Goal: Task Accomplishment & Management: Manage account settings

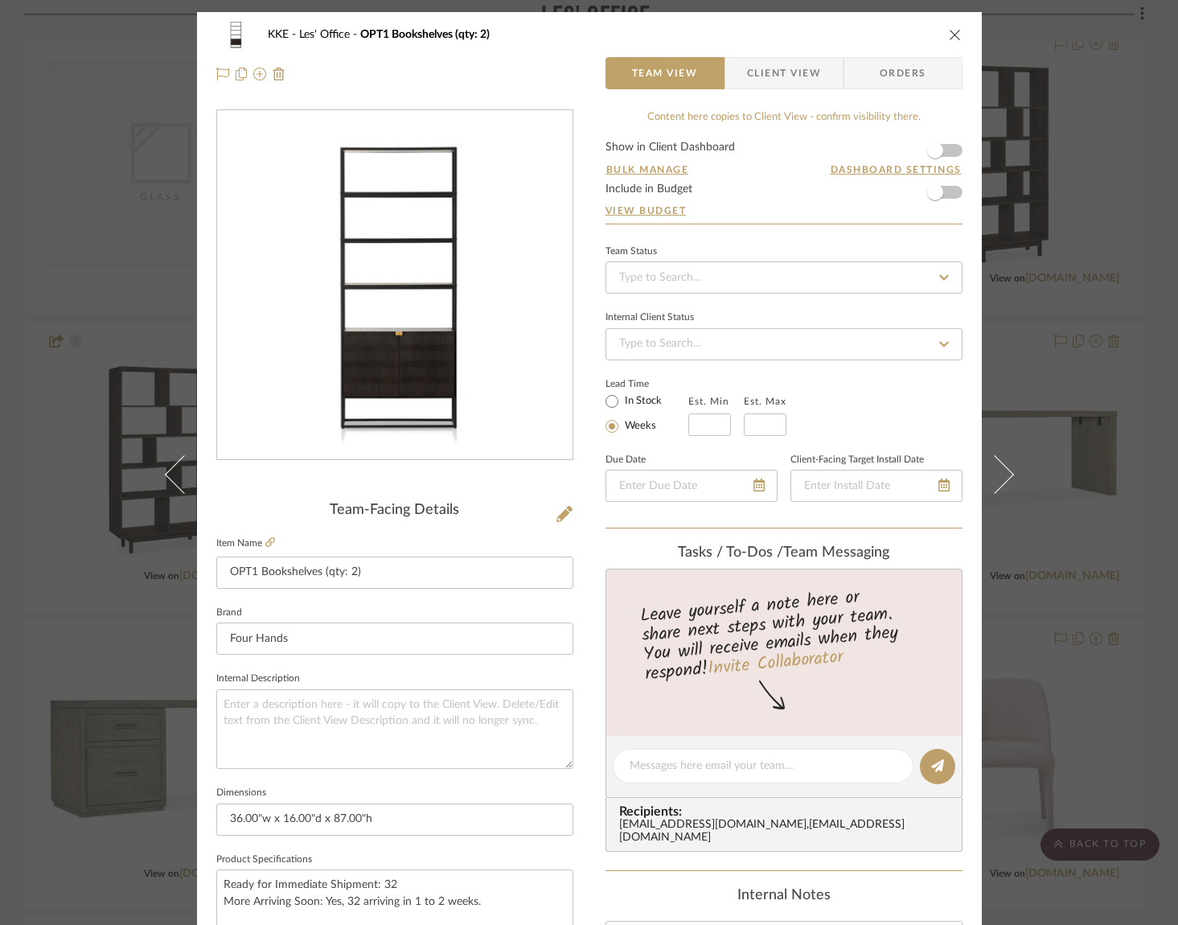
click at [951, 33] on icon "close" at bounding box center [955, 34] width 13 height 13
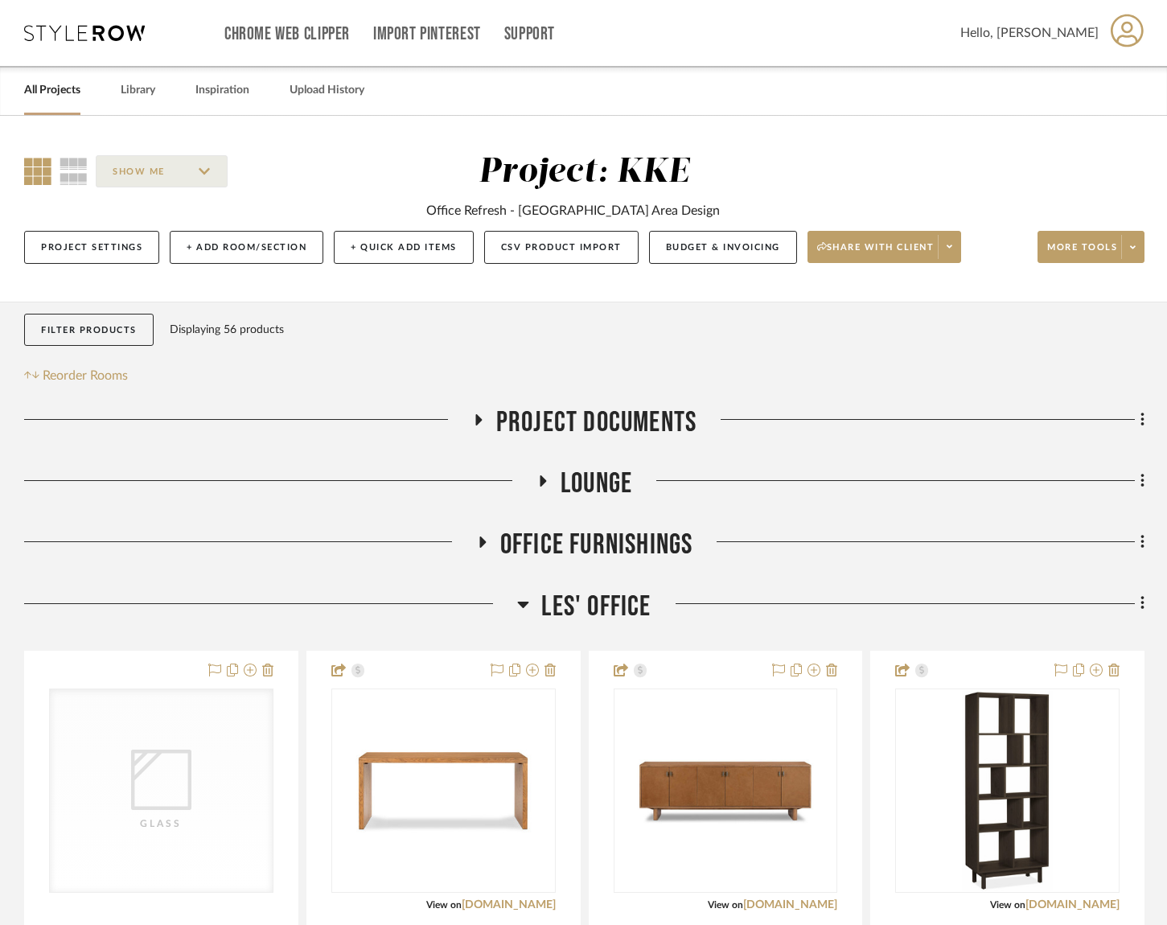
click at [478, 419] on icon at bounding box center [478, 419] width 6 height 11
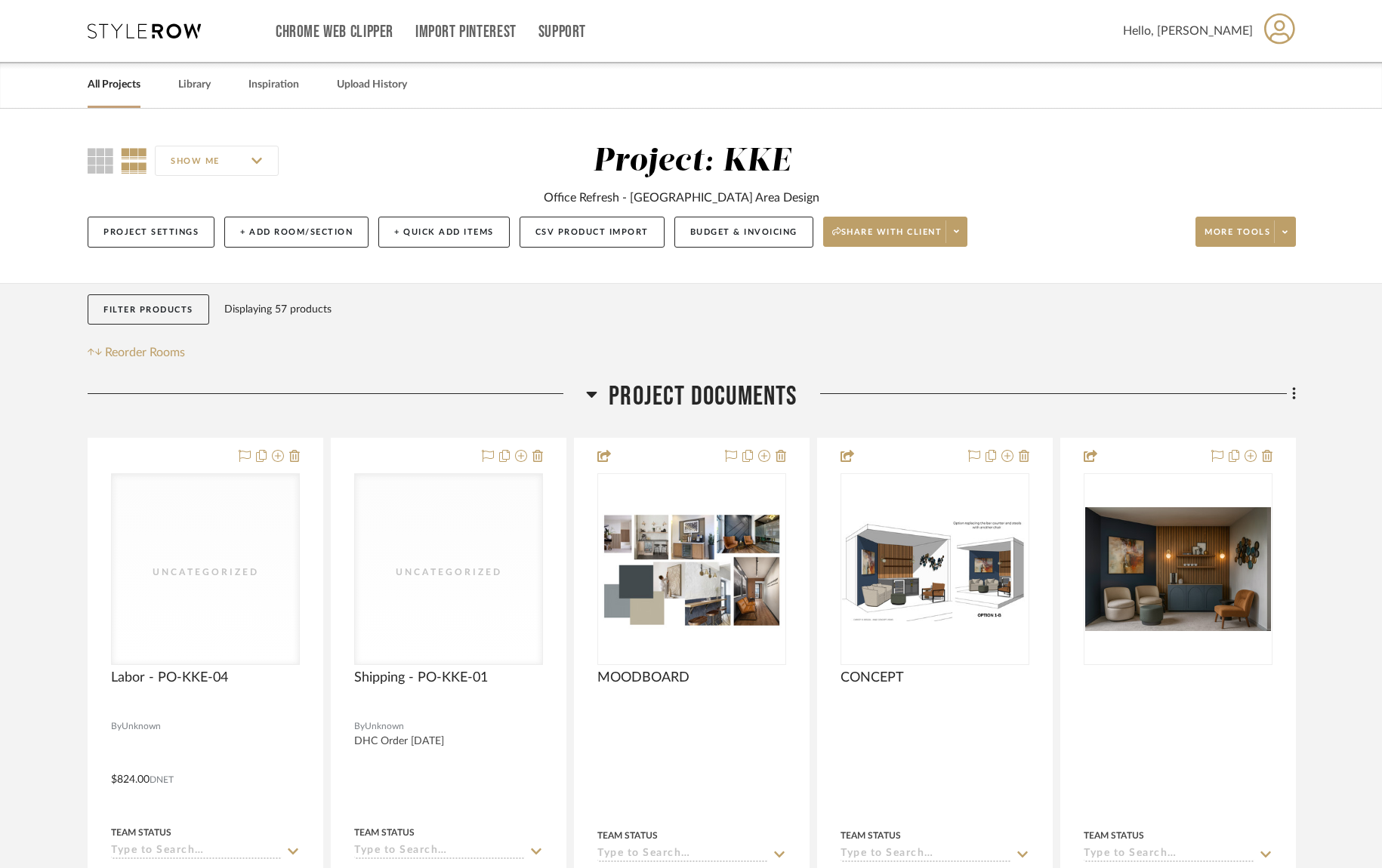
click at [594, 396] on icon at bounding box center [591, 393] width 11 height 18
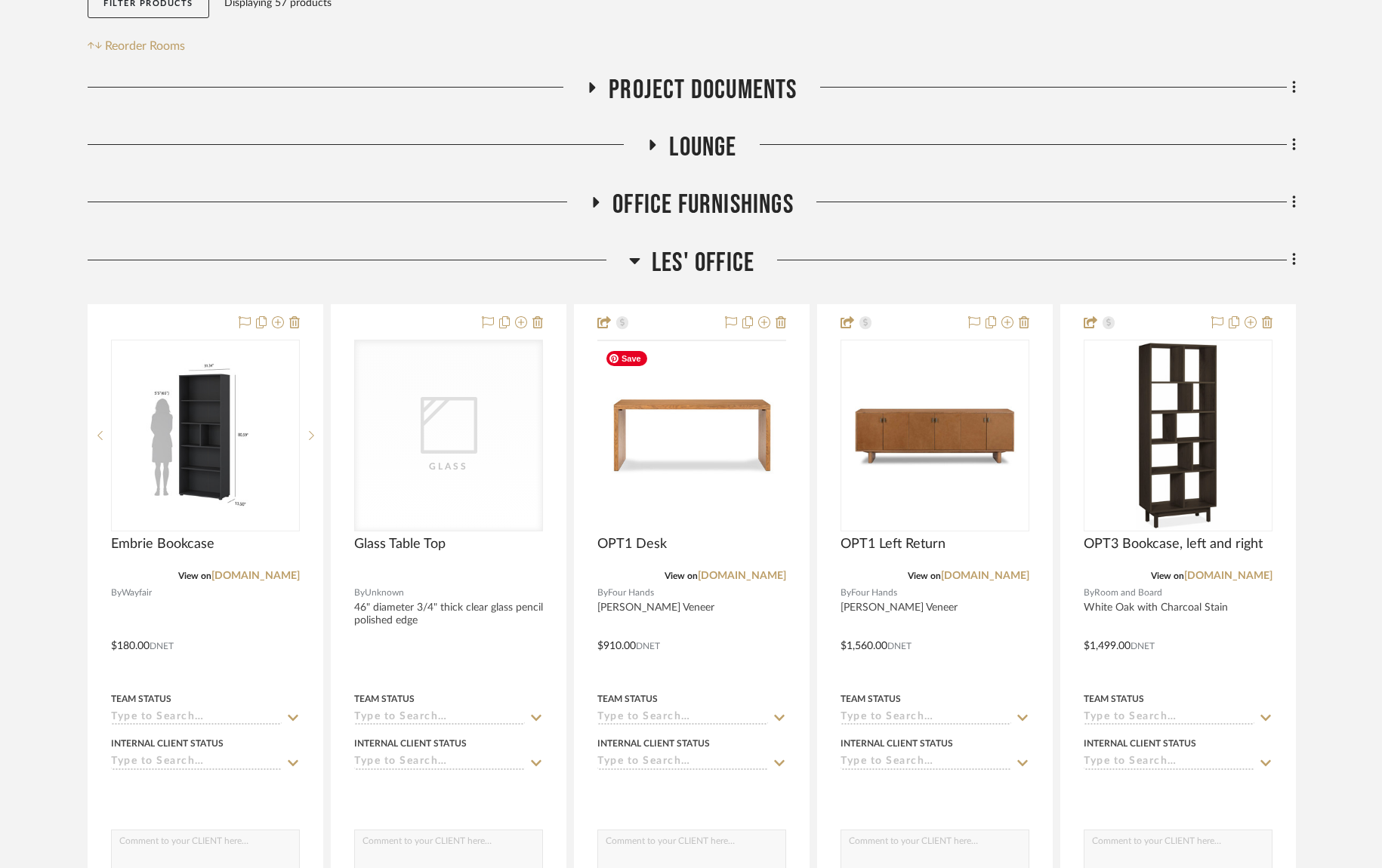
scroll to position [345, 0]
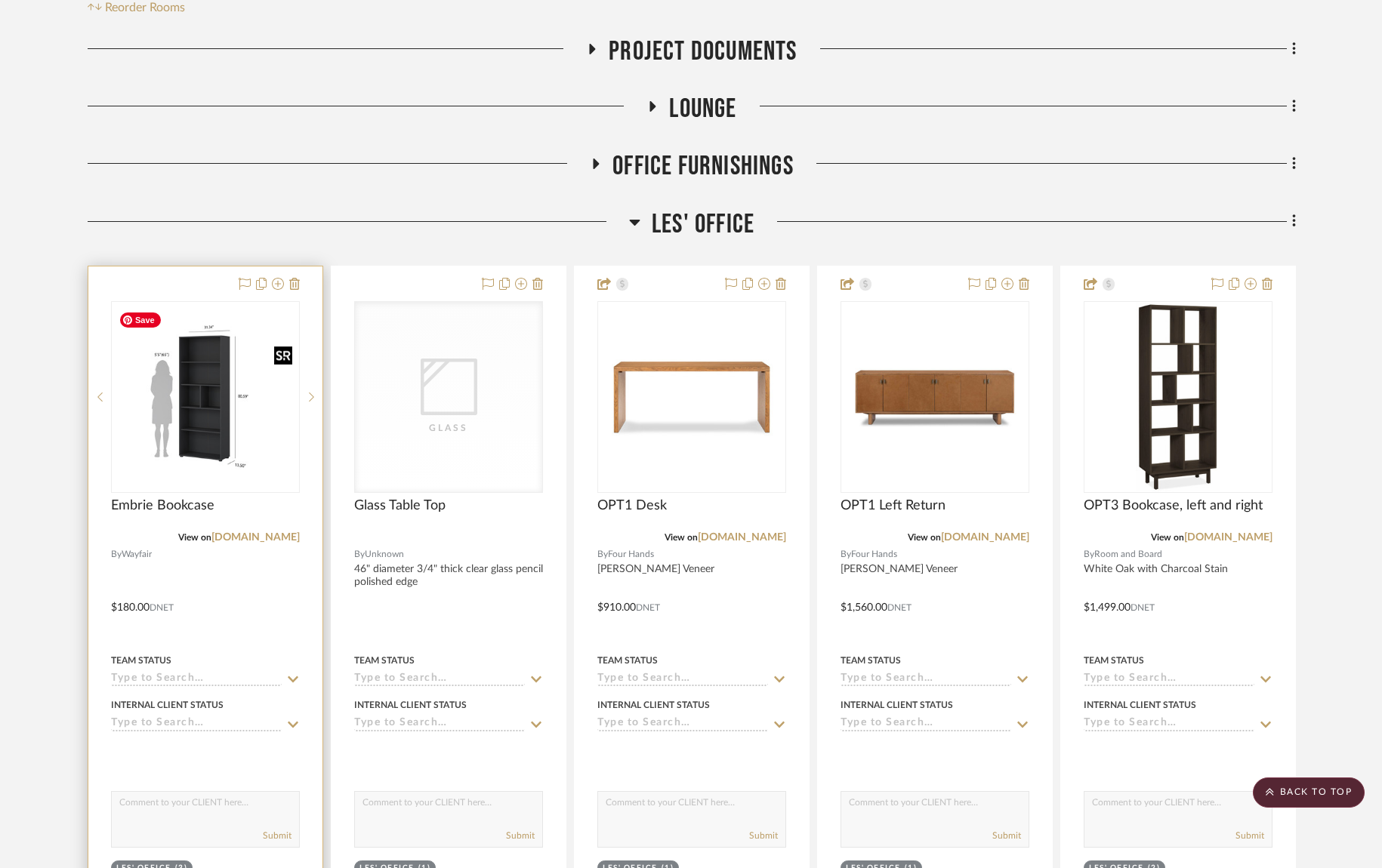
click at [217, 408] on img "0" at bounding box center [206, 397] width 186 height 186
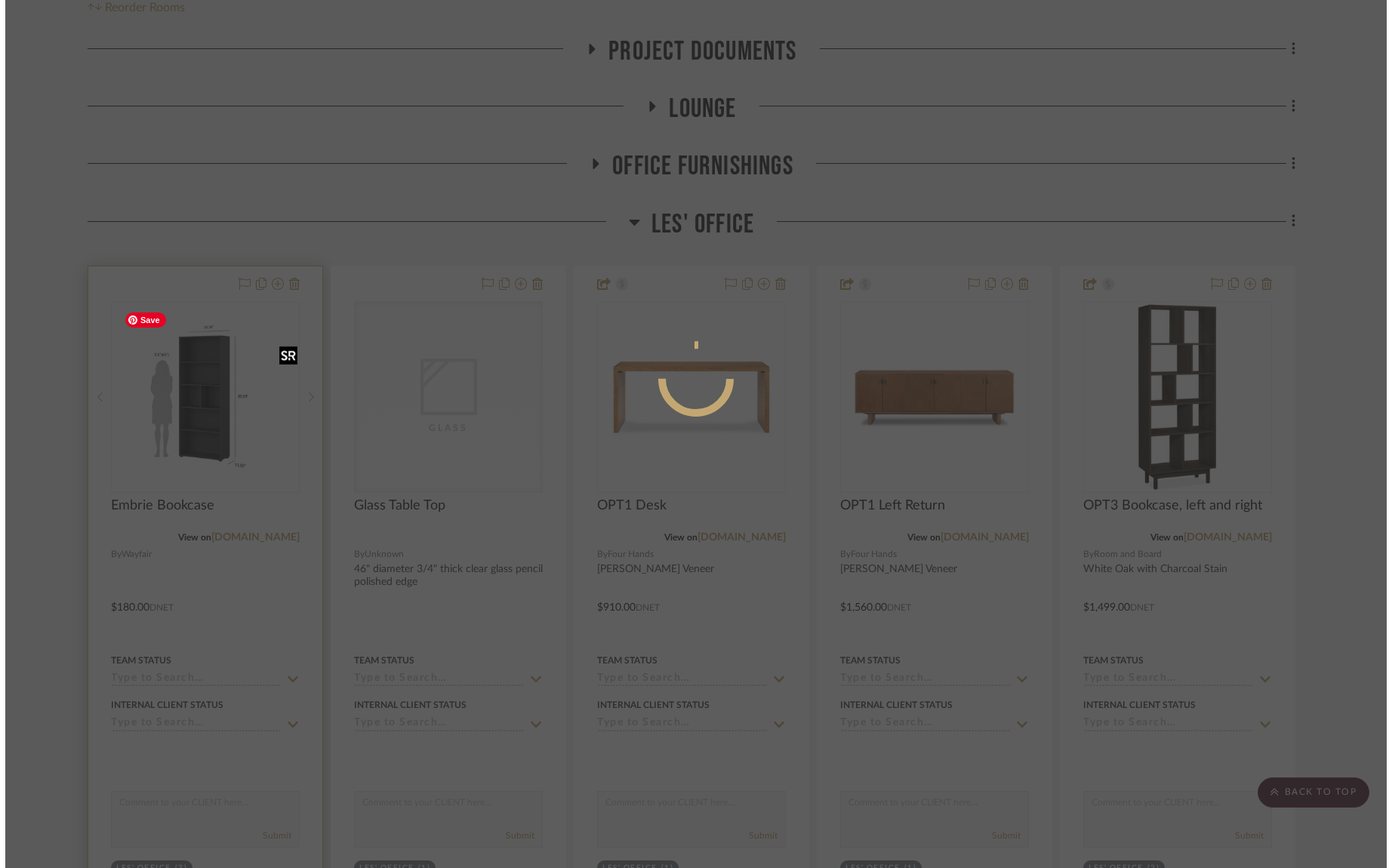
scroll to position [0, 0]
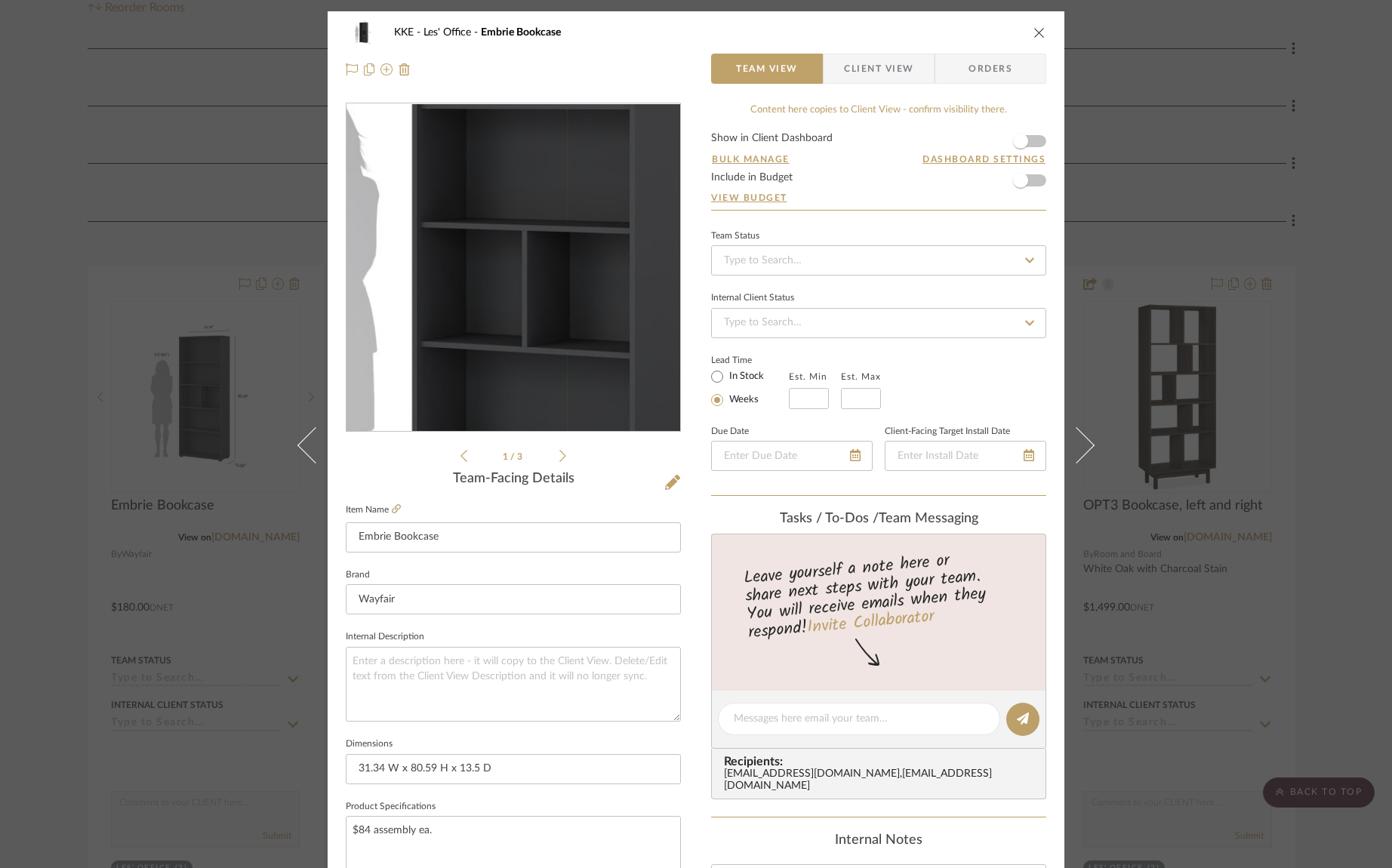
click at [496, 260] on img "0" at bounding box center [512, 267] width 328 height 327
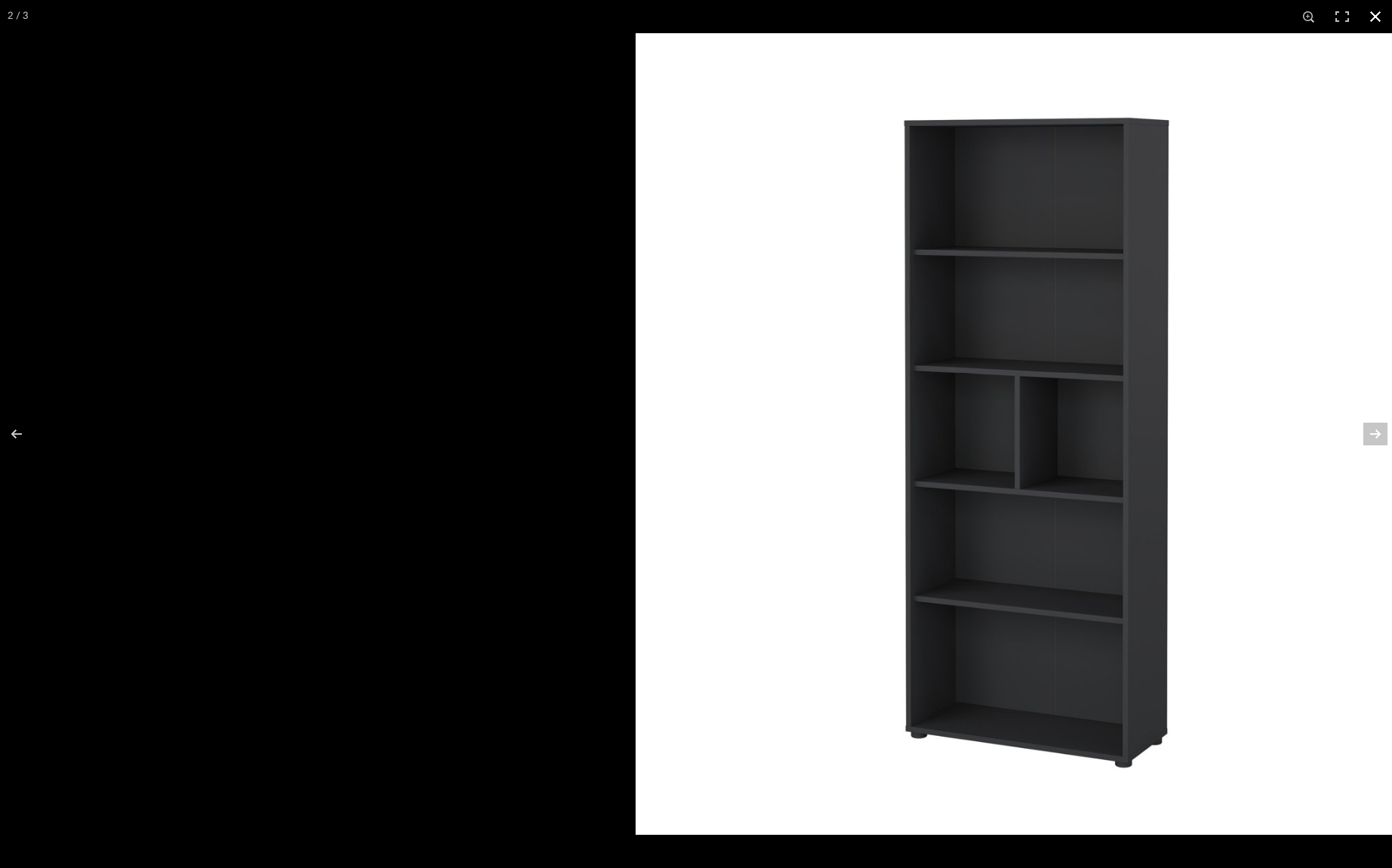
click at [1374, 18] on button at bounding box center [1375, 16] width 33 height 33
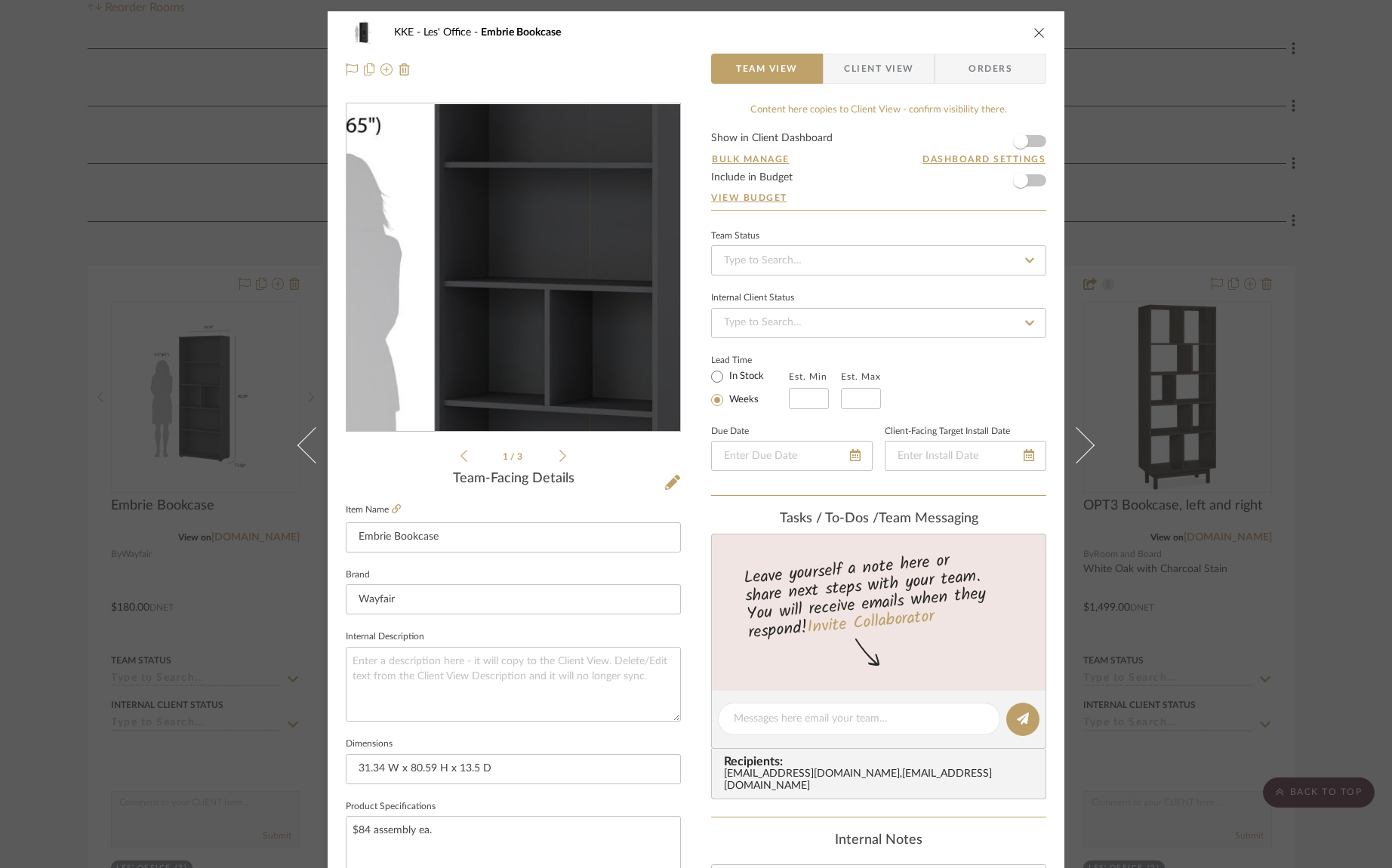
click at [488, 241] on img "0" at bounding box center [512, 267] width 328 height 327
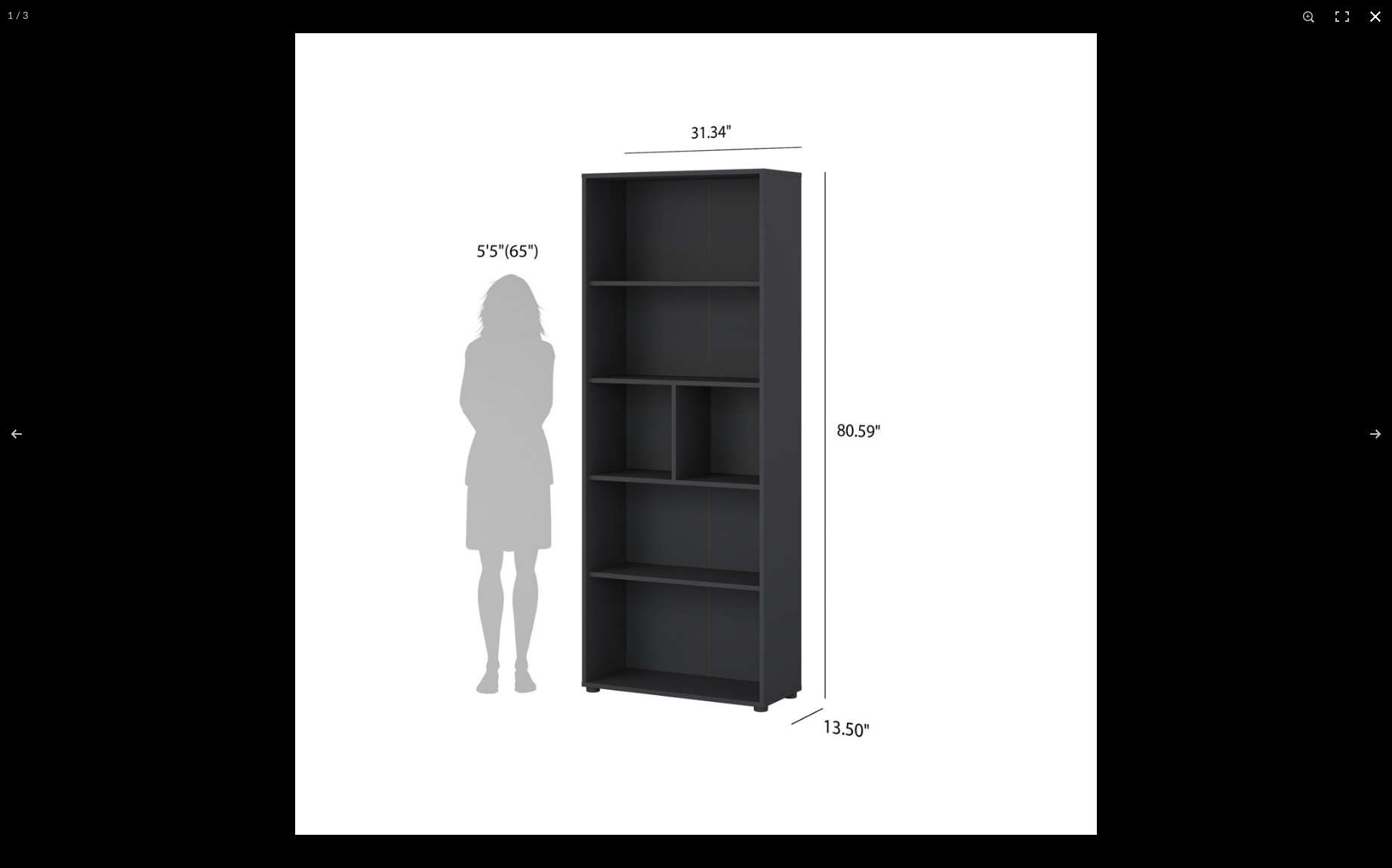
click at [1378, 18] on button at bounding box center [1375, 16] width 33 height 33
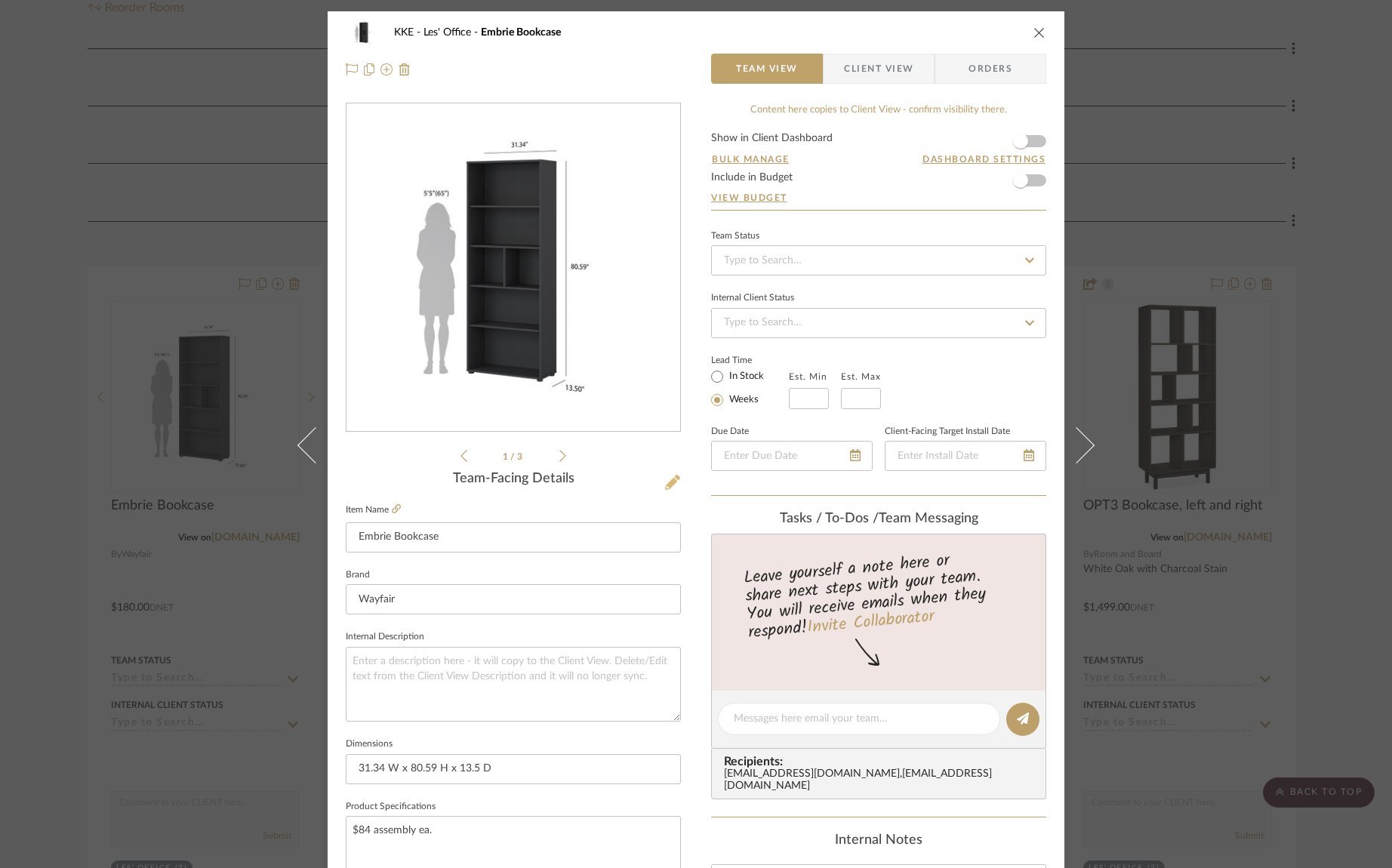
click at [666, 482] on icon at bounding box center [673, 482] width 15 height 15
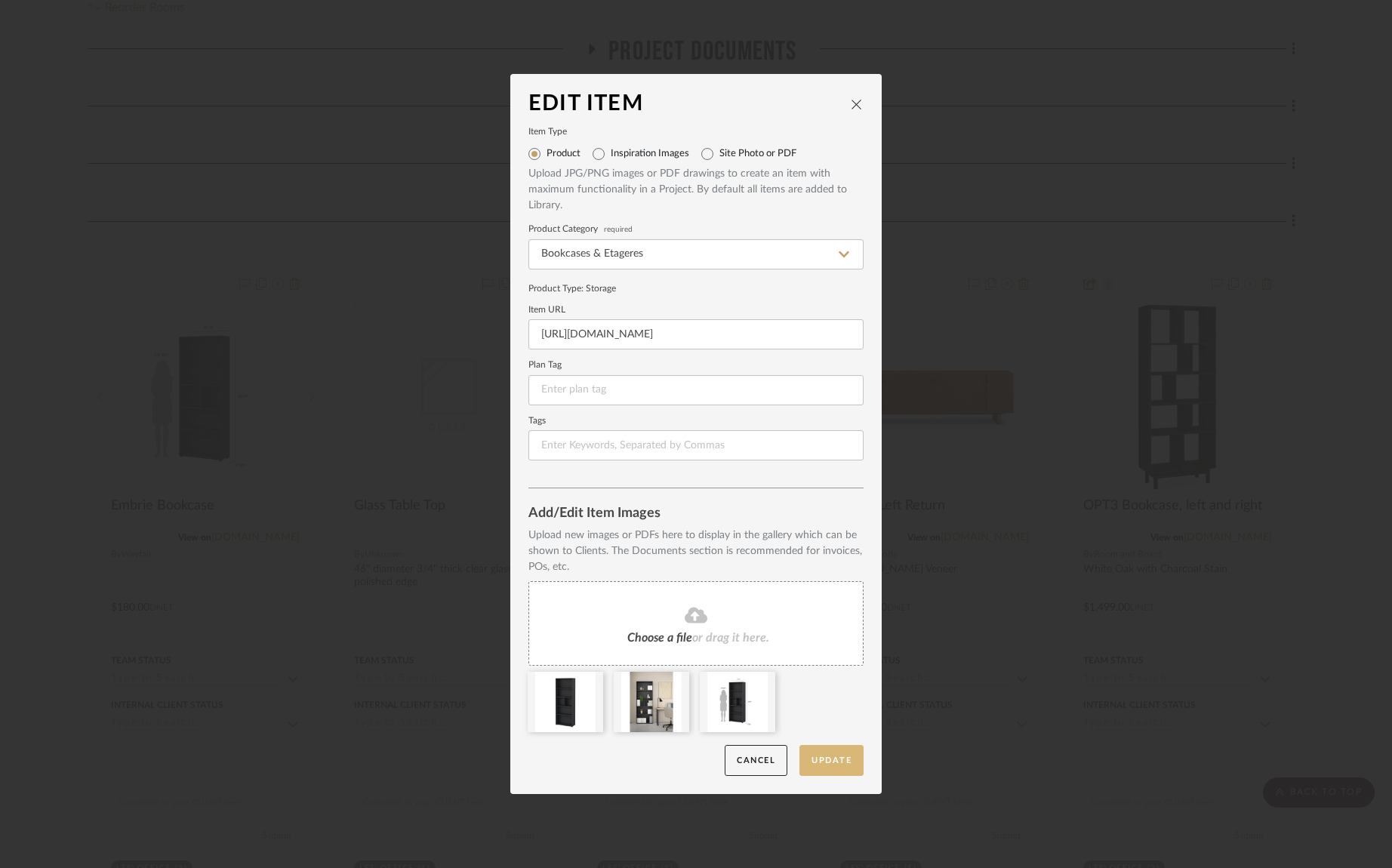
click at [832, 765] on button "Update" at bounding box center [832, 760] width 64 height 31
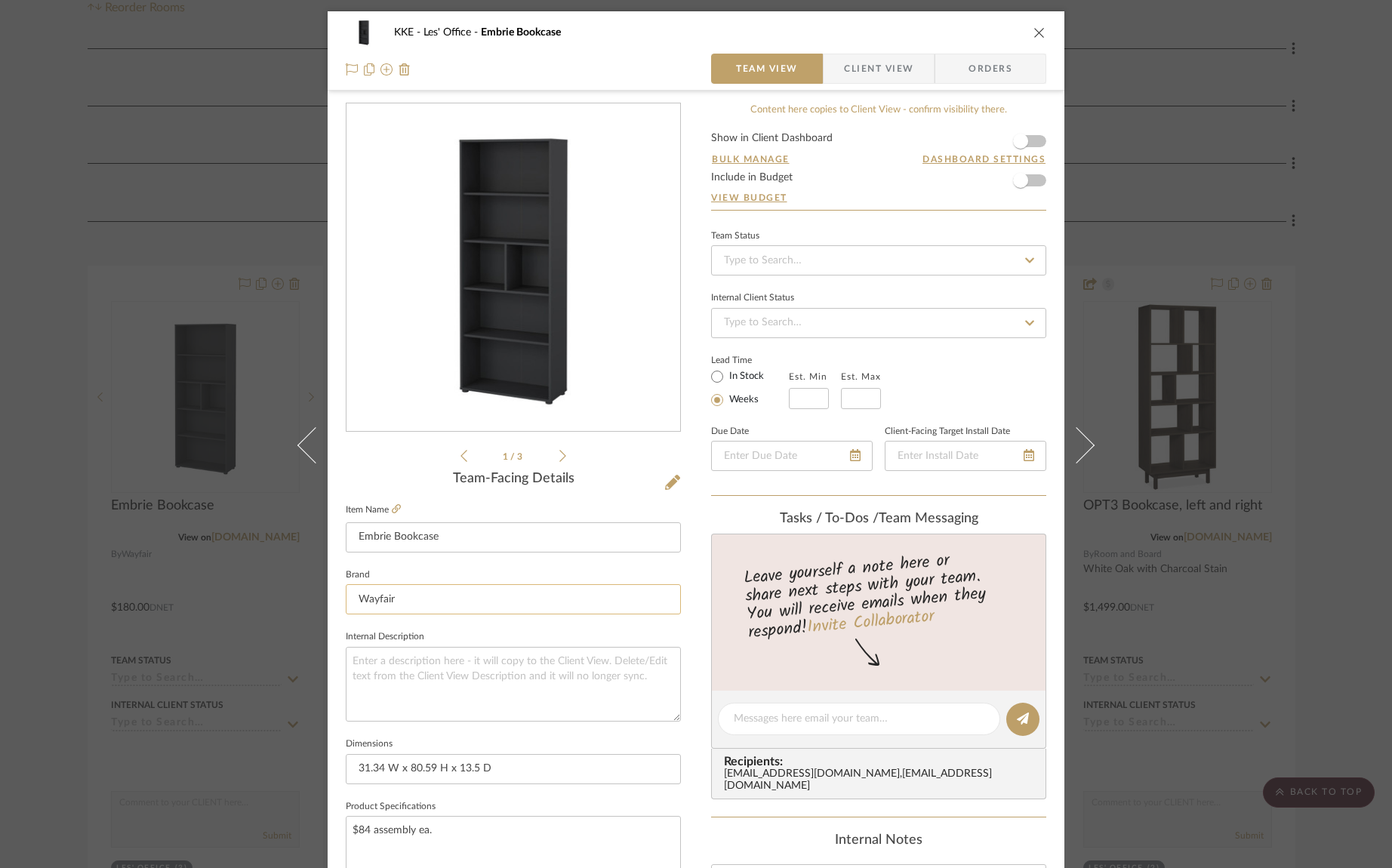
scroll to position [534, 0]
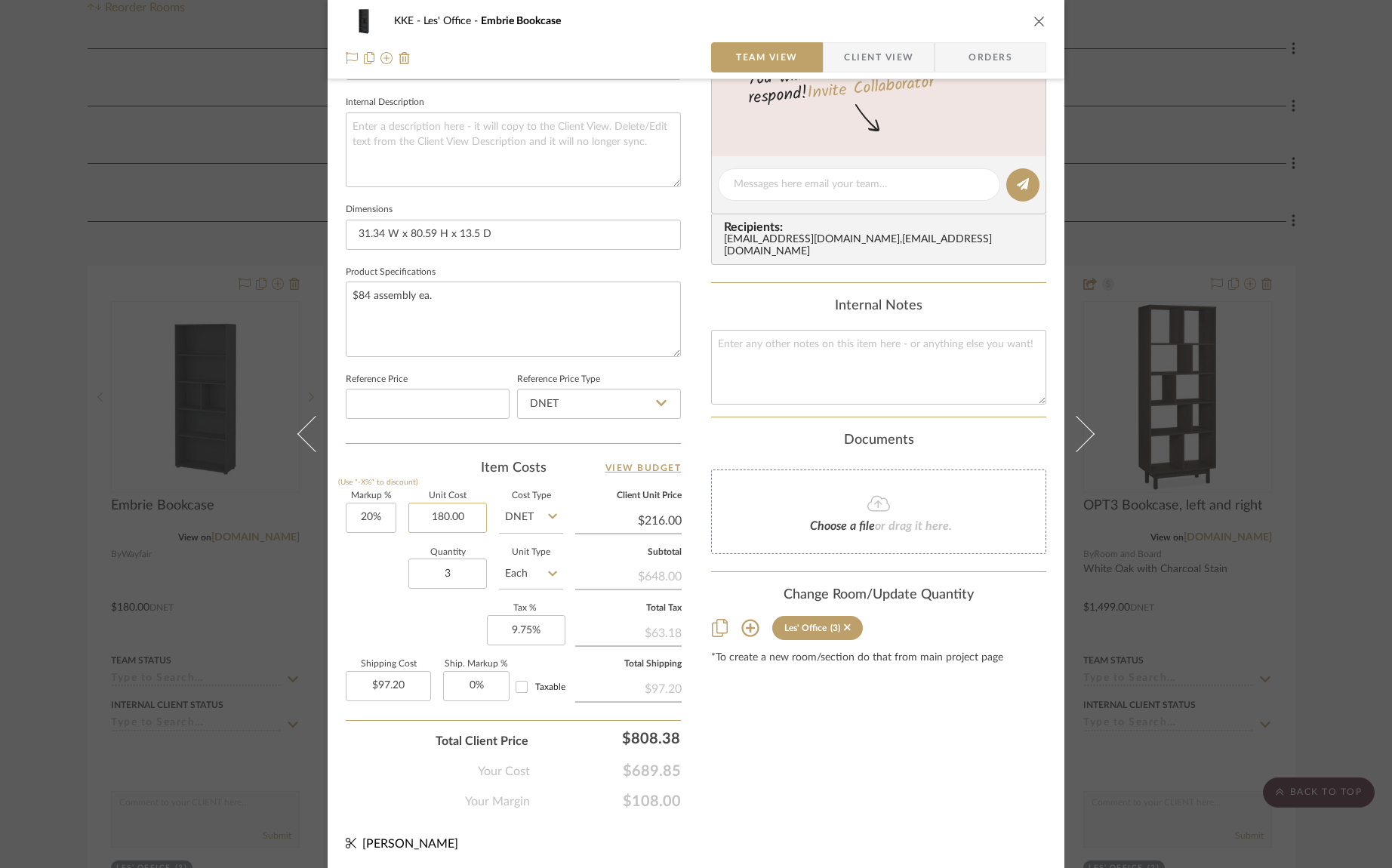
click at [476, 517] on input "180.00" at bounding box center [448, 518] width 79 height 30
type input "$264.00"
click at [449, 572] on input "3" at bounding box center [448, 573] width 79 height 30
type input "$316.80"
type input "$142.56"
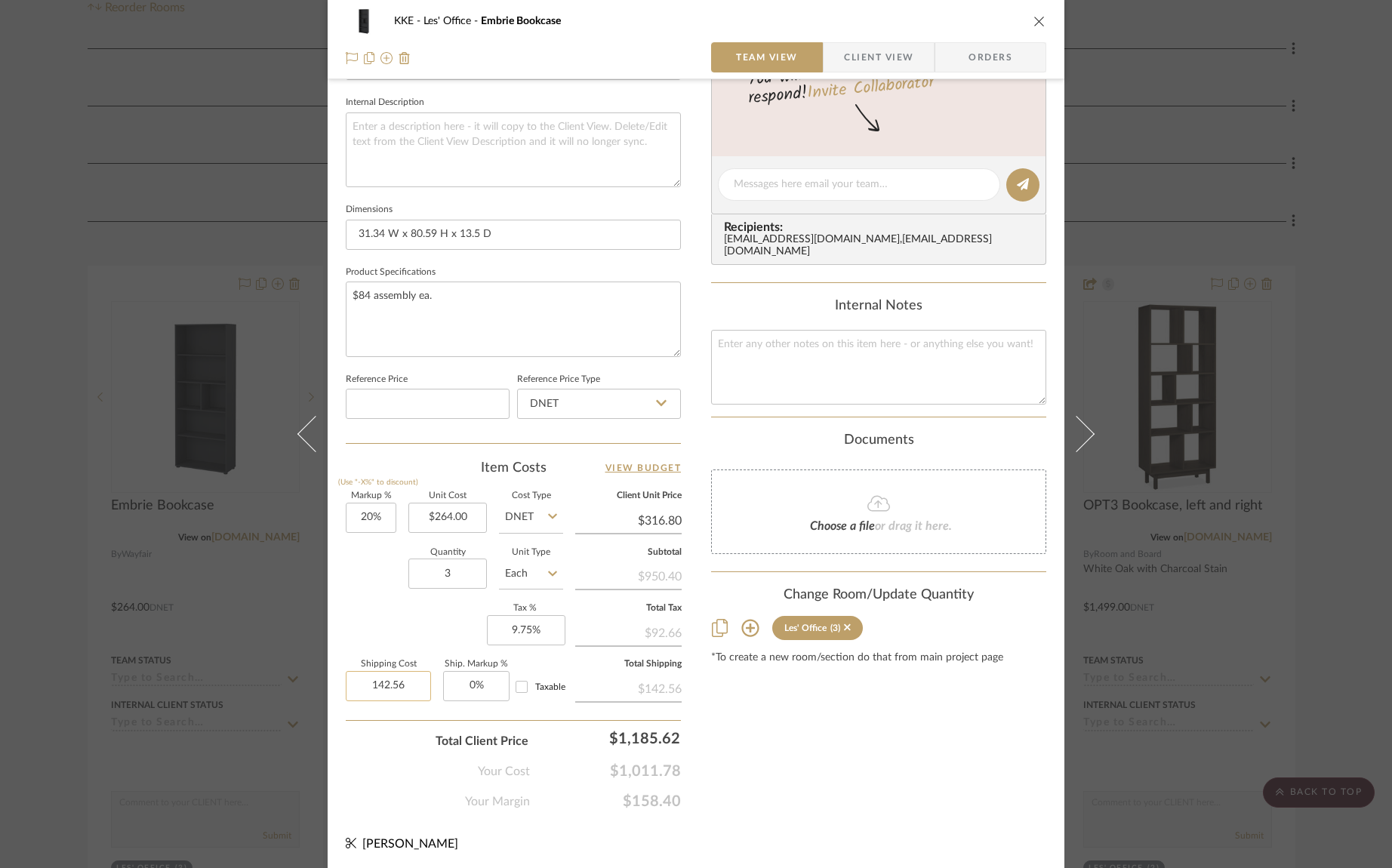
click at [415, 684] on input "142.56" at bounding box center [388, 686] width 85 height 30
type input "$0.00"
click at [395, 620] on div "Markup % (Use "-X%" to discount) 20% Unit Cost $264.00 Cost Type DNET Client Un…" at bounding box center [512, 602] width 335 height 221
click at [805, 710] on div "Content here copies to Client View - confirm visibility there. Show in Client D…" at bounding box center [879, 190] width 335 height 1242
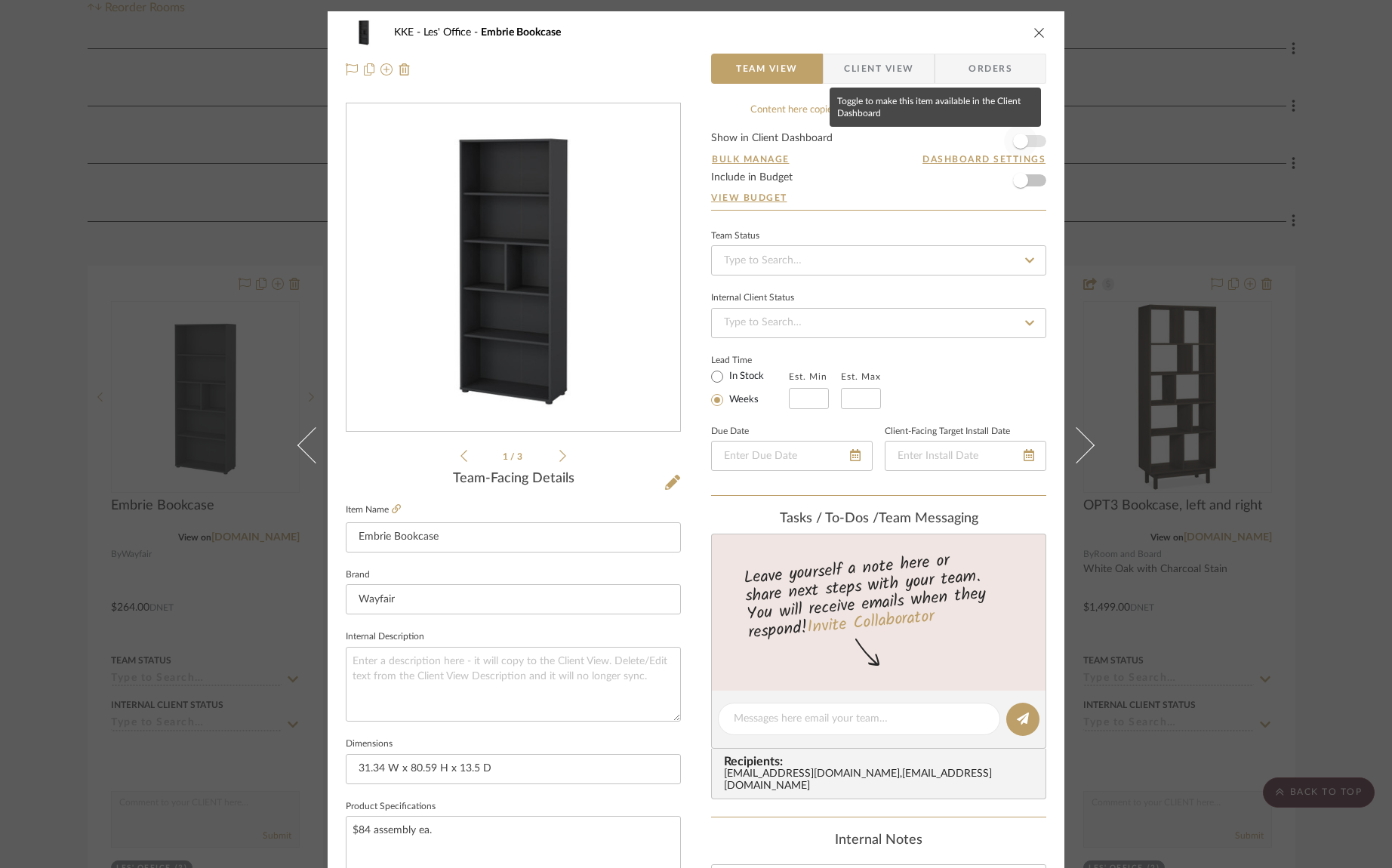
click at [1028, 142] on span "button" at bounding box center [1020, 141] width 33 height 33
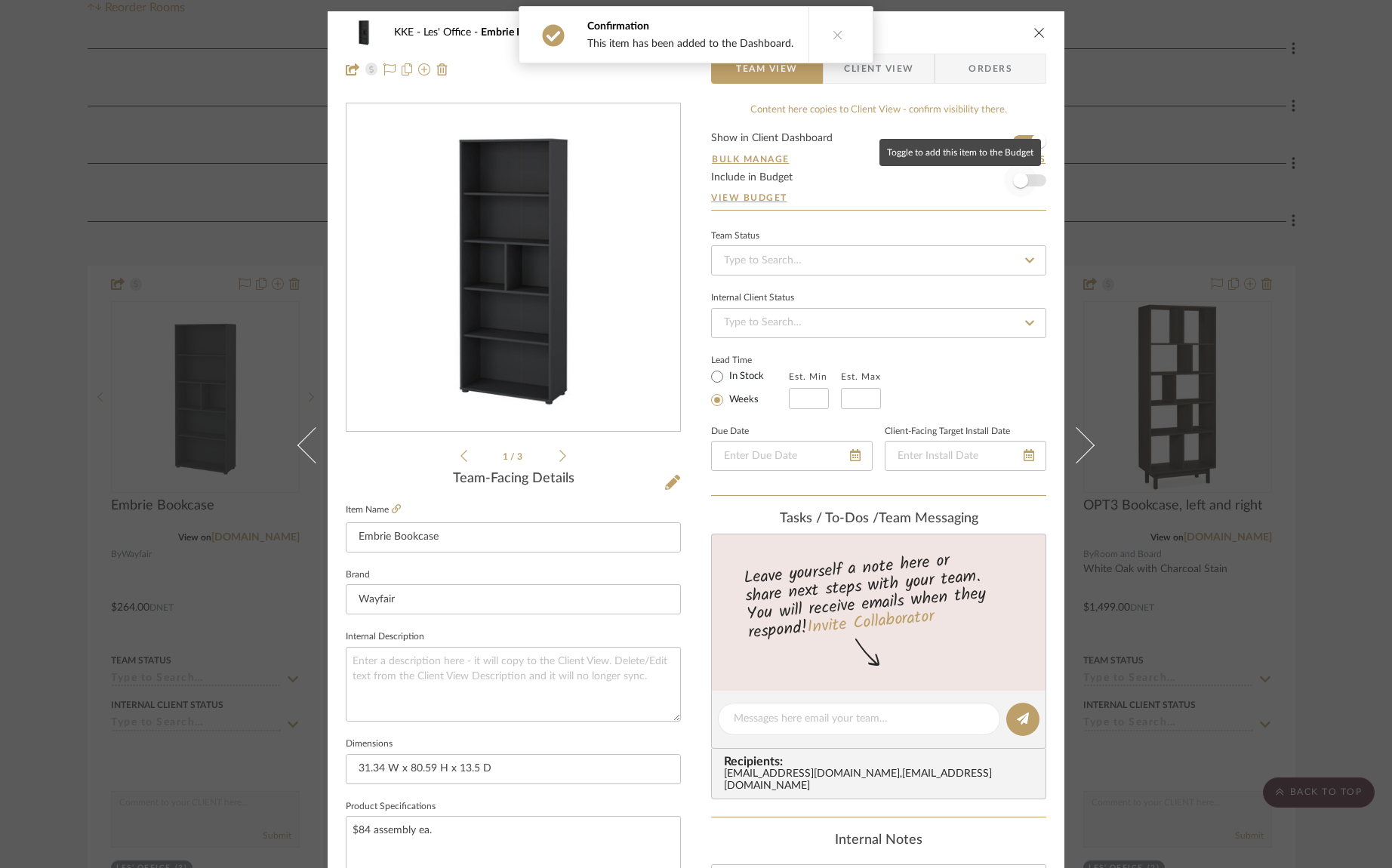
click at [1032, 181] on span "button" at bounding box center [1020, 180] width 33 height 33
click at [1035, 31] on icon "close" at bounding box center [1039, 32] width 12 height 12
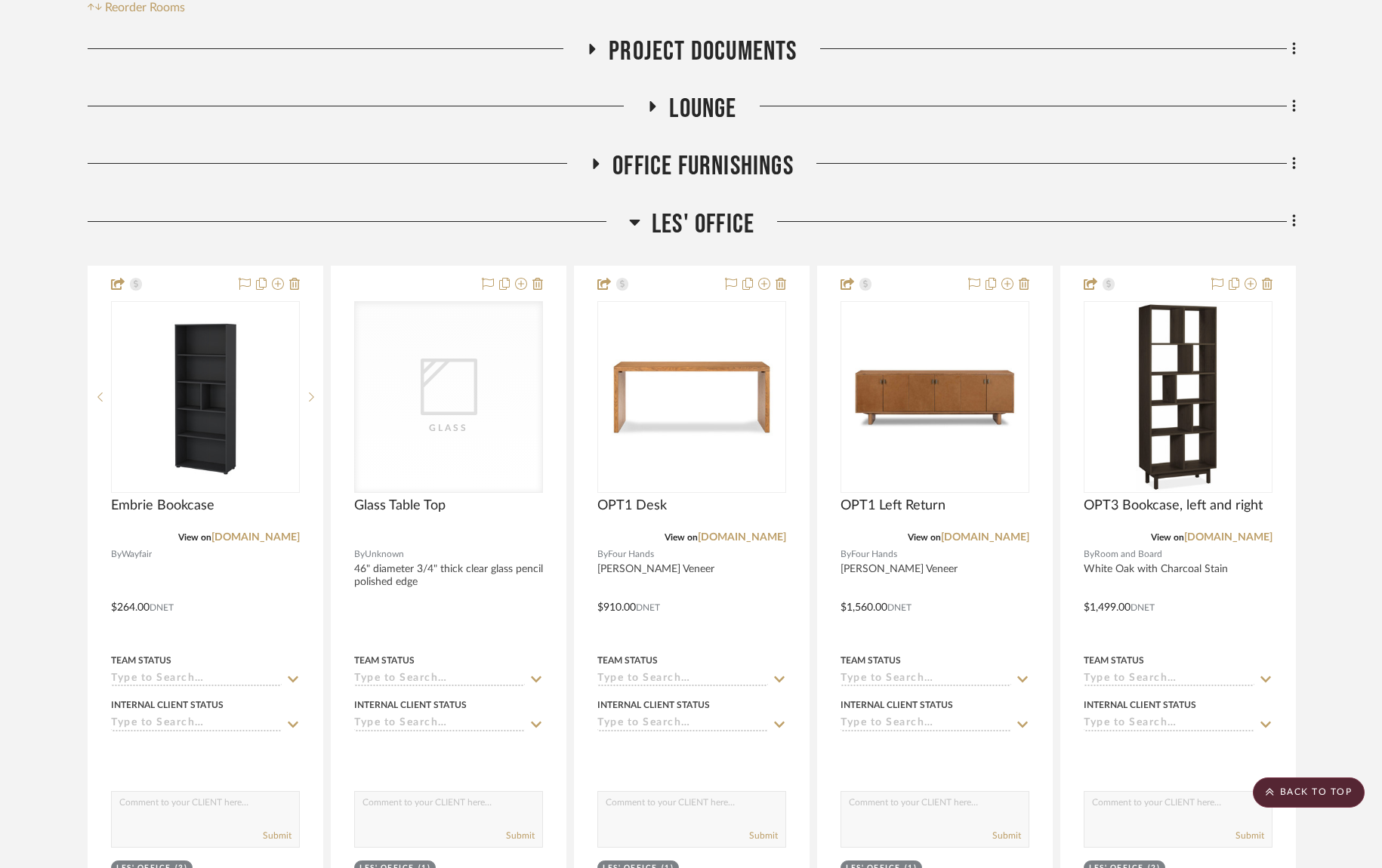
scroll to position [861, 0]
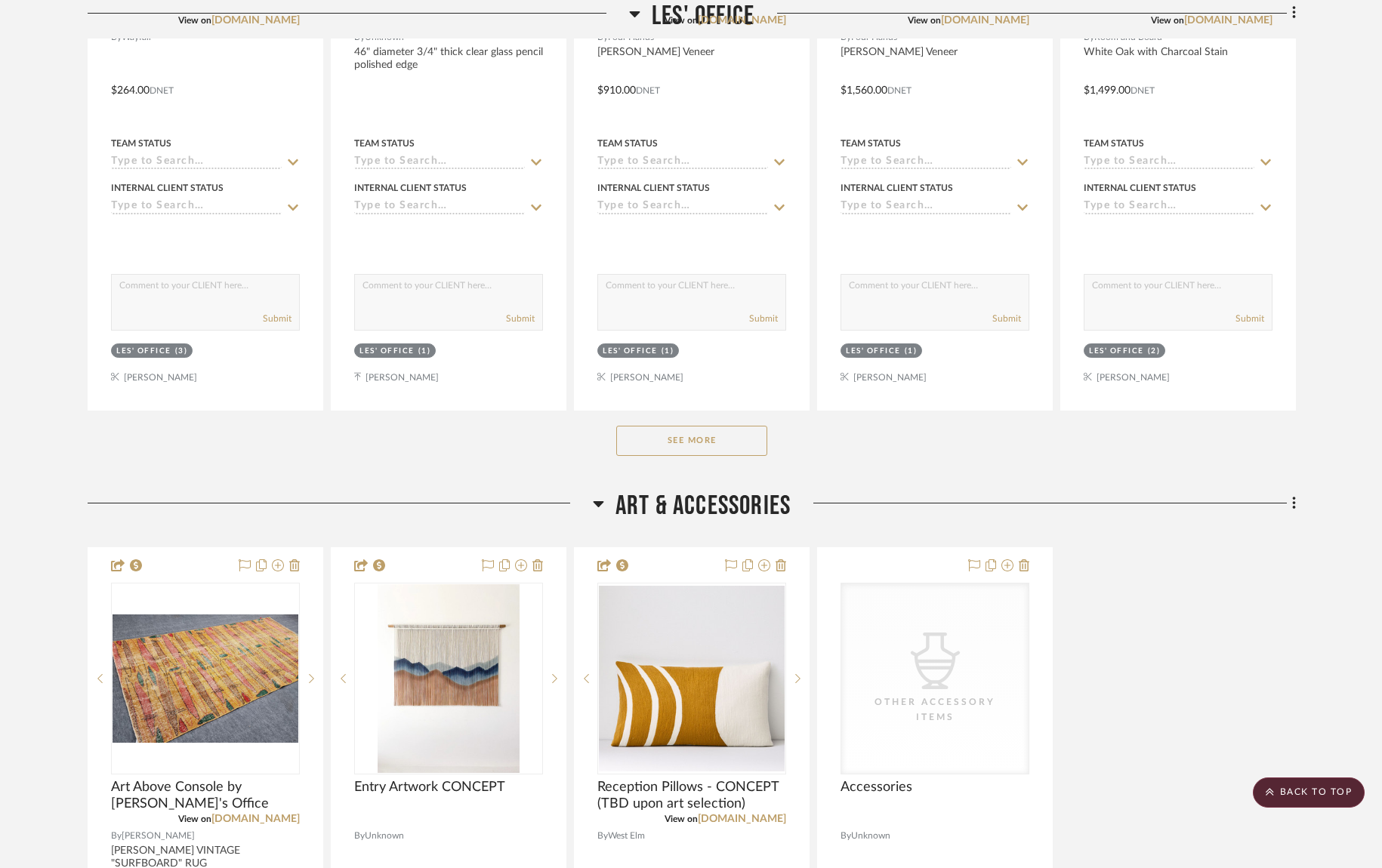
click at [707, 441] on button "See More" at bounding box center [691, 441] width 151 height 30
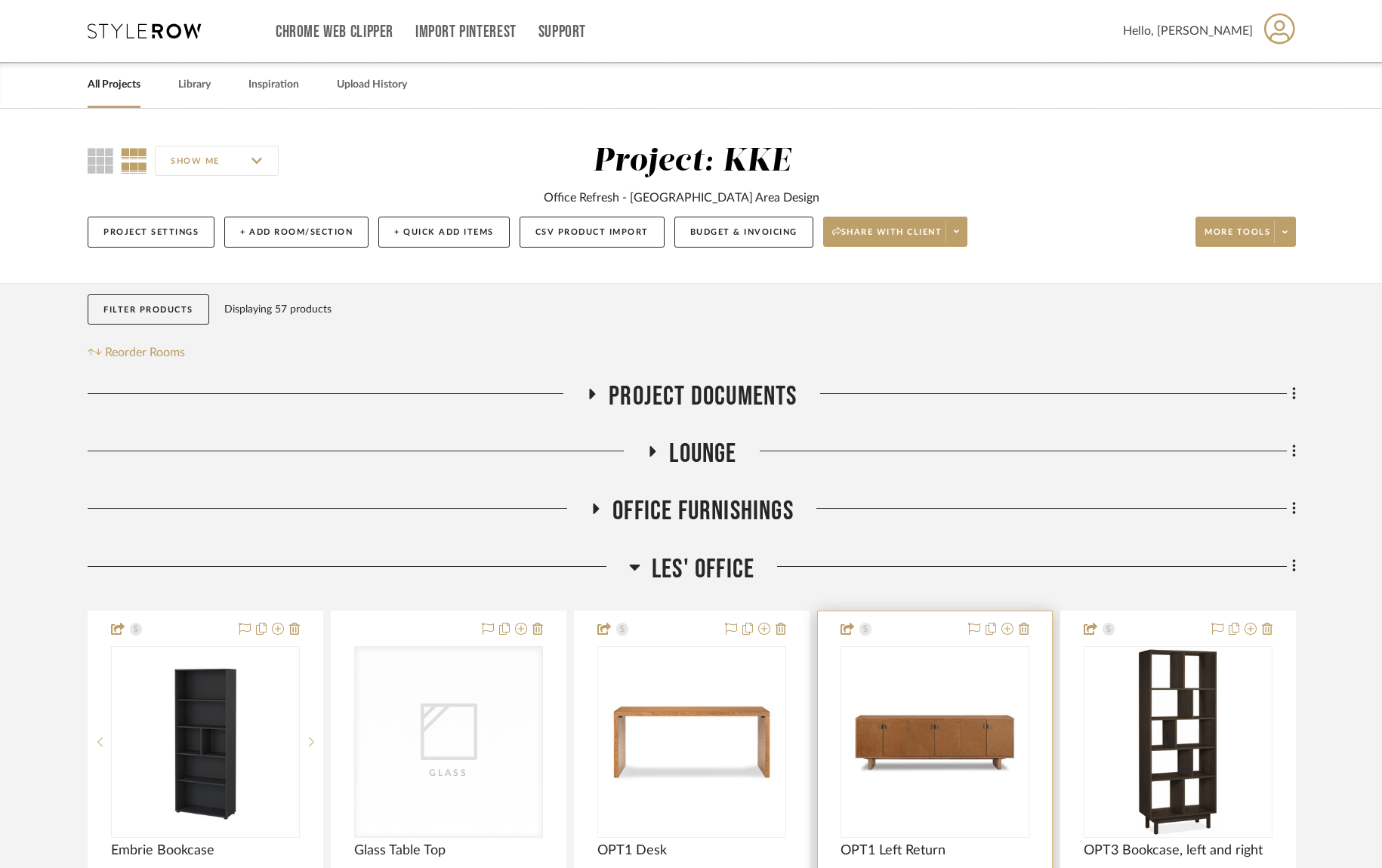
scroll to position [378, 0]
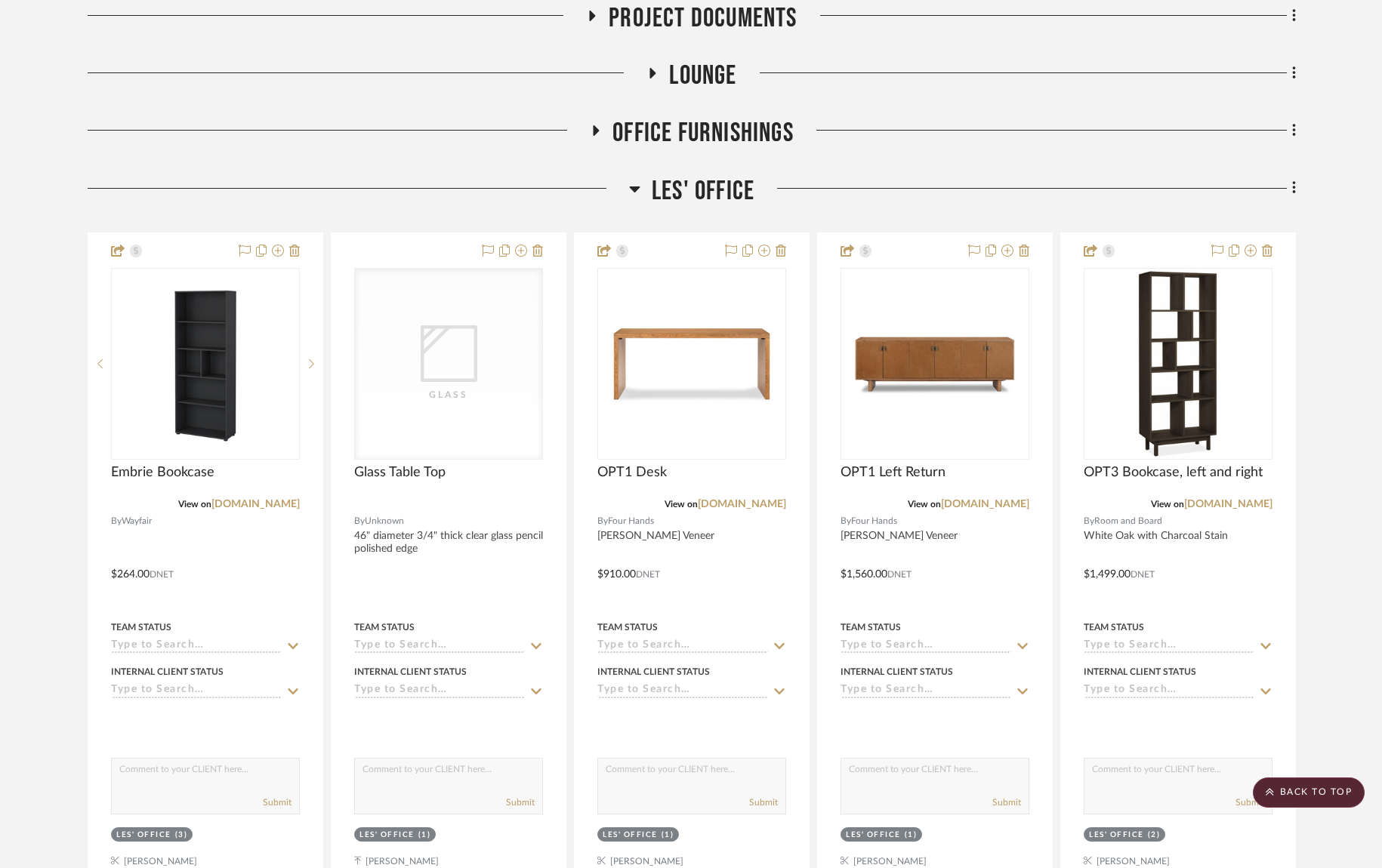
click at [1293, 194] on icon at bounding box center [1293, 189] width 3 height 13
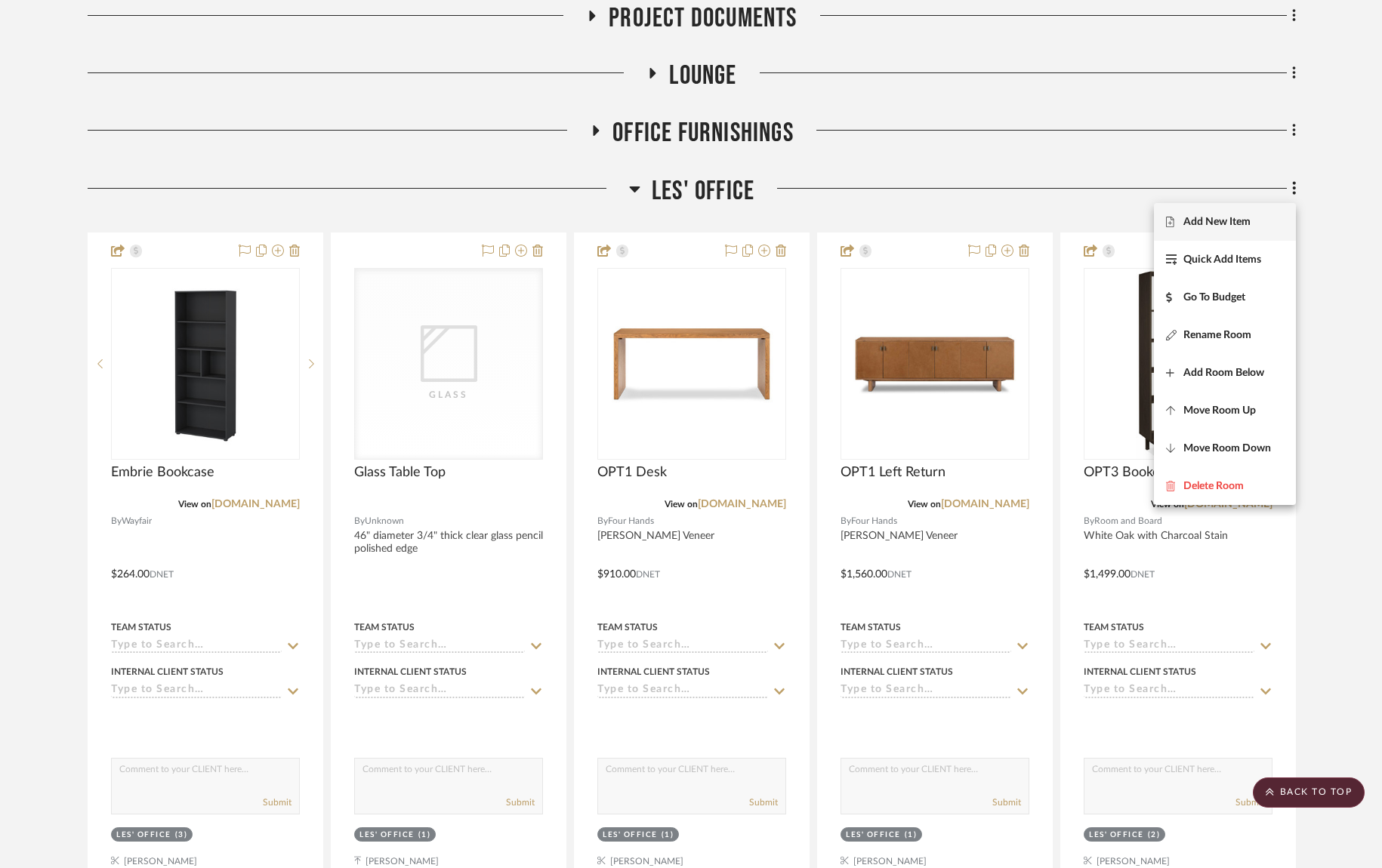
click at [1247, 221] on span "Add New Item" at bounding box center [1217, 221] width 68 height 13
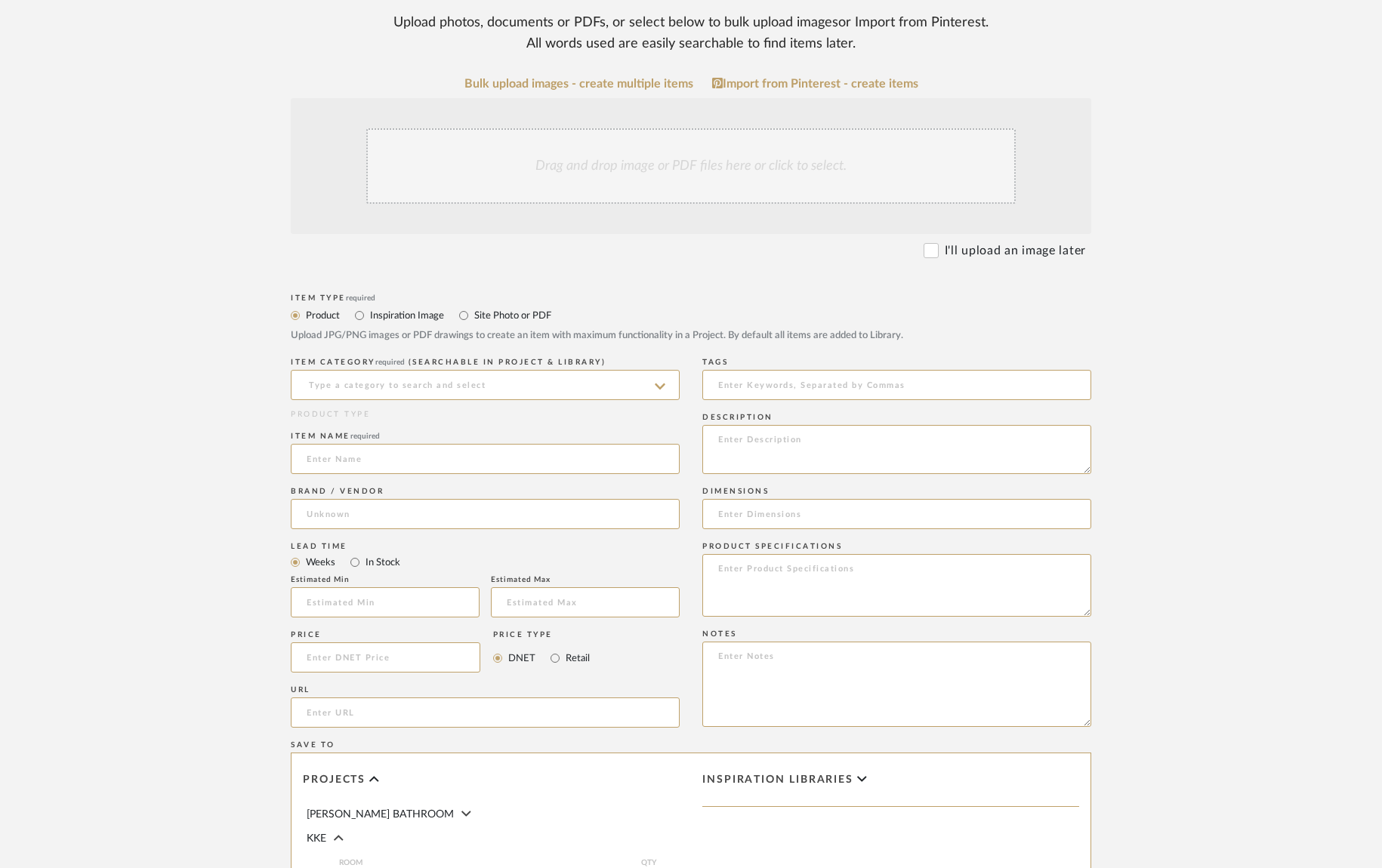
scroll to position [304, 0]
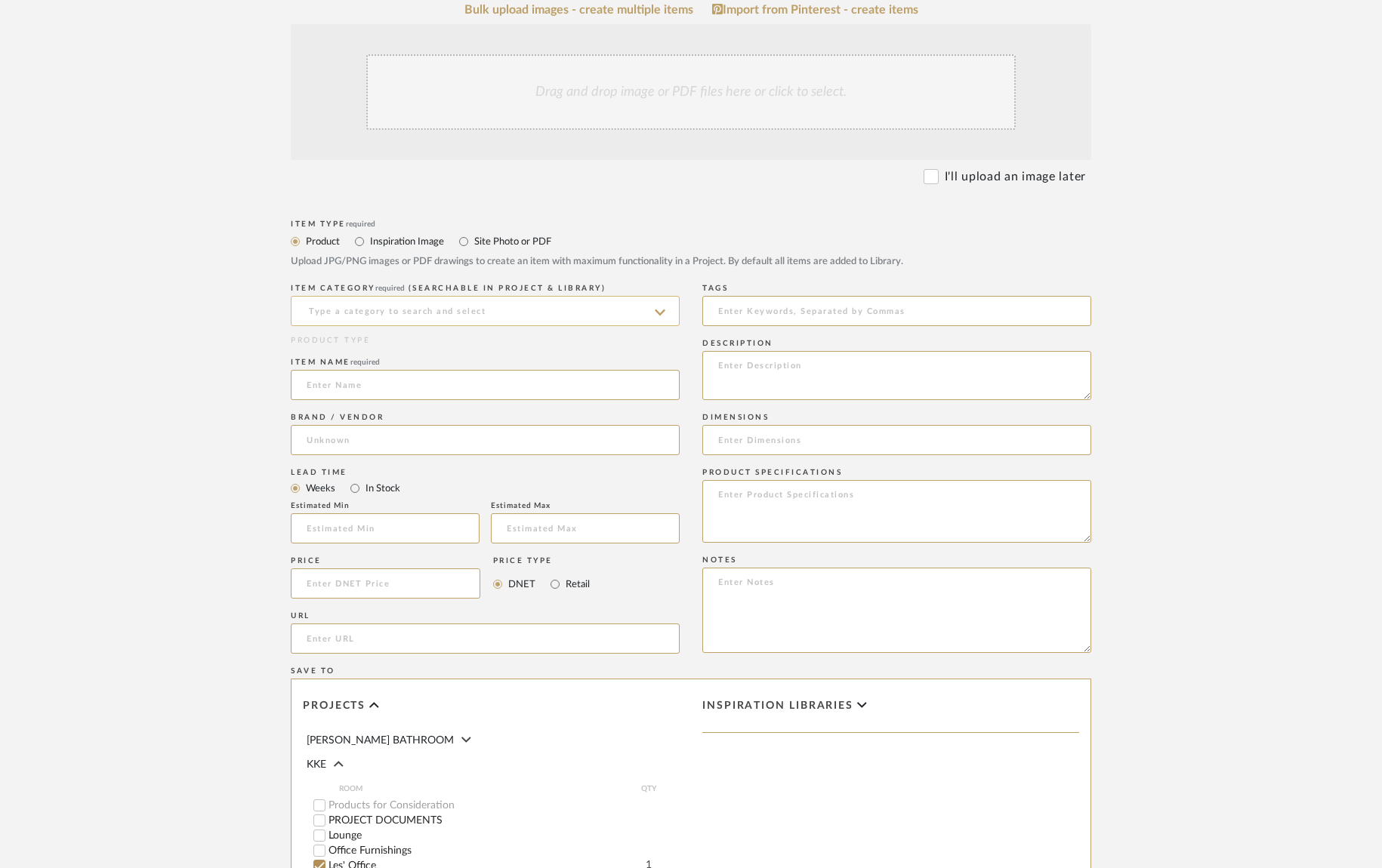
click at [585, 313] on input at bounding box center [485, 311] width 389 height 30
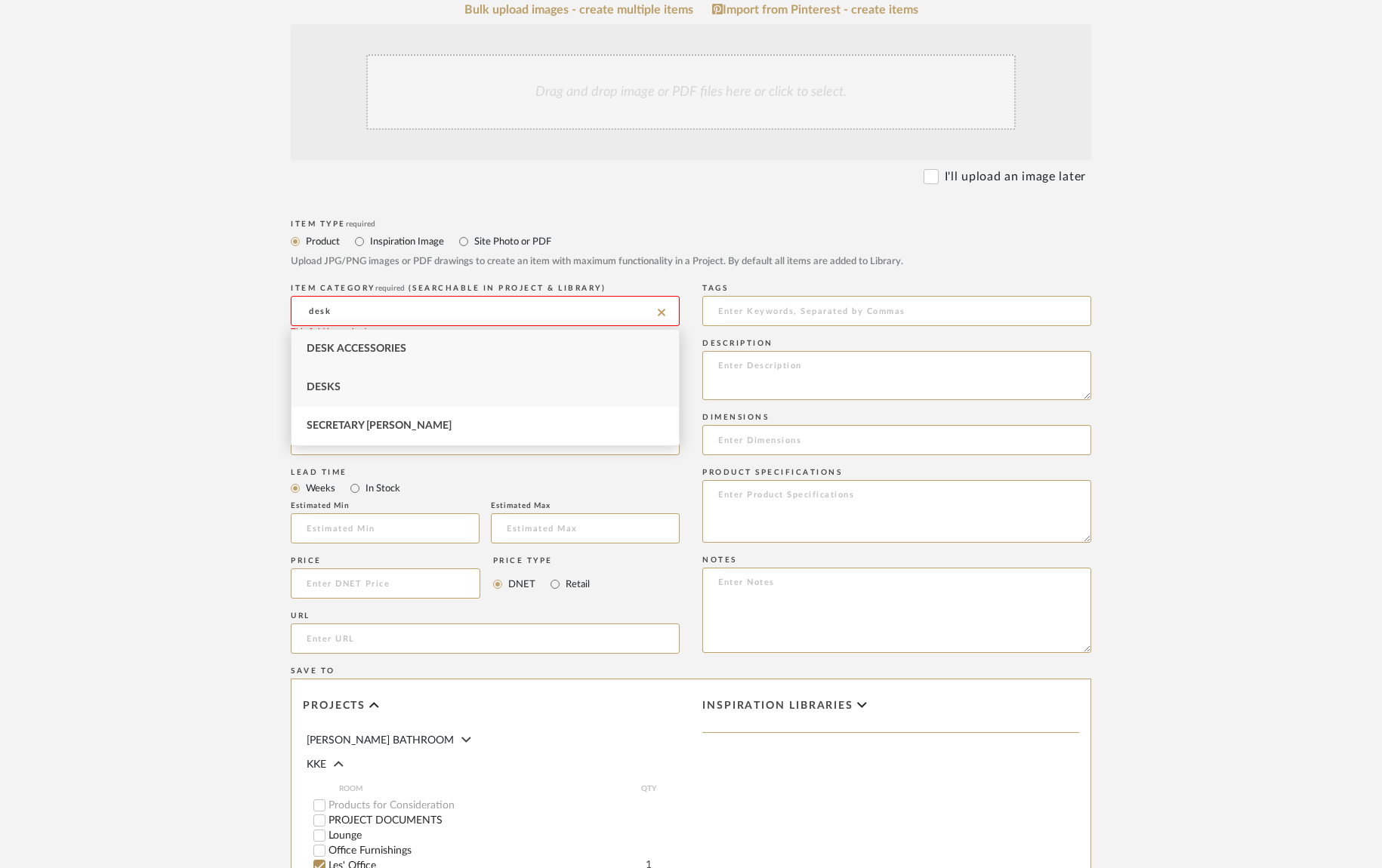
click at [461, 376] on div "Desks" at bounding box center [484, 387] width 388 height 38
type input "Desks"
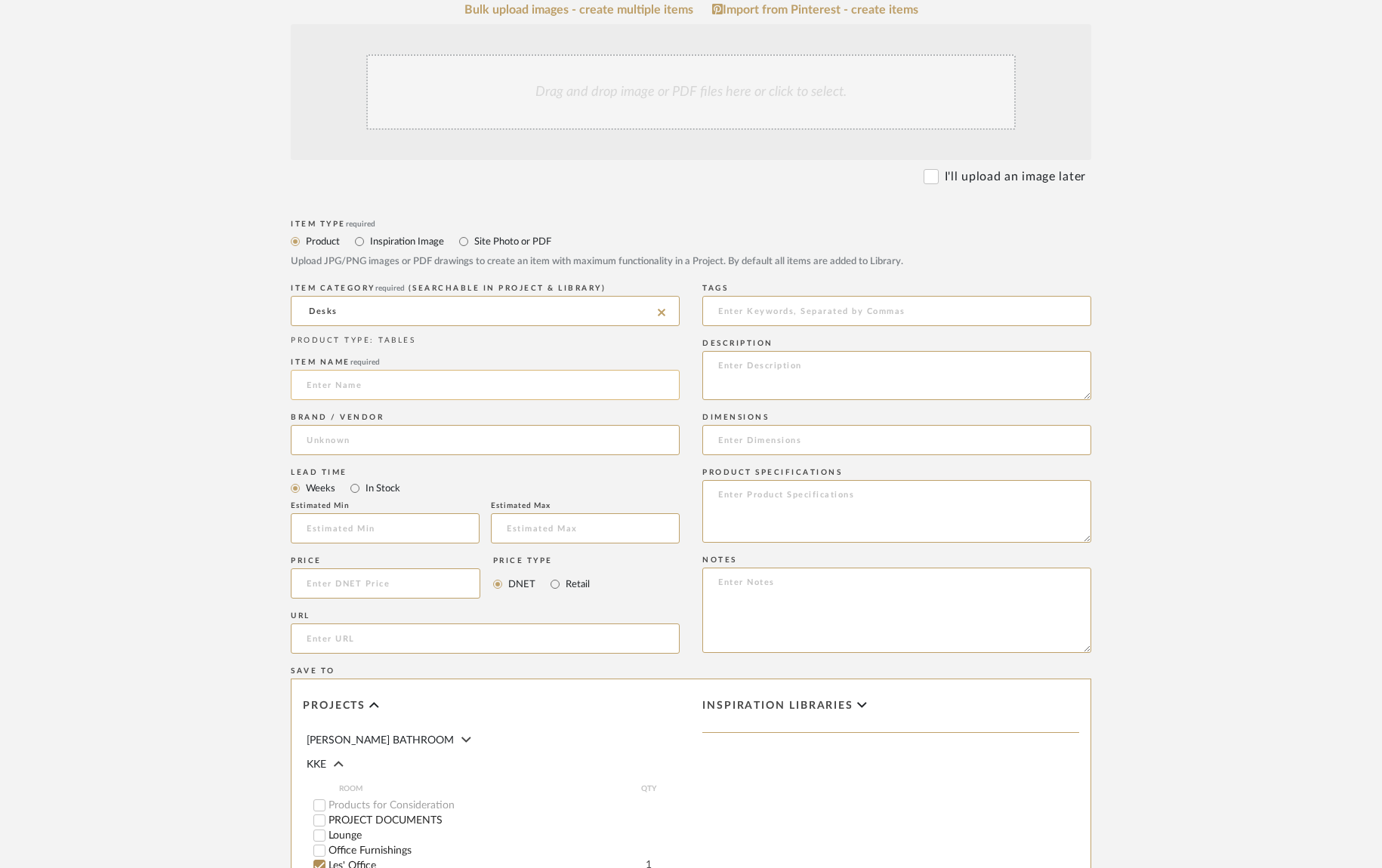
click at [471, 388] on input at bounding box center [485, 385] width 389 height 30
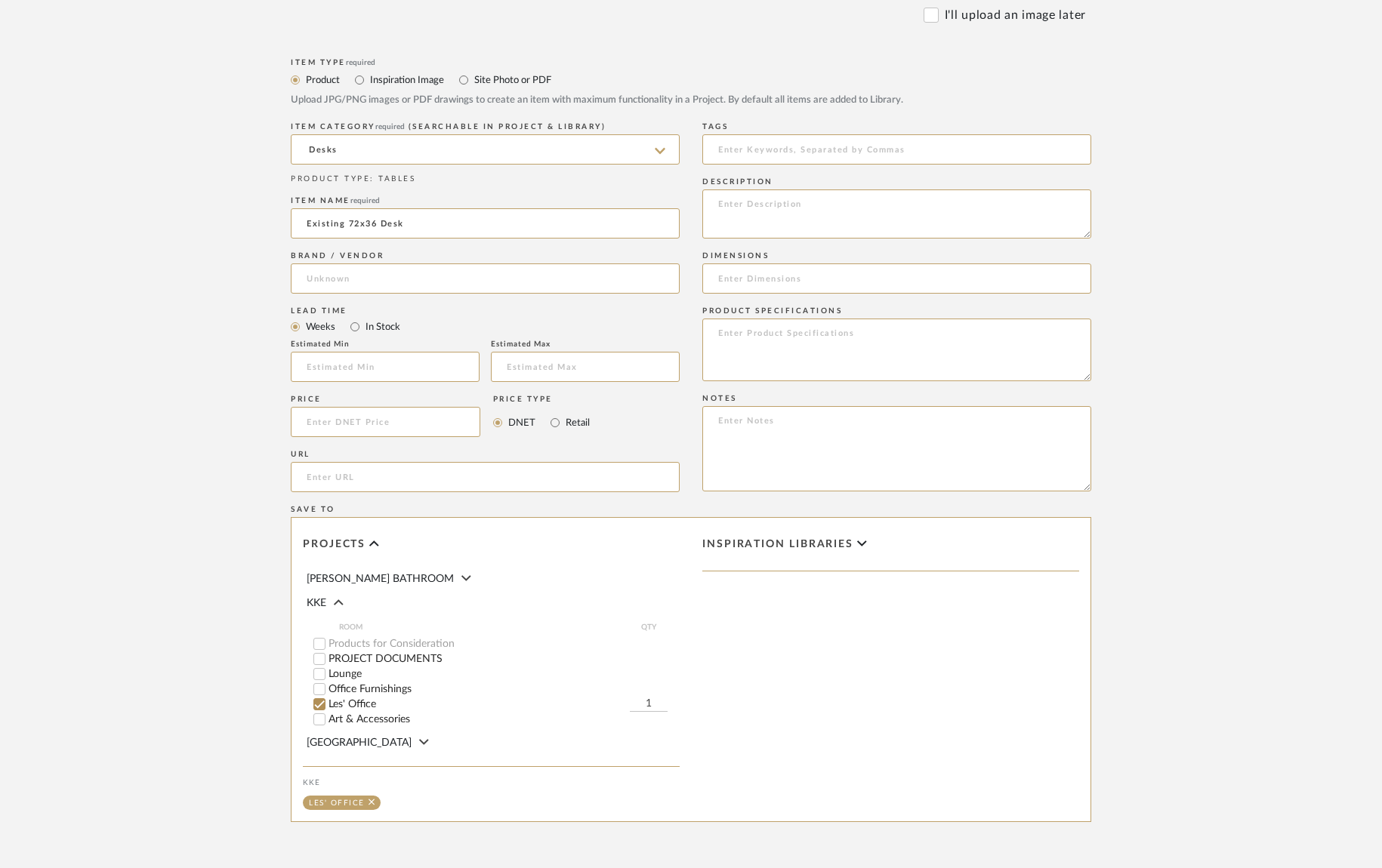
scroll to position [602, 0]
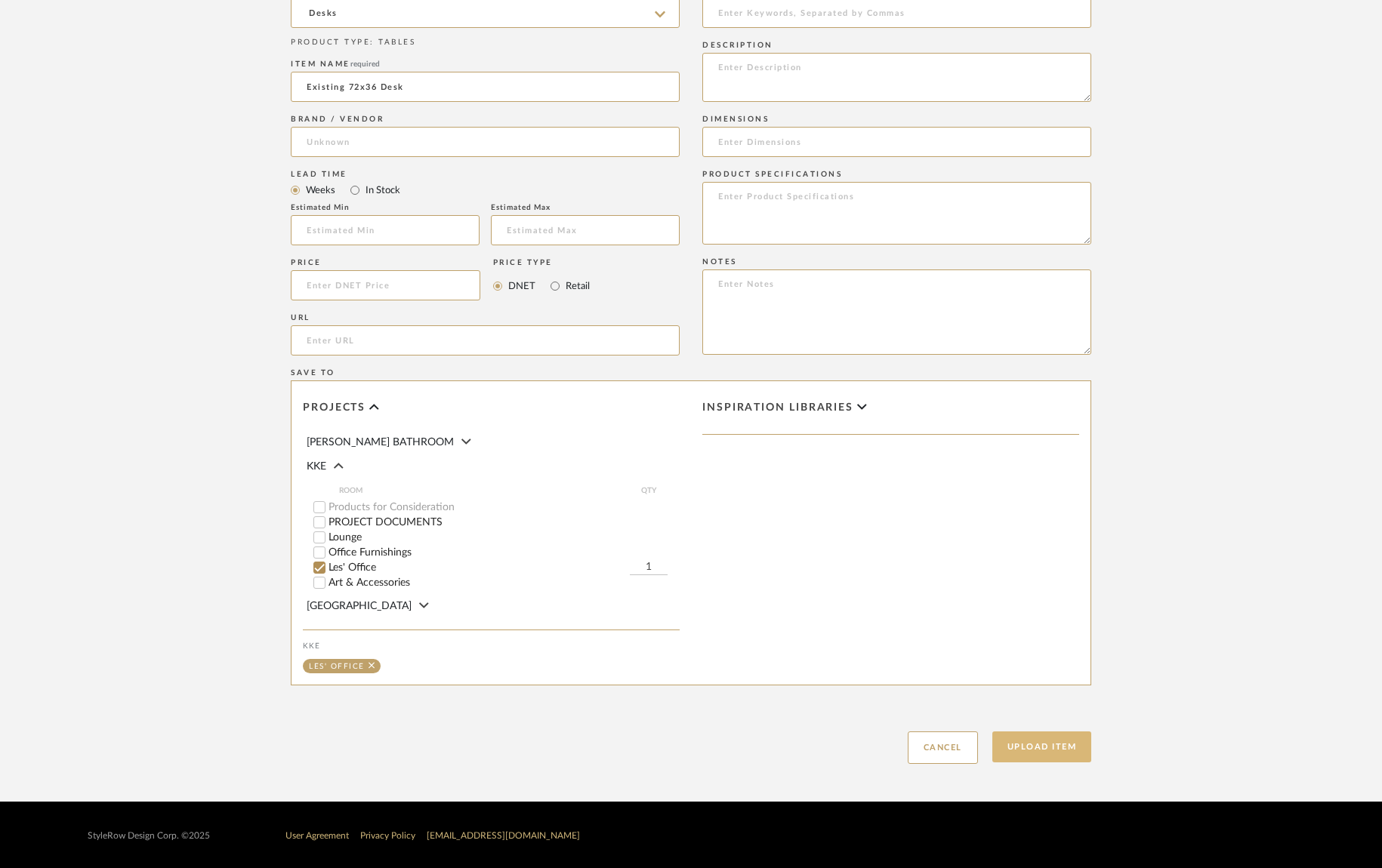
type input "Existing 72x36 Desk"
click at [1067, 749] on button "Upload Item" at bounding box center [1042, 746] width 100 height 31
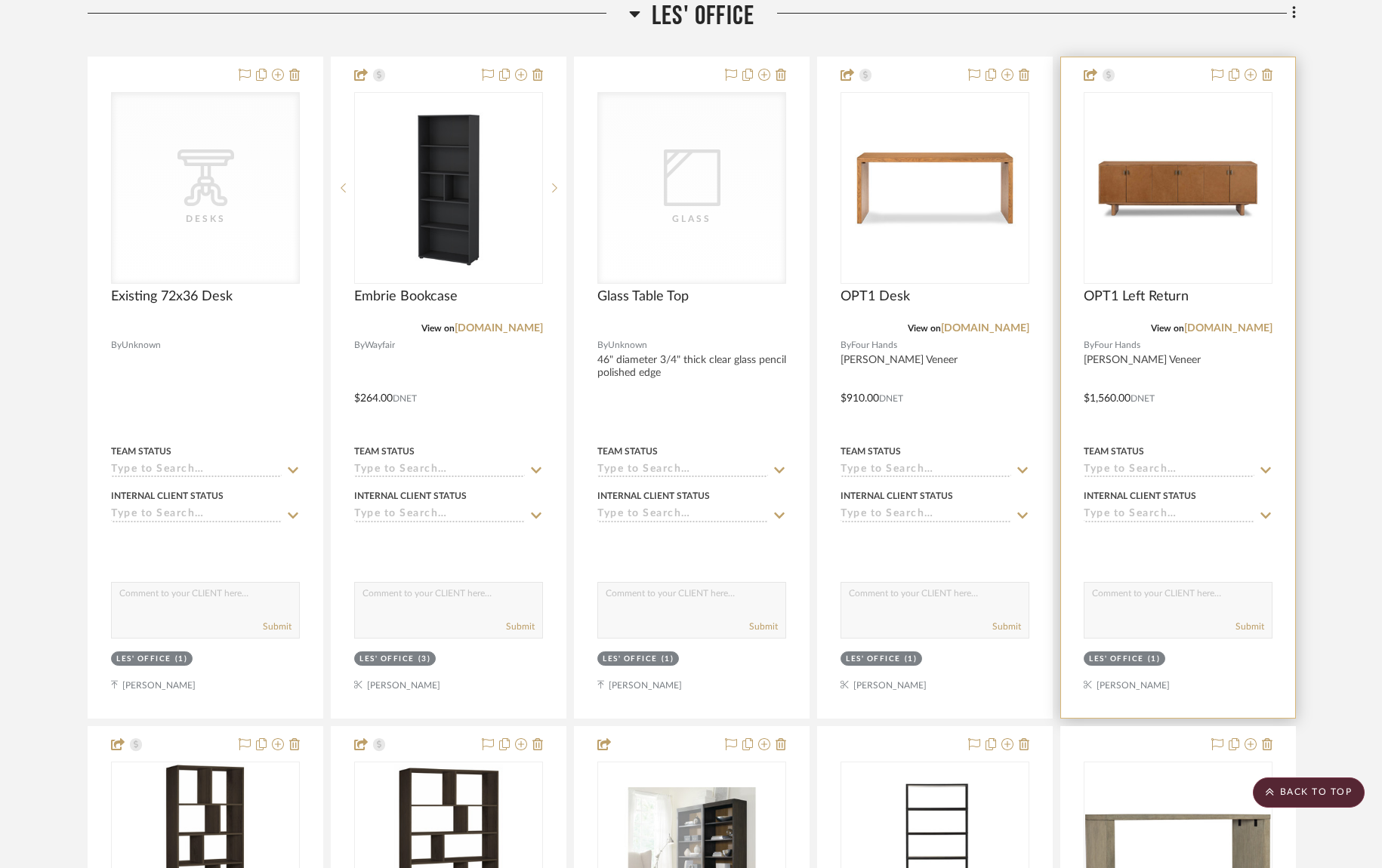
scroll to position [472, 0]
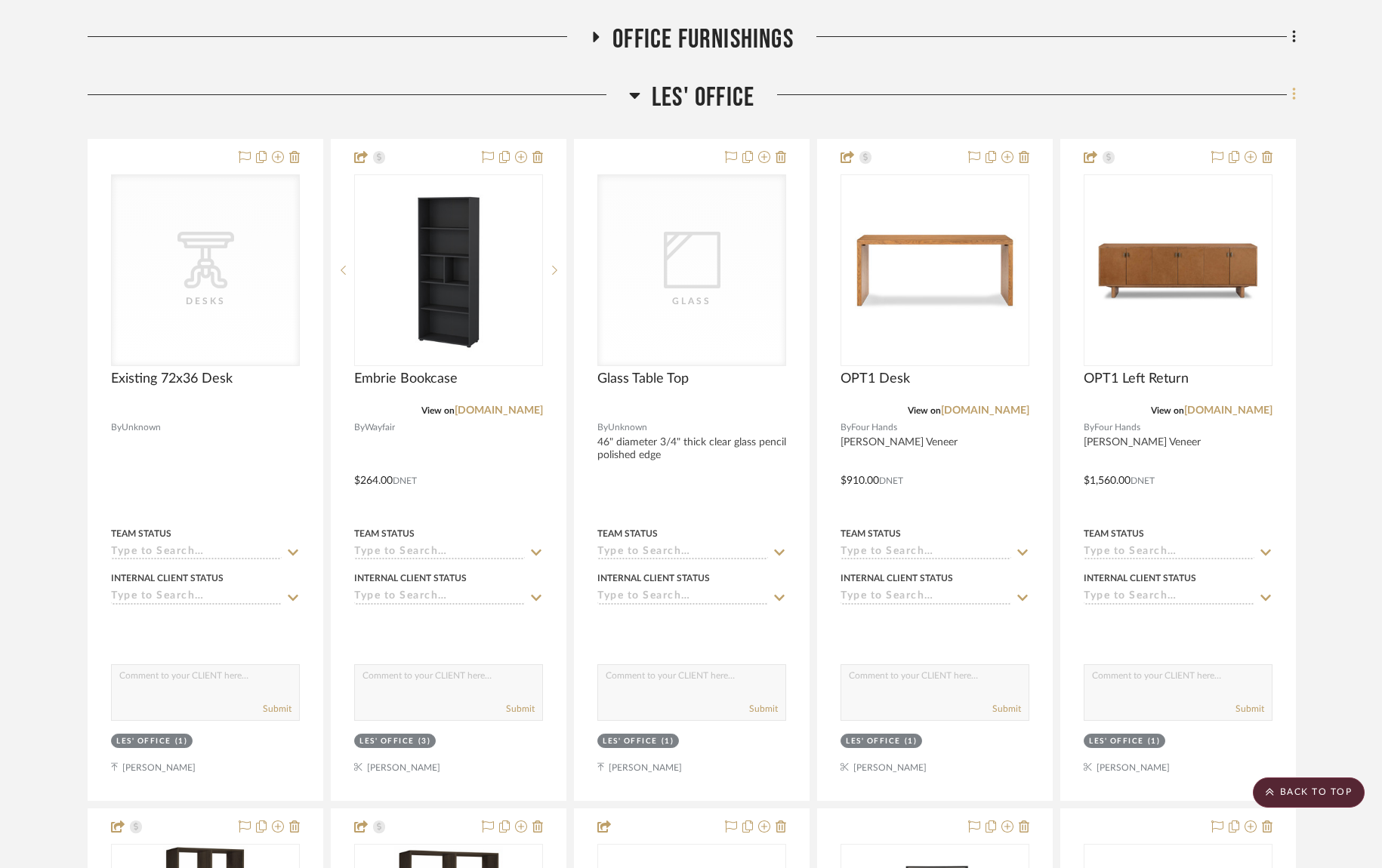
click at [1293, 99] on icon at bounding box center [1293, 95] width 3 height 13
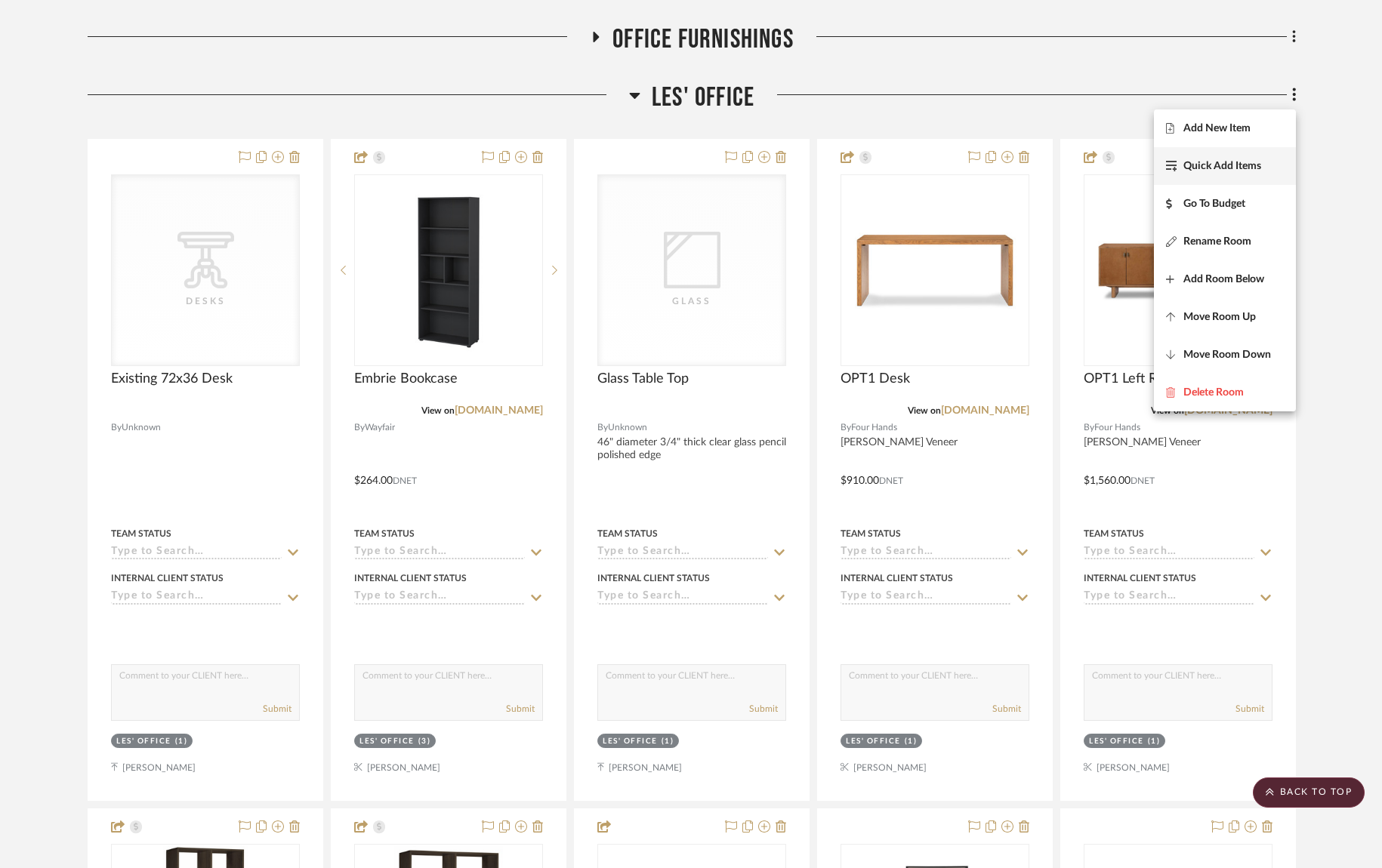
click at [1250, 169] on span "Quick Add Items" at bounding box center [1221, 166] width 78 height 13
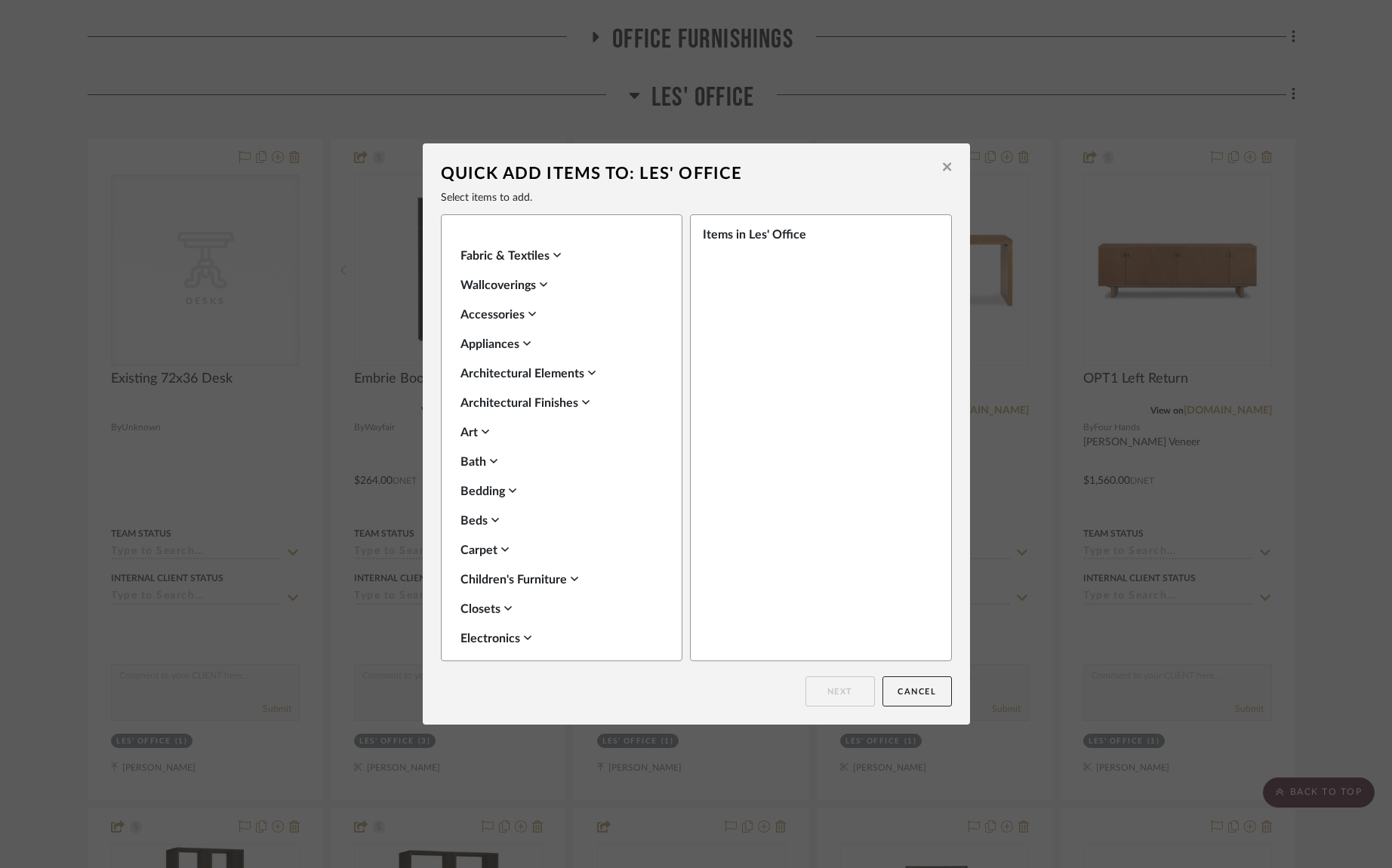
scroll to position [0, 0]
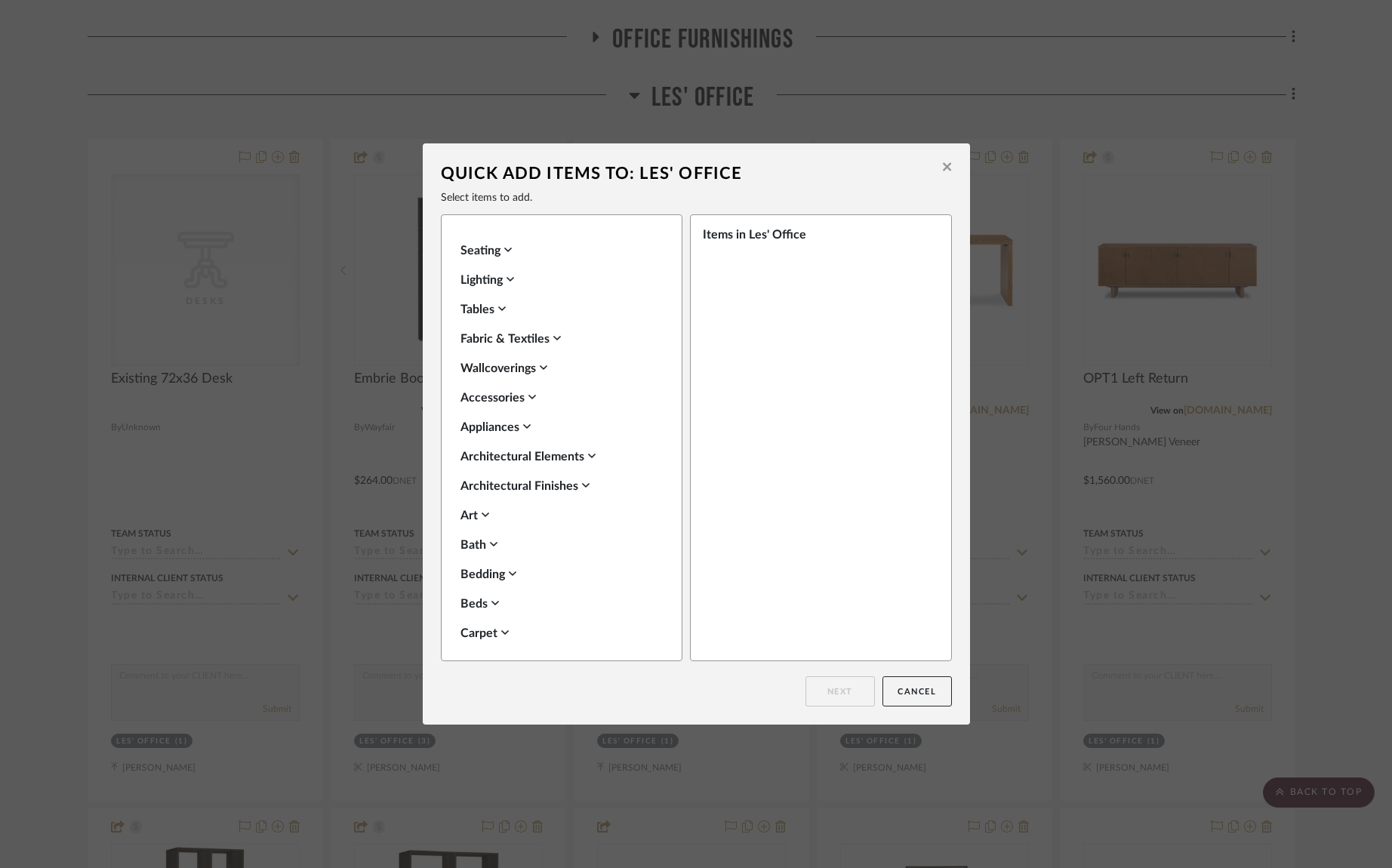
click at [943, 166] on icon at bounding box center [947, 166] width 8 height 8
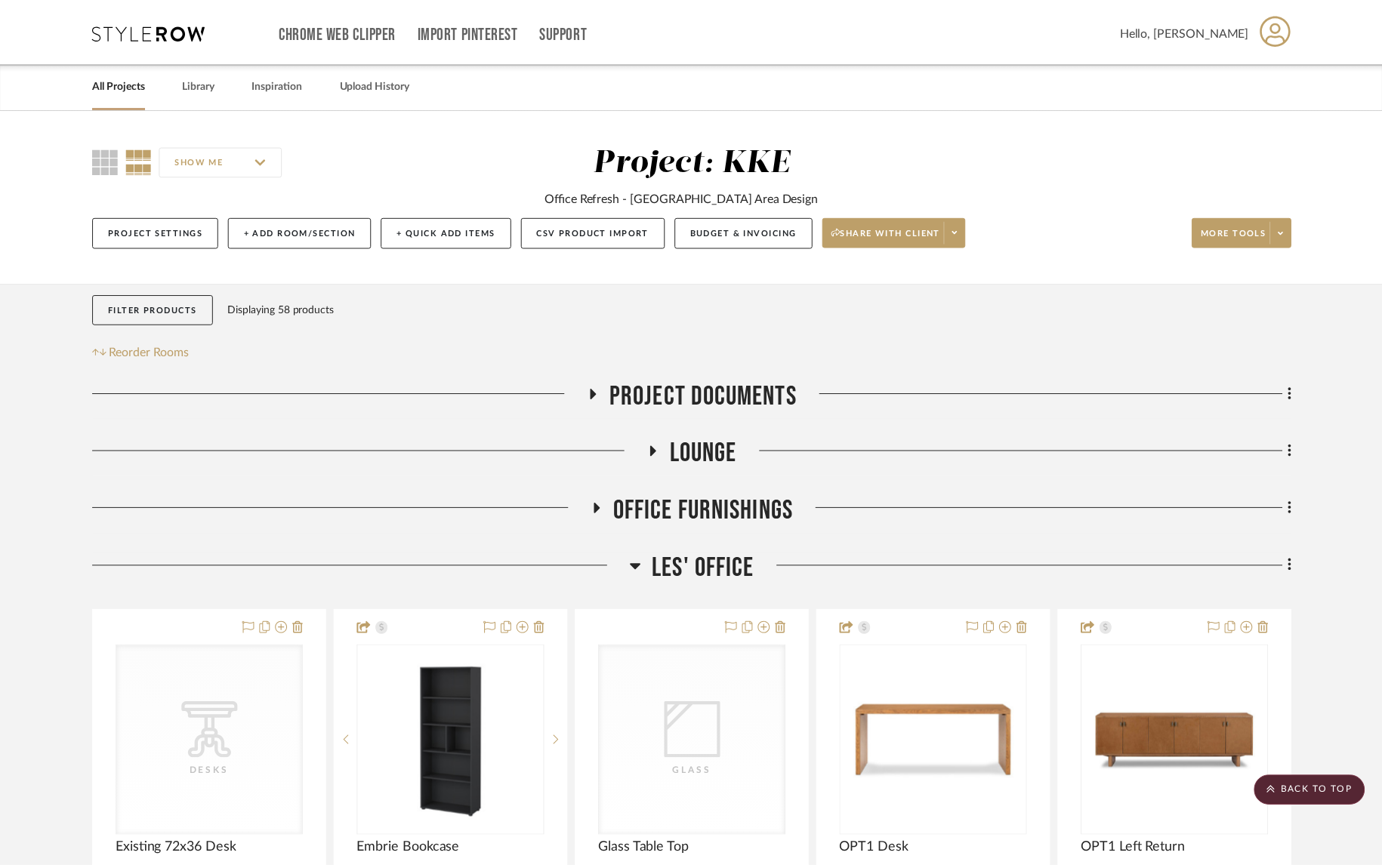
scroll to position [472, 0]
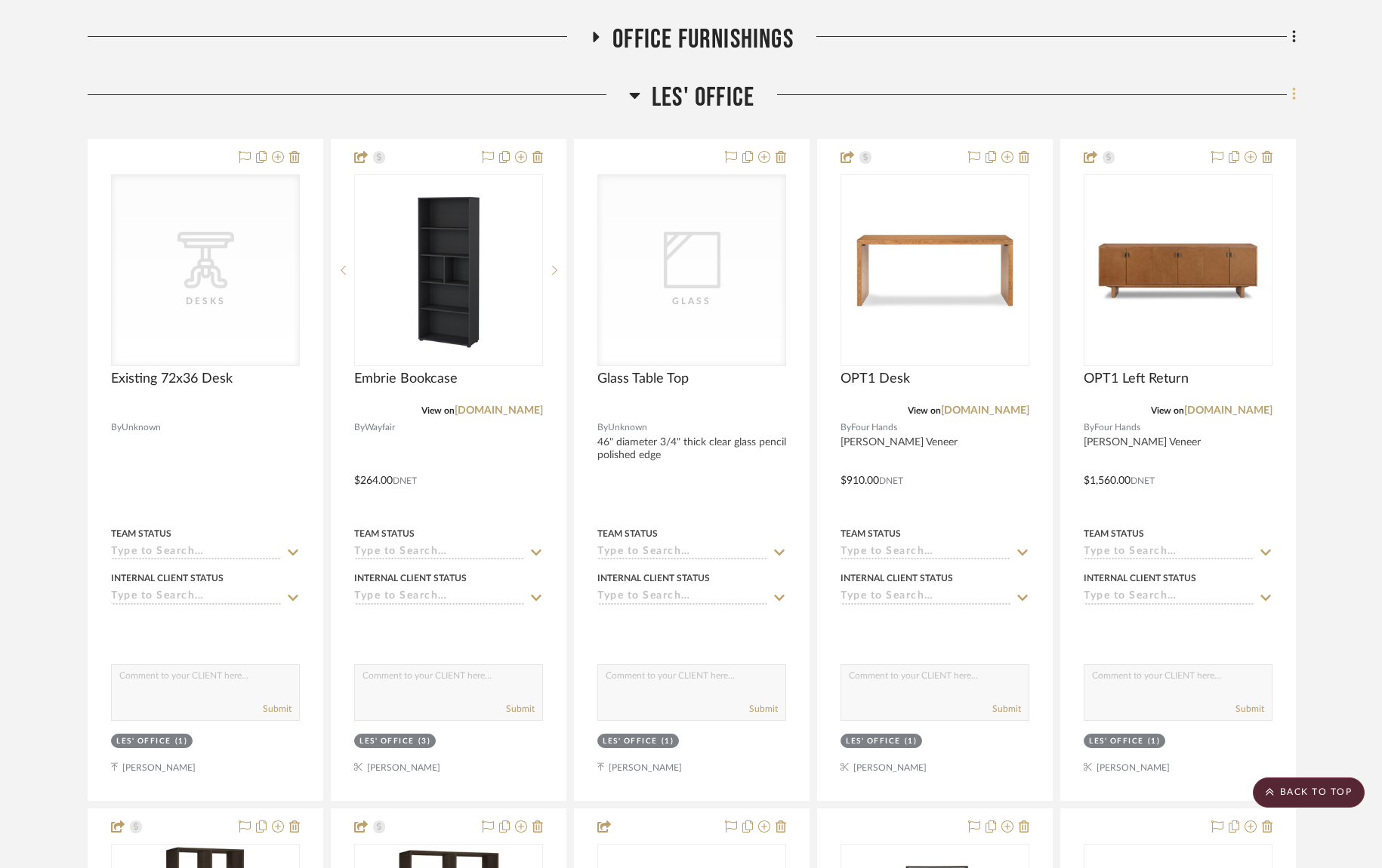
click at [1294, 101] on icon at bounding box center [1293, 95] width 3 height 13
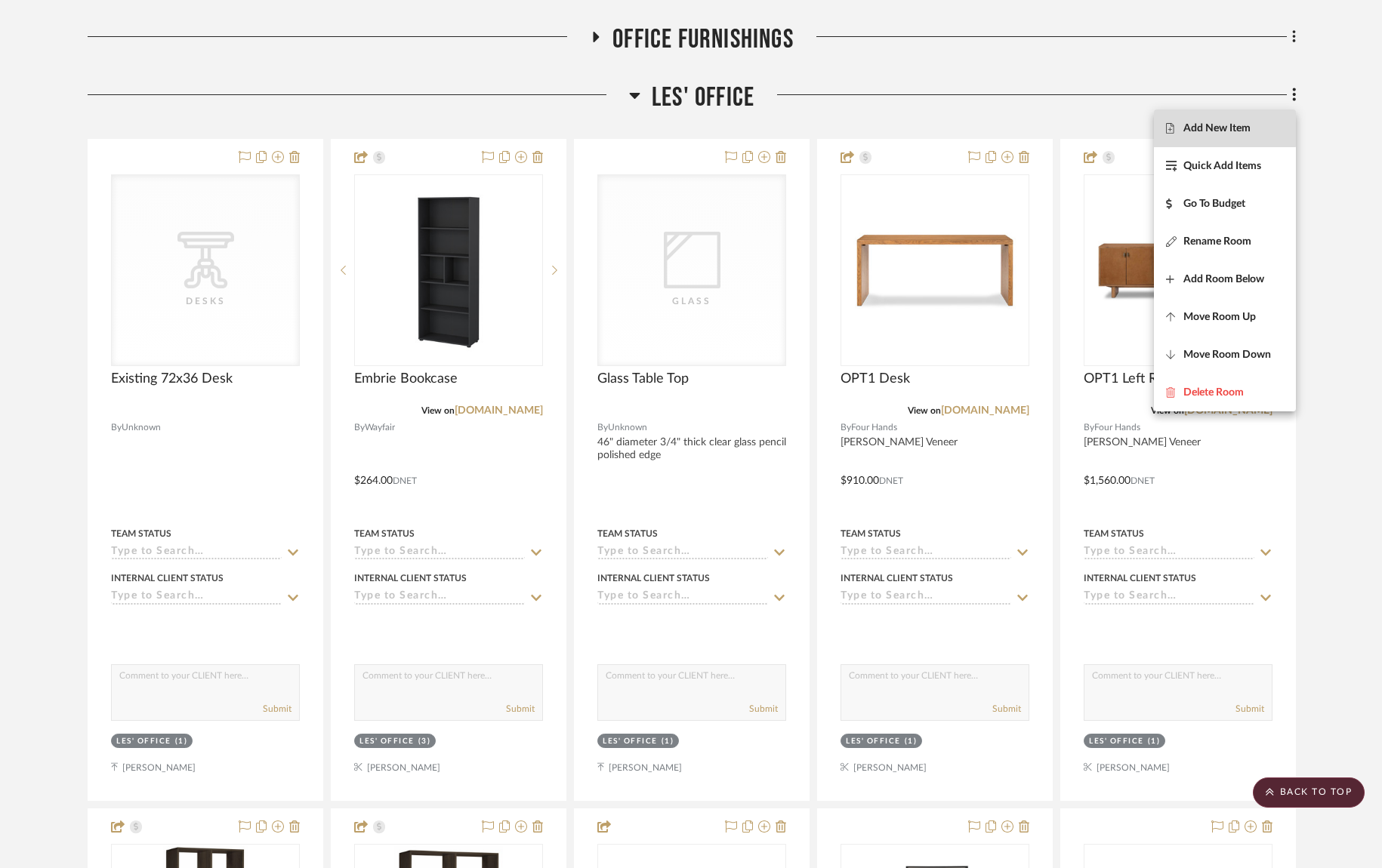
click at [1209, 126] on span "Add New Item" at bounding box center [1217, 128] width 68 height 13
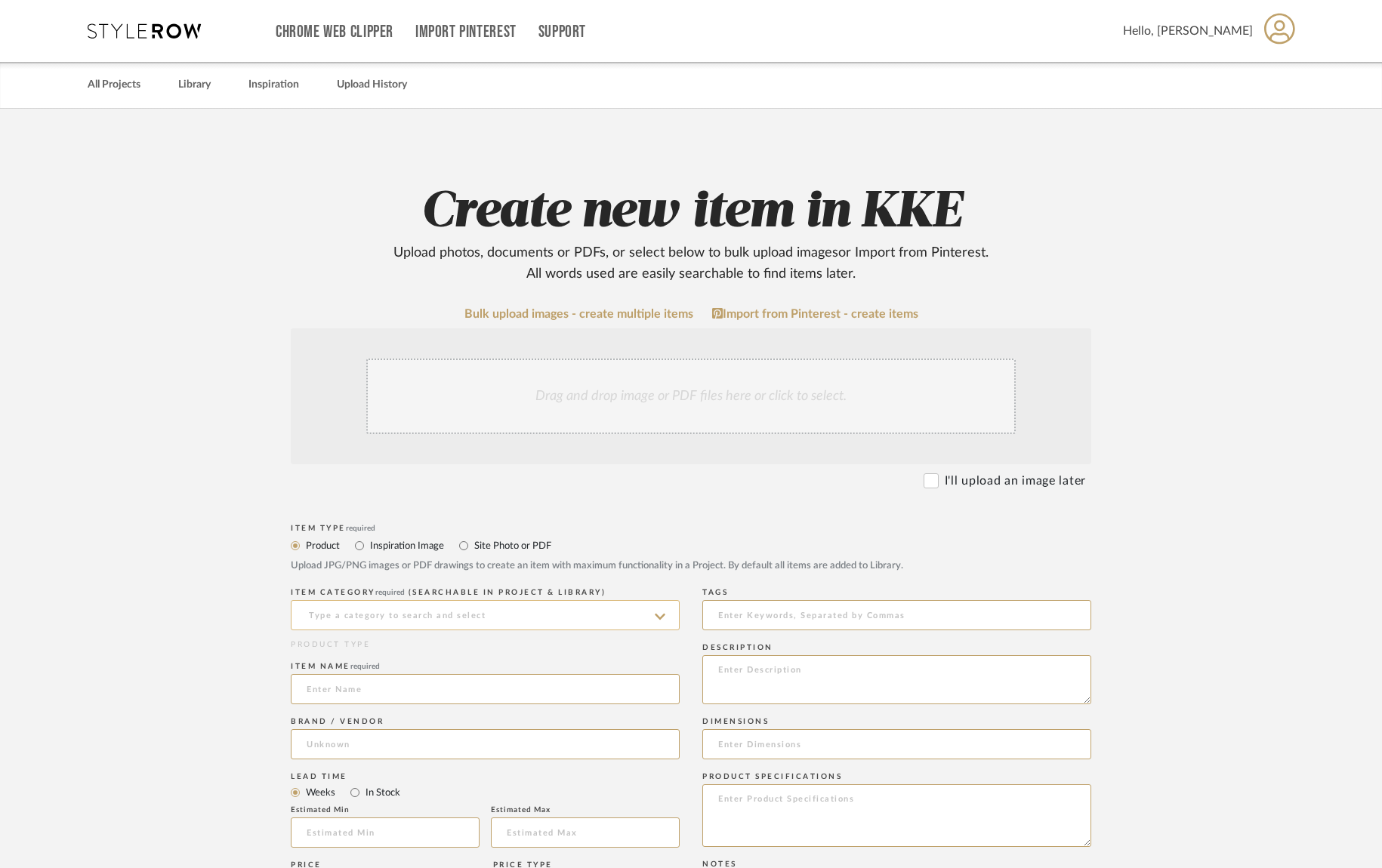
click at [402, 617] on input at bounding box center [485, 615] width 389 height 30
click at [384, 653] on span "Console Tables" at bounding box center [351, 652] width 88 height 10
type input "Console Tables"
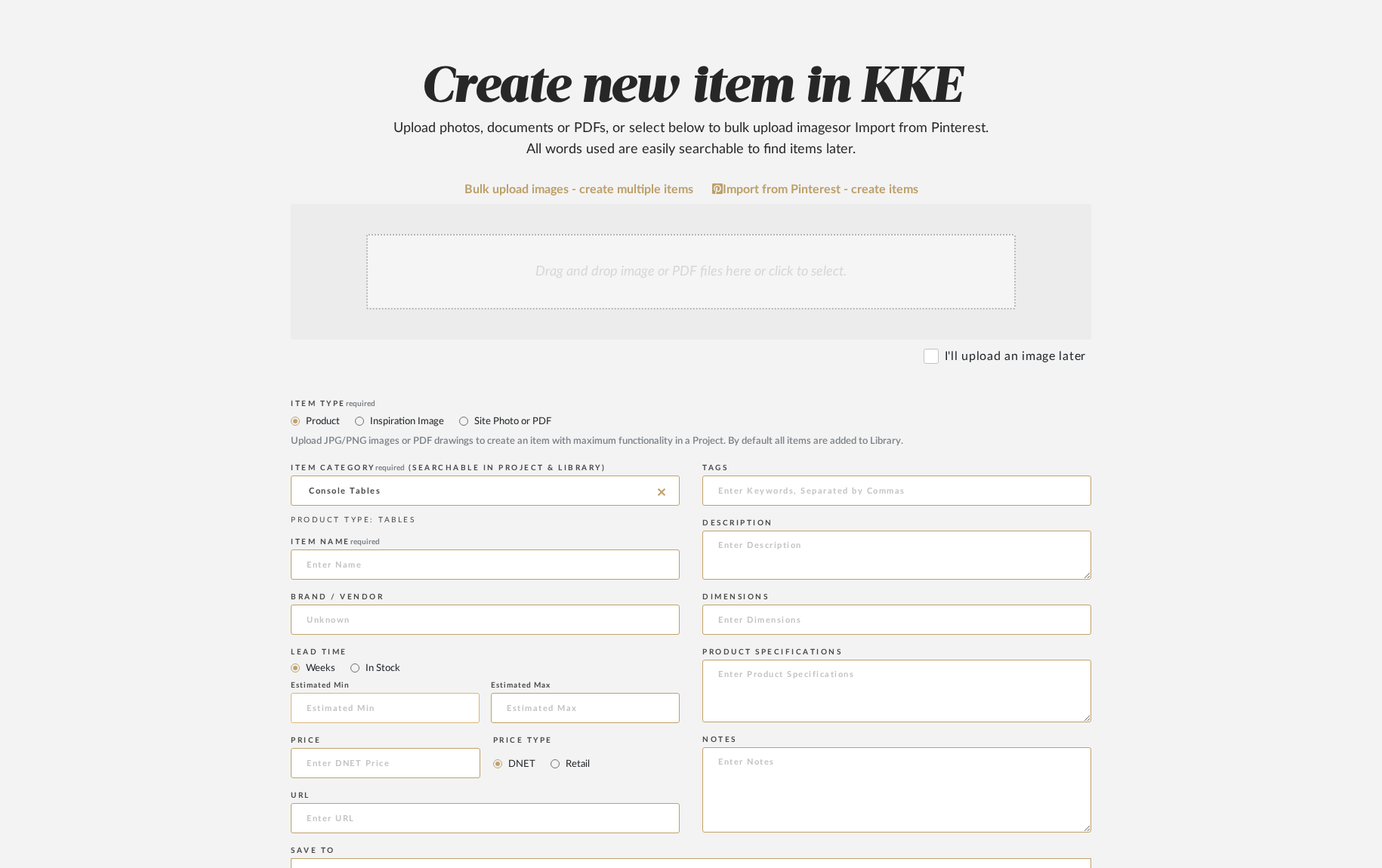
scroll to position [174, 0]
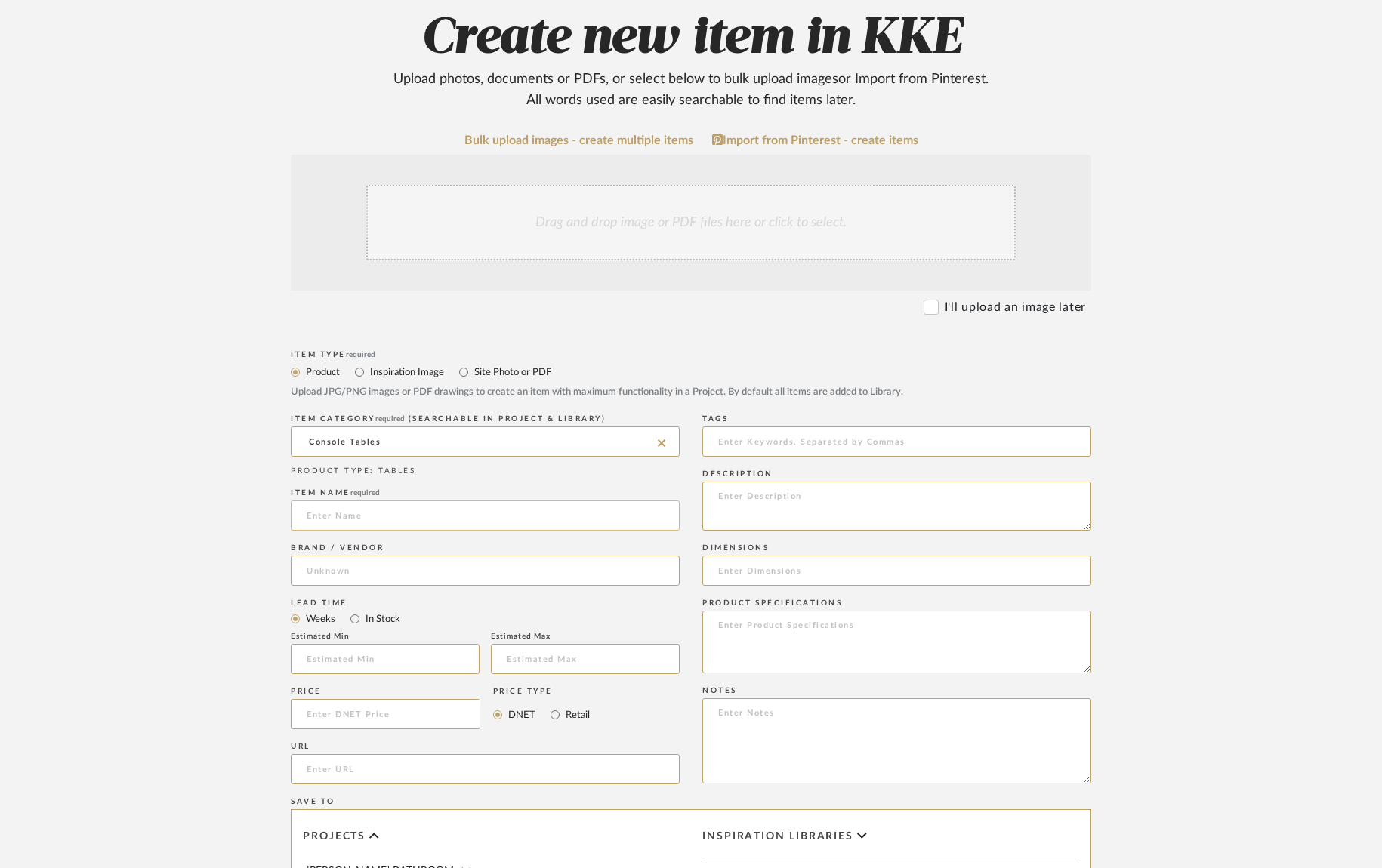
click at [438, 520] on input at bounding box center [485, 515] width 389 height 30
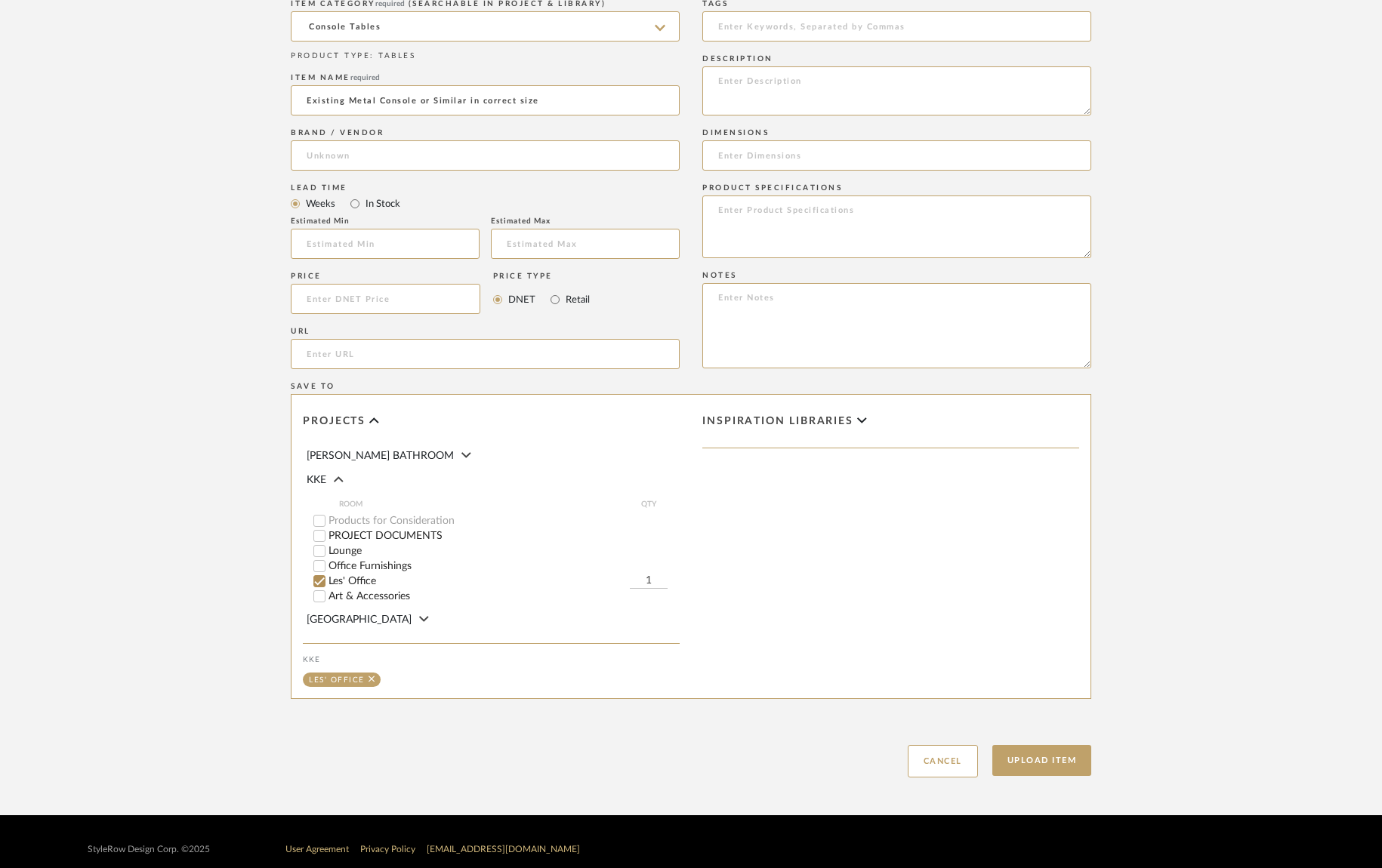
scroll to position [602, 0]
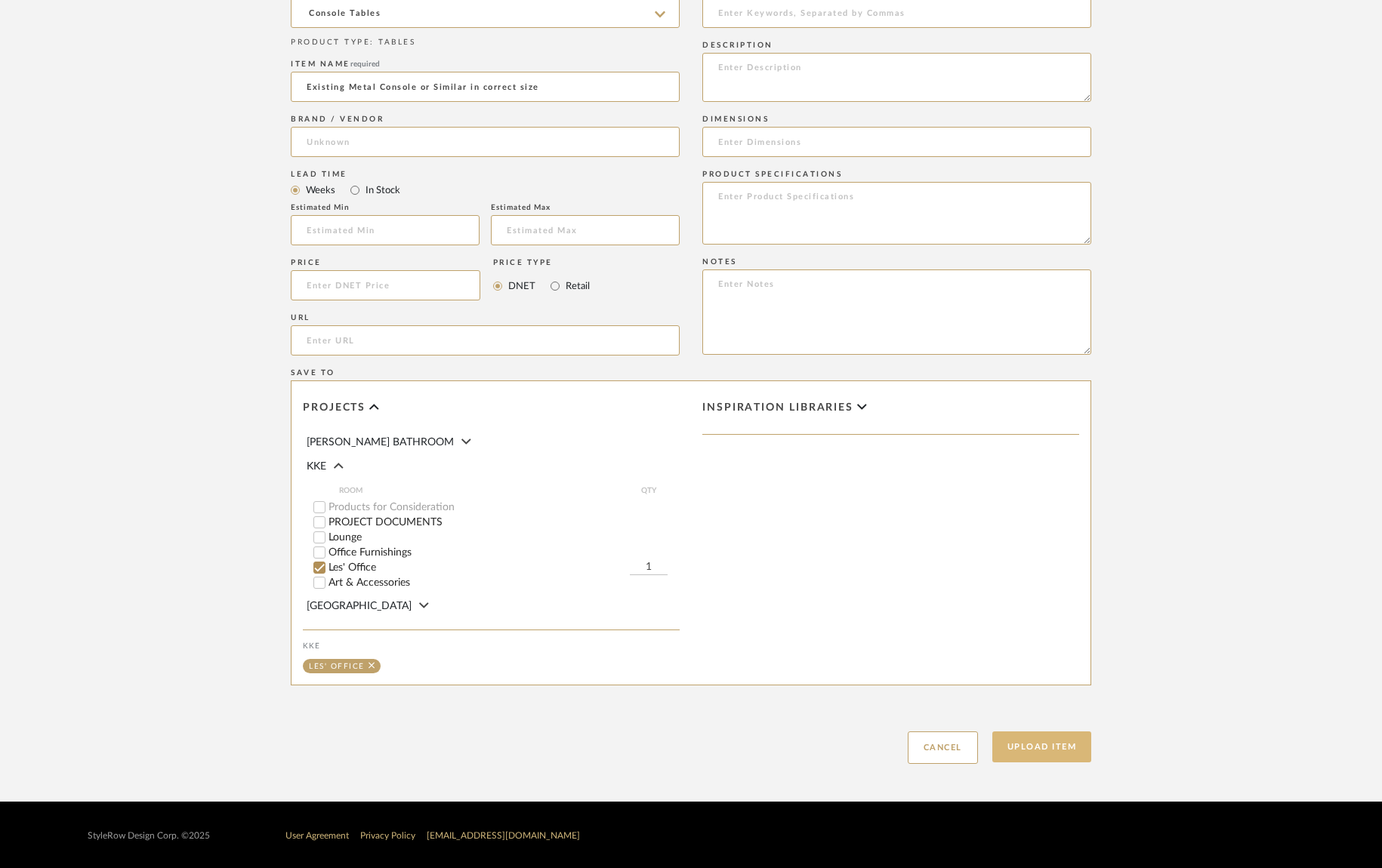
type input "Existing Metal Console or Similar in correct size"
click at [1066, 746] on button "Upload Item" at bounding box center [1042, 746] width 100 height 31
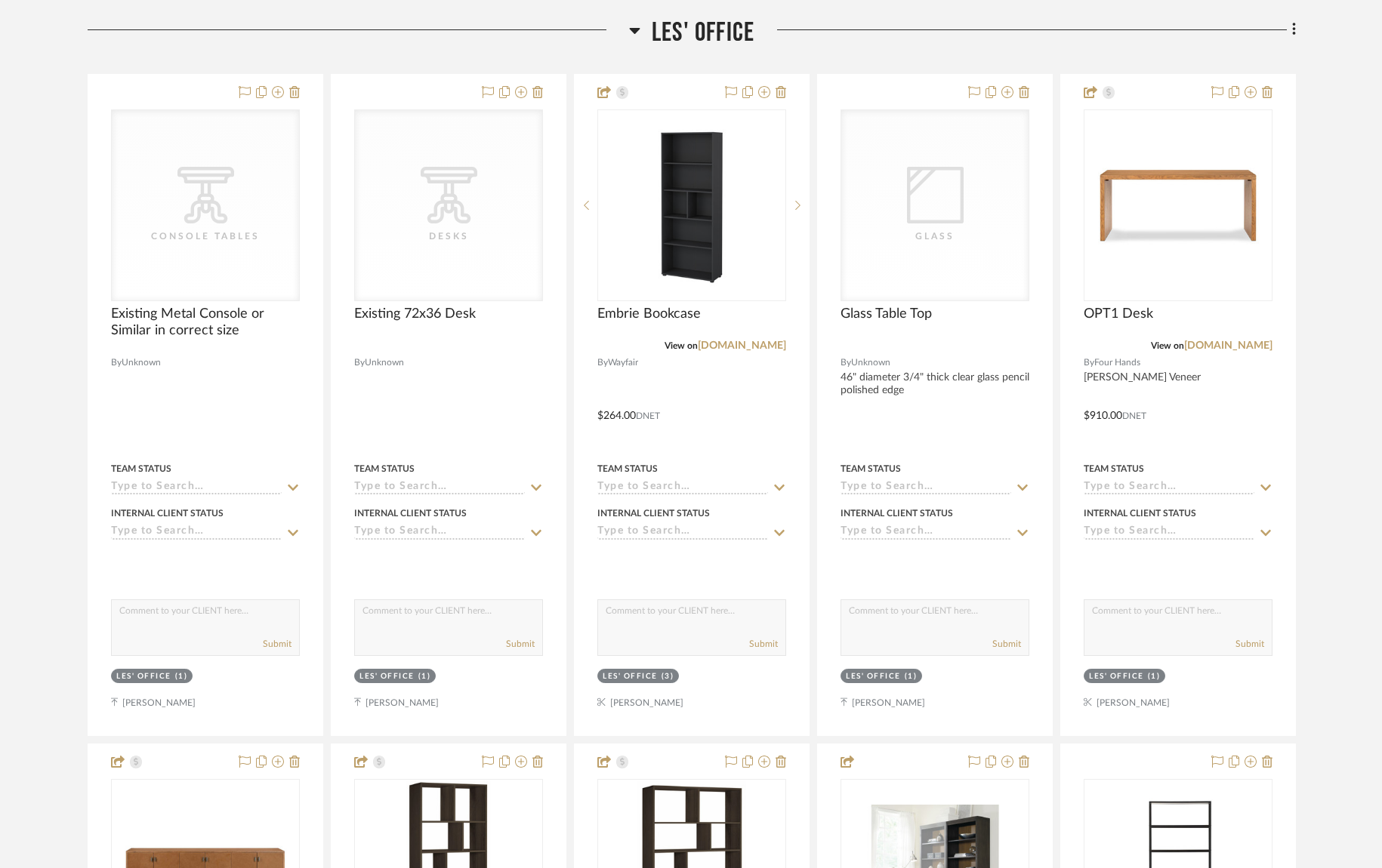
scroll to position [554, 0]
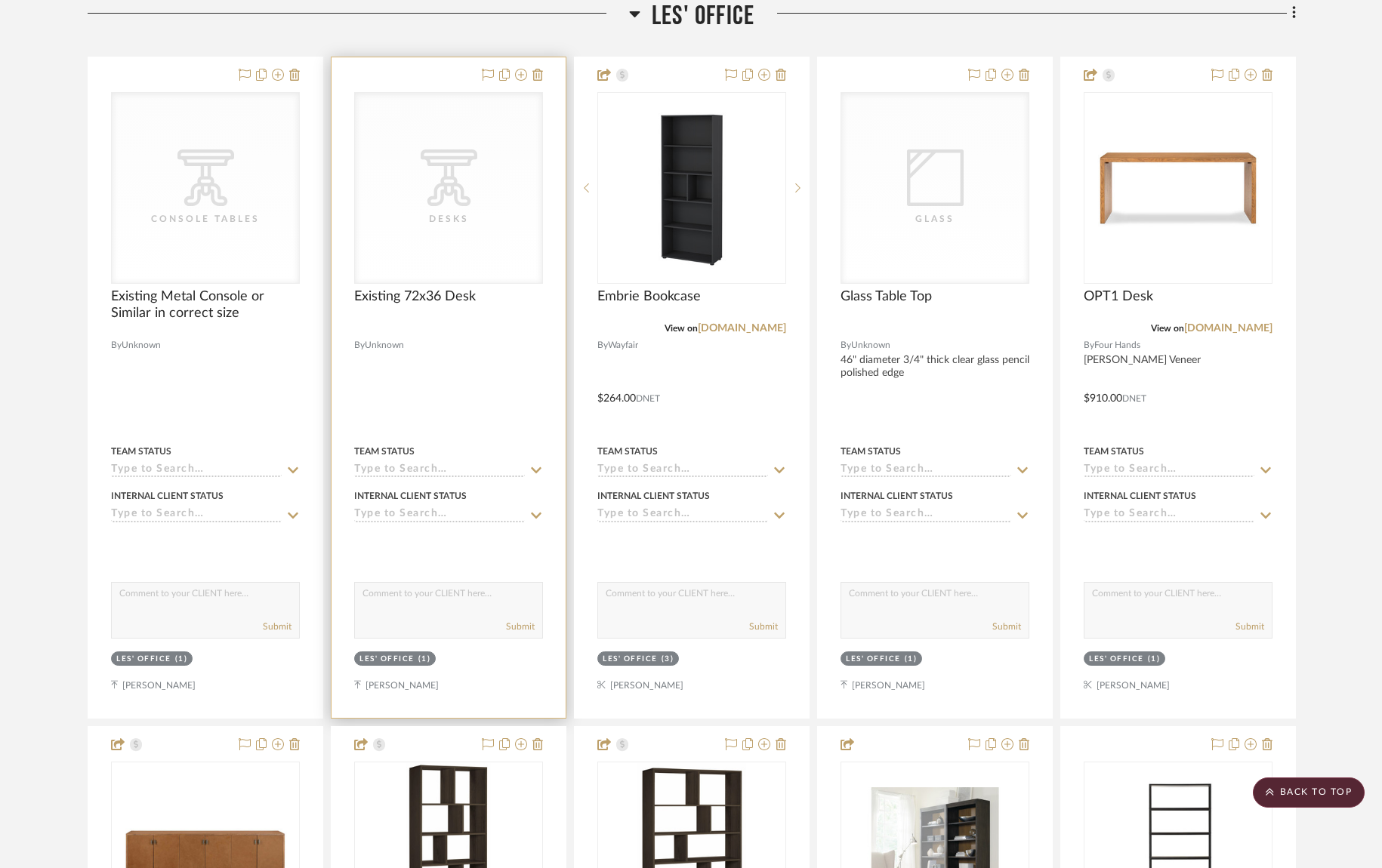
click at [0, 0] on icon at bounding box center [0, 0] width 0 height 0
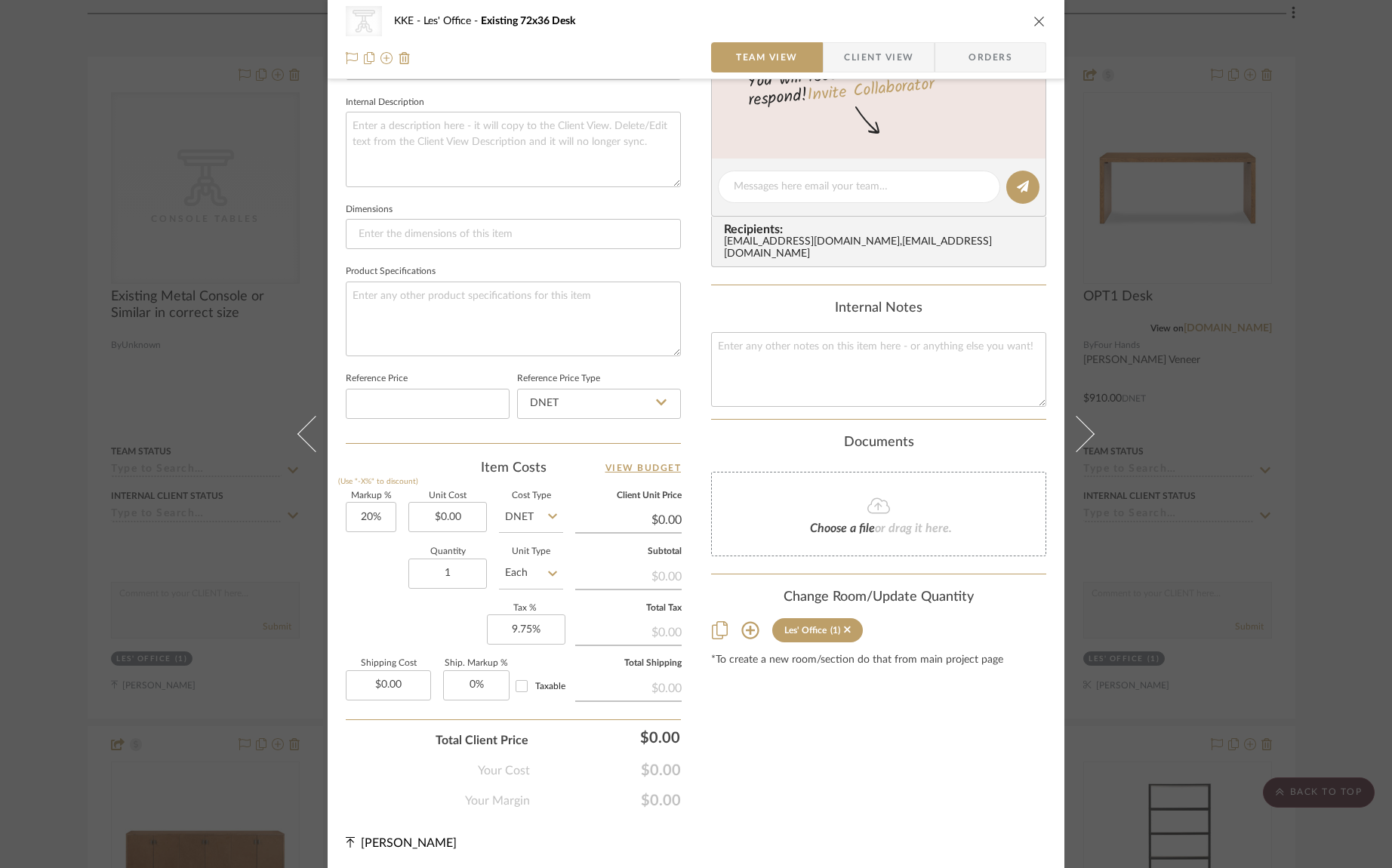
scroll to position [0, 0]
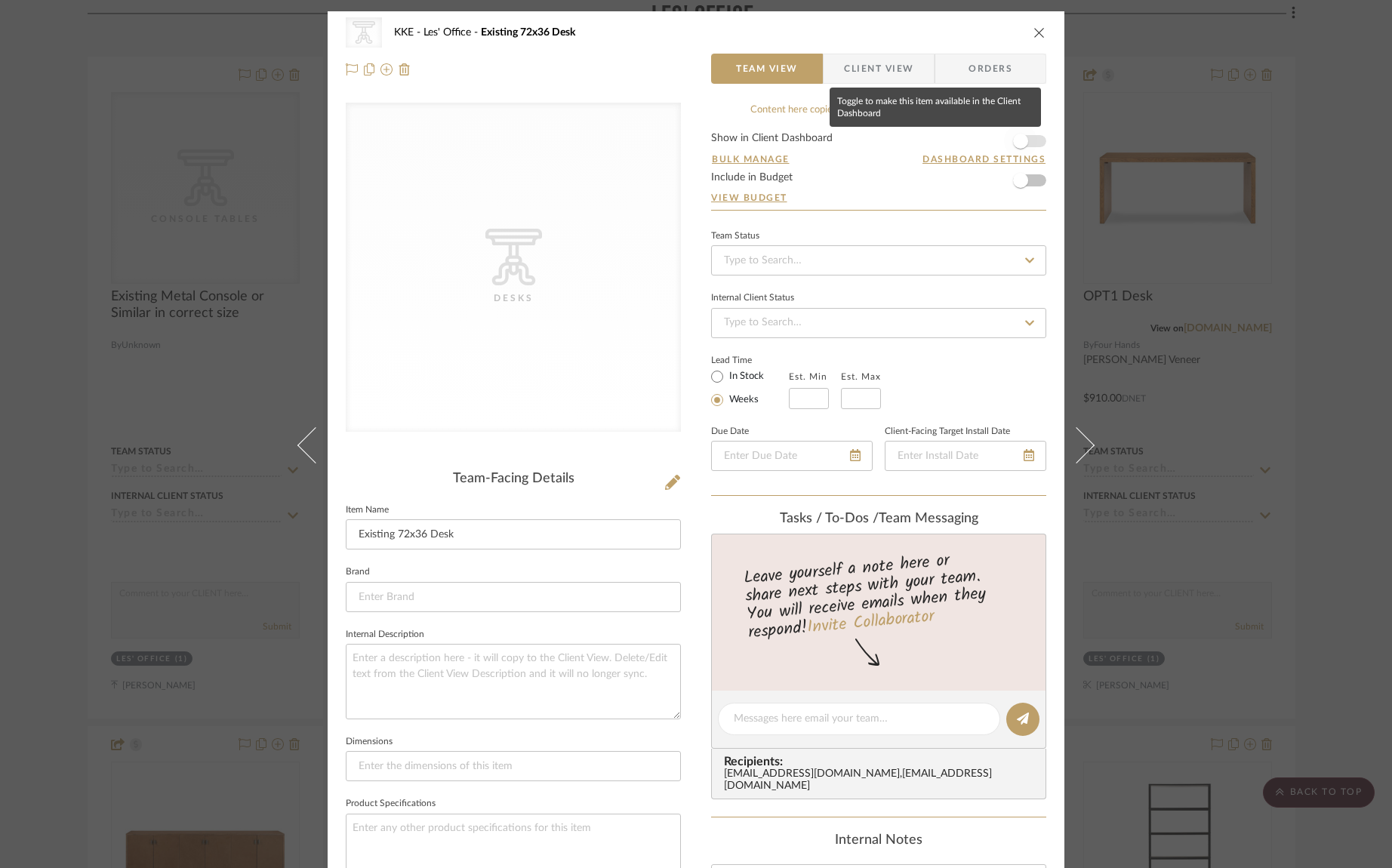
click at [1028, 143] on span "button" at bounding box center [1020, 141] width 33 height 33
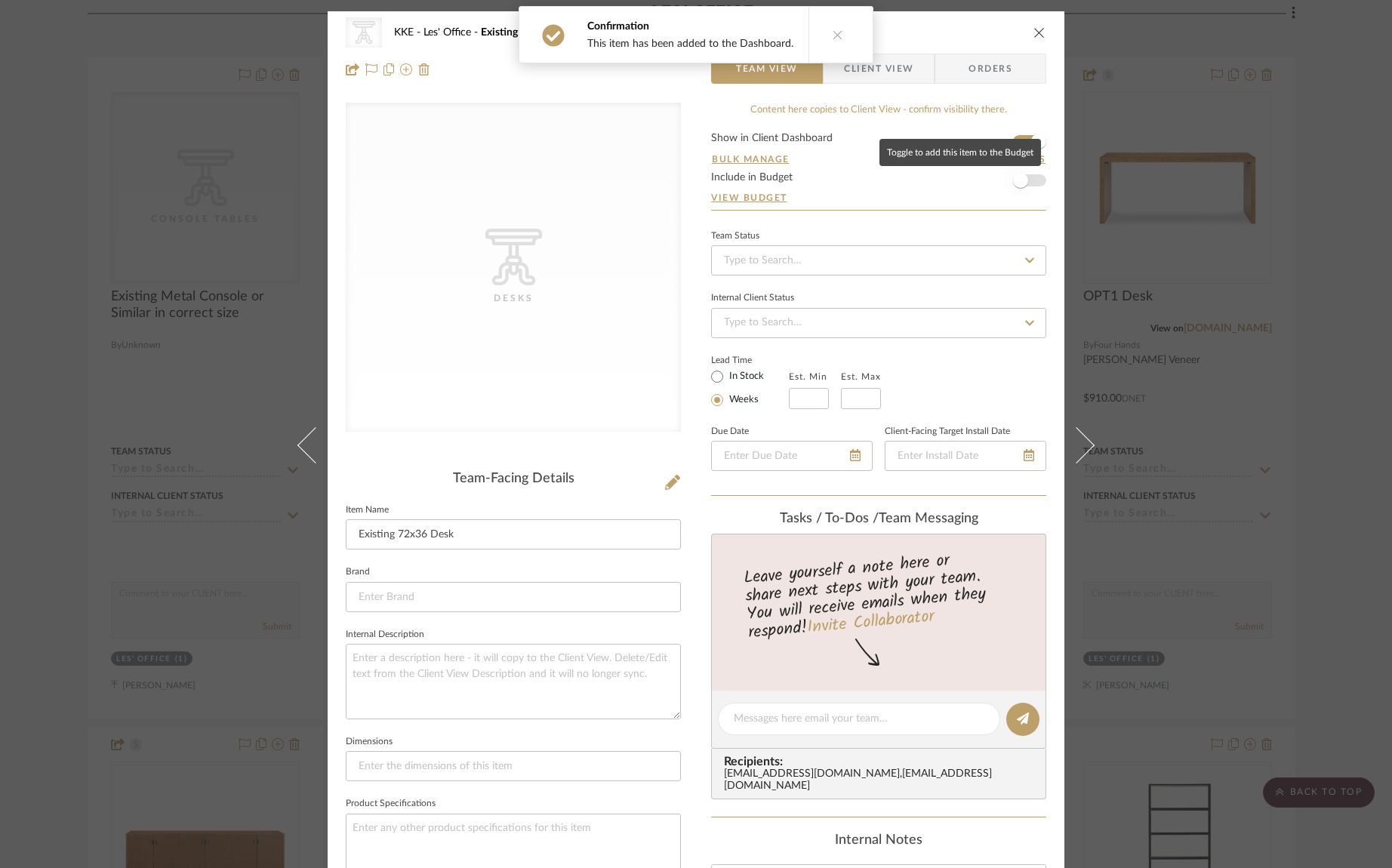
click at [1026, 180] on span "button" at bounding box center [1020, 180] width 33 height 33
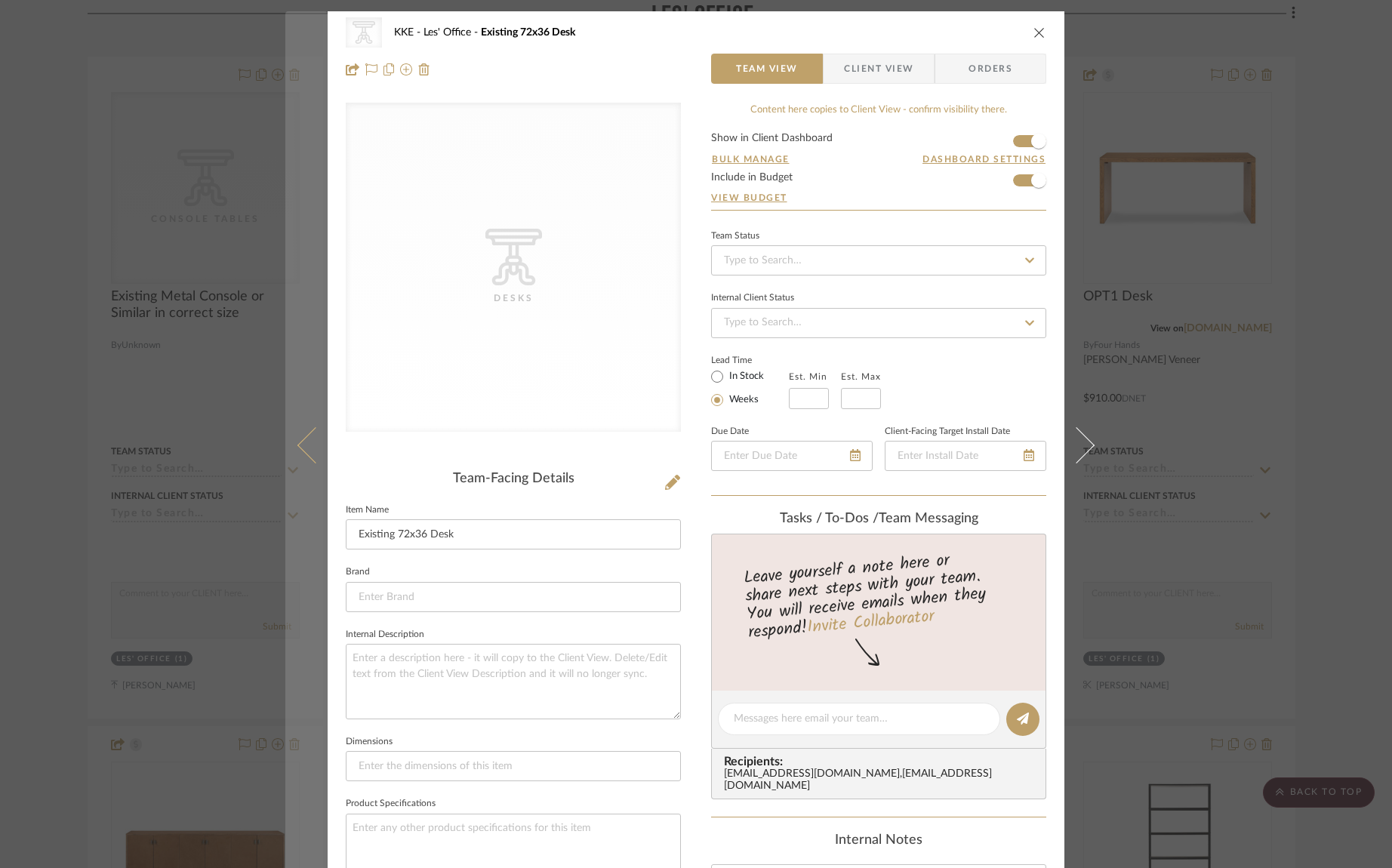
click at [299, 442] on icon at bounding box center [315, 445] width 37 height 37
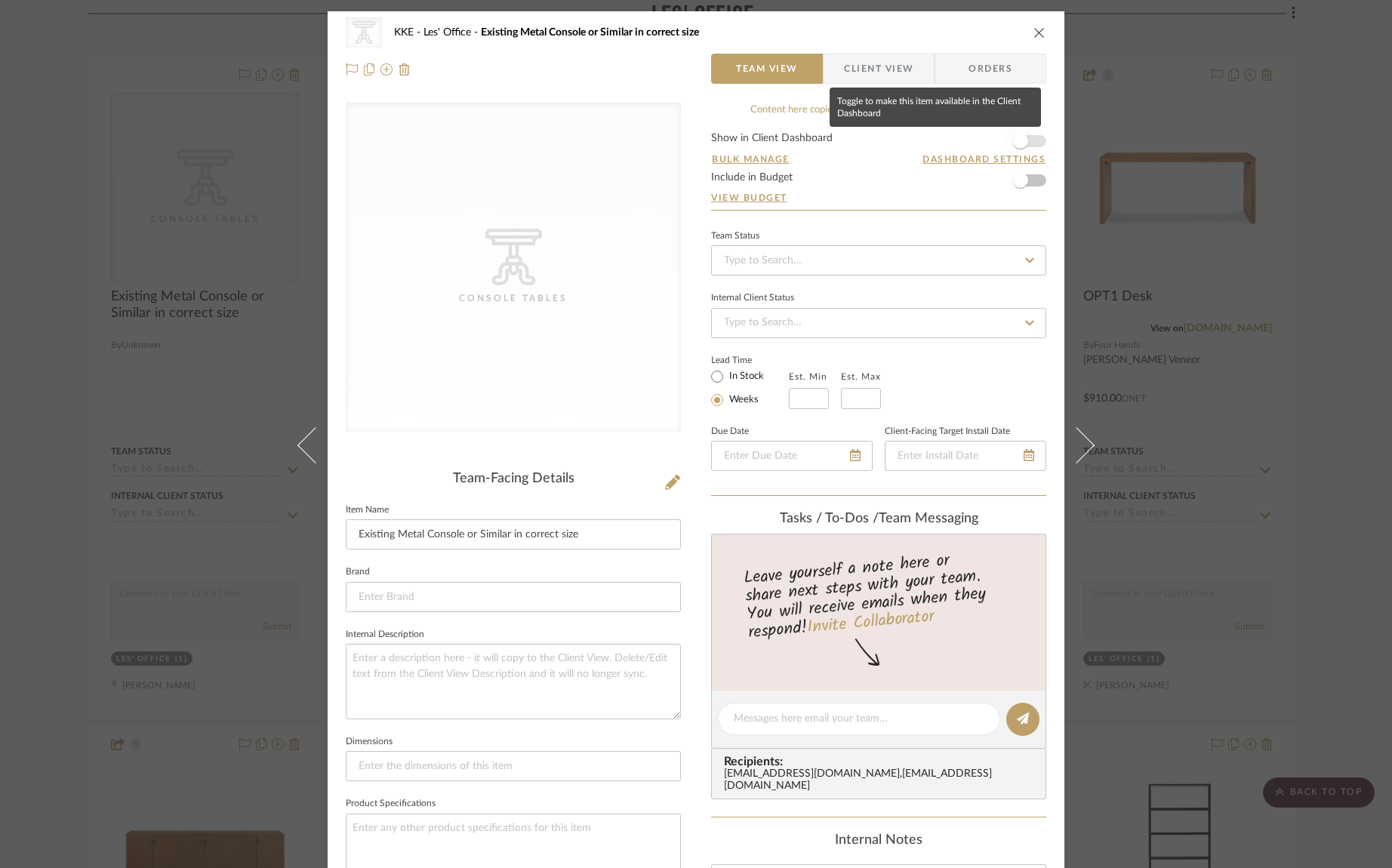
click at [1031, 139] on span "button" at bounding box center [1020, 141] width 33 height 33
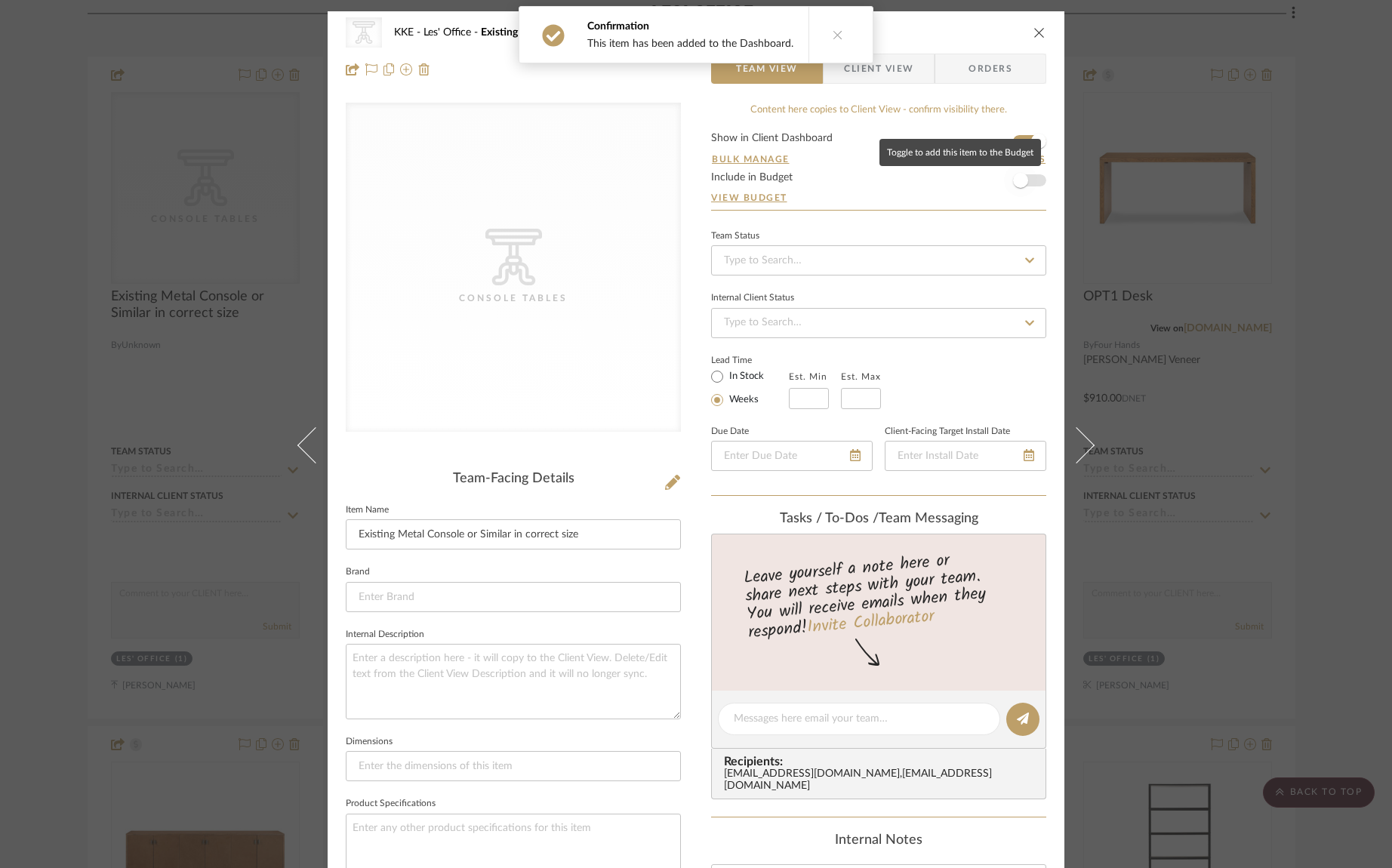
click at [1031, 186] on span "button" at bounding box center [1020, 180] width 33 height 33
click at [1035, 34] on icon "close" at bounding box center [1039, 32] width 12 height 12
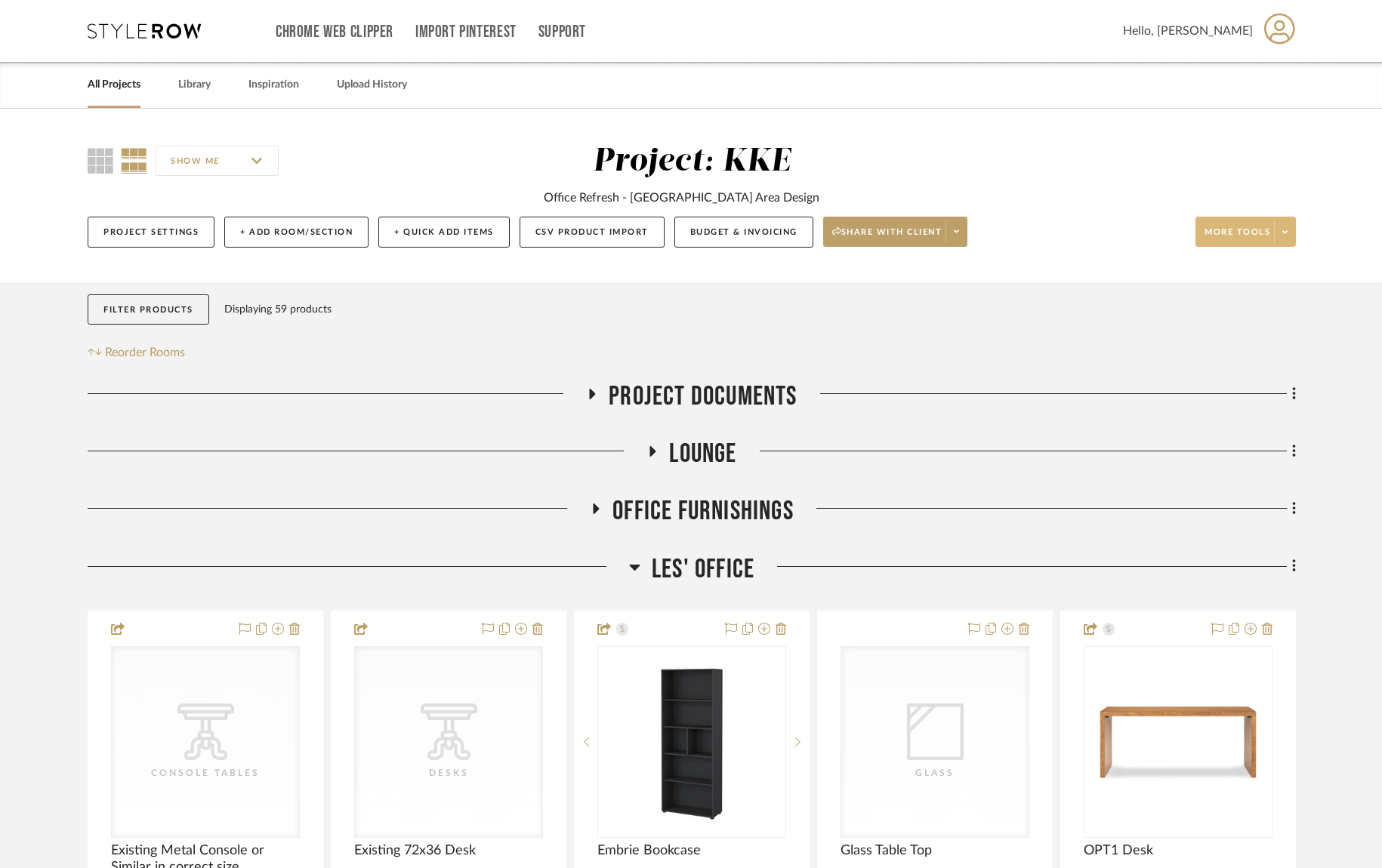
click at [1288, 229] on span at bounding box center [1284, 232] width 22 height 23
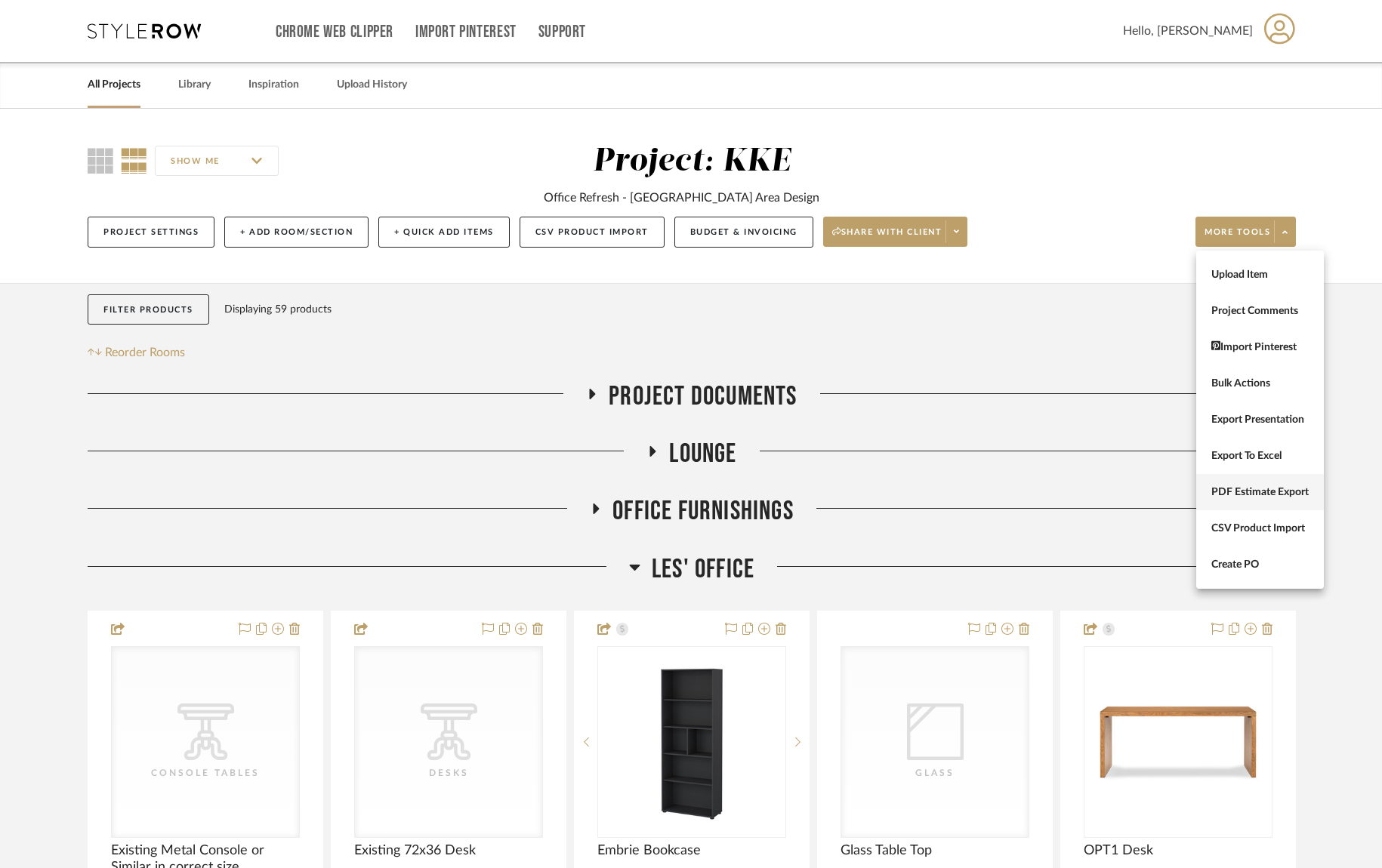
scroll to position [2, 0]
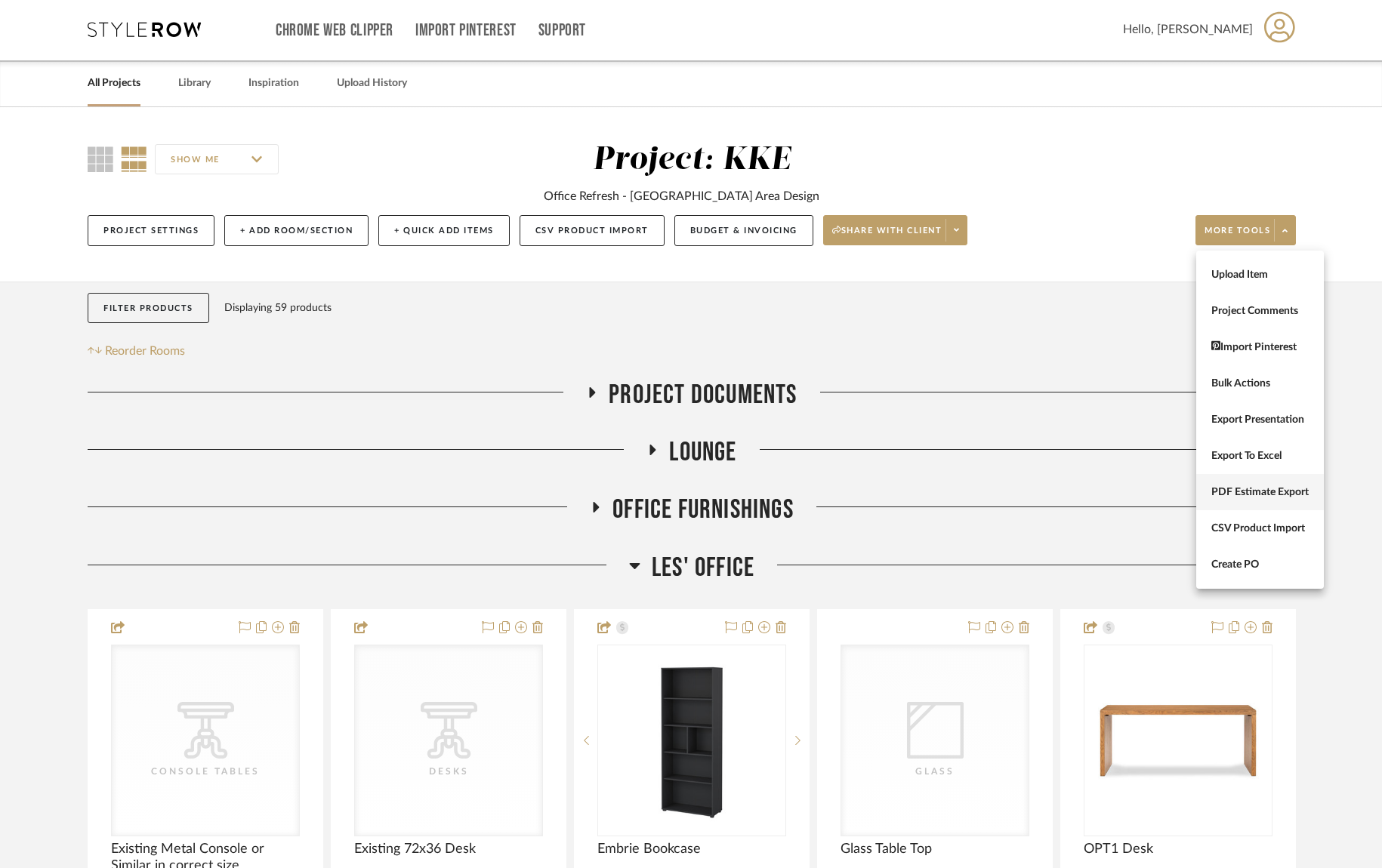
click at [1290, 491] on span "PDF Estimate Export" at bounding box center [1260, 493] width 98 height 13
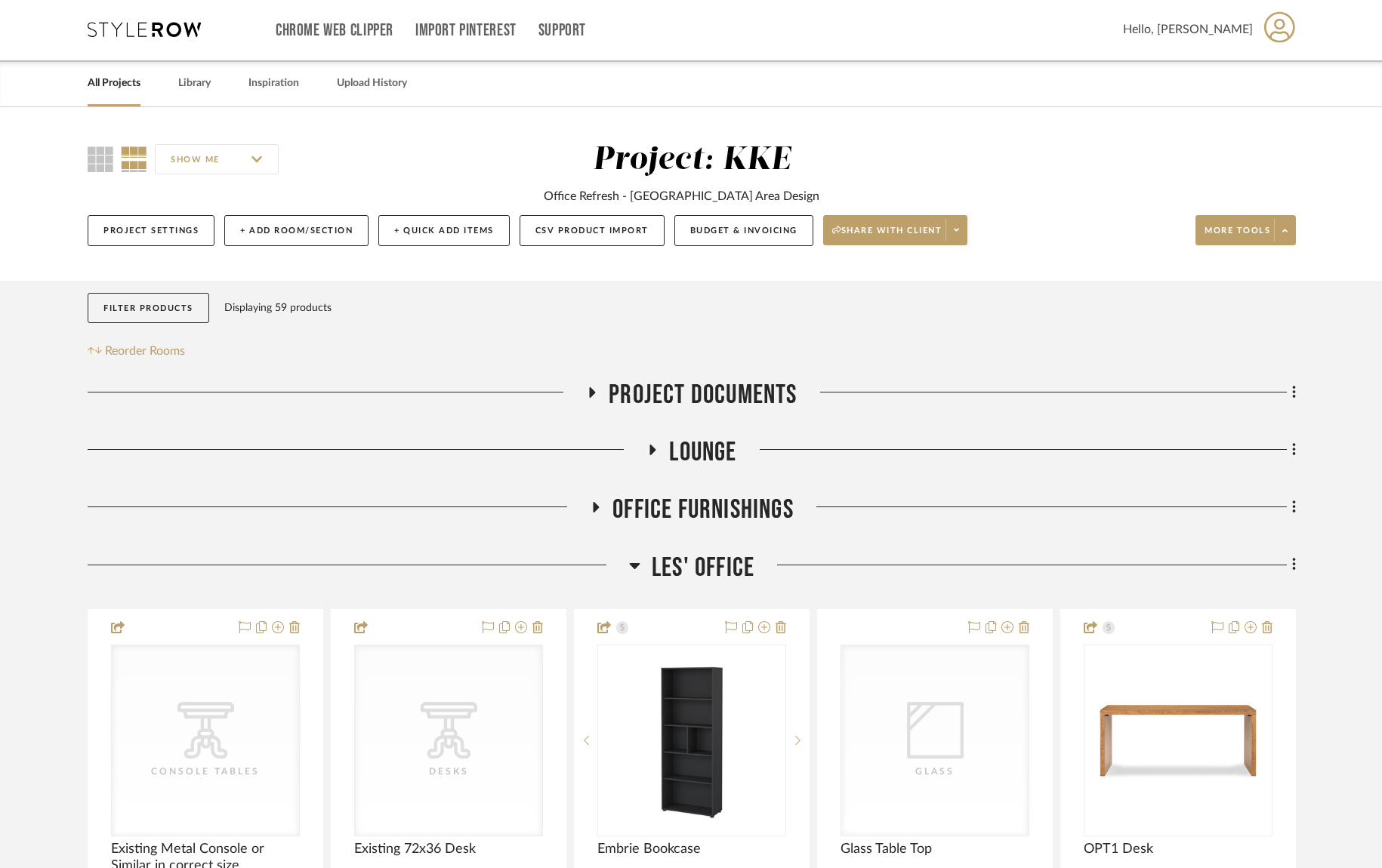
scroll to position [0, 0]
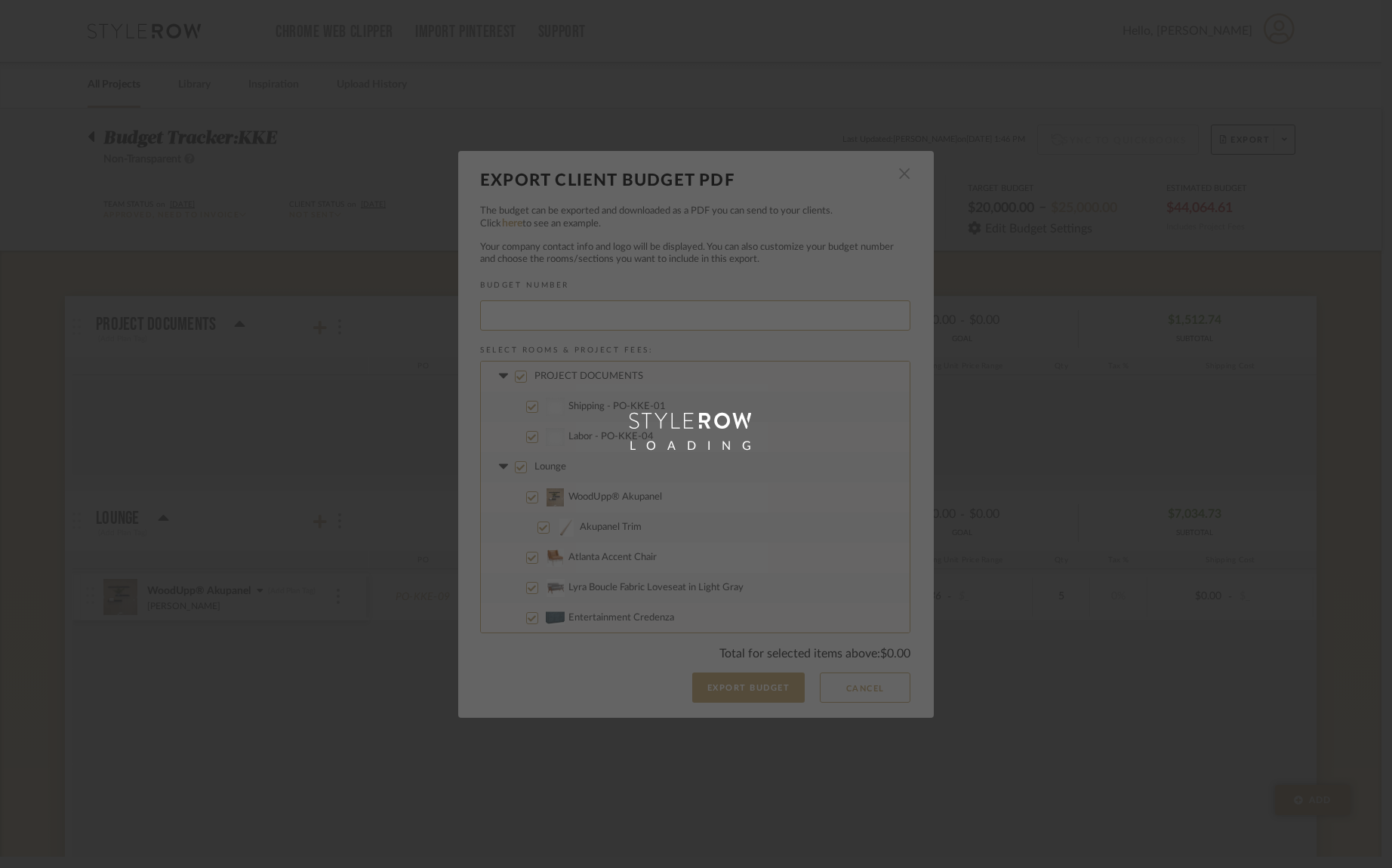
type input "KKE-014"
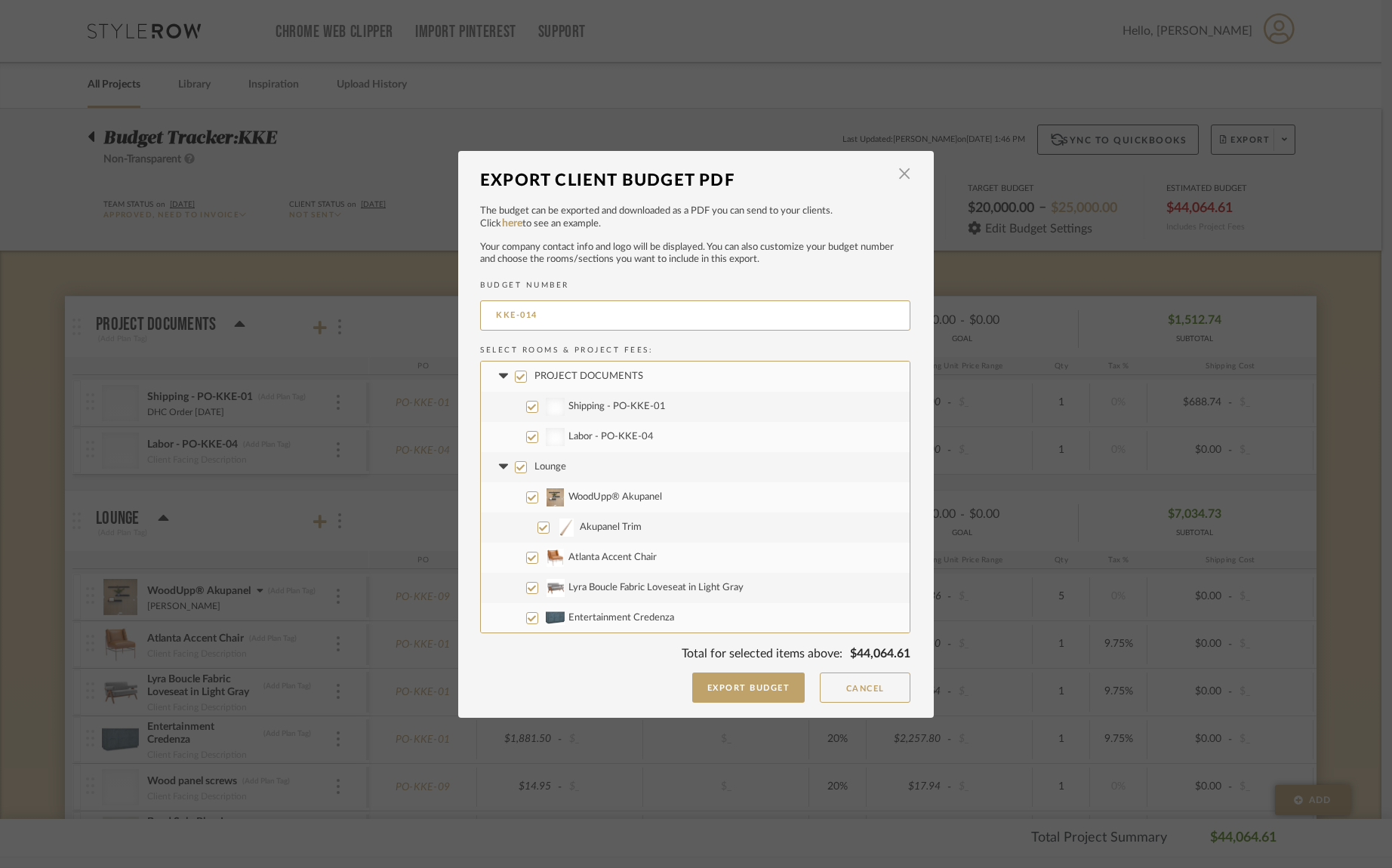
click at [516, 378] on input "PROJECT DOCUMENTS" at bounding box center [521, 376] width 12 height 12
checkbox input "false"
click at [878, 694] on button "Cancel" at bounding box center [864, 688] width 91 height 30
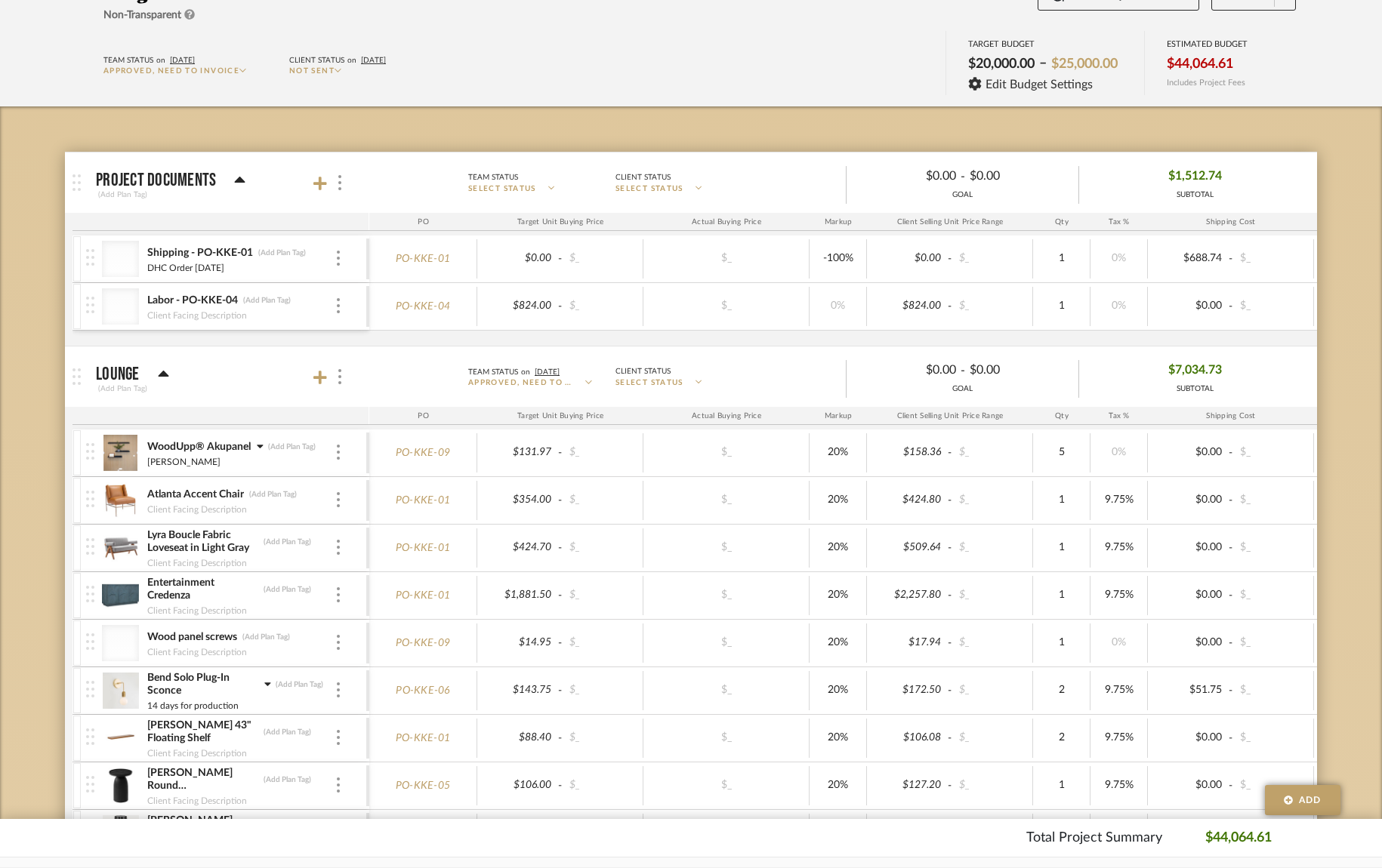
scroll to position [251, 0]
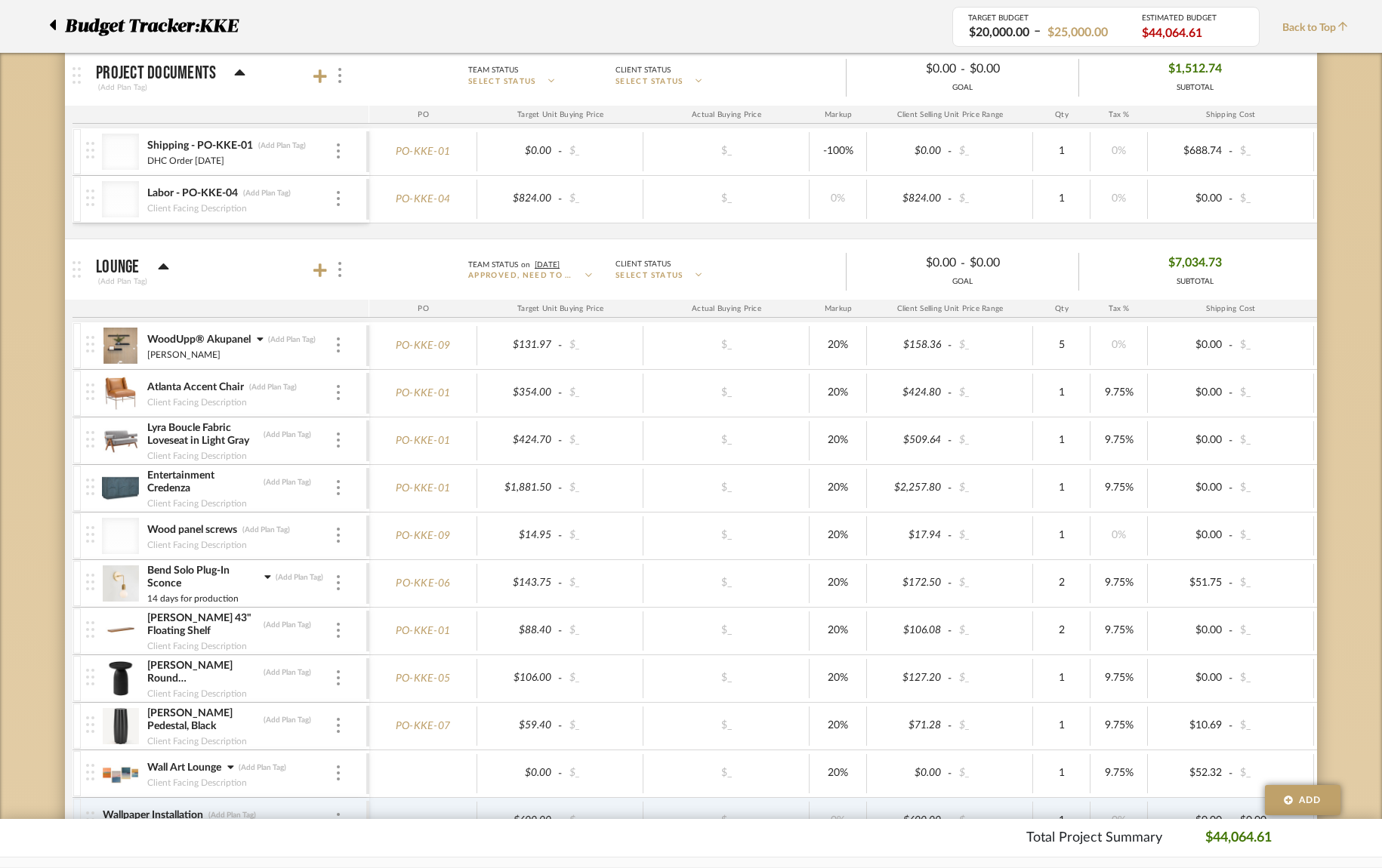
click at [165, 268] on icon at bounding box center [163, 266] width 11 height 18
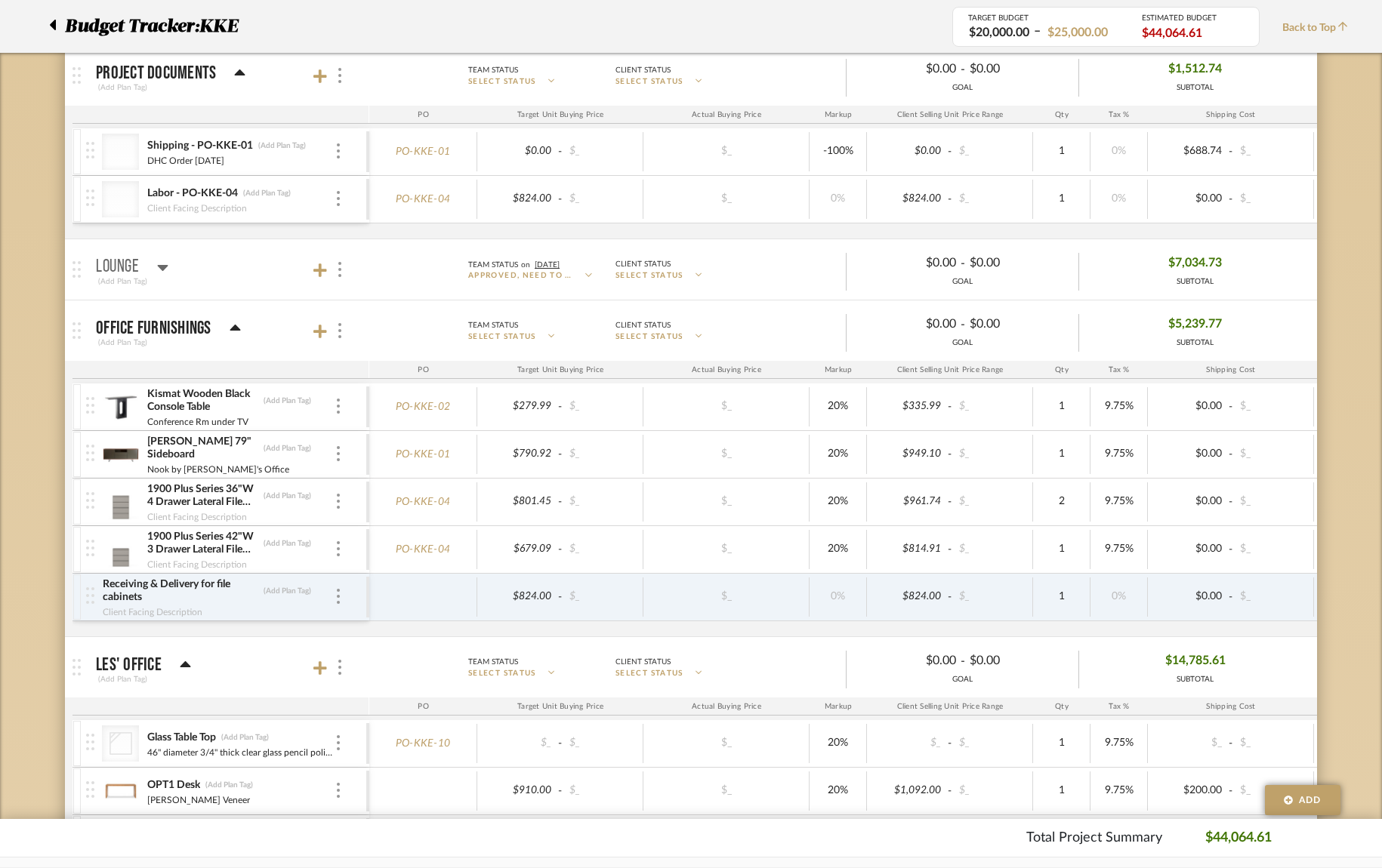
click at [231, 327] on icon at bounding box center [234, 327] width 10 height 6
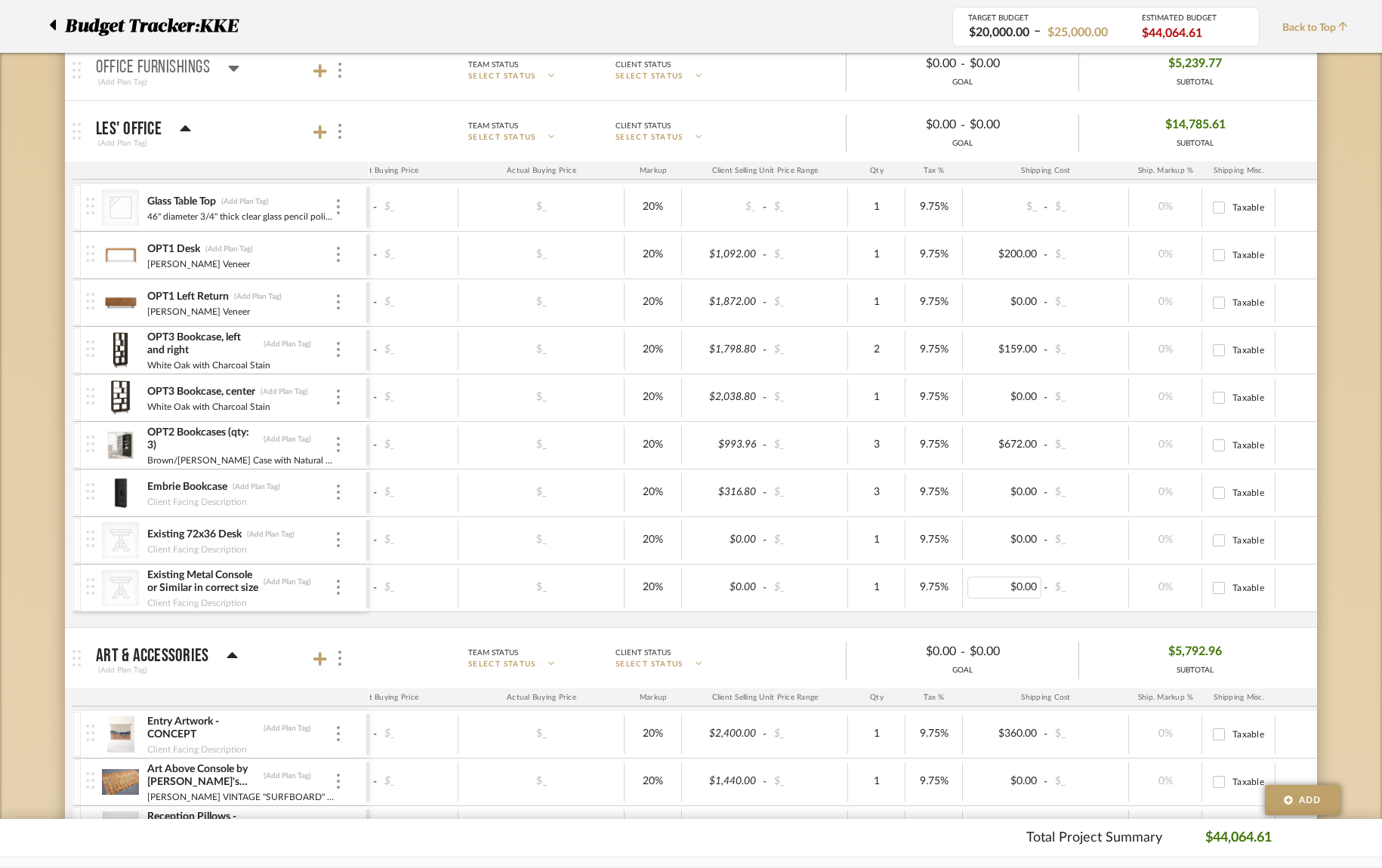
scroll to position [0, 0]
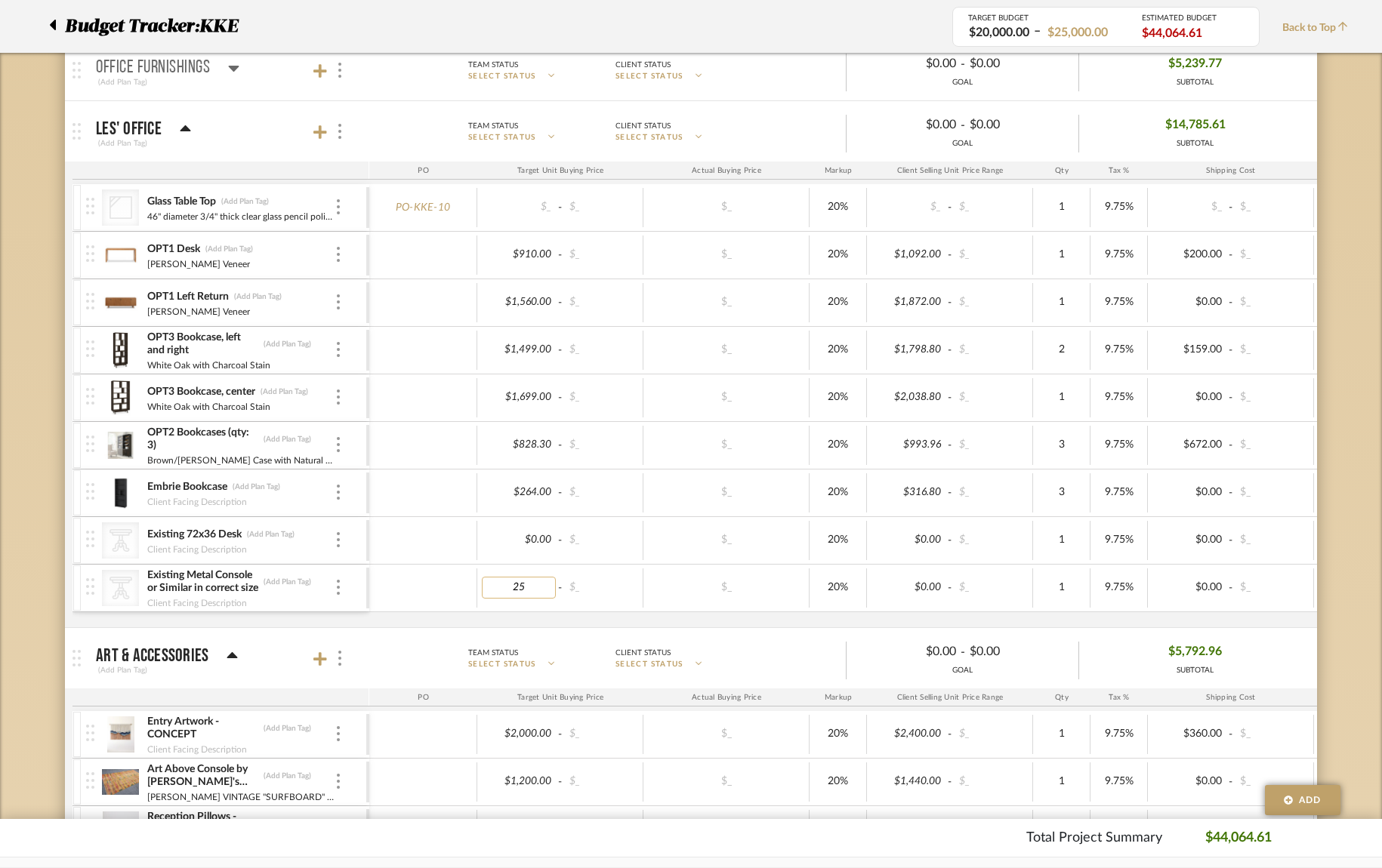
type input "250"
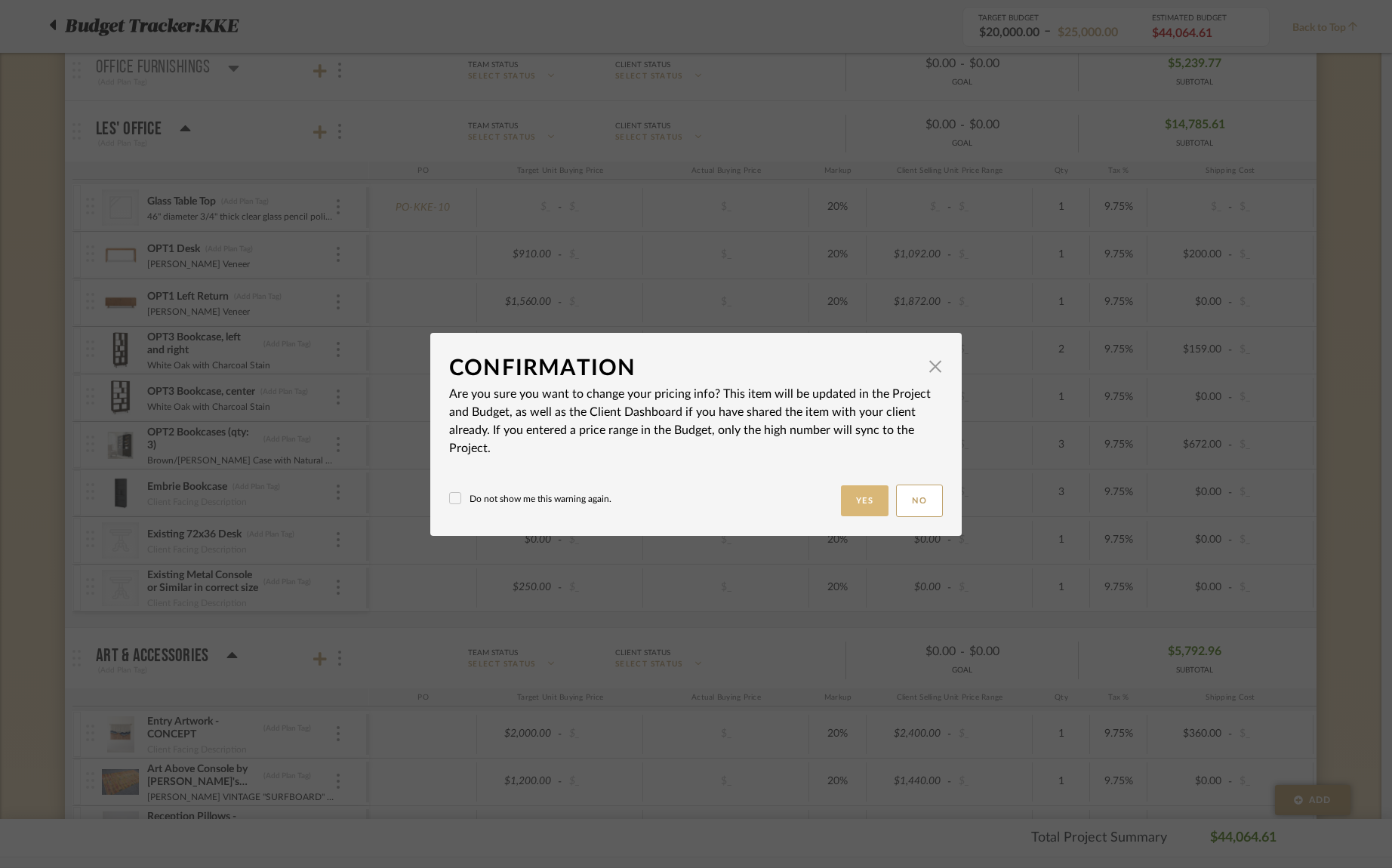
click at [862, 503] on button "Yes" at bounding box center [864, 500] width 48 height 31
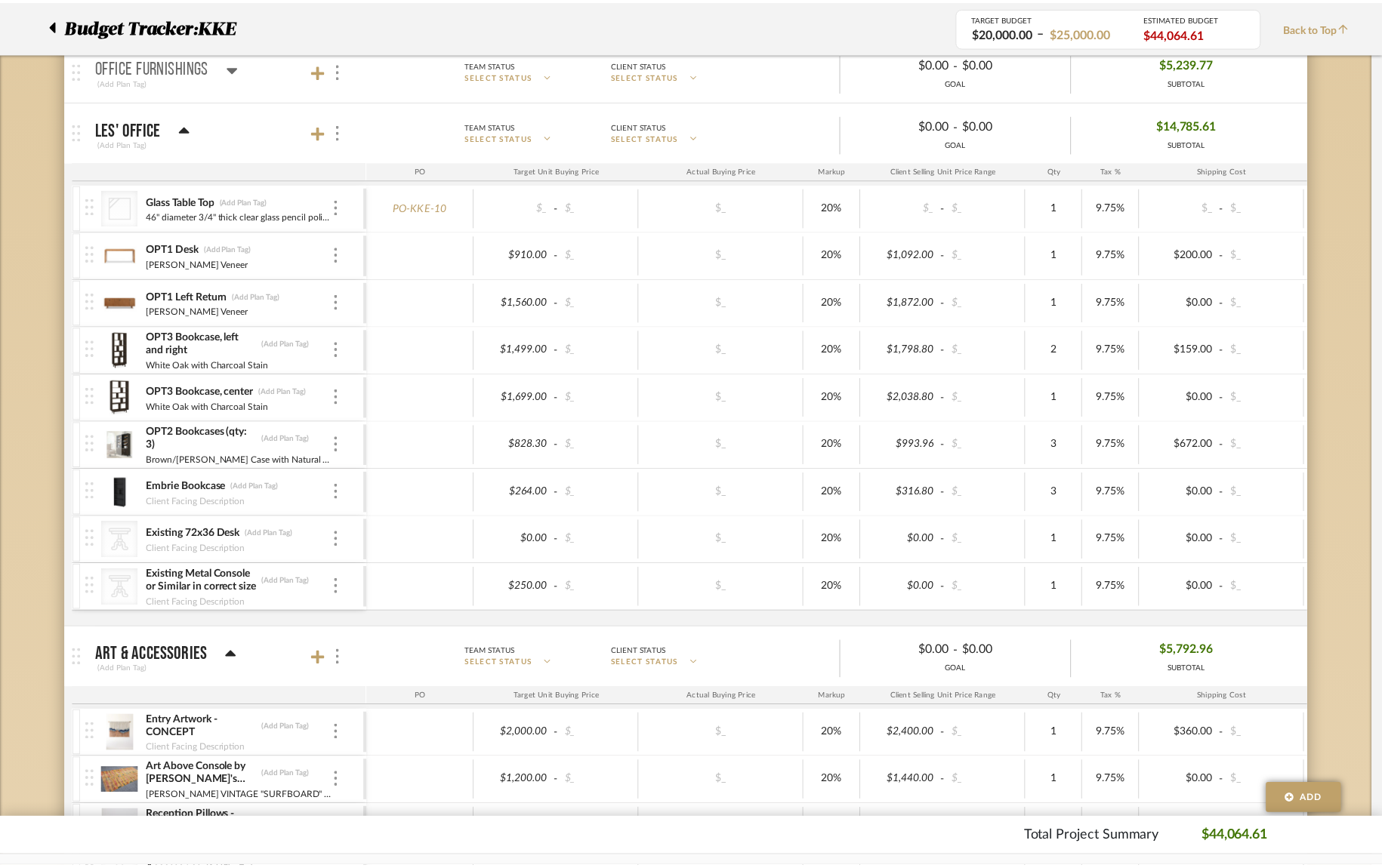
scroll to position [511, 0]
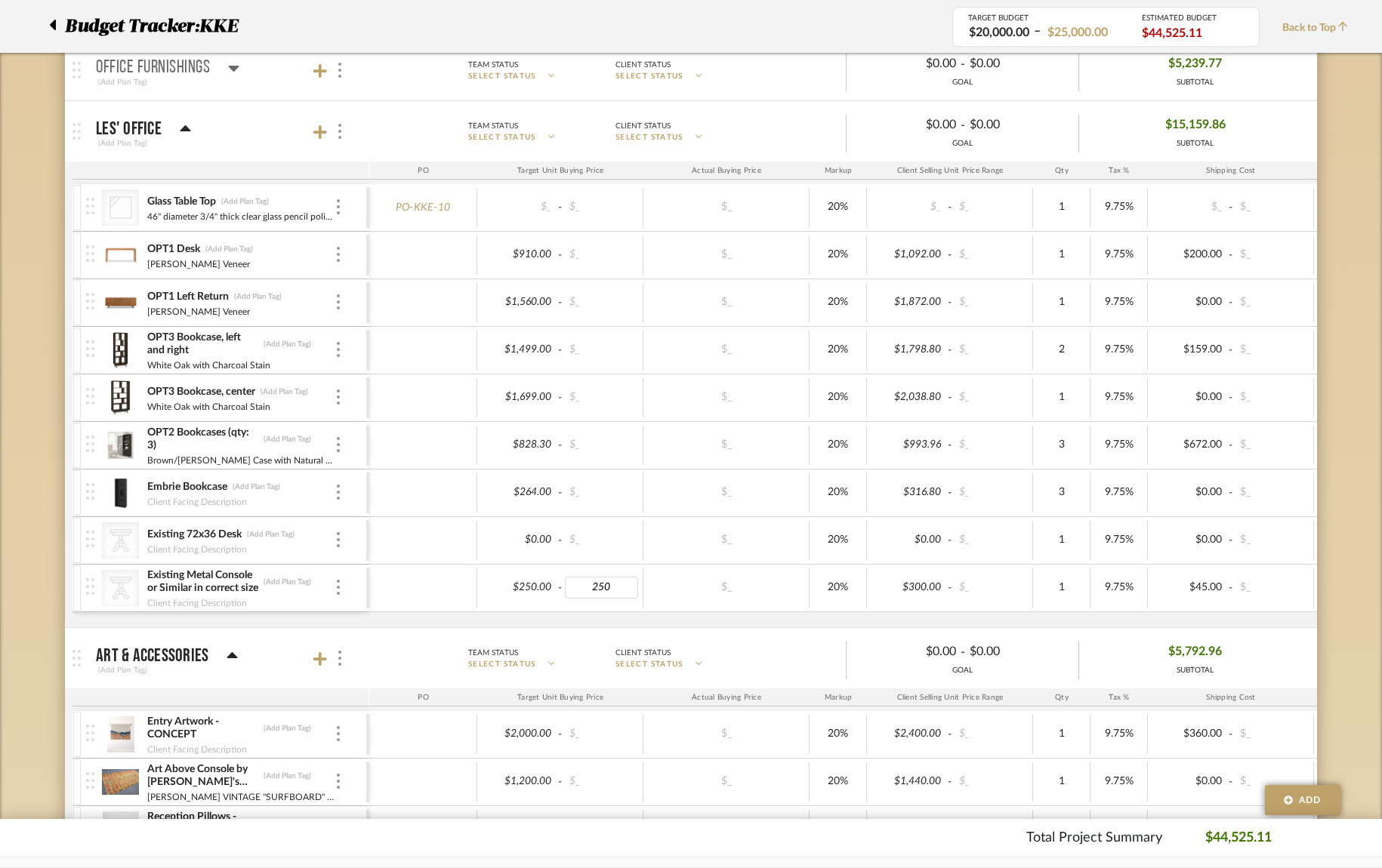
type input "2500"
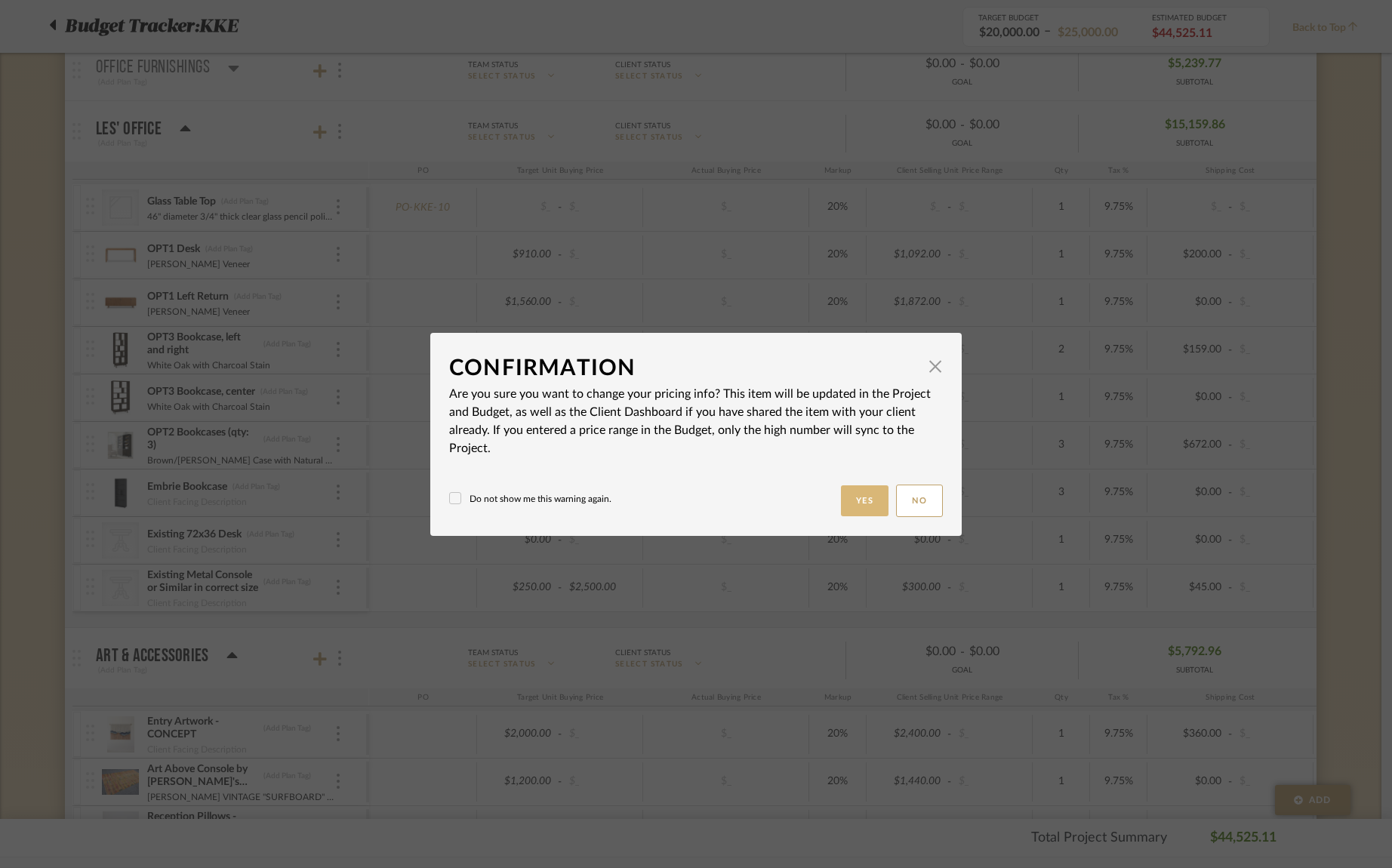
click at [863, 505] on button "Yes" at bounding box center [864, 500] width 48 height 31
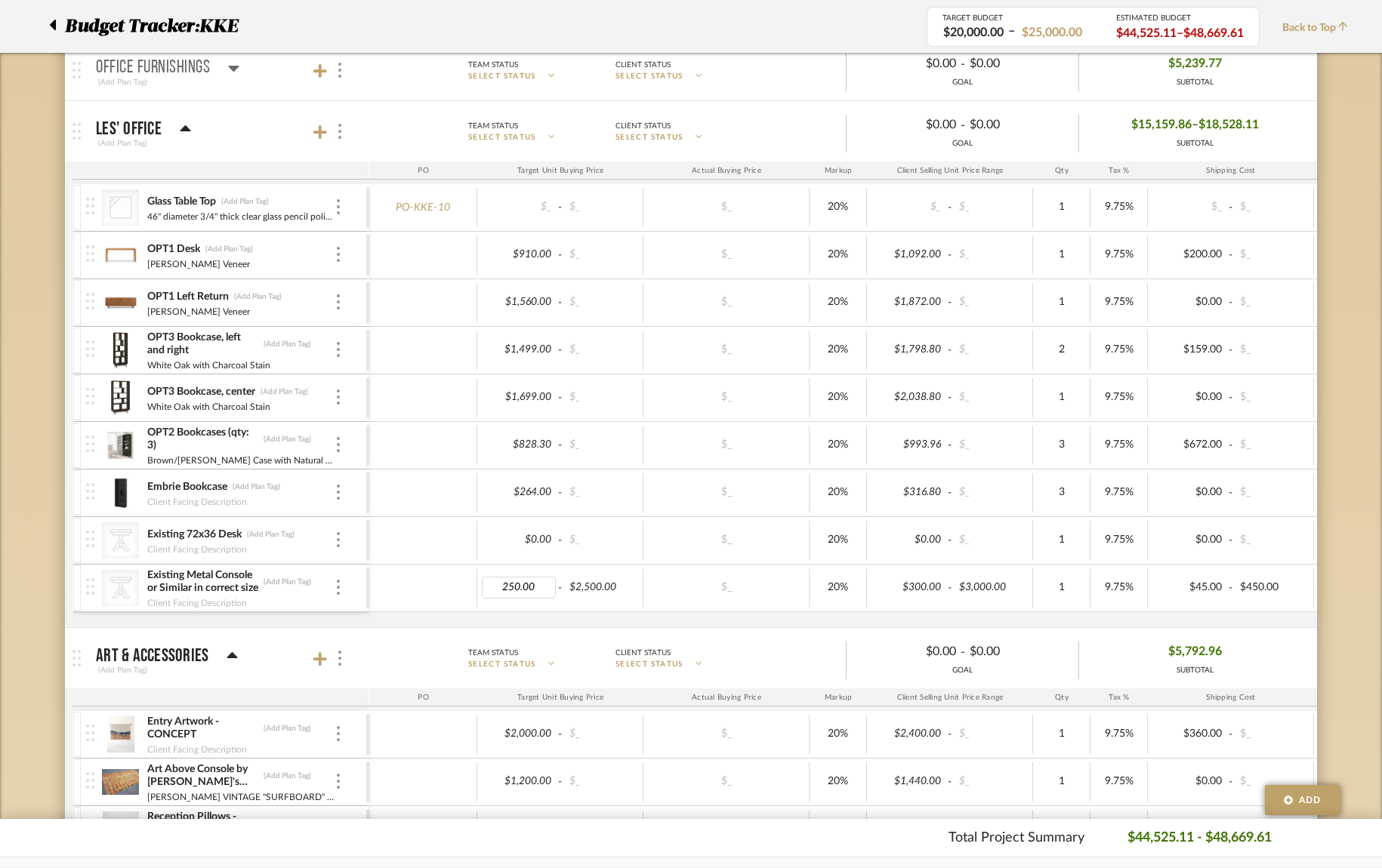
type input "0"
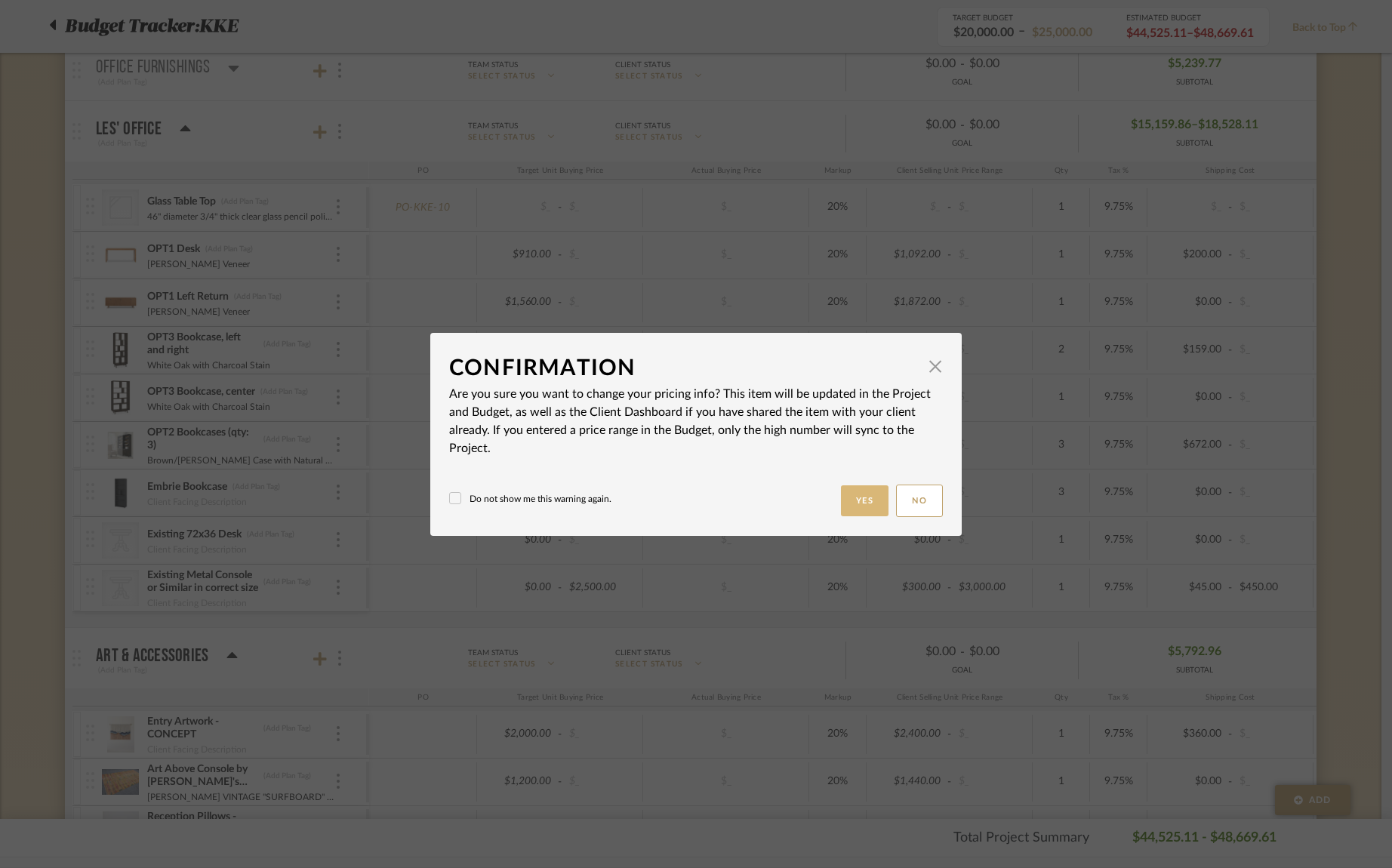
click at [850, 500] on button "Yes" at bounding box center [864, 500] width 48 height 31
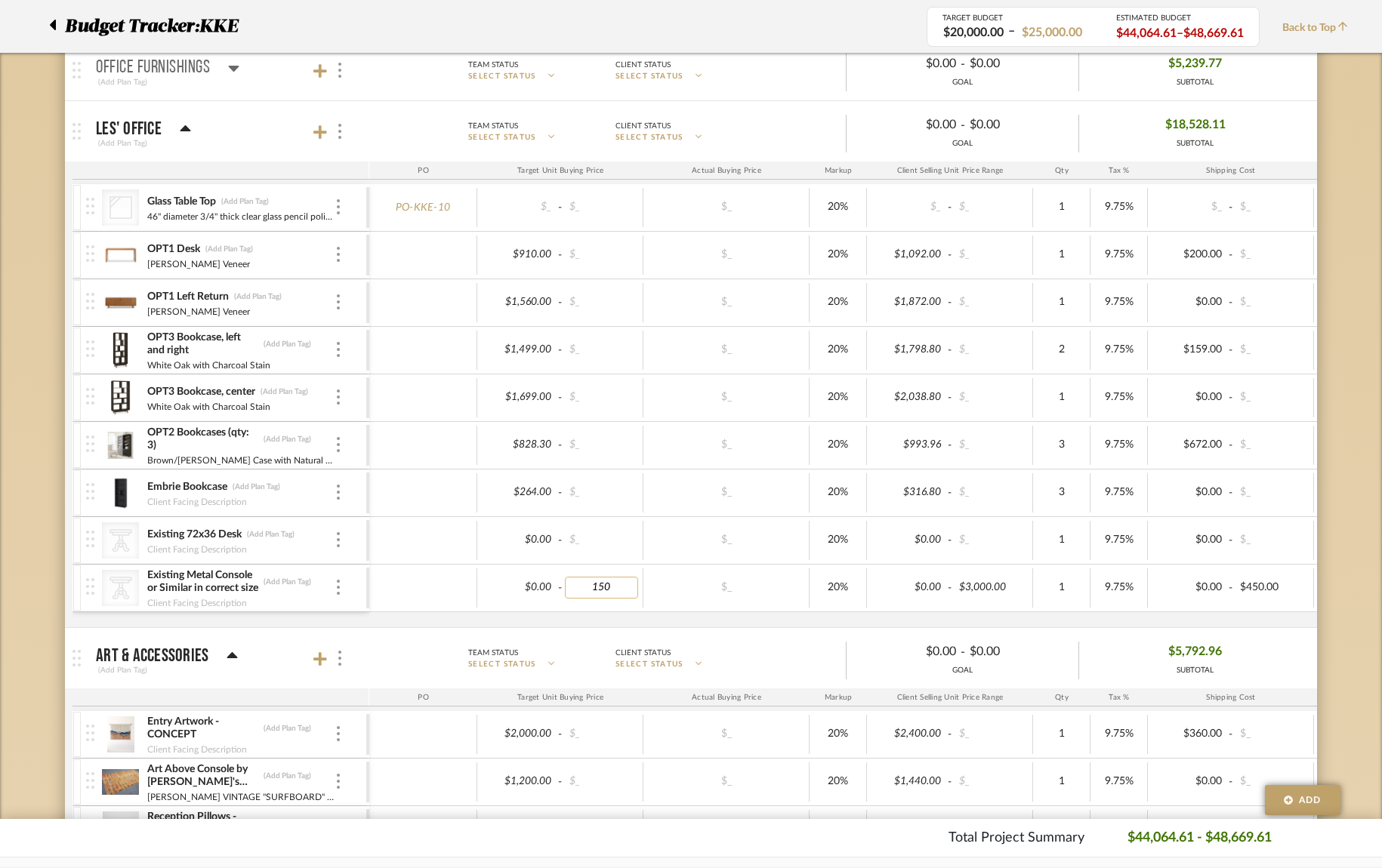
type input "1500"
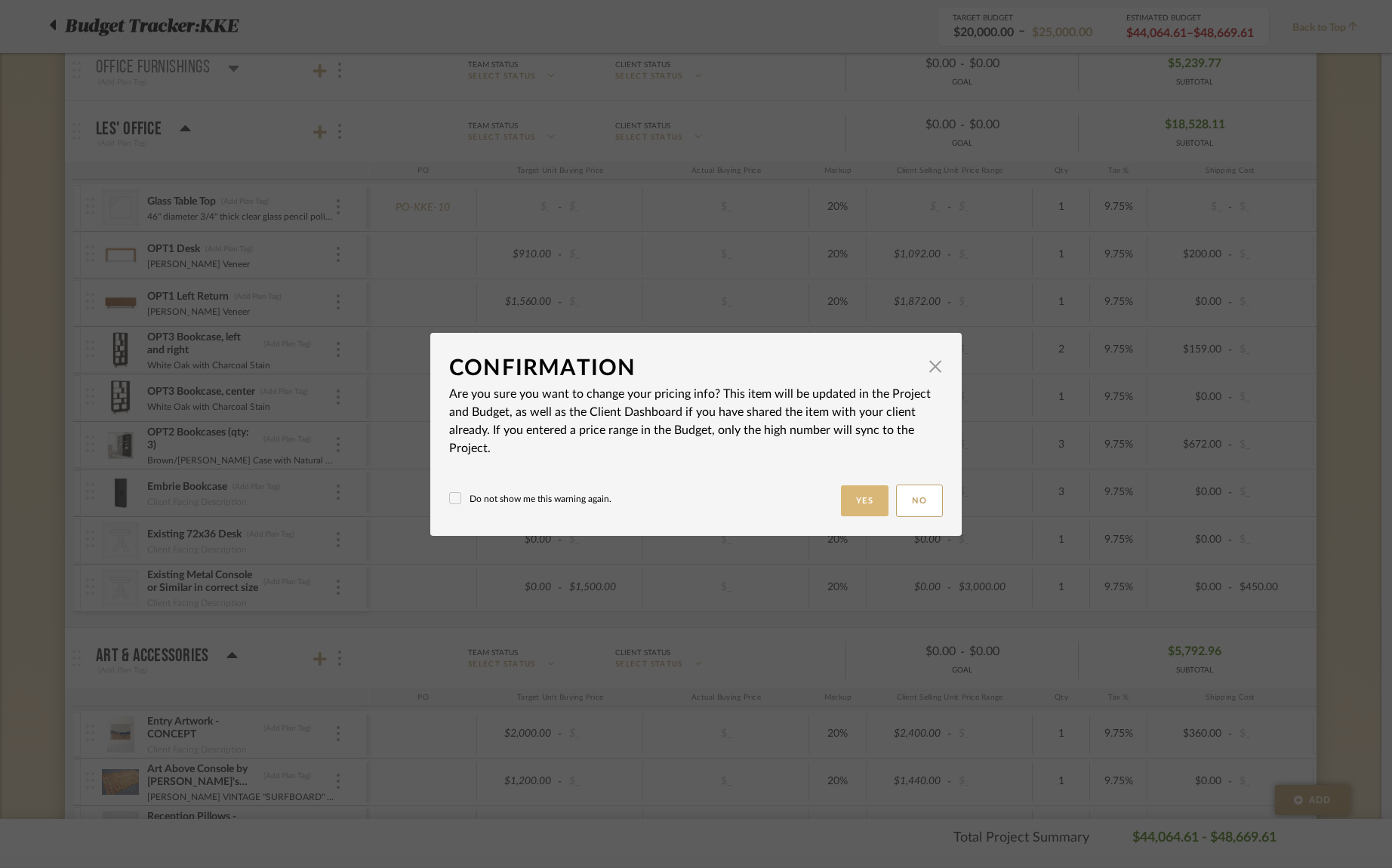
click at [852, 503] on button "Yes" at bounding box center [864, 500] width 48 height 31
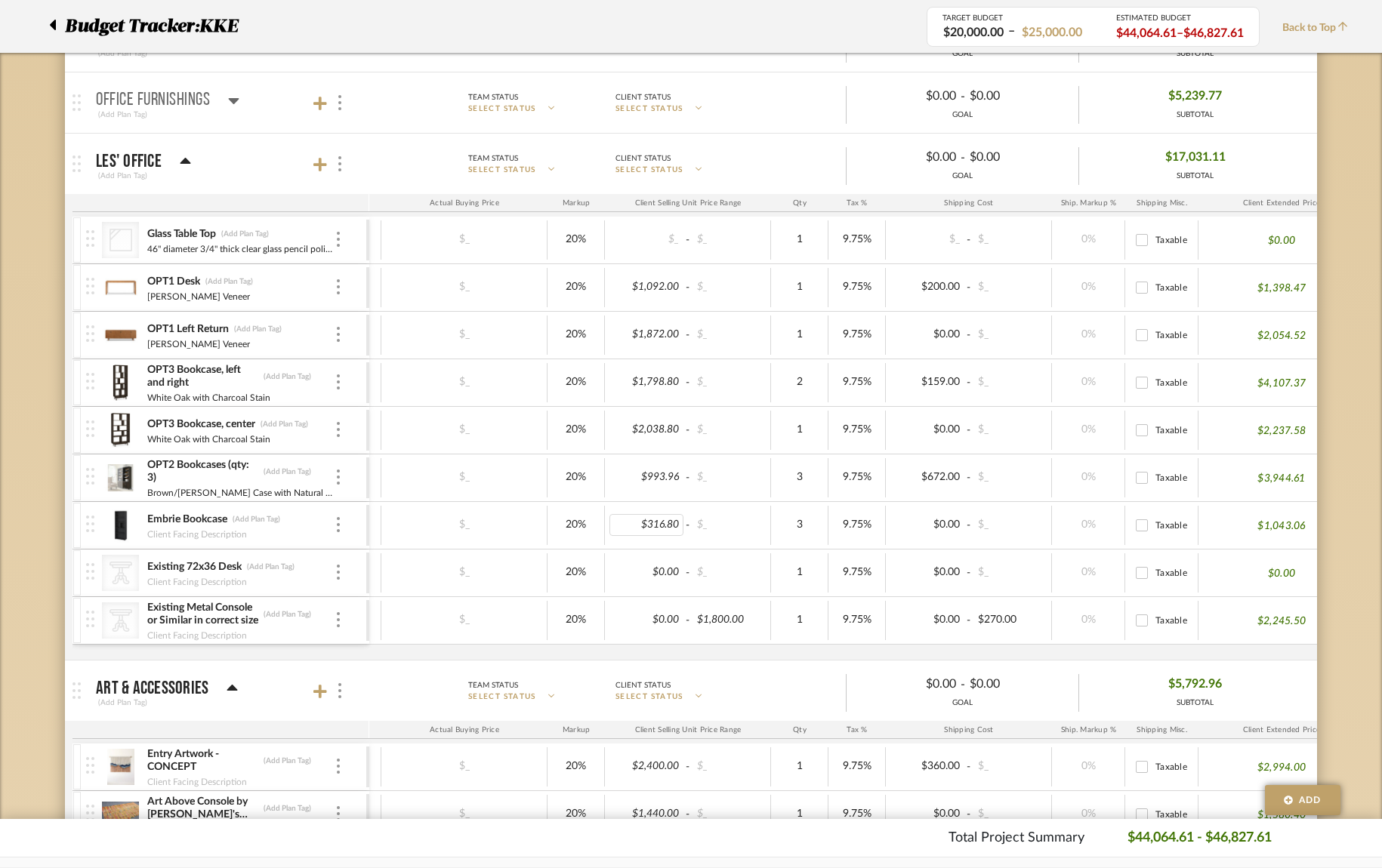
scroll to position [0, 317]
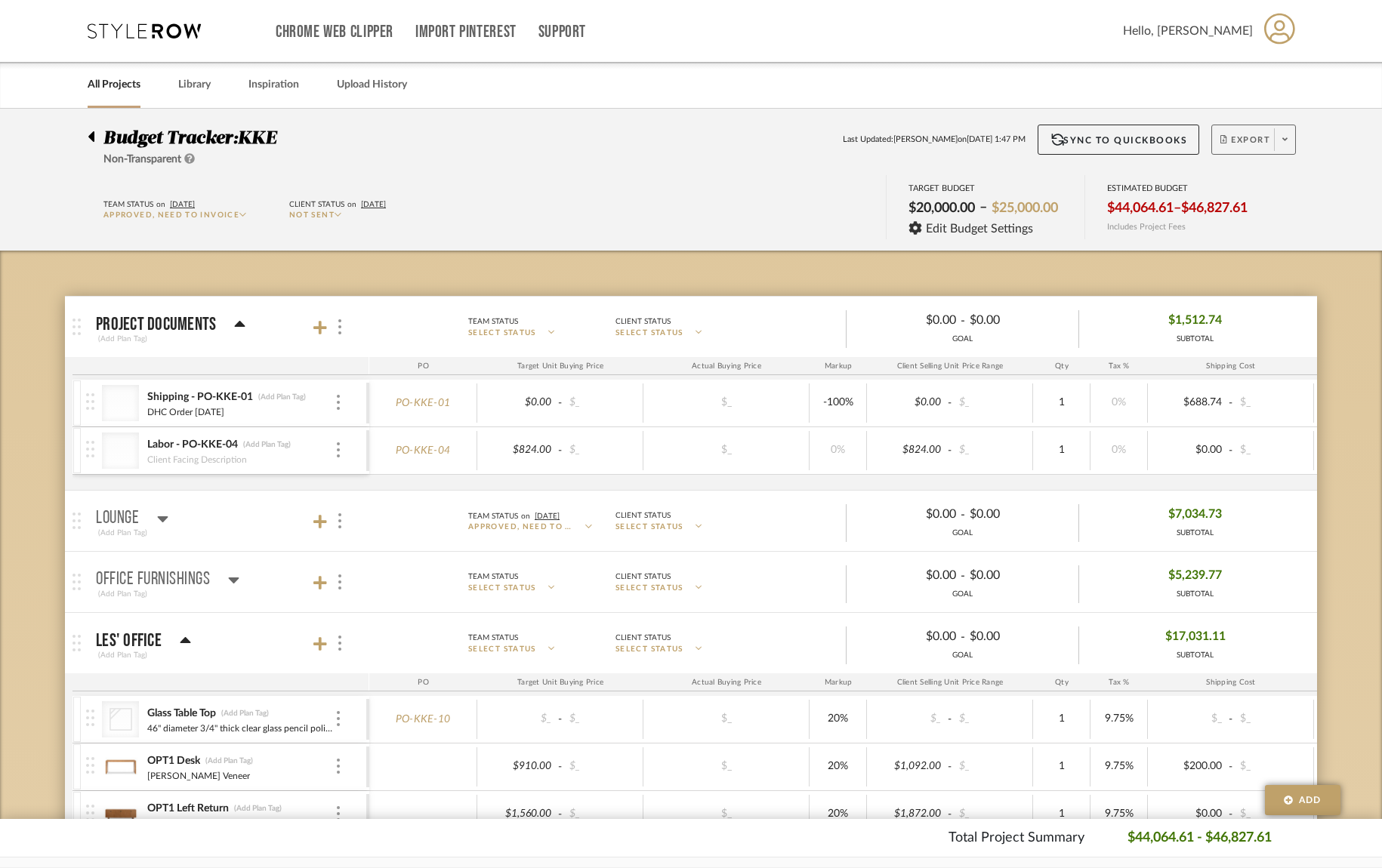
click at [1289, 145] on span at bounding box center [1284, 140] width 22 height 23
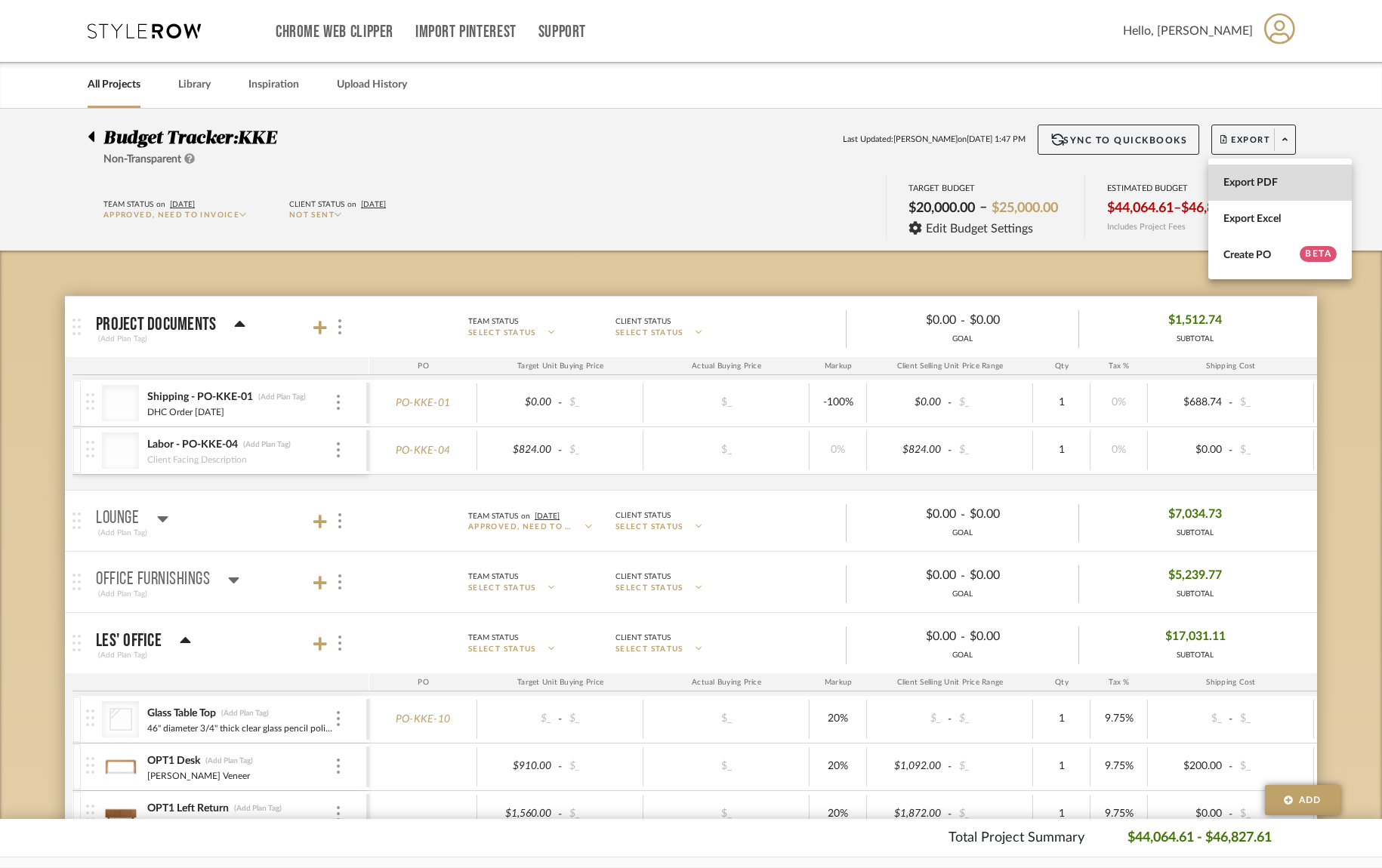
click at [1259, 179] on span "Export PDF" at bounding box center [1280, 183] width 114 height 13
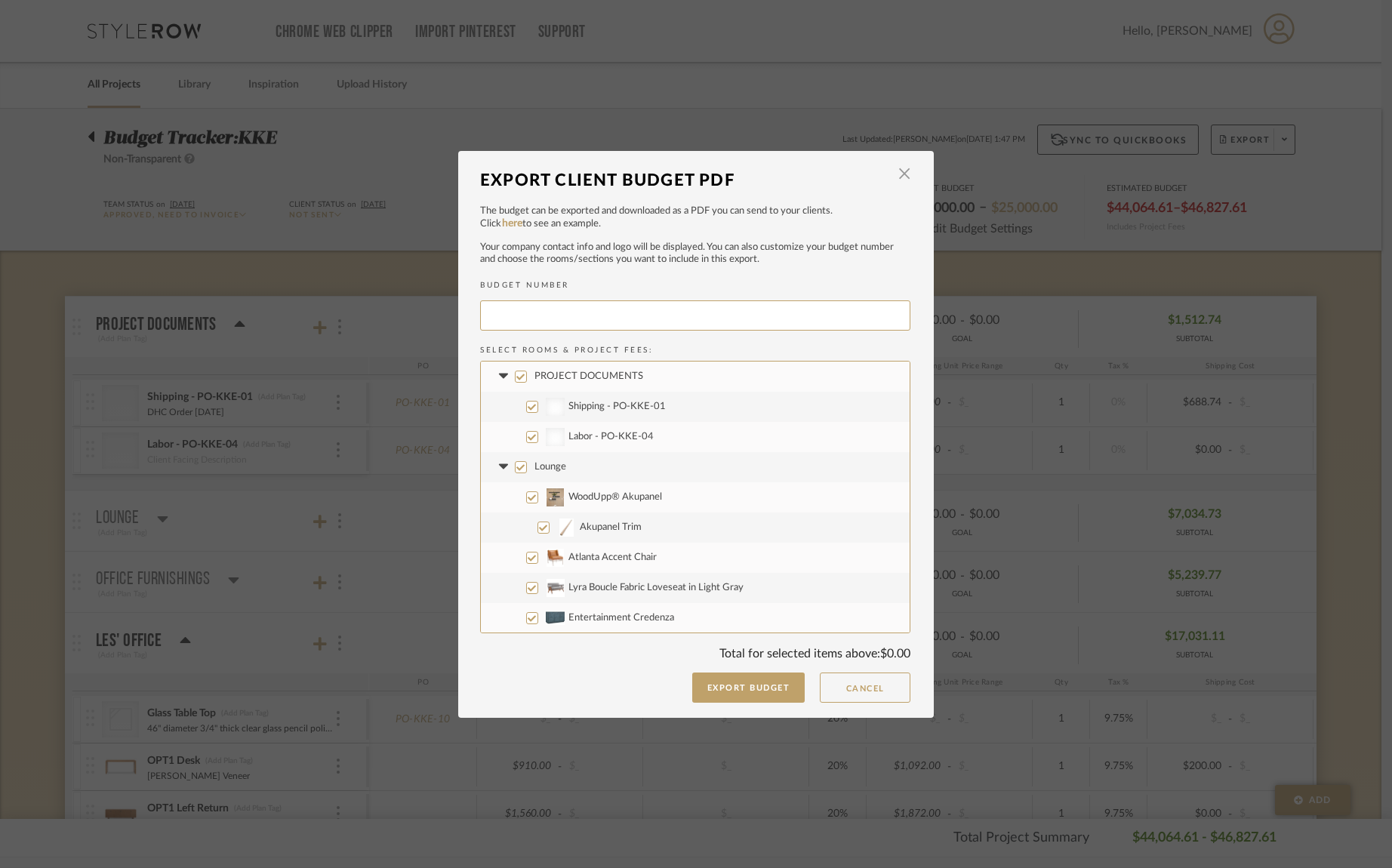
type input "KKE-014"
click at [519, 379] on input "PROJECT DOCUMENTS" at bounding box center [521, 376] width 12 height 12
checkbox input "false"
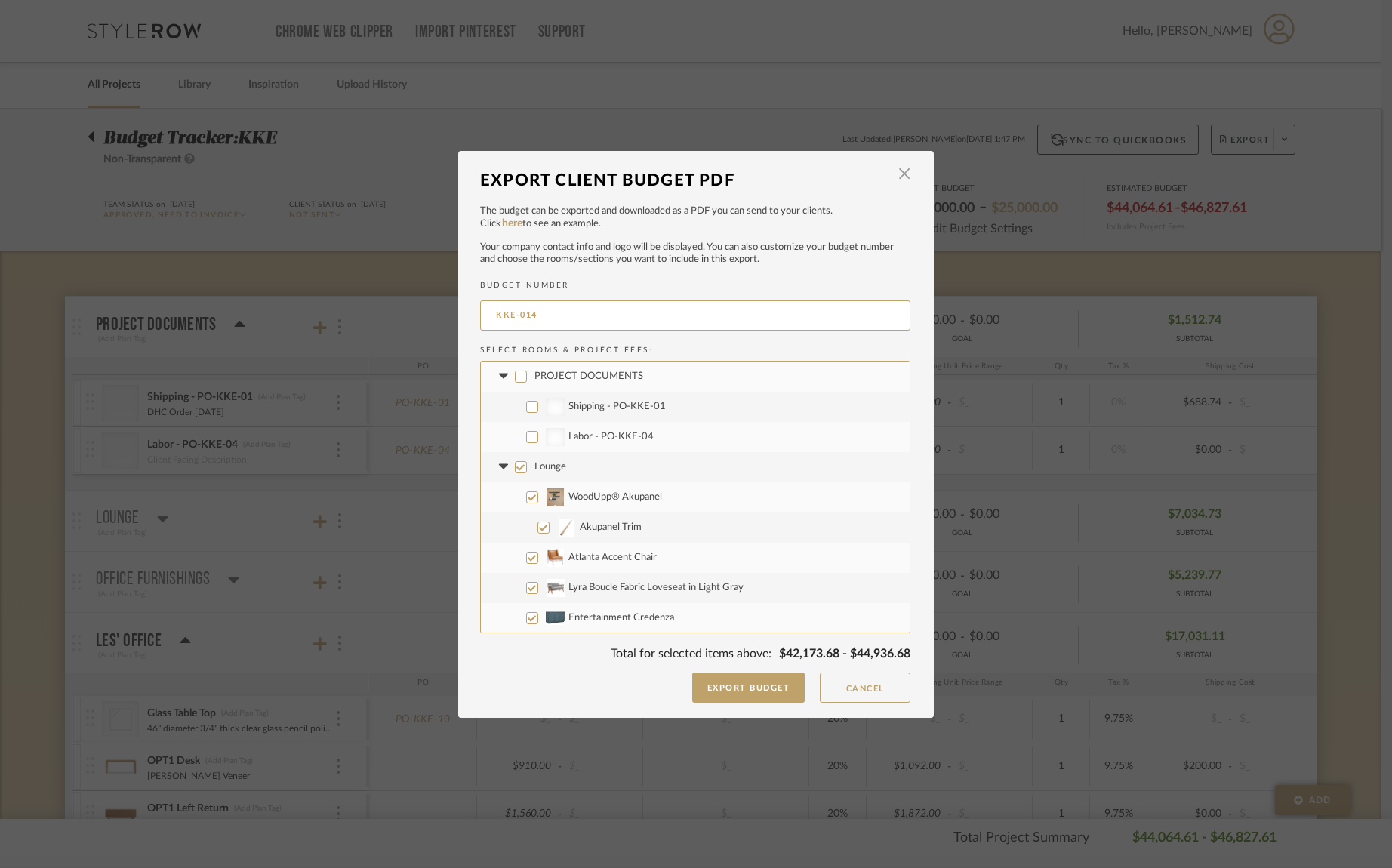
click at [518, 469] on input "Lounge" at bounding box center [521, 466] width 12 height 12
checkbox input "false"
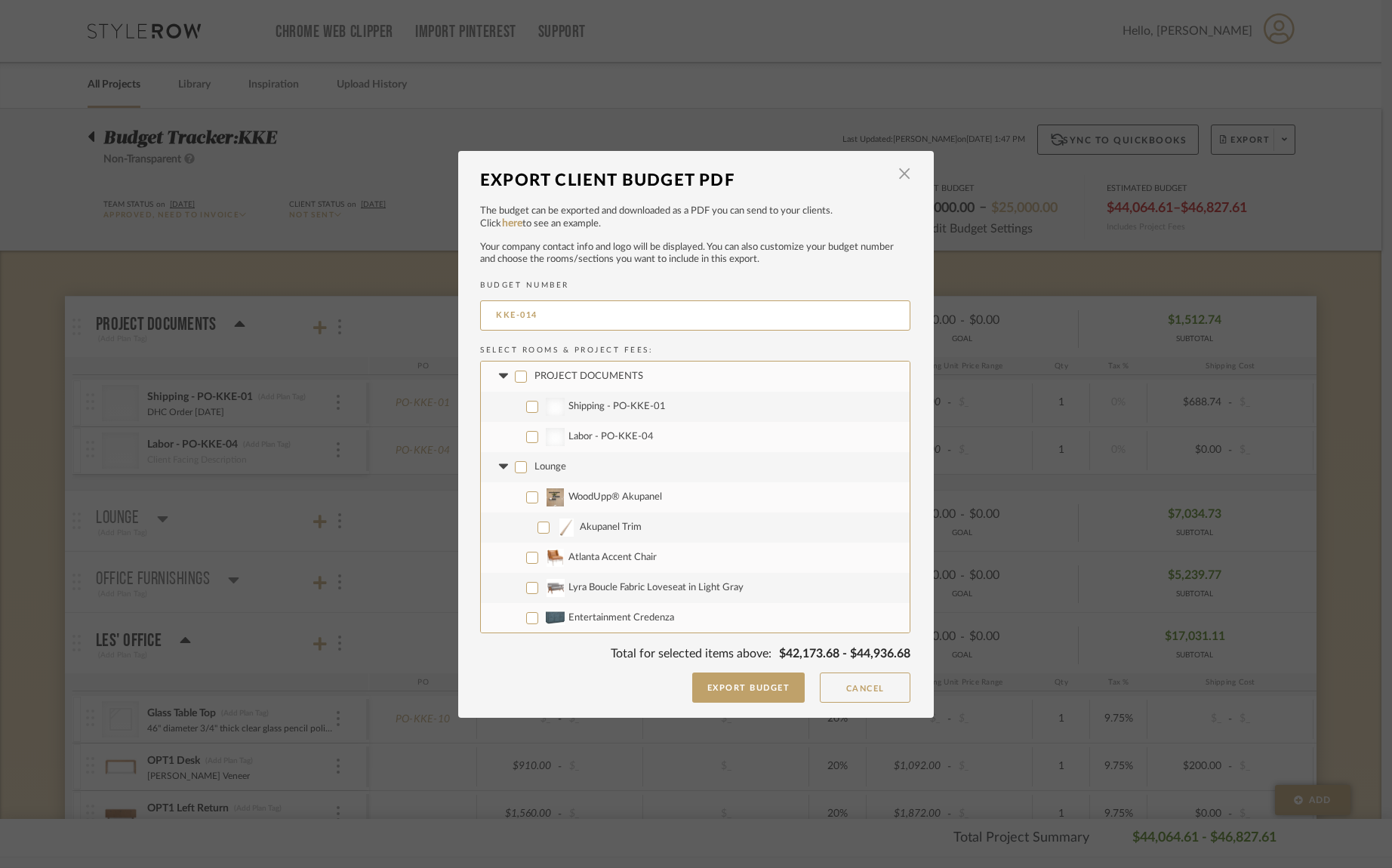
checkbox input "false"
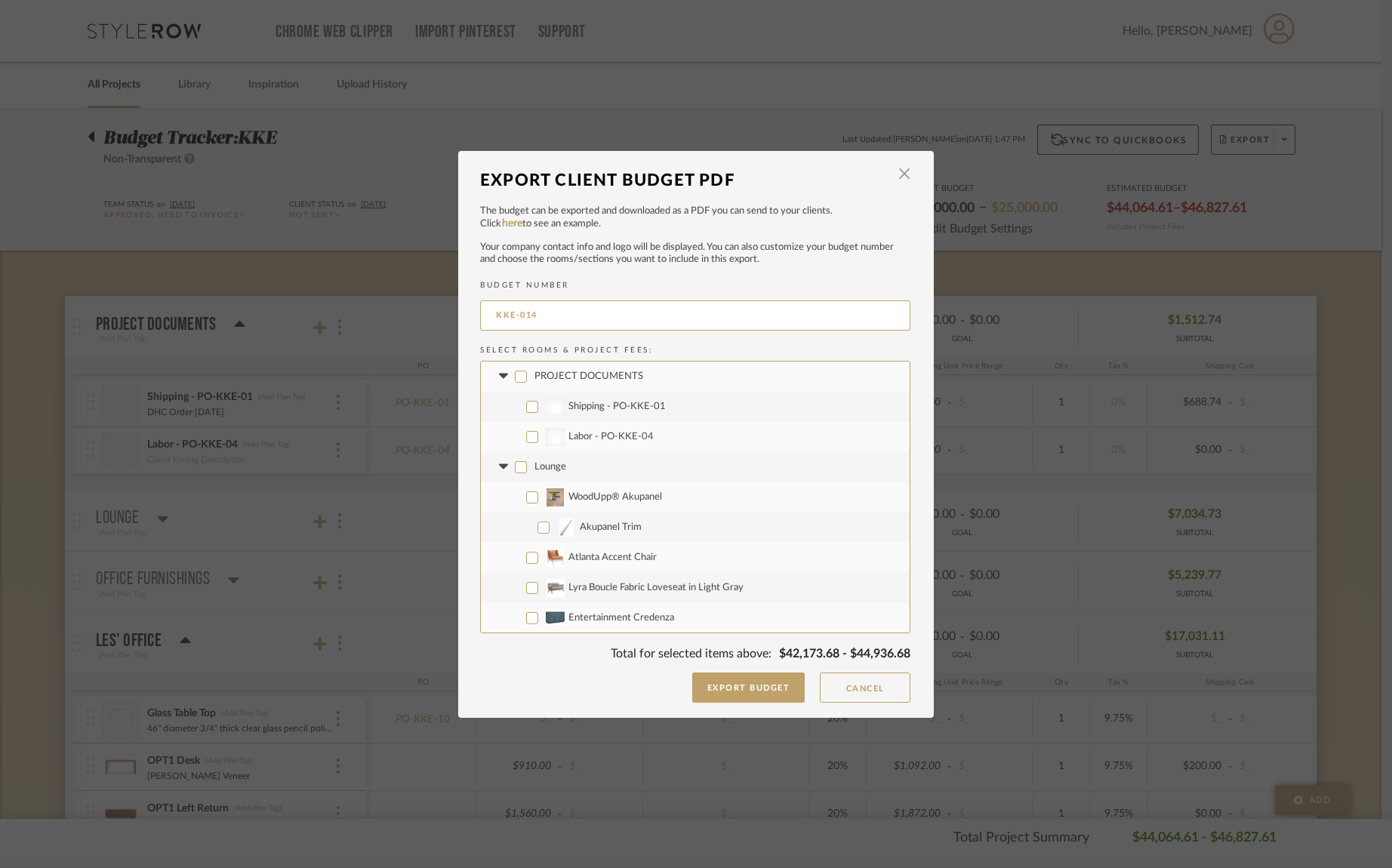
checkbox input "false"
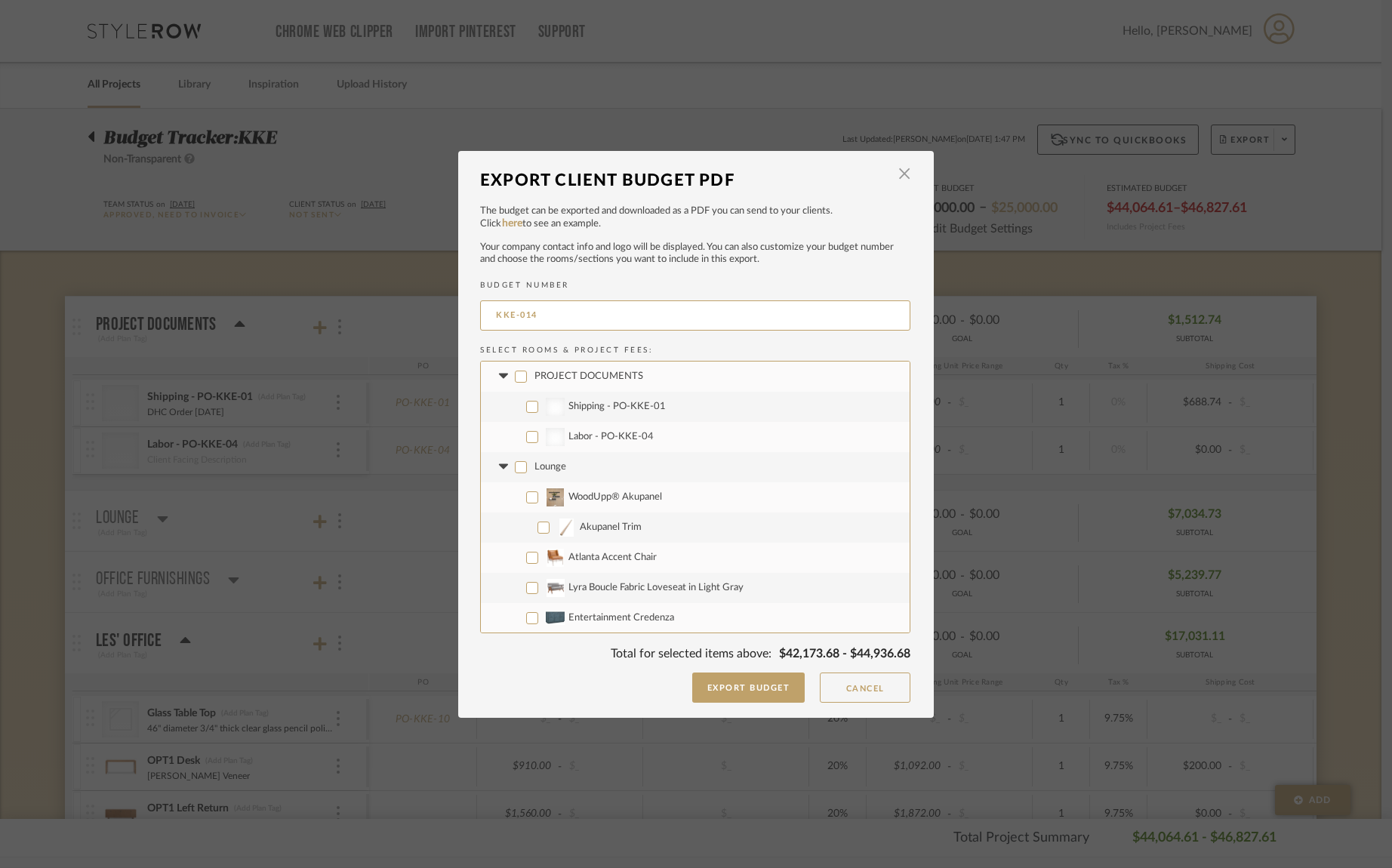
checkbox input "false"
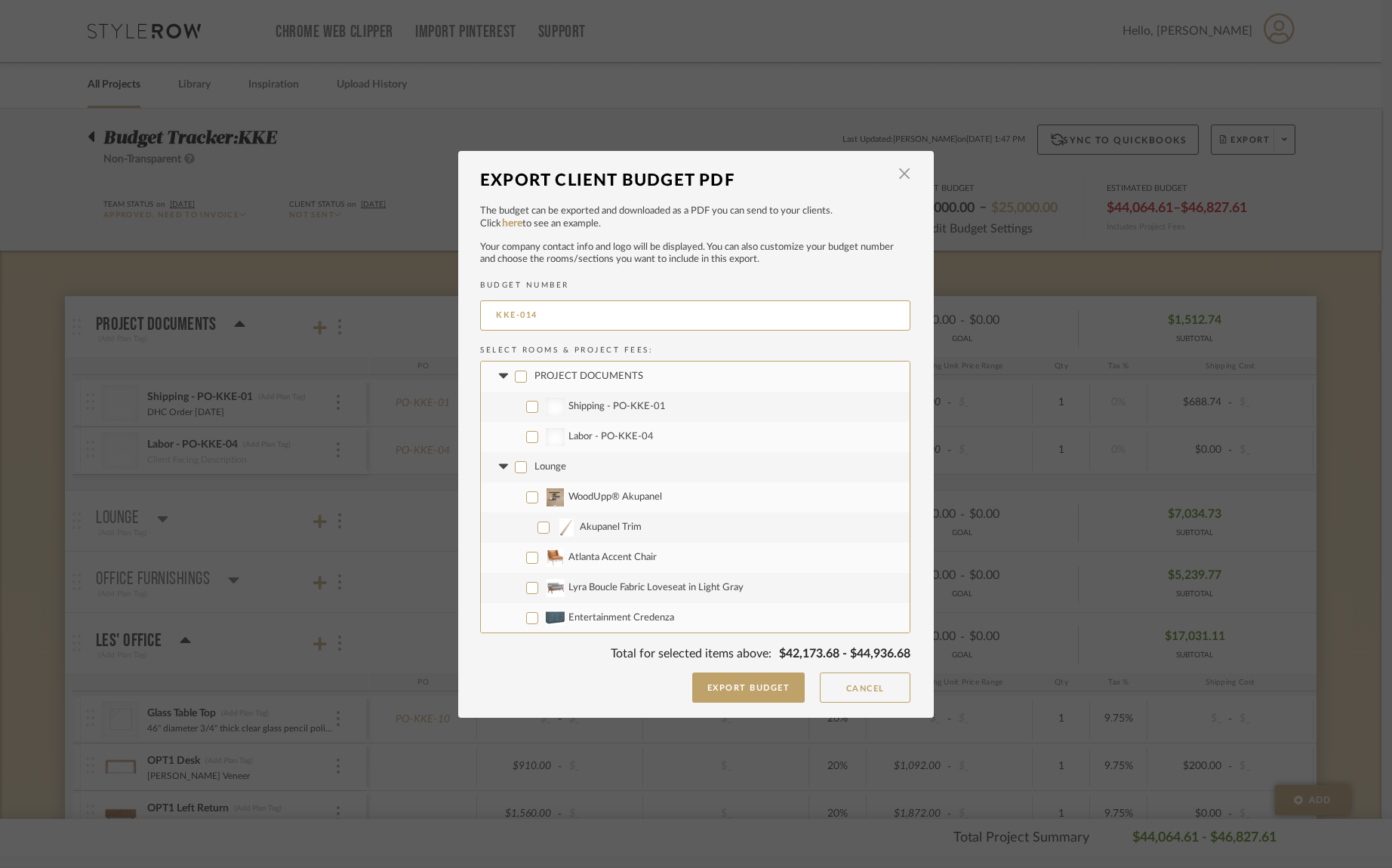
checkbox input "false"
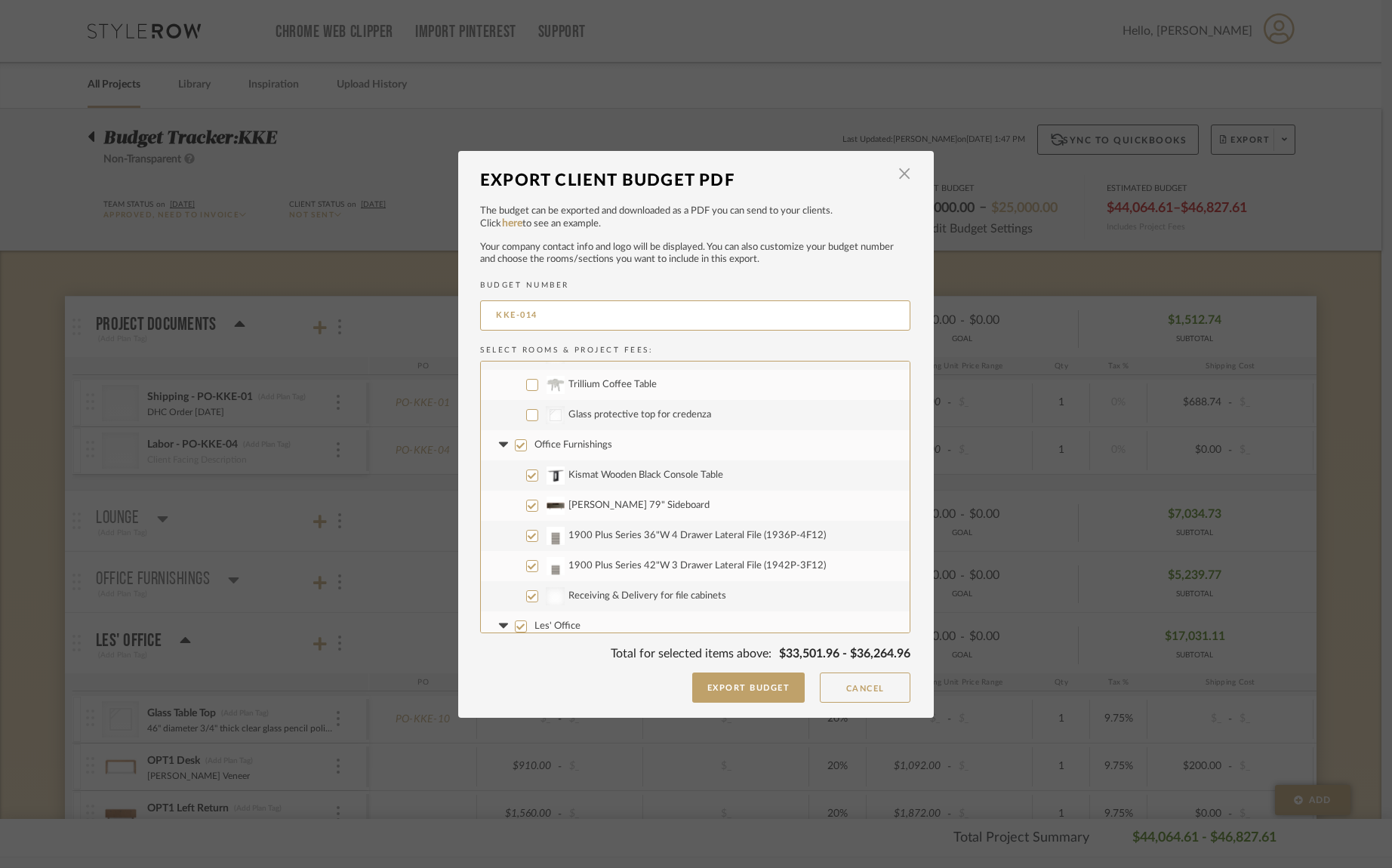
scroll to position [658, 0]
click at [515, 446] on input "Office Furnishings" at bounding box center [521, 443] width 12 height 12
checkbox input "false"
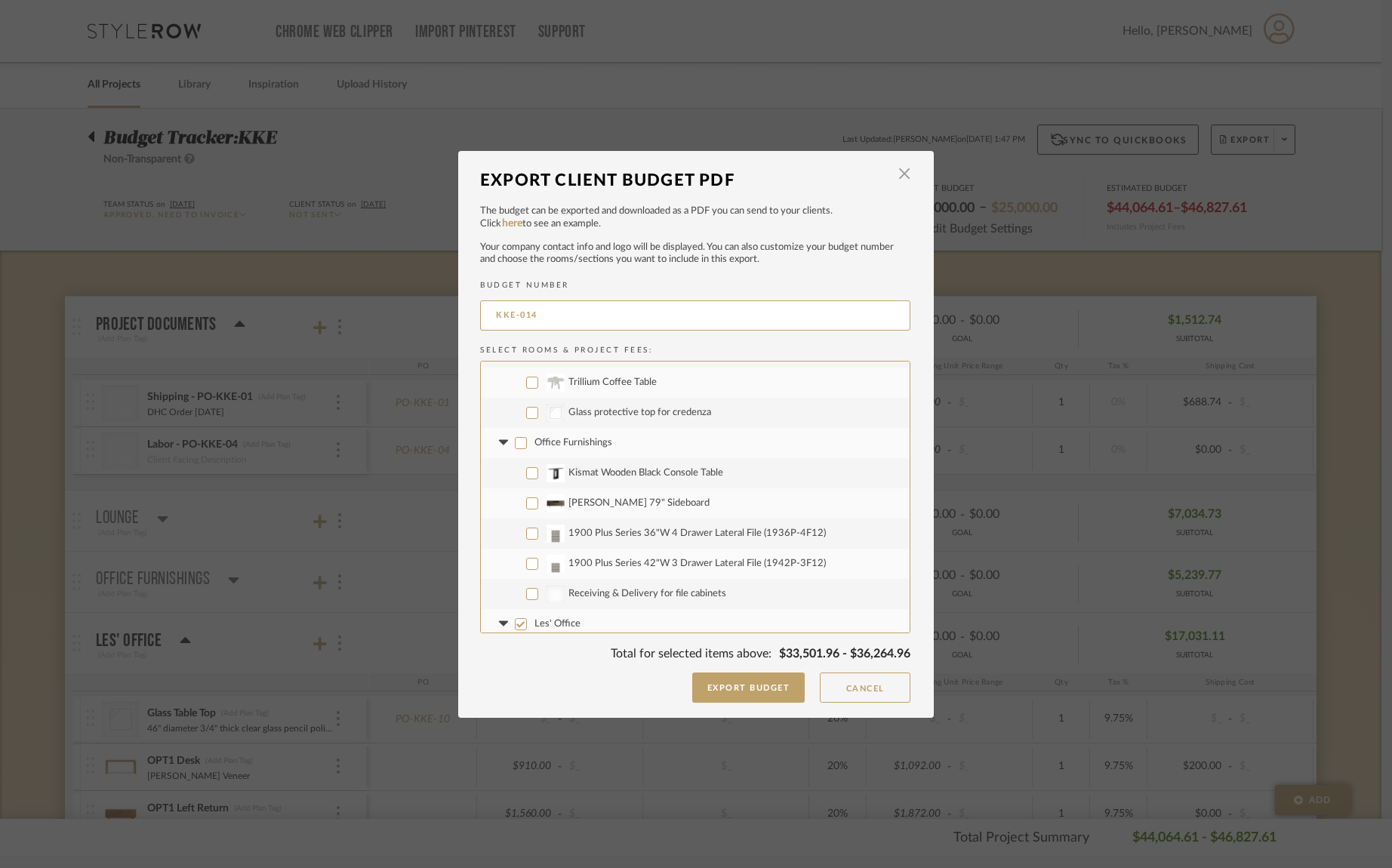
checkbox input "false"
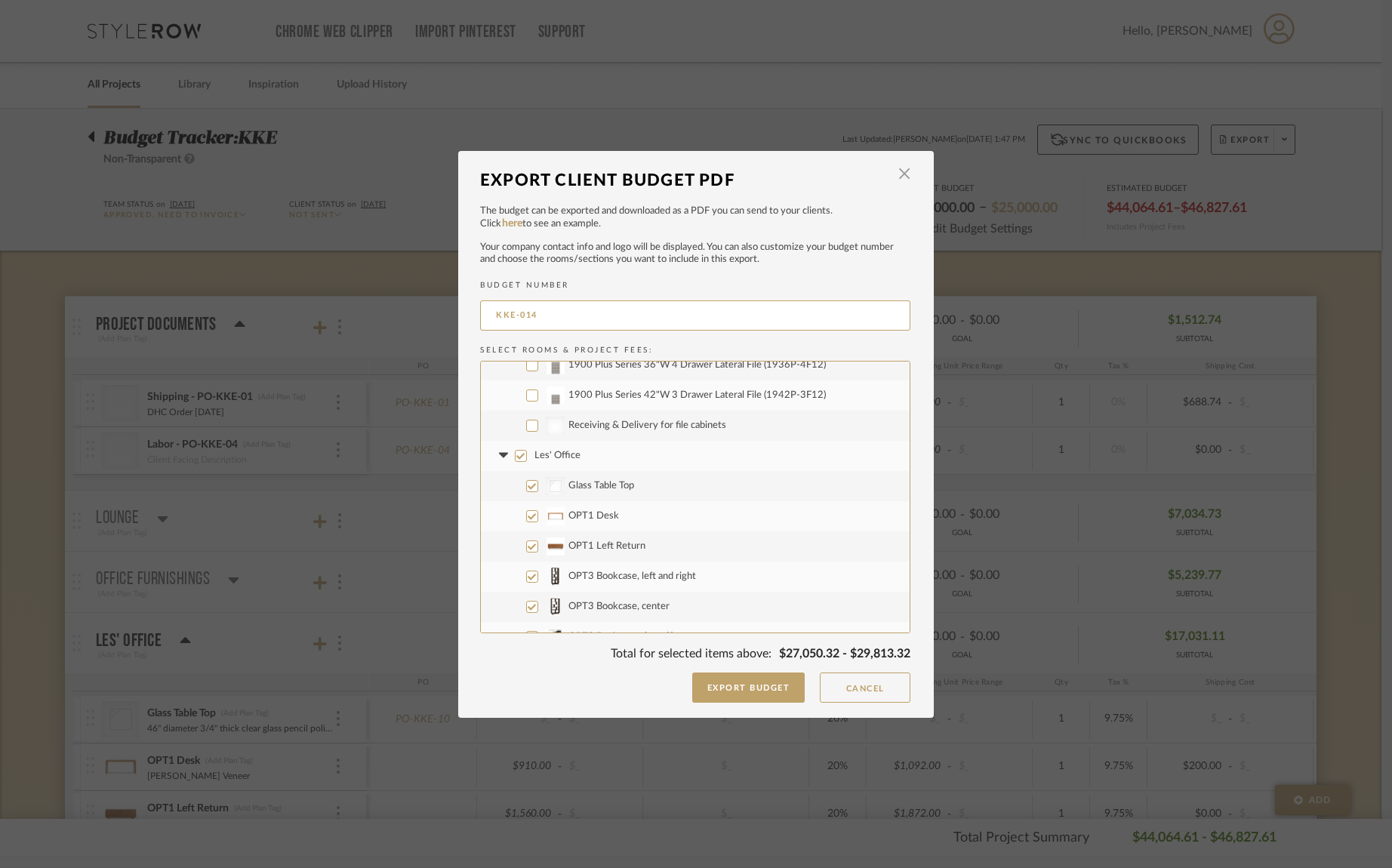
scroll to position [847, 0]
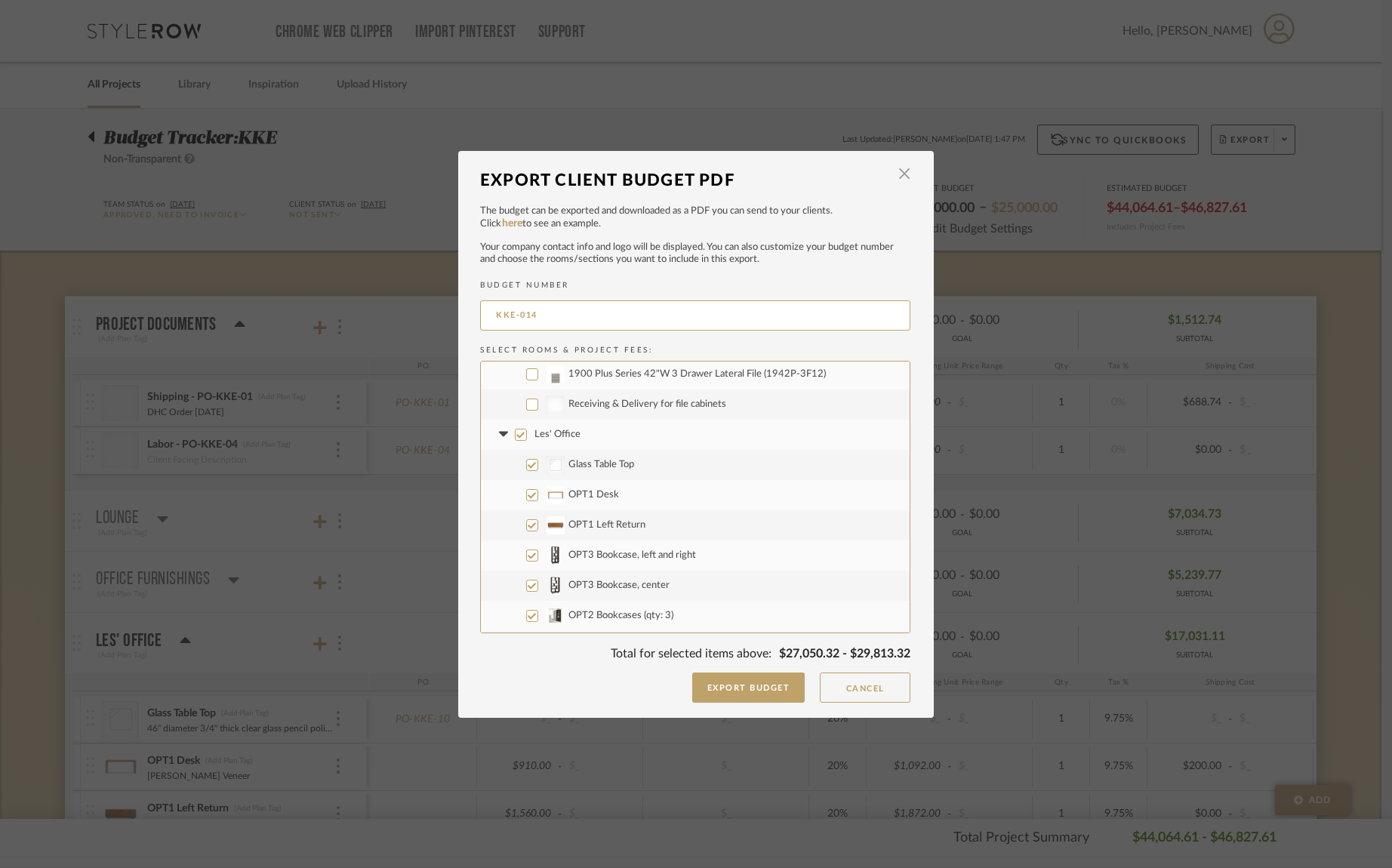
click at [515, 436] on input "Les' Office" at bounding box center [521, 434] width 12 height 12
checkbox input "false"
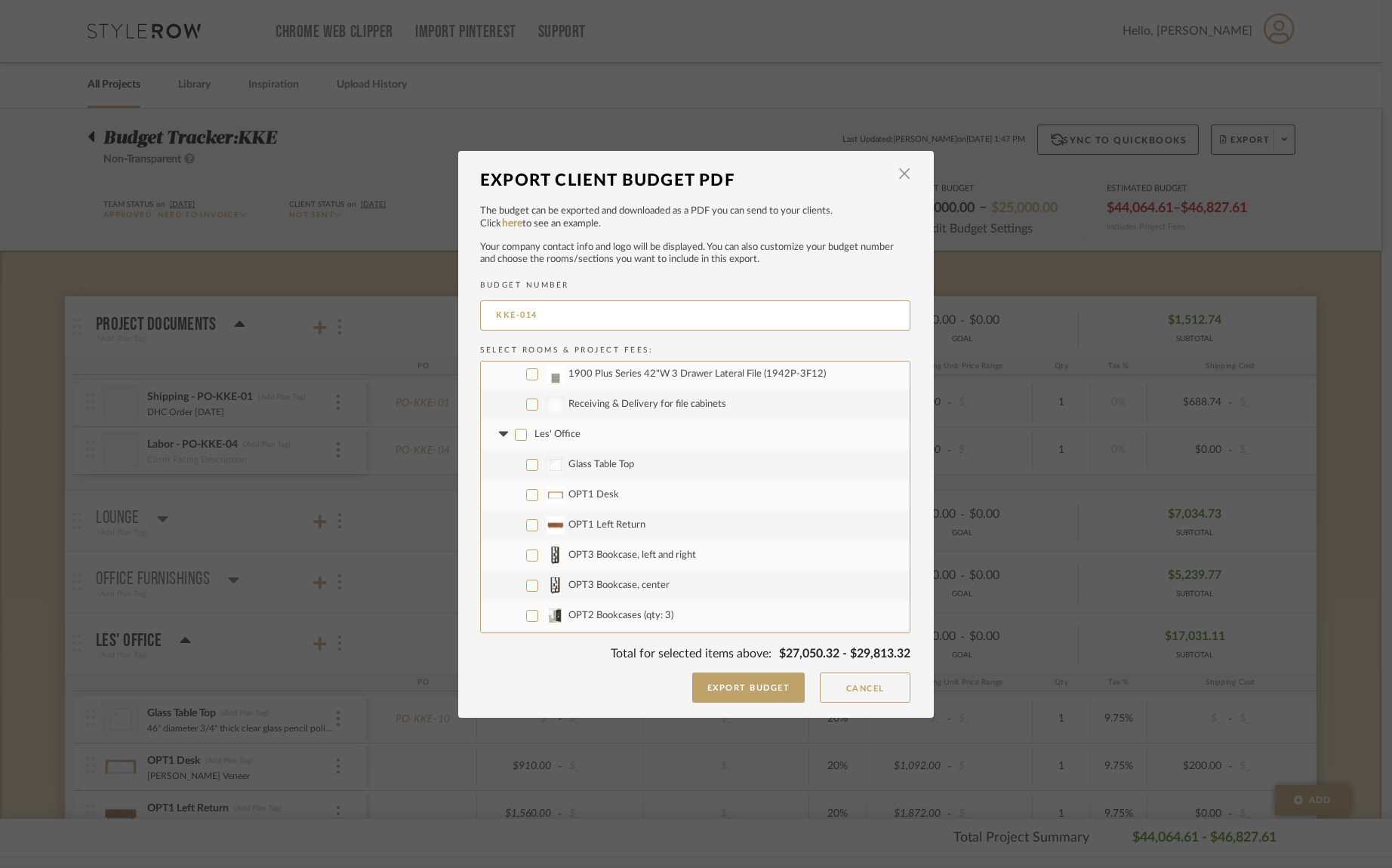
checkbox input "false"
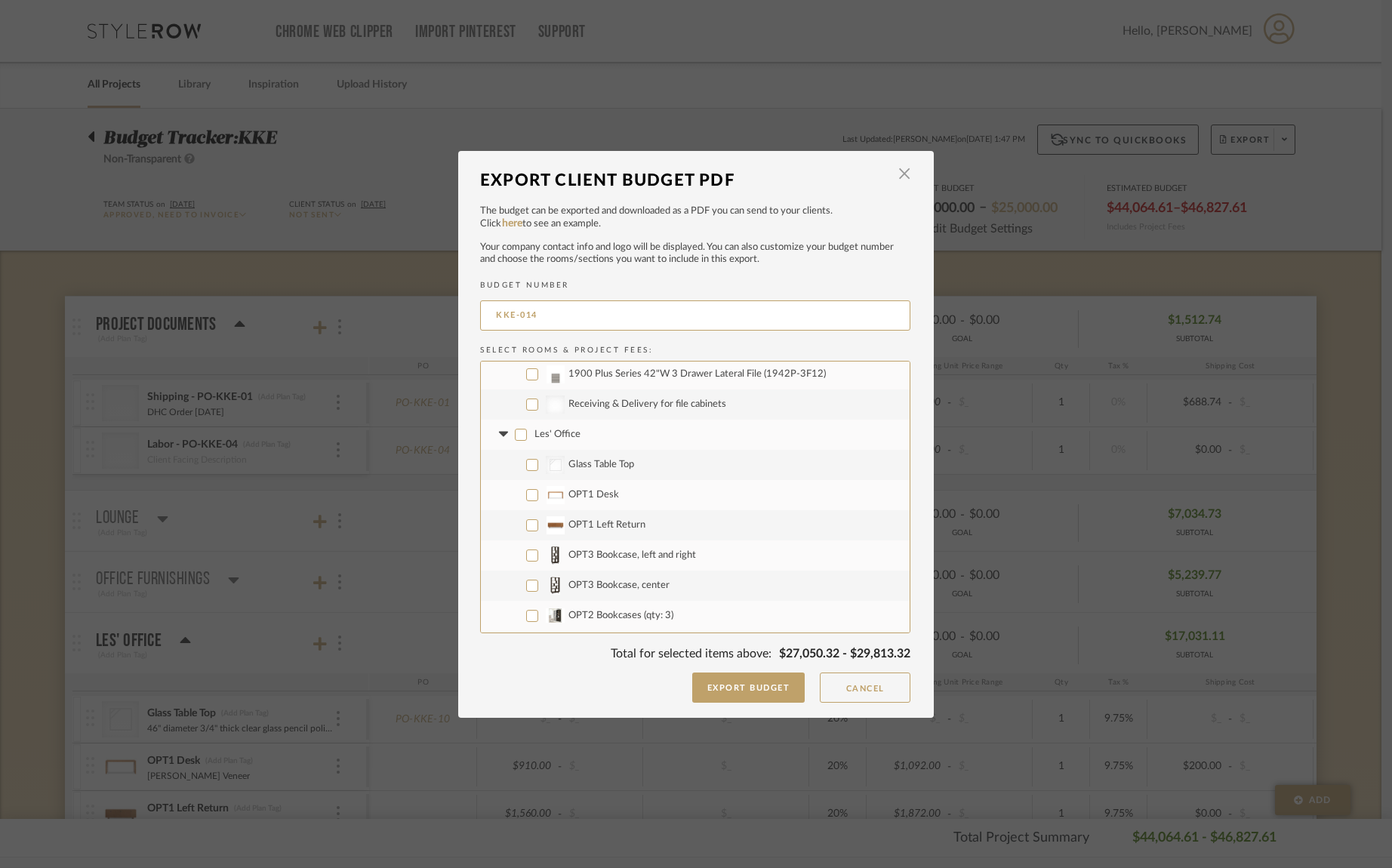
checkbox input "false"
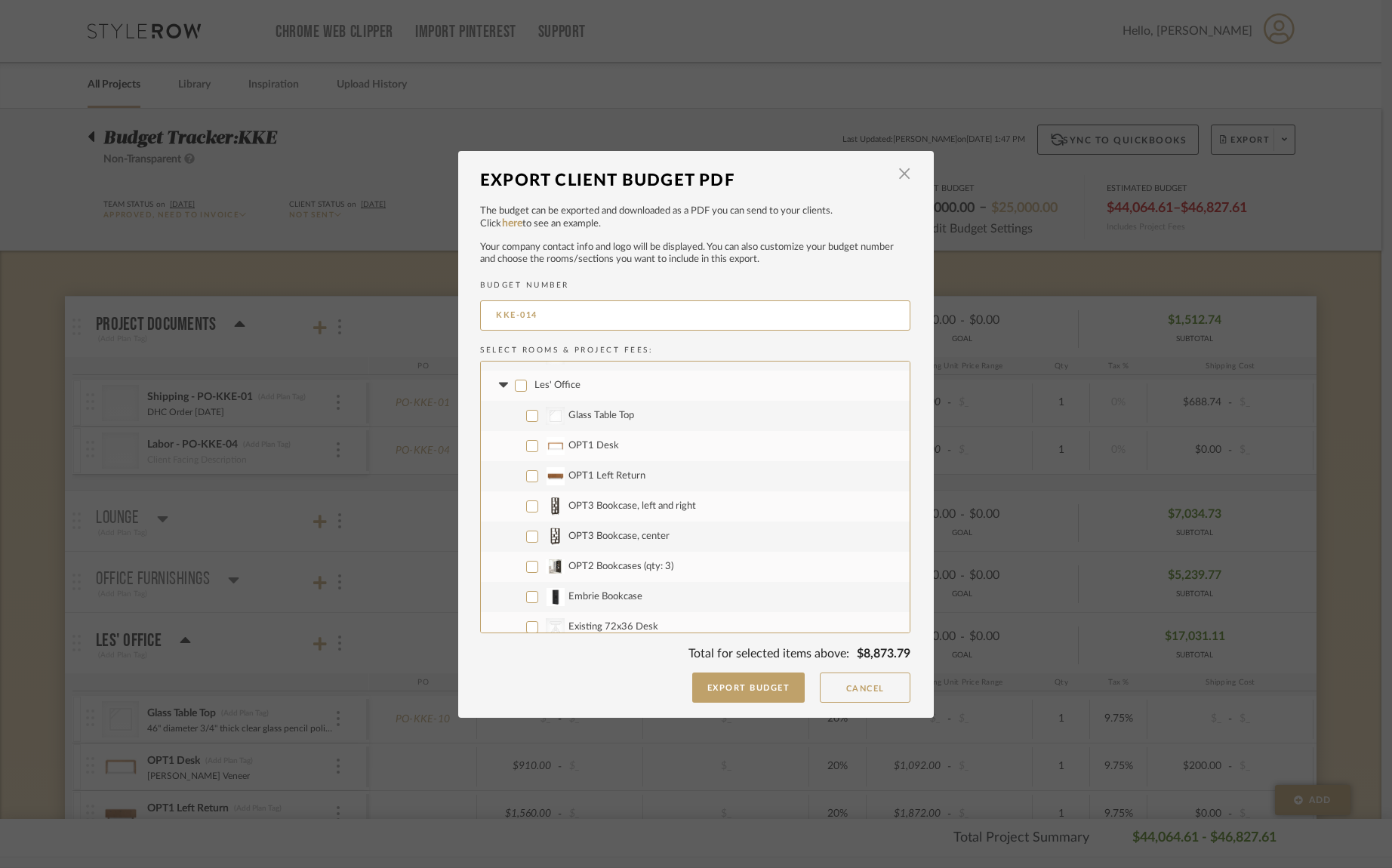
scroll to position [907, 0]
click at [528, 408] on input "Glass Table Top" at bounding box center [532, 404] width 12 height 12
checkbox input "true"
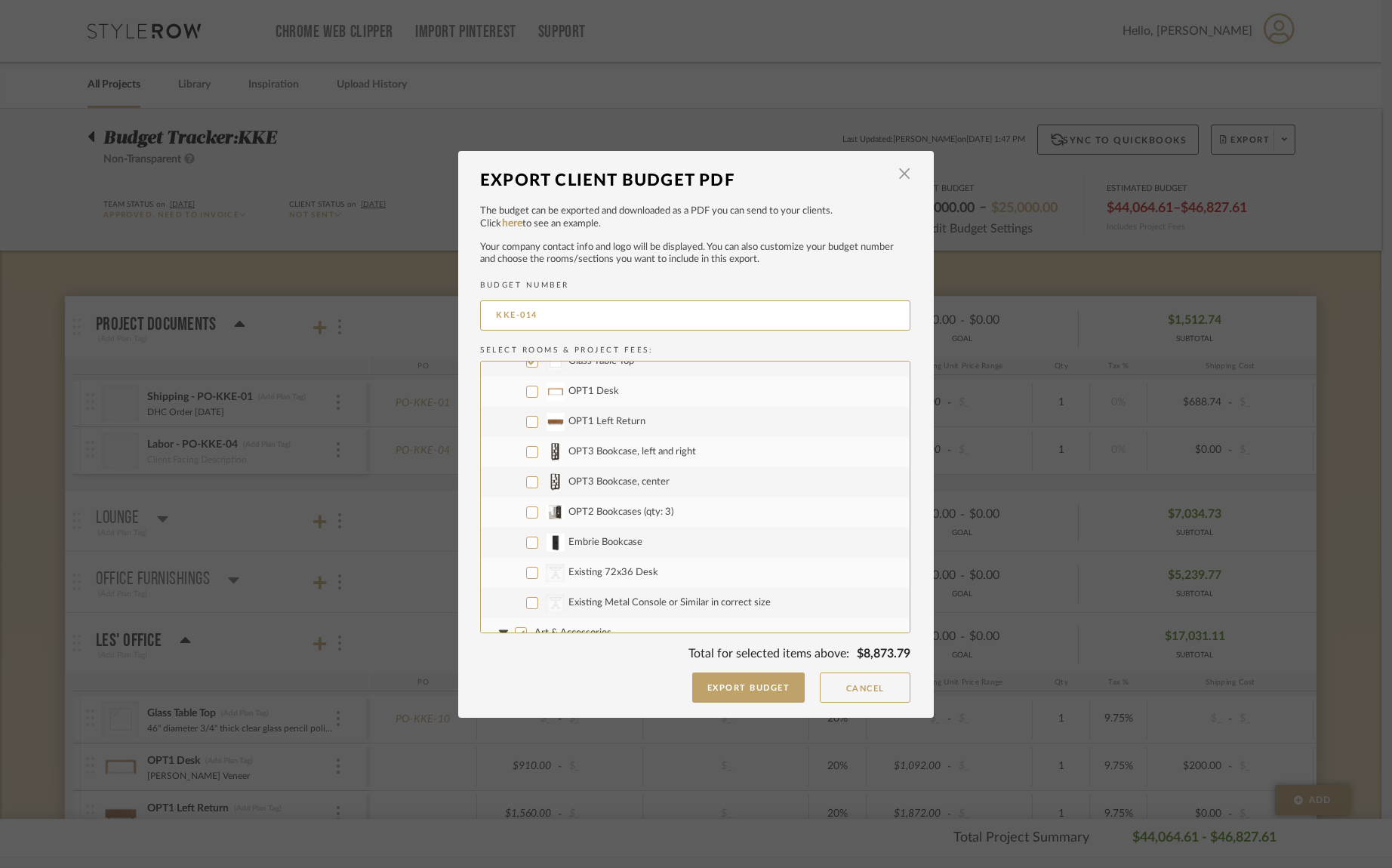
scroll to position [966, 0]
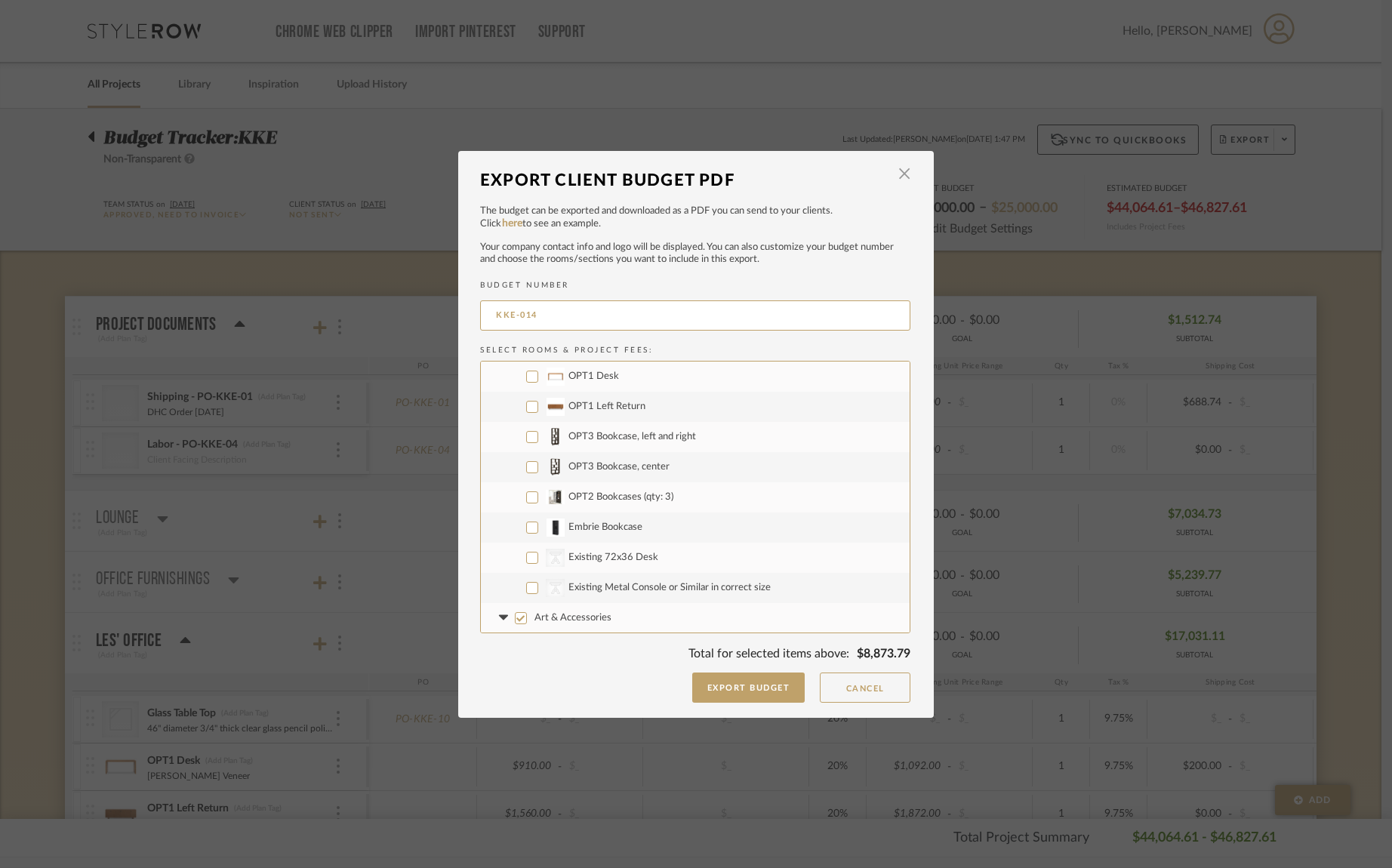
drag, startPoint x: 528, startPoint y: 530, endPoint x: 525, endPoint y: 559, distance: 29.2
click at [528, 530] on input "Embrie Bookcase" at bounding box center [532, 527] width 12 height 12
checkbox input "true"
click at [527, 557] on input "CategoryIconTables Created with Sketch. Existing 72x36 Desk" at bounding box center [532, 556] width 12 height 12
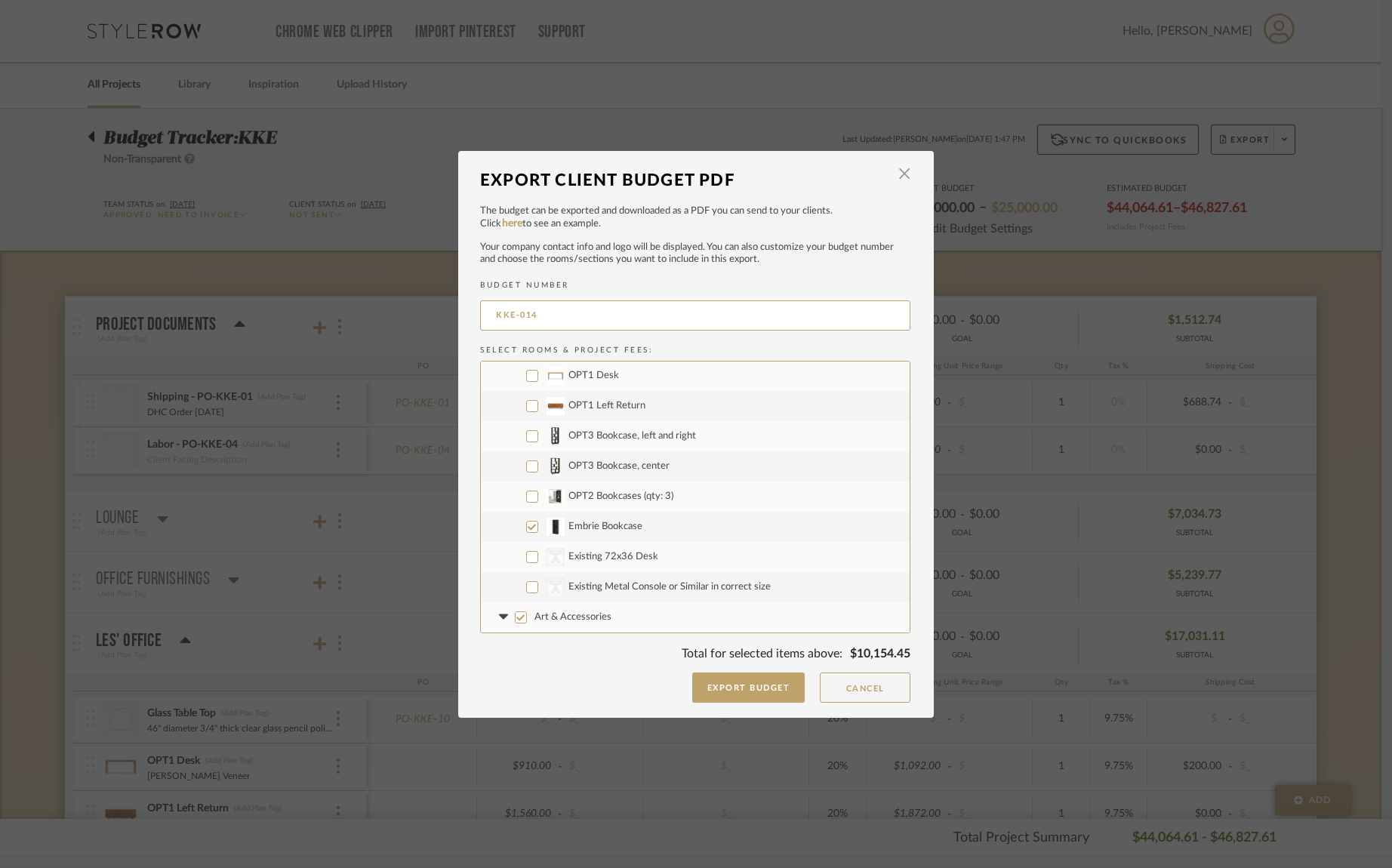
checkbox input "true"
click at [529, 586] on input "CategoryIconTables Created with Sketch. Existing Metal Console or Similar in co…" at bounding box center [532, 586] width 12 height 12
checkbox input "true"
drag, startPoint x: 519, startPoint y: 617, endPoint x: 573, endPoint y: 538, distance: 95.7
click at [520, 615] on input "Art & Accessories" at bounding box center [521, 617] width 12 height 12
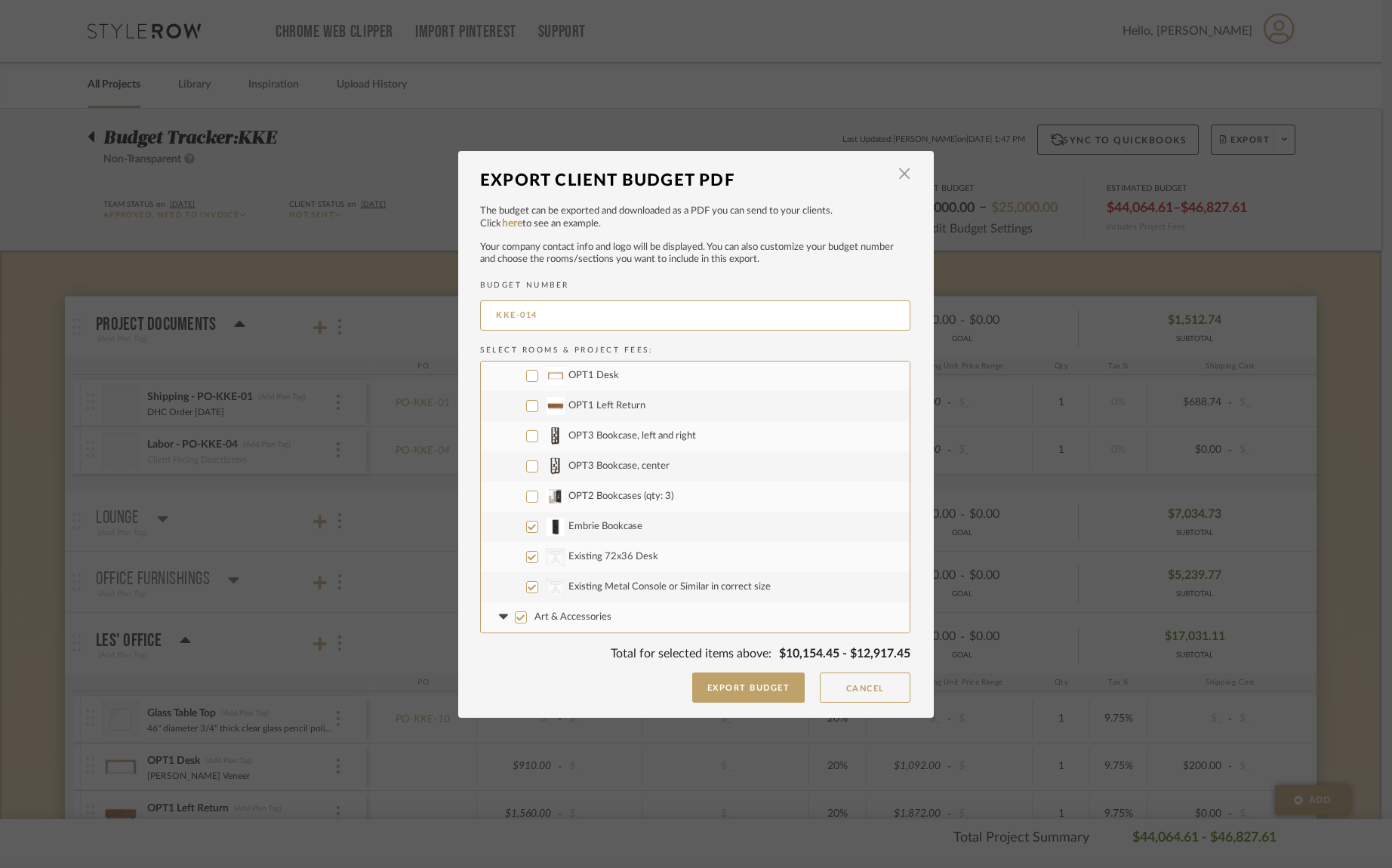
checkbox input "false"
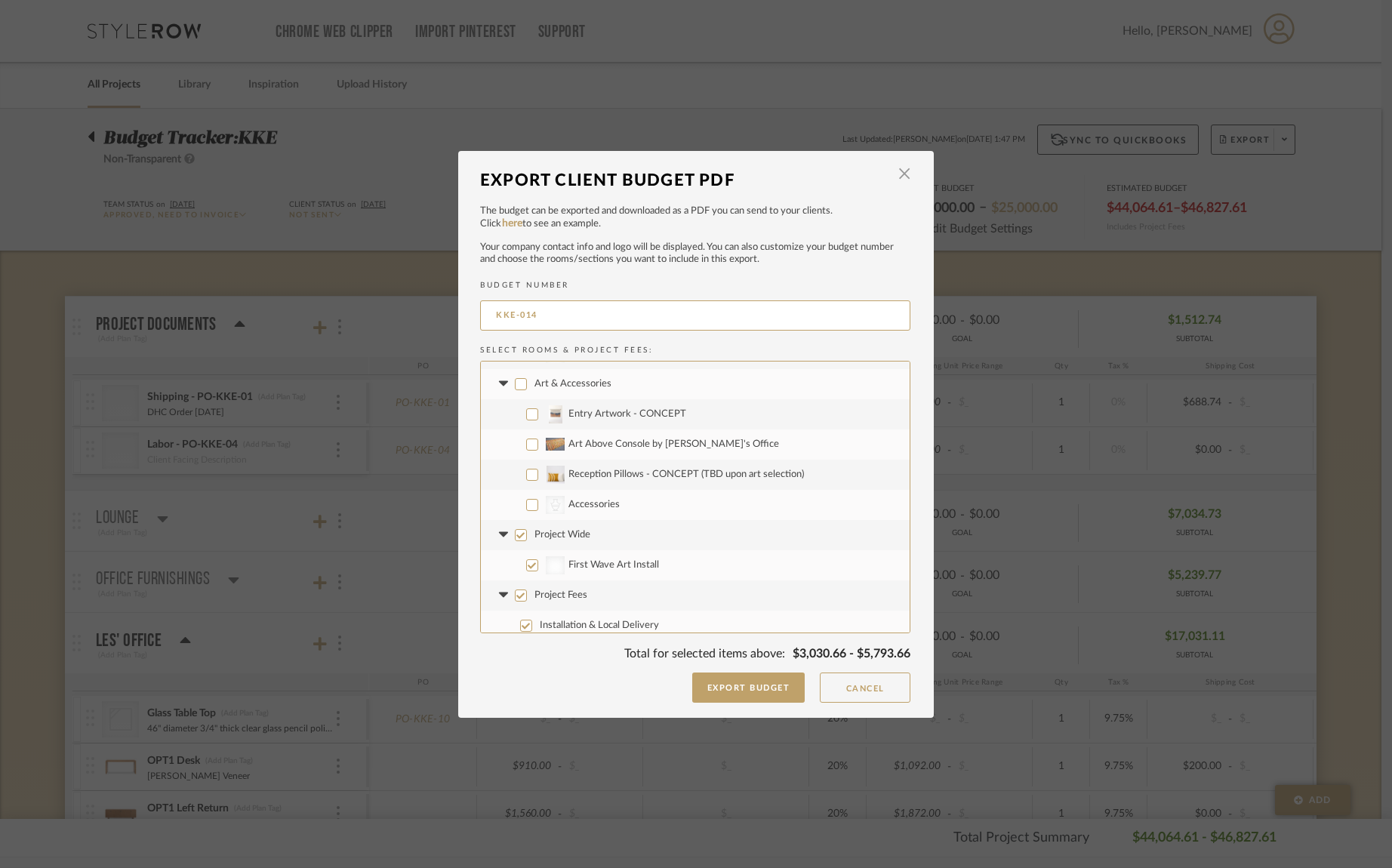
scroll to position [1224, 0]
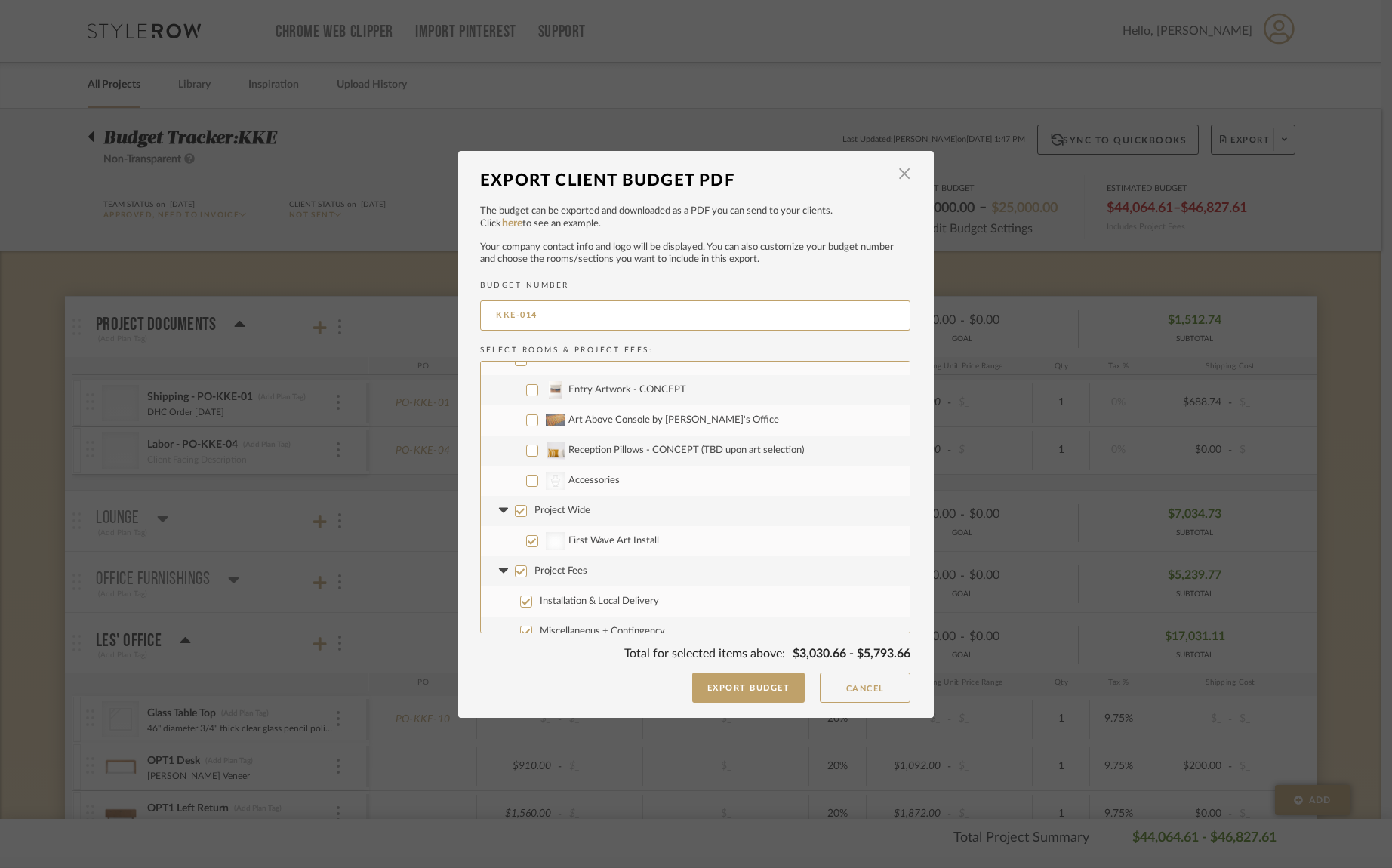
click at [516, 510] on input "Project Wide" at bounding box center [521, 510] width 12 height 12
checkbox input "false"
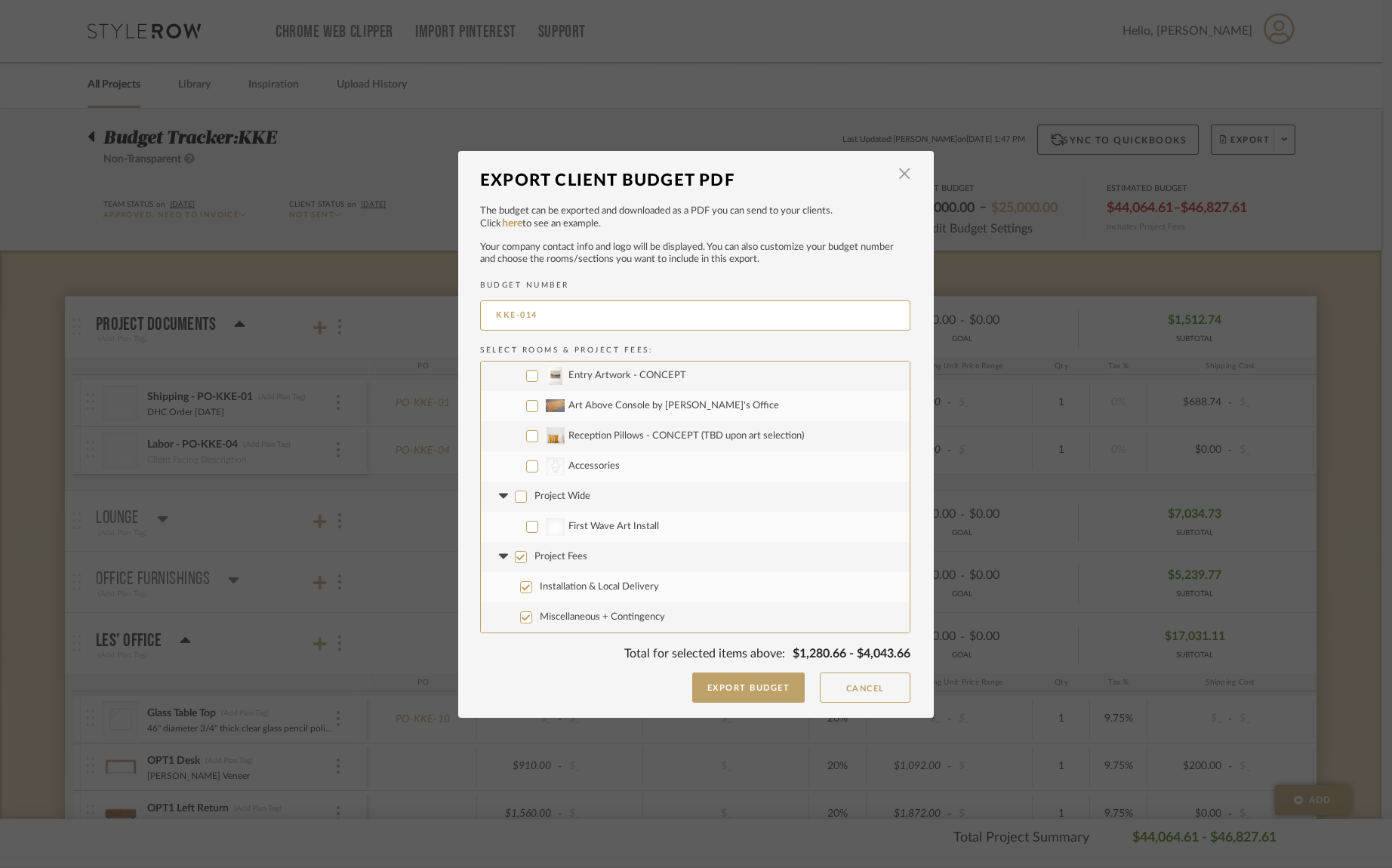
click at [518, 557] on input "Project Fees" at bounding box center [521, 556] width 12 height 12
checkbox input "false"
click at [515, 557] on input "Project Fees" at bounding box center [521, 556] width 12 height 12
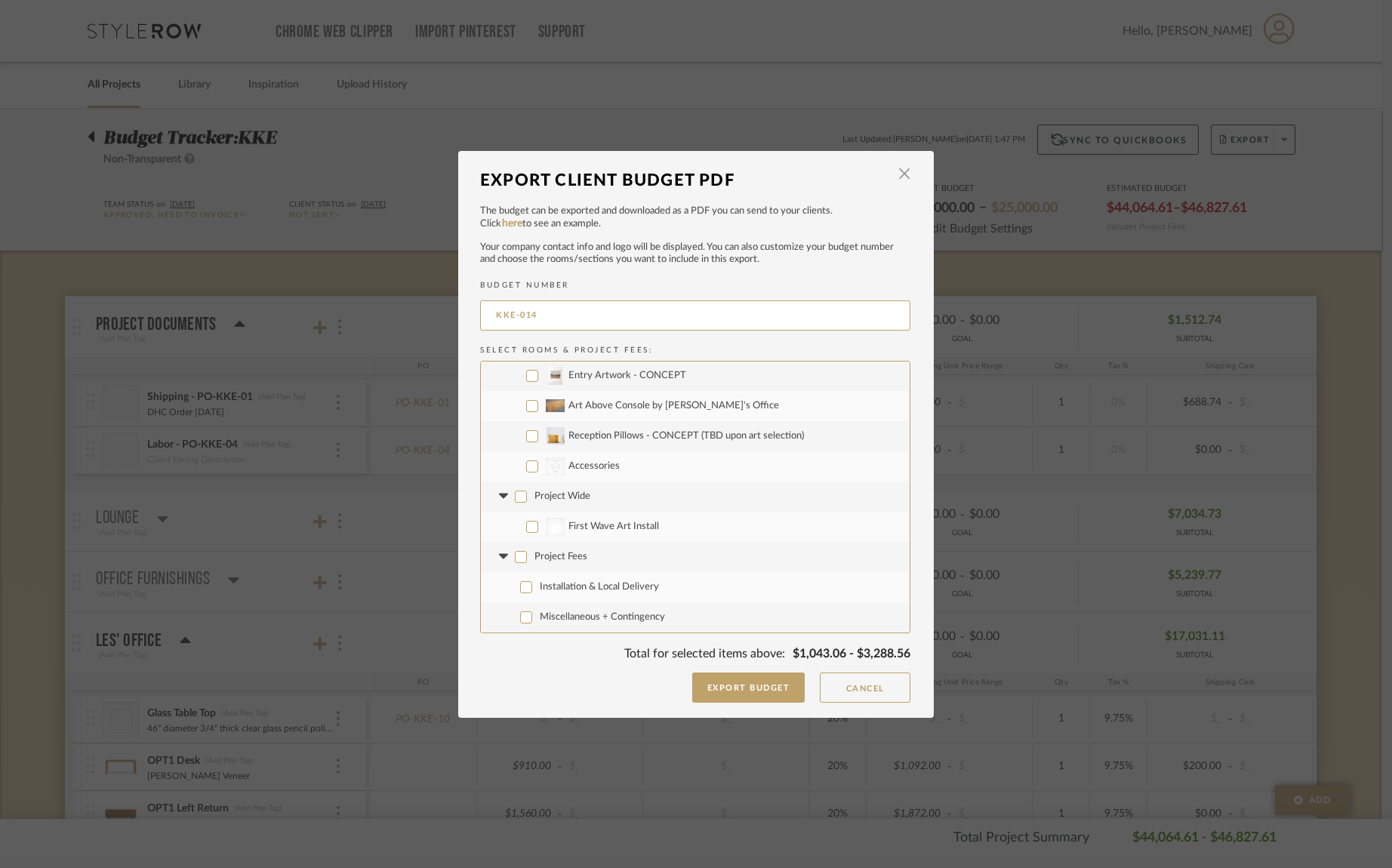
checkbox input "true"
click at [516, 558] on input "Project Fees" at bounding box center [521, 556] width 12 height 12
checkbox input "false"
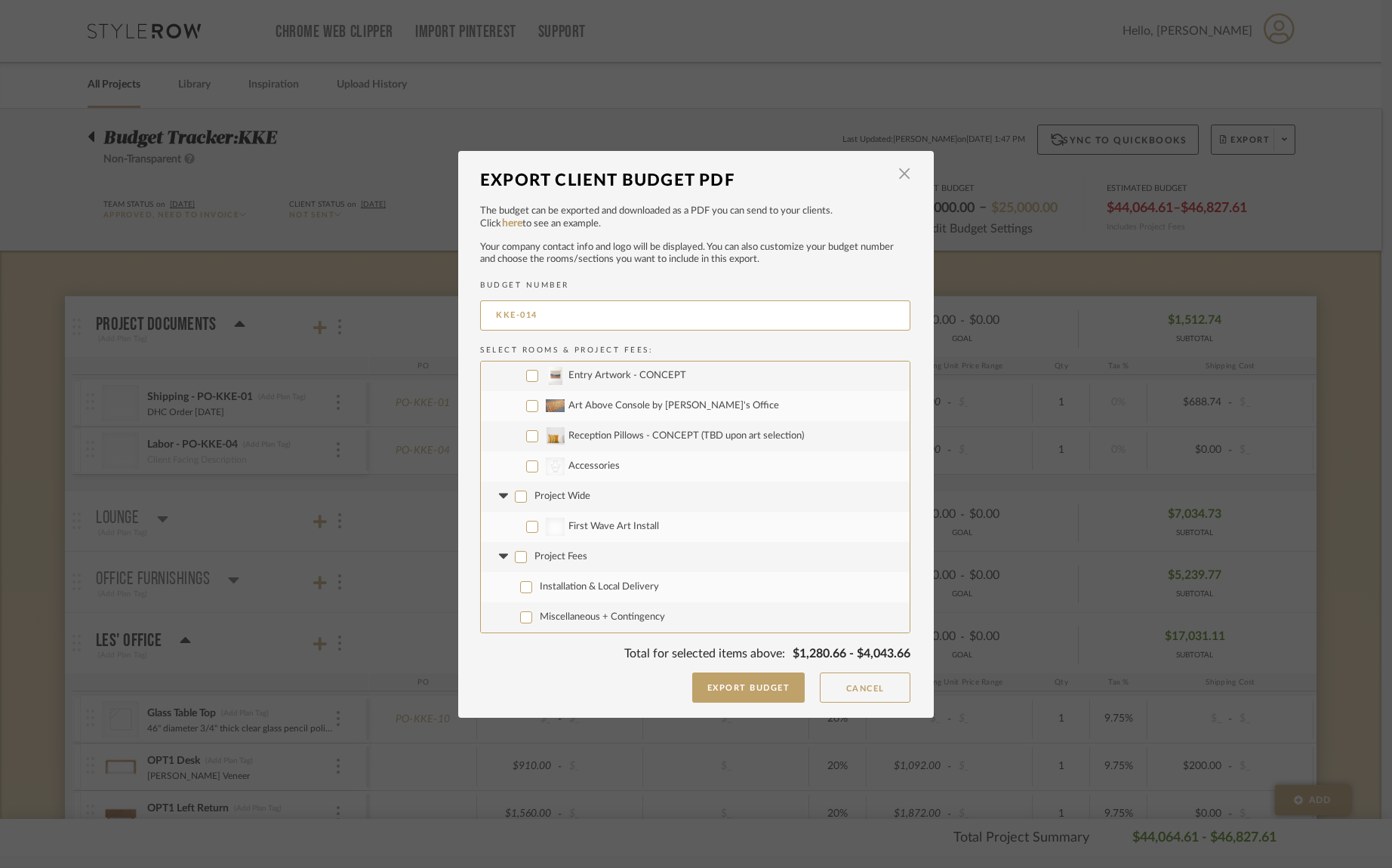
checkbox input "false"
click at [770, 685] on button "Export Budget" at bounding box center [748, 688] width 114 height 30
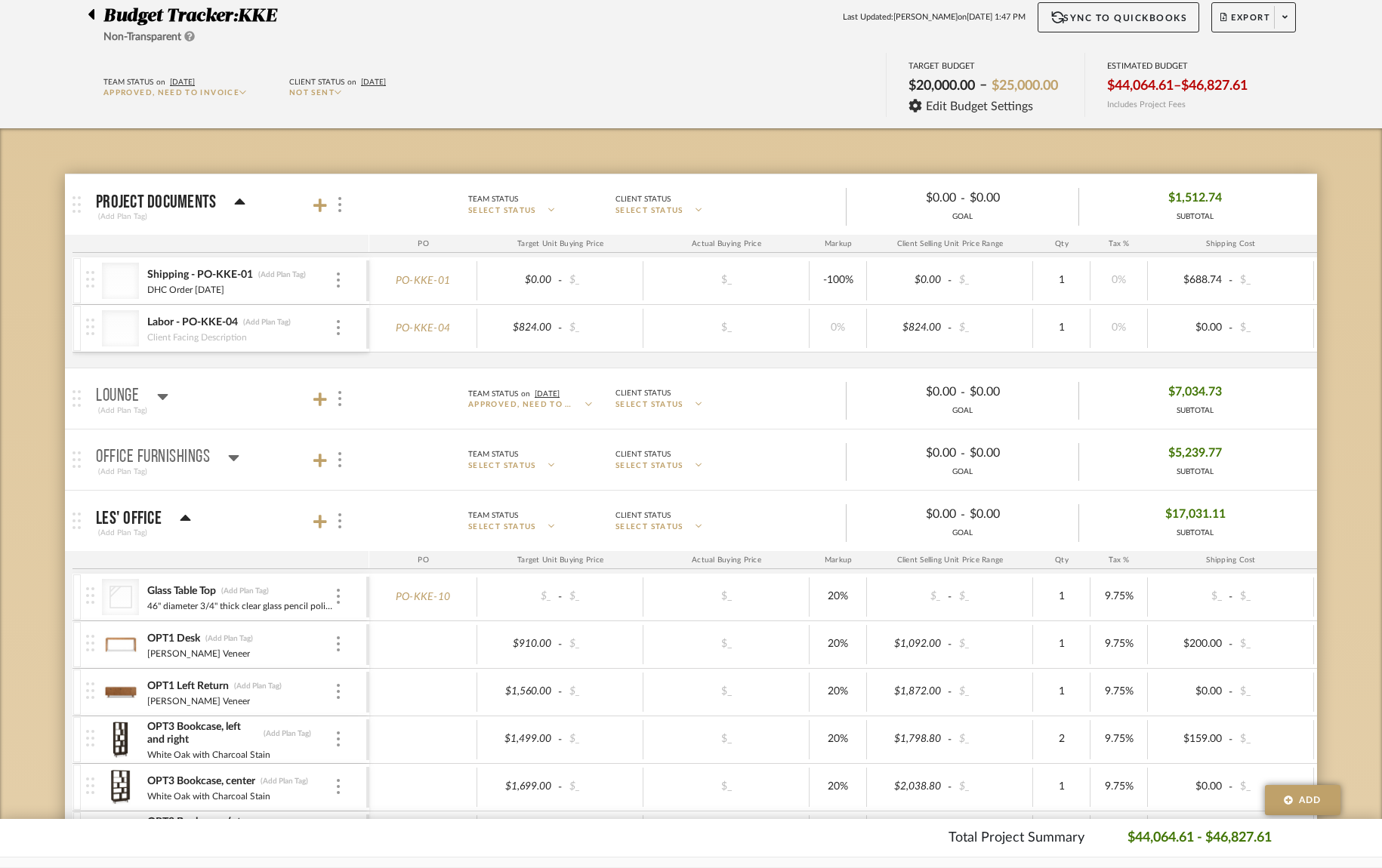
scroll to position [309, 0]
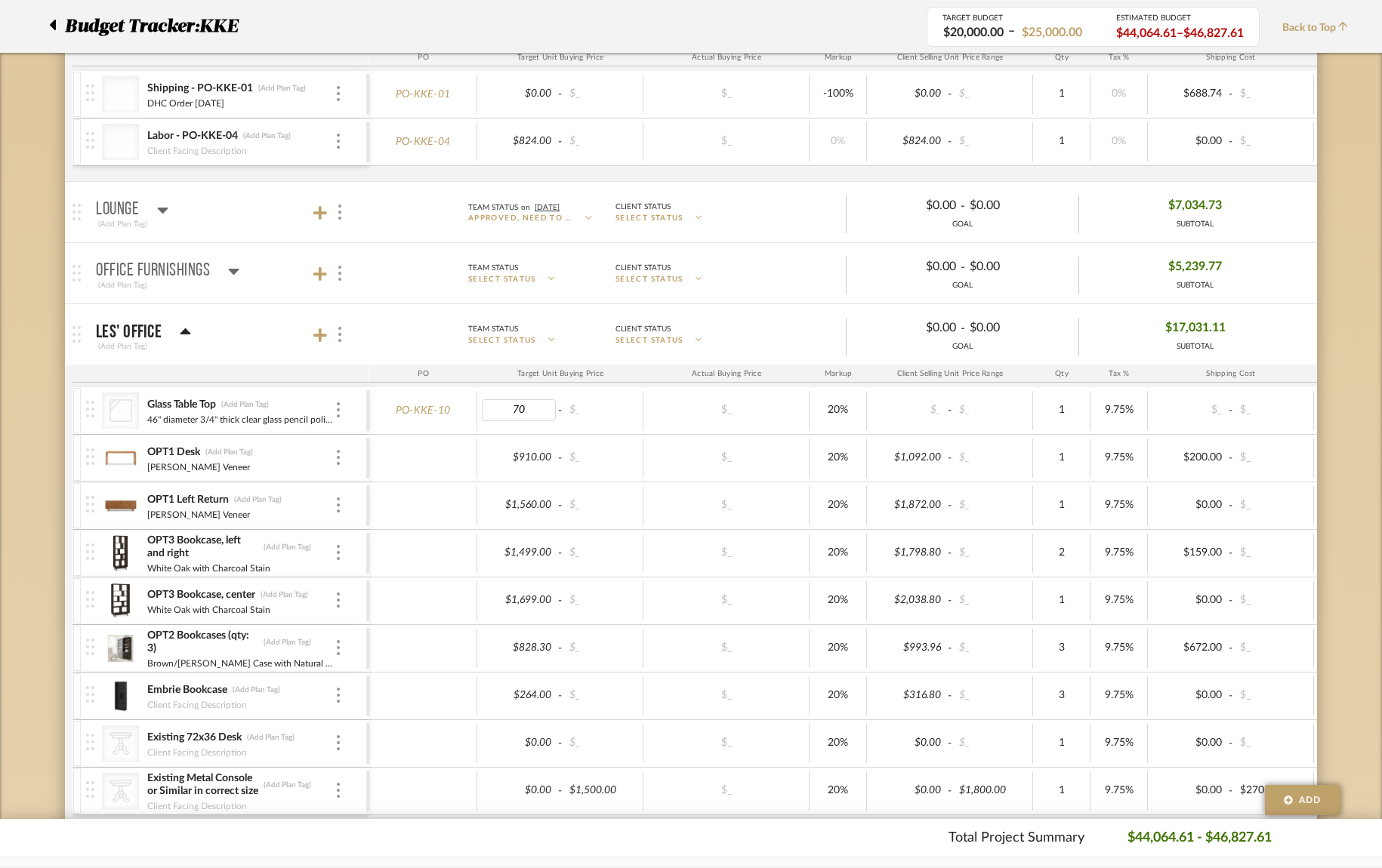
type input "700"
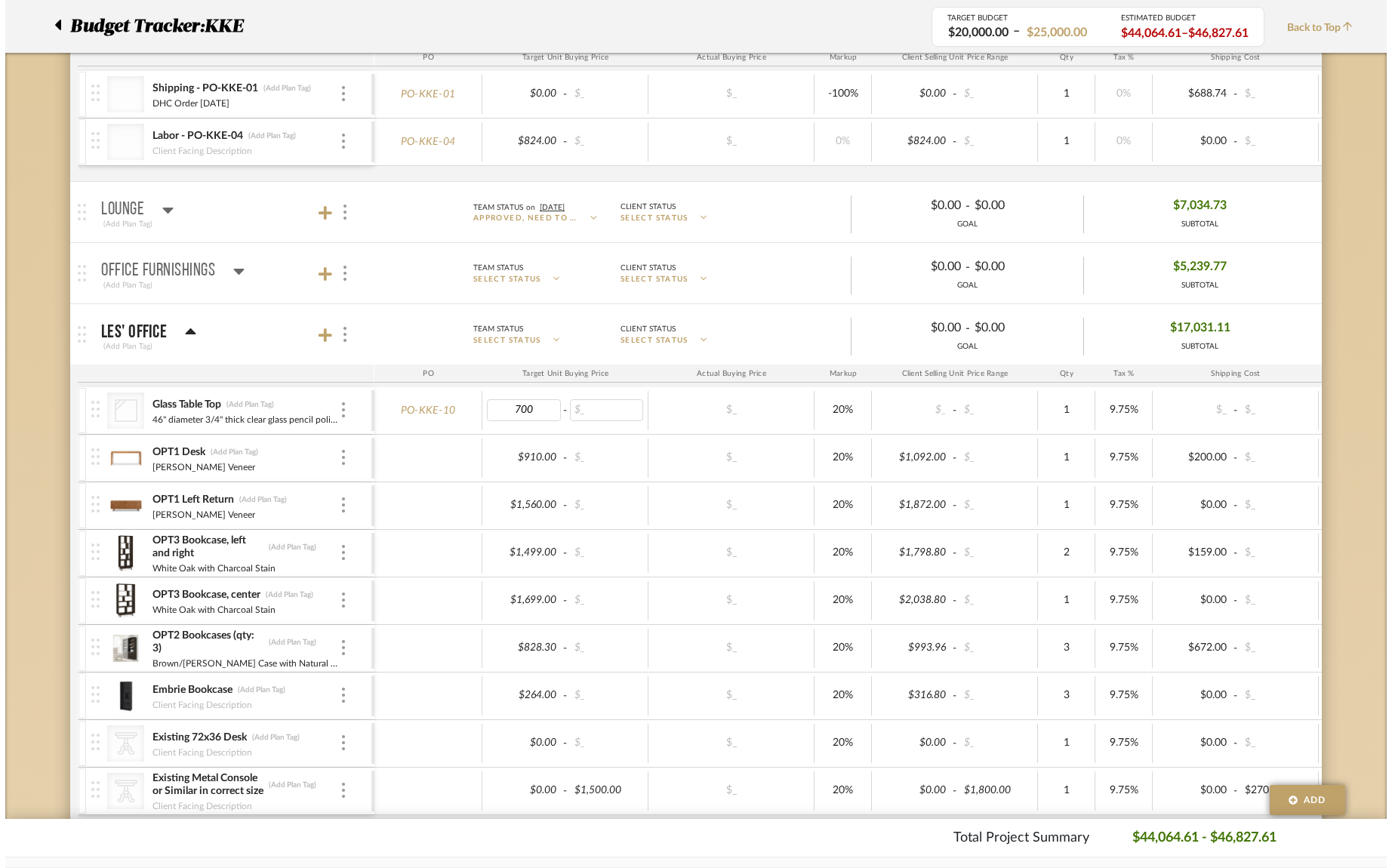
scroll to position [0, 0]
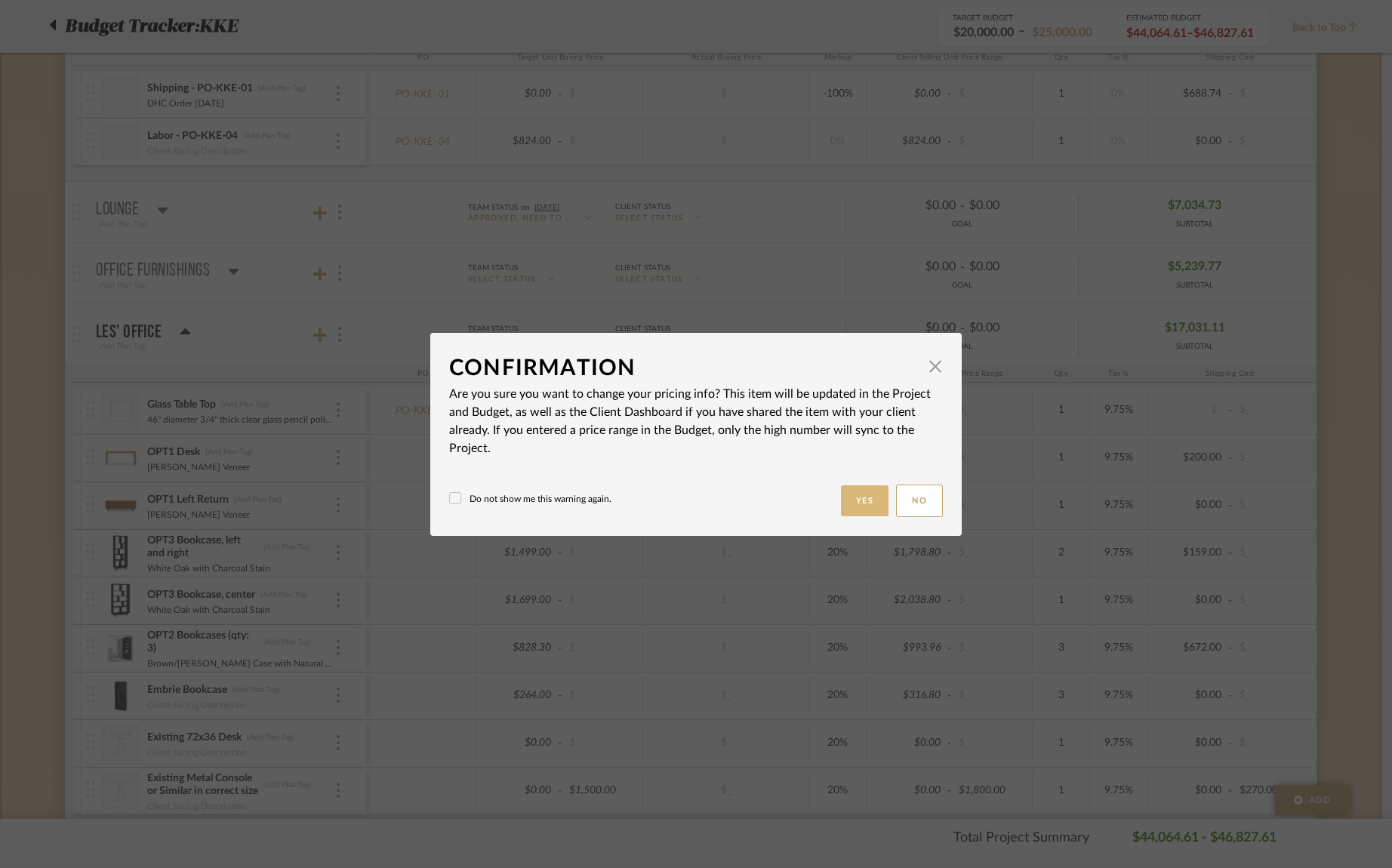
click at [859, 493] on button "Yes" at bounding box center [864, 500] width 48 height 31
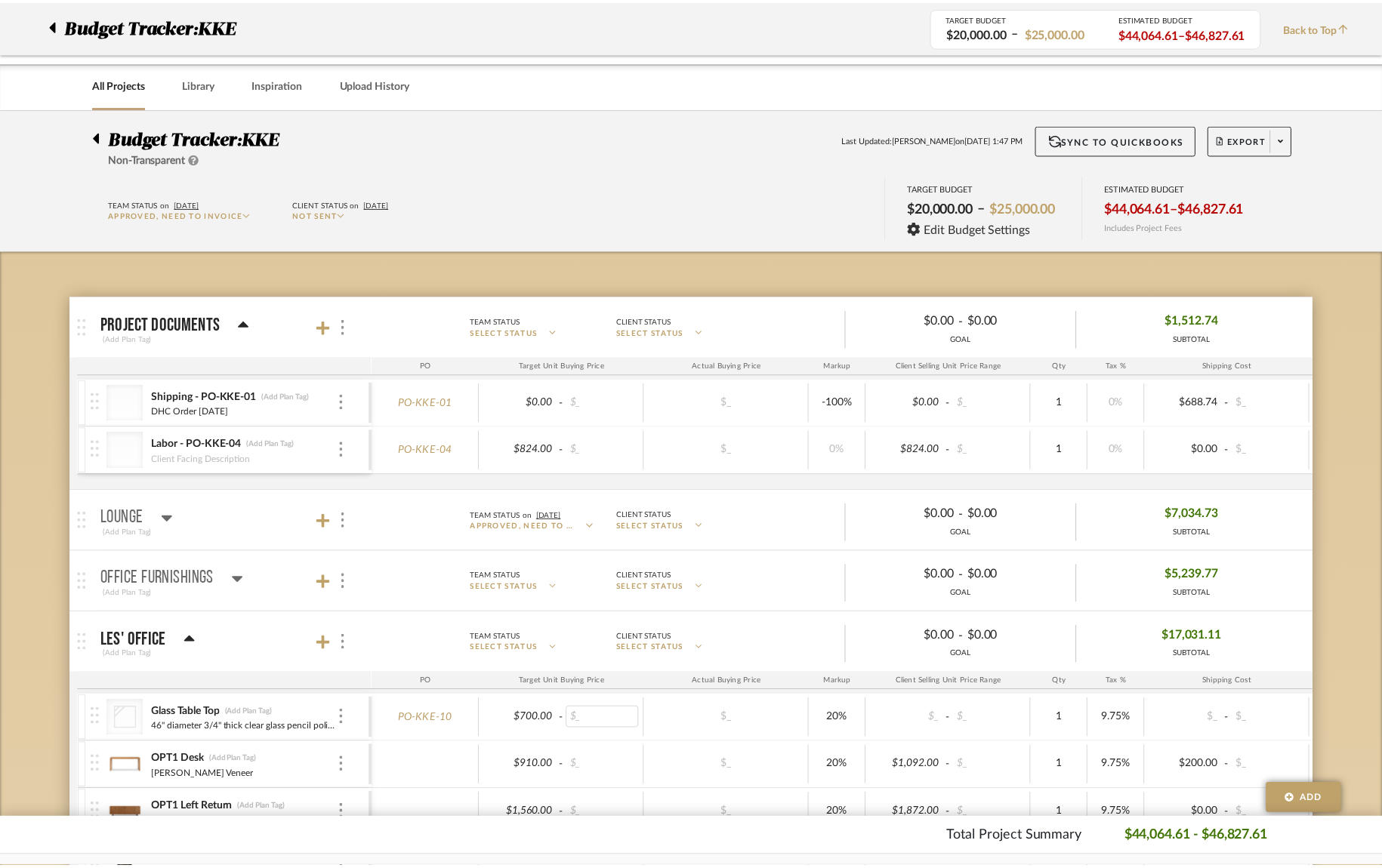
scroll to position [309, 0]
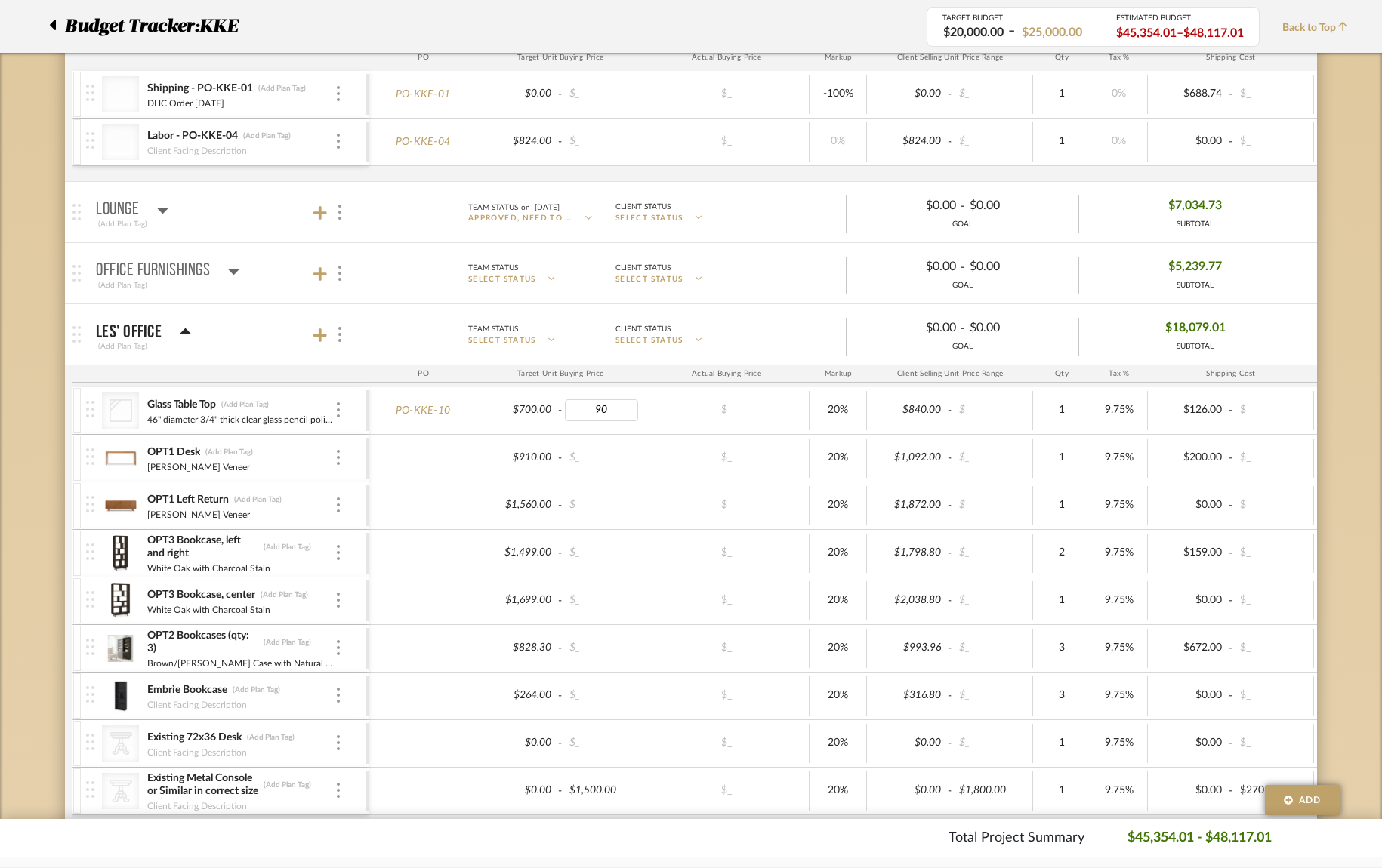
type input "900"
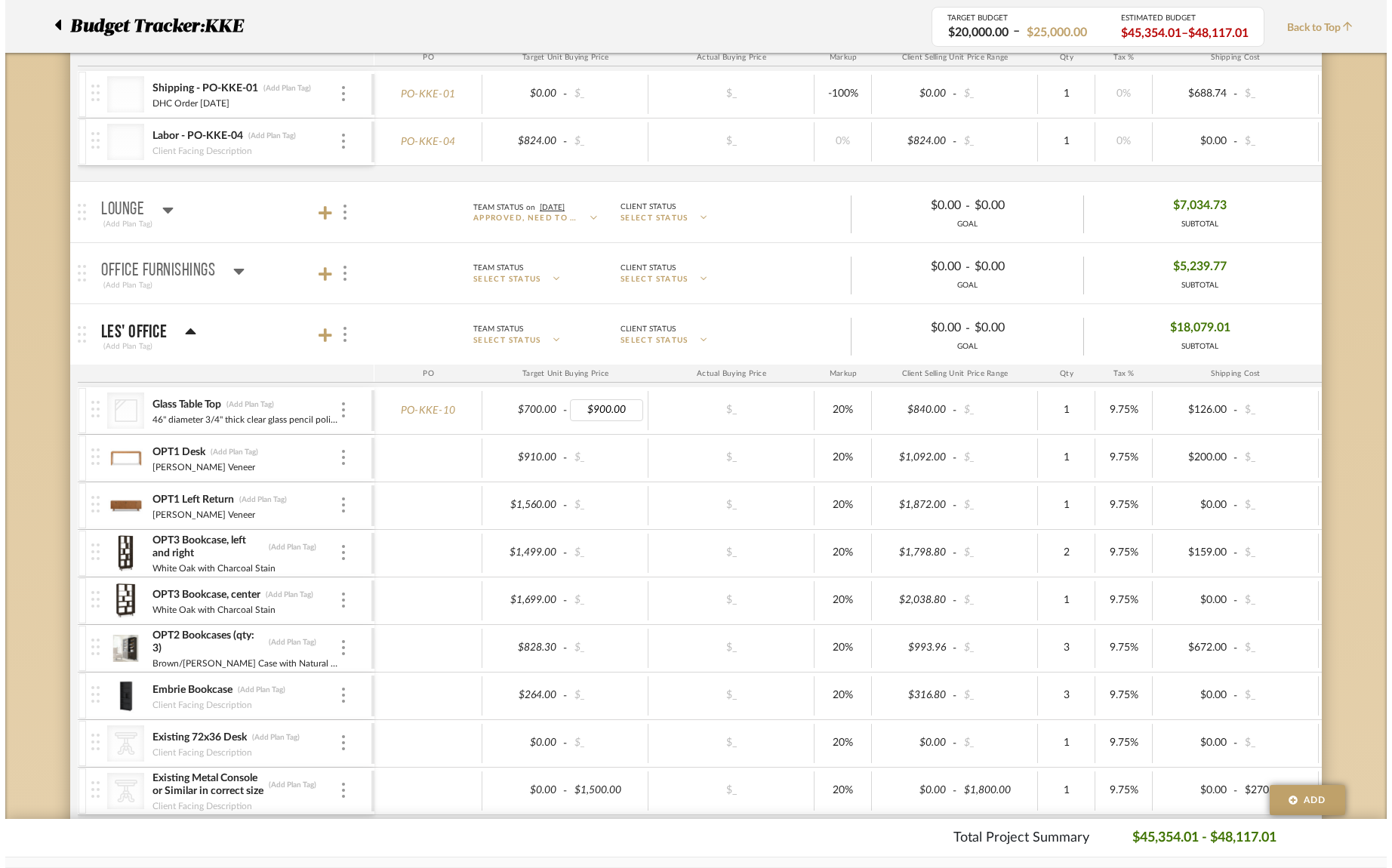
scroll to position [0, 0]
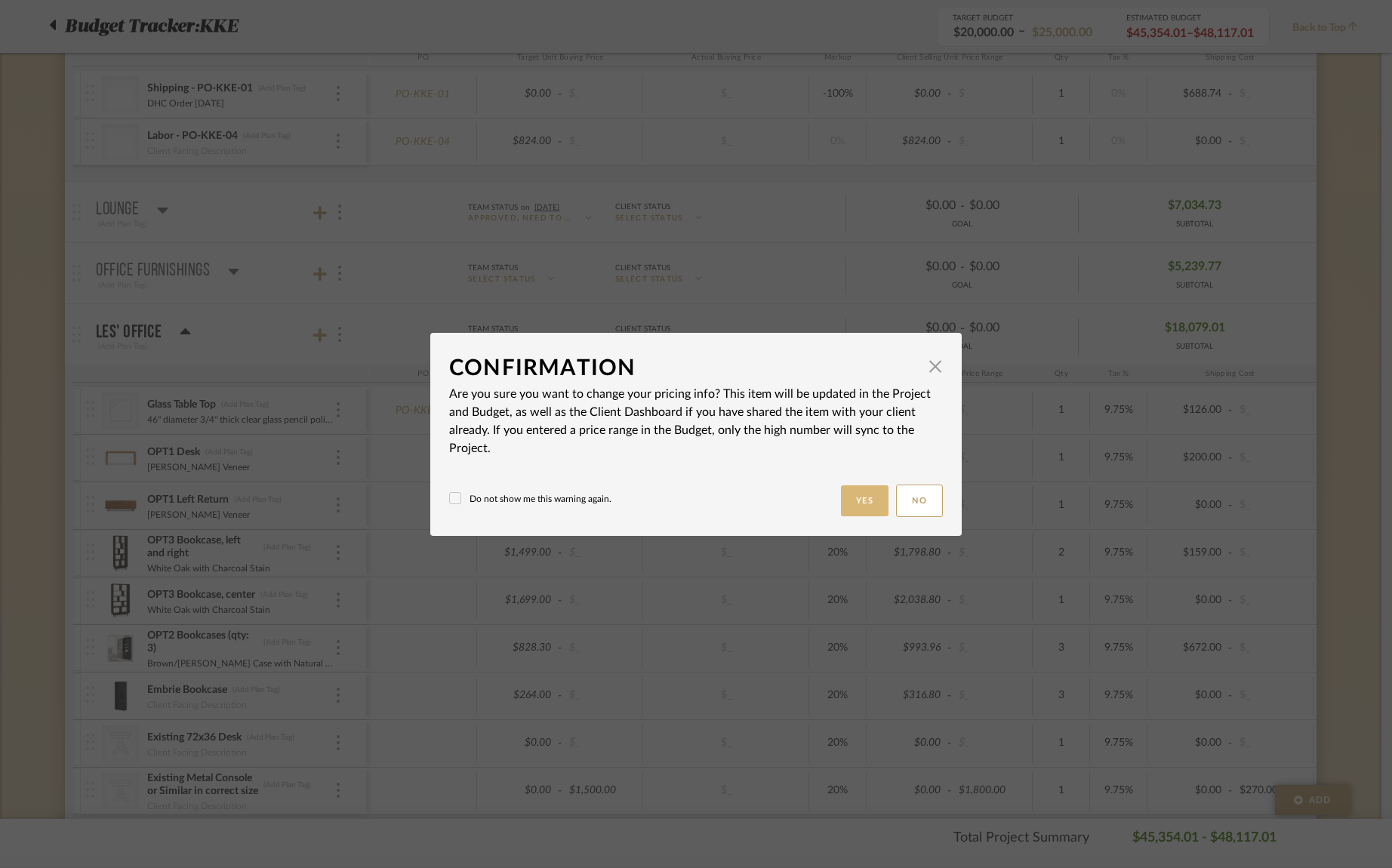
click at [843, 505] on button "Yes" at bounding box center [864, 500] width 48 height 31
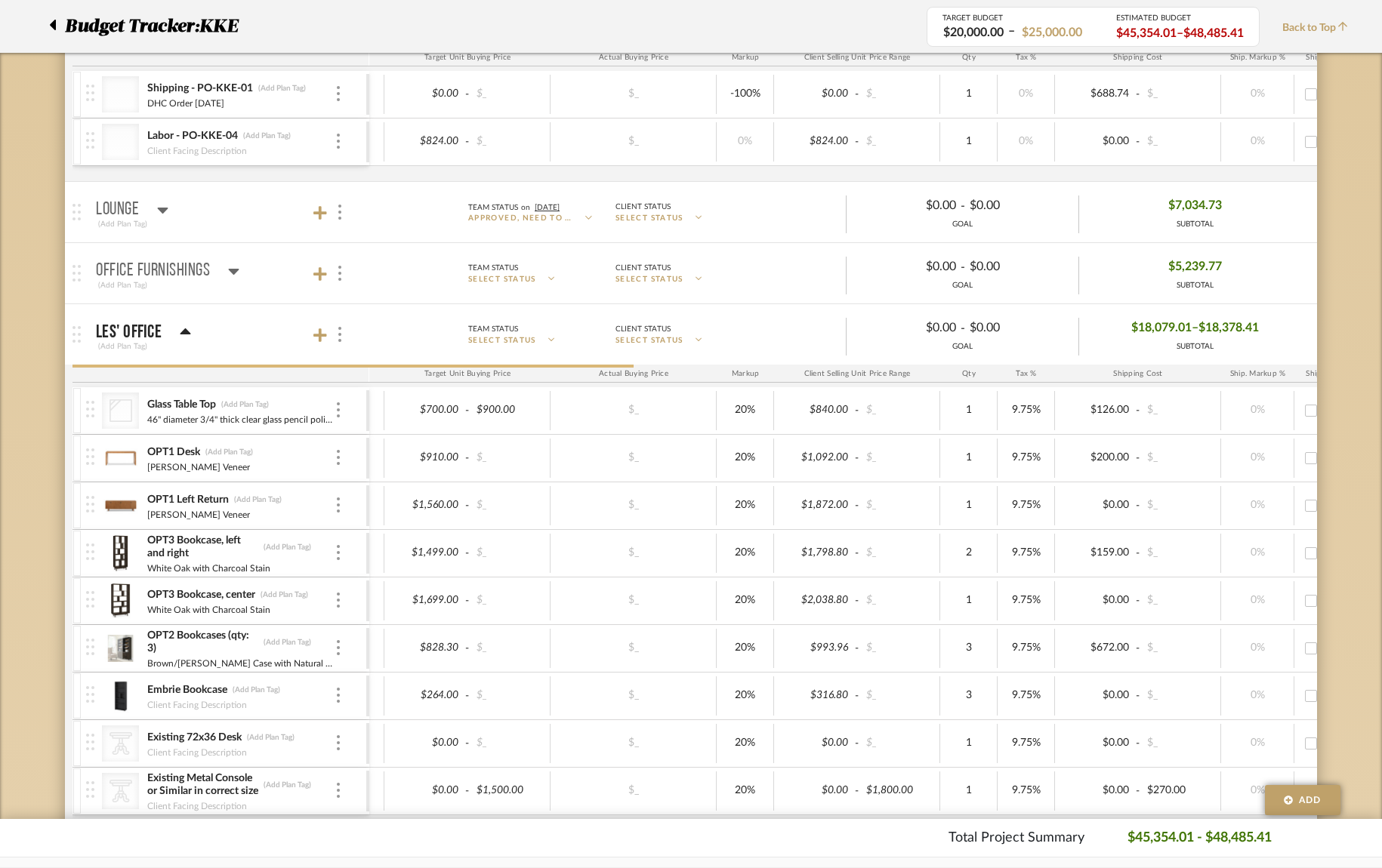
scroll to position [0, 278]
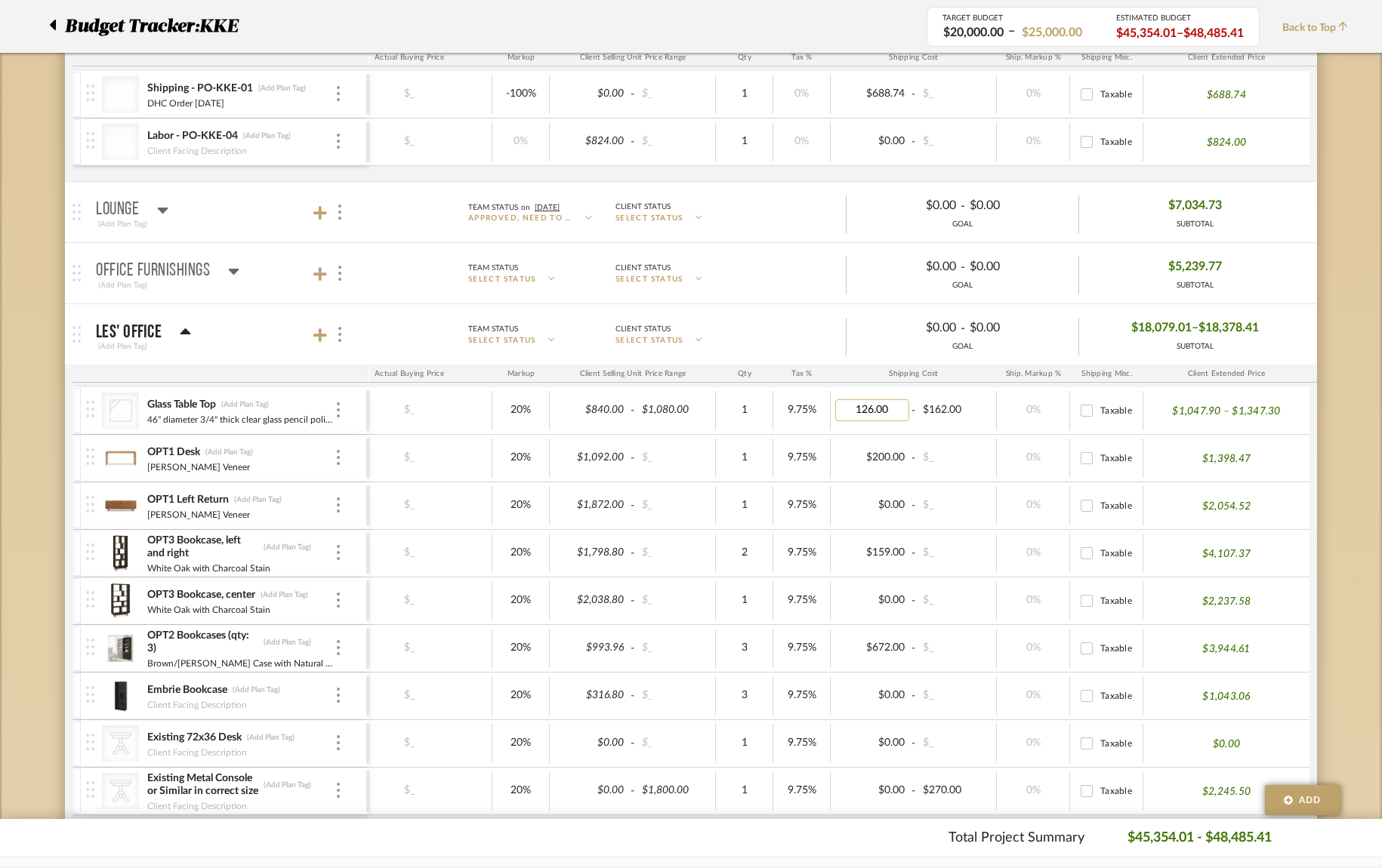
type input "0"
click at [1043, 444] on div "0%" at bounding box center [1034, 458] width 73 height 39
click at [600, 411] on input "840.00" at bounding box center [591, 409] width 74 height 22
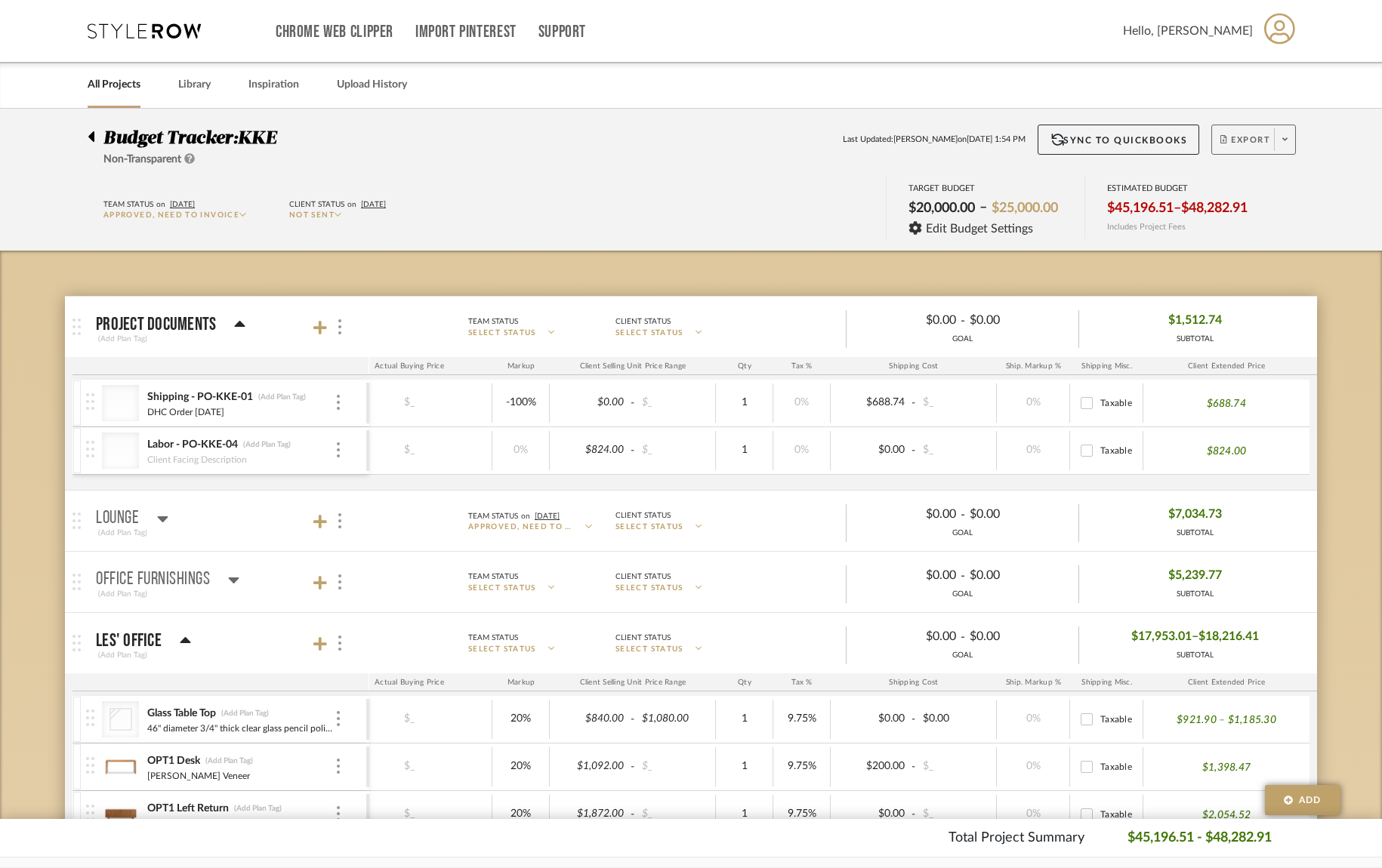
click at [1288, 141] on span at bounding box center [1284, 140] width 22 height 23
click at [1271, 183] on span "Export PDF" at bounding box center [1280, 183] width 114 height 13
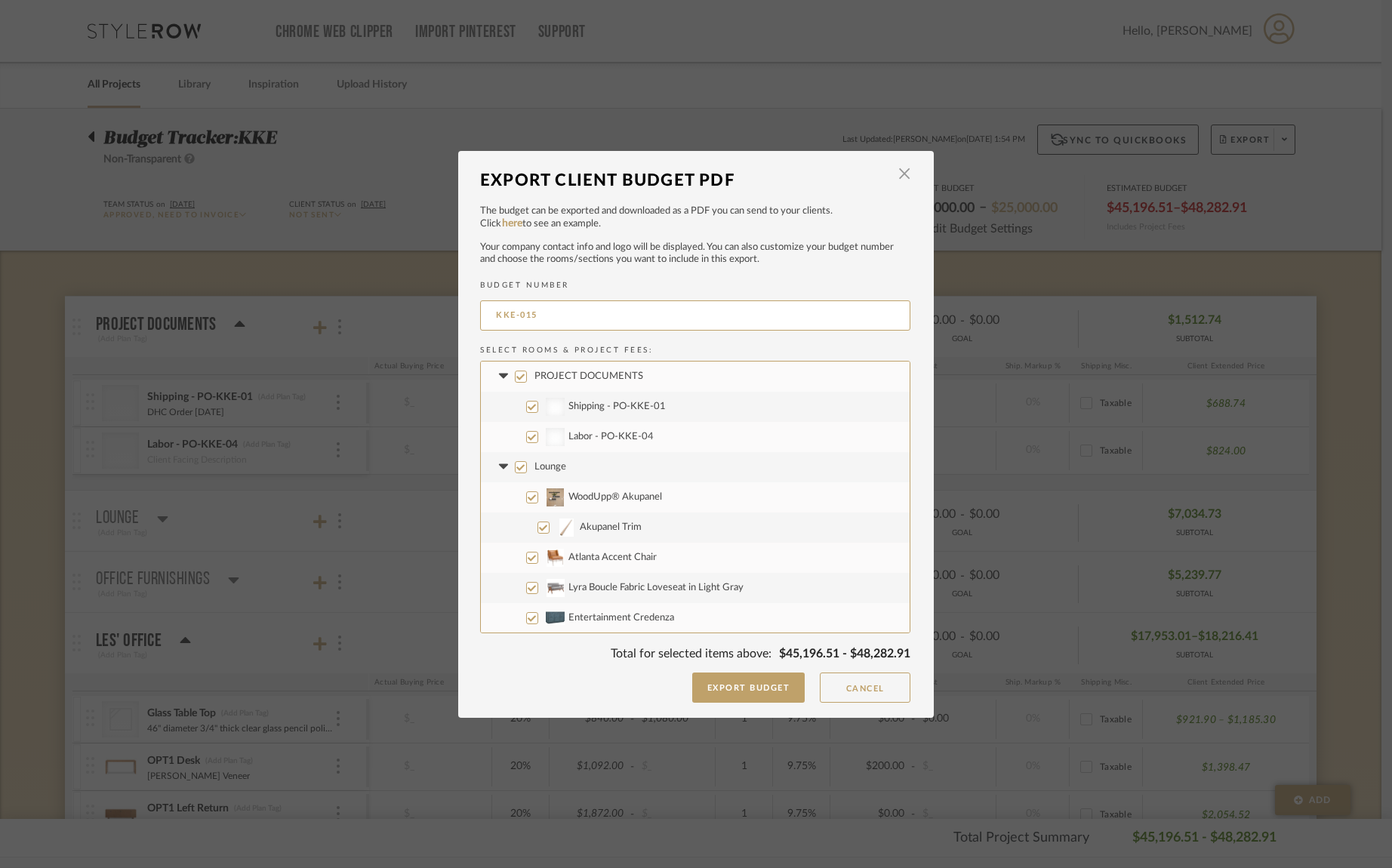
click at [516, 379] on input "PROJECT DOCUMENTS" at bounding box center [521, 376] width 12 height 12
checkbox input "false"
click at [516, 468] on input "Lounge" at bounding box center [521, 466] width 12 height 12
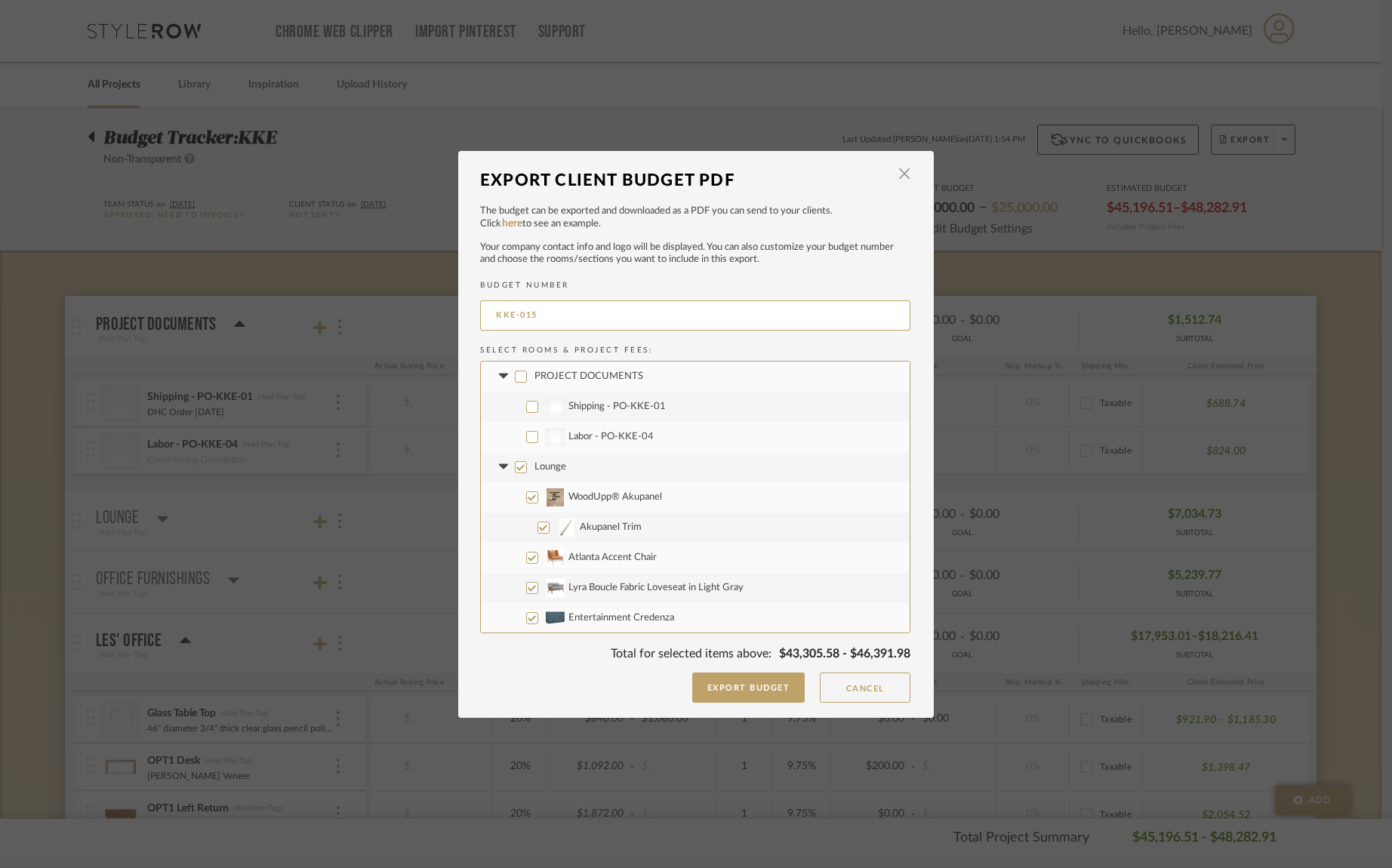
checkbox input "false"
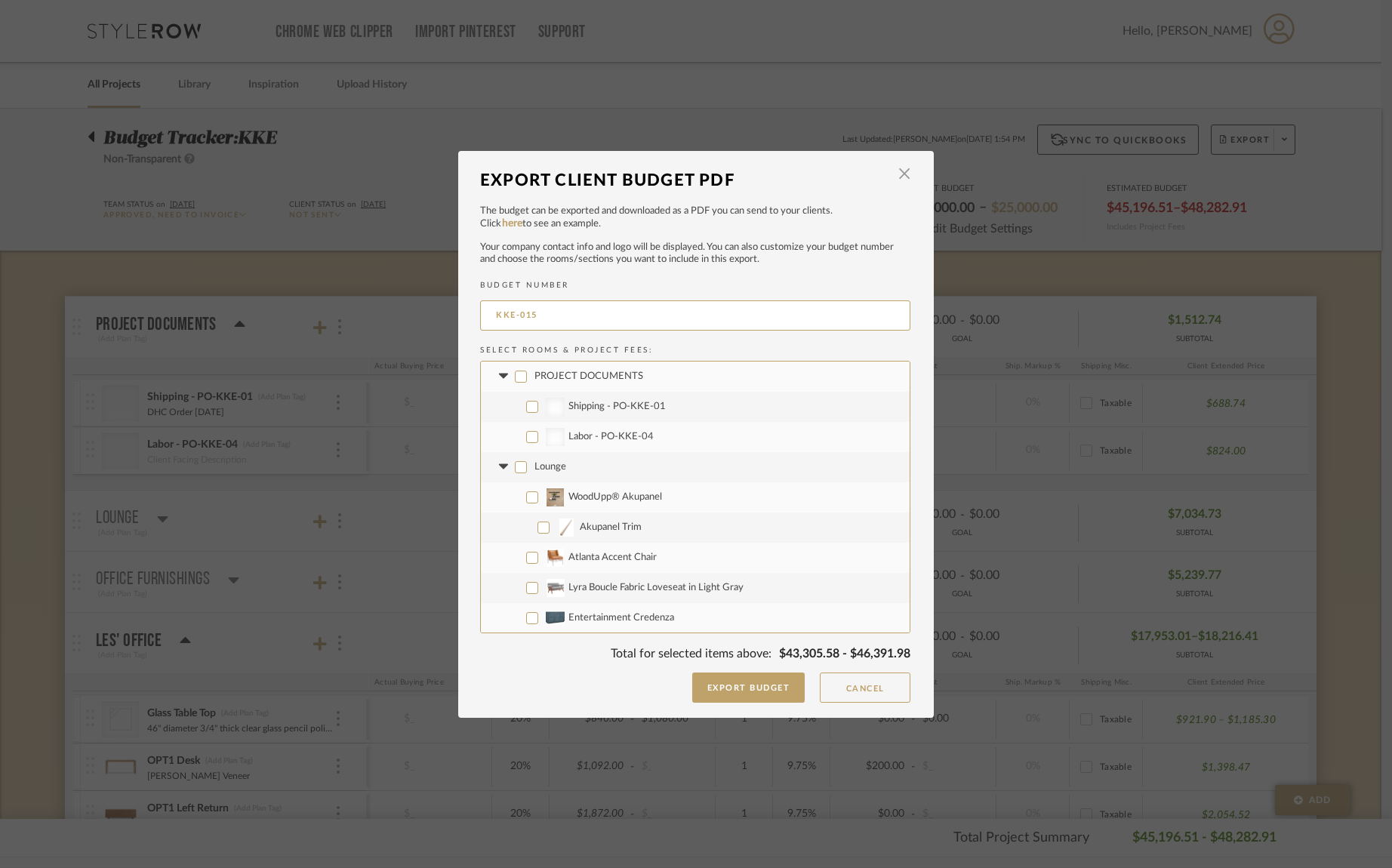
checkbox input "false"
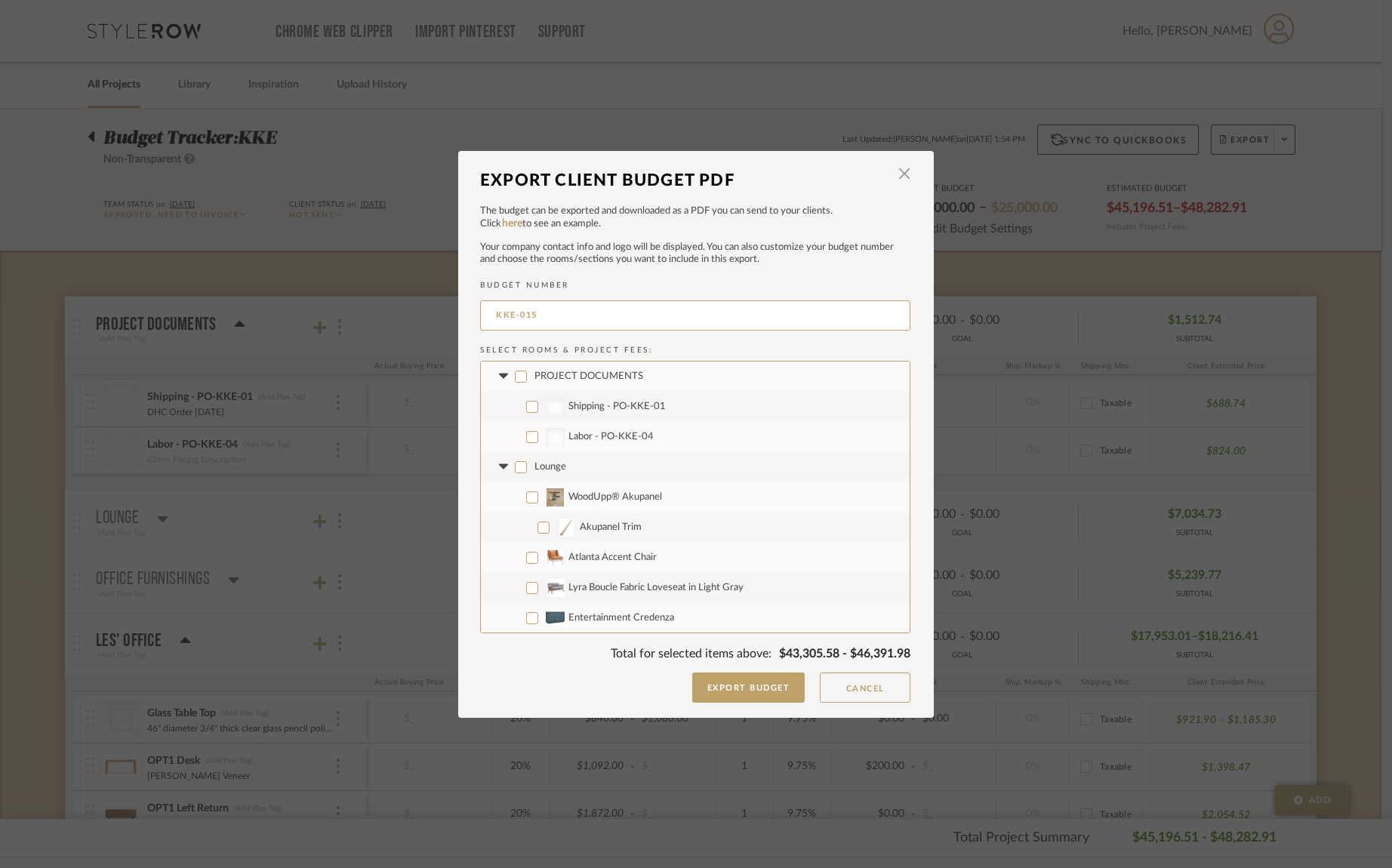
checkbox input "false"
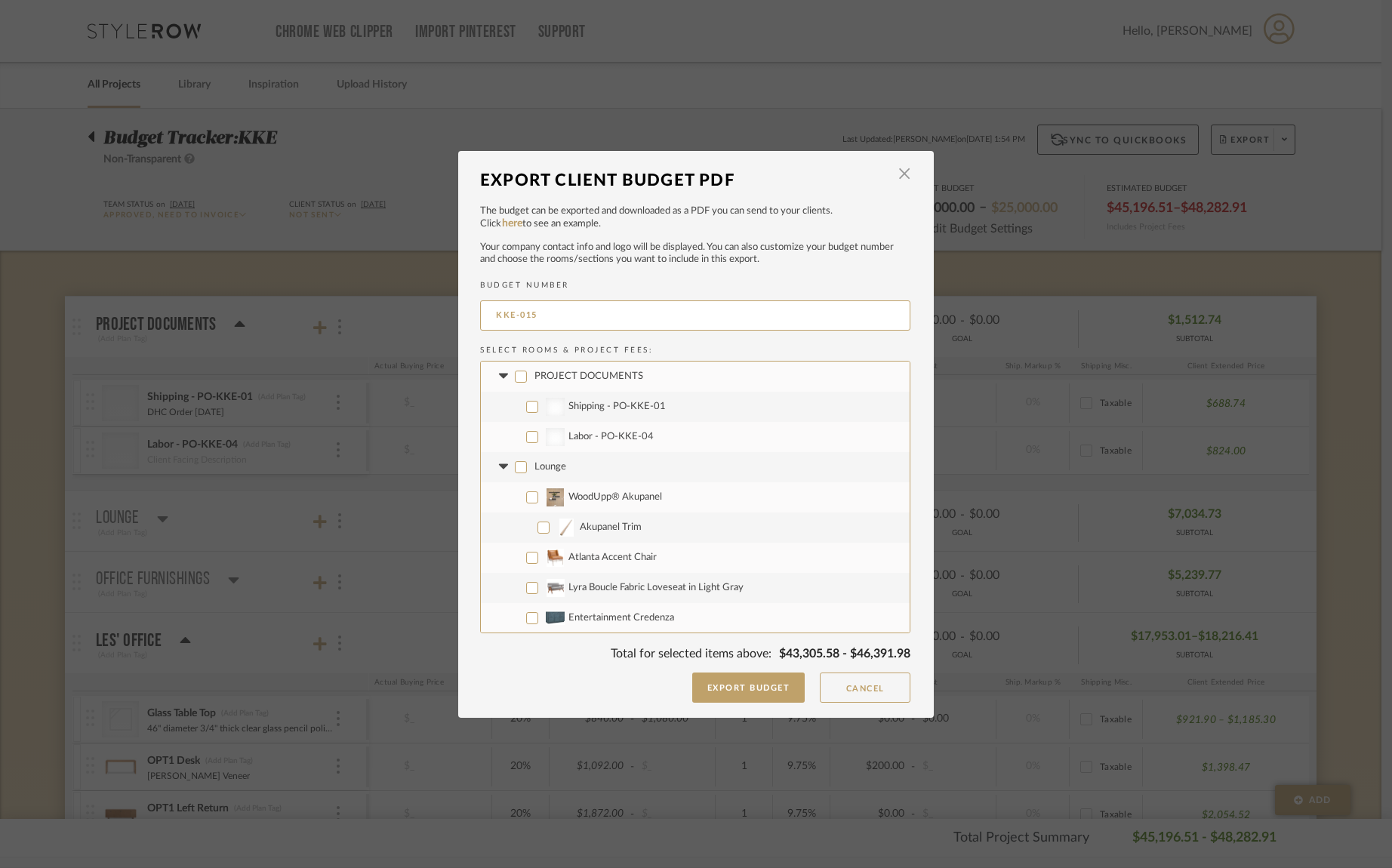
checkbox input "false"
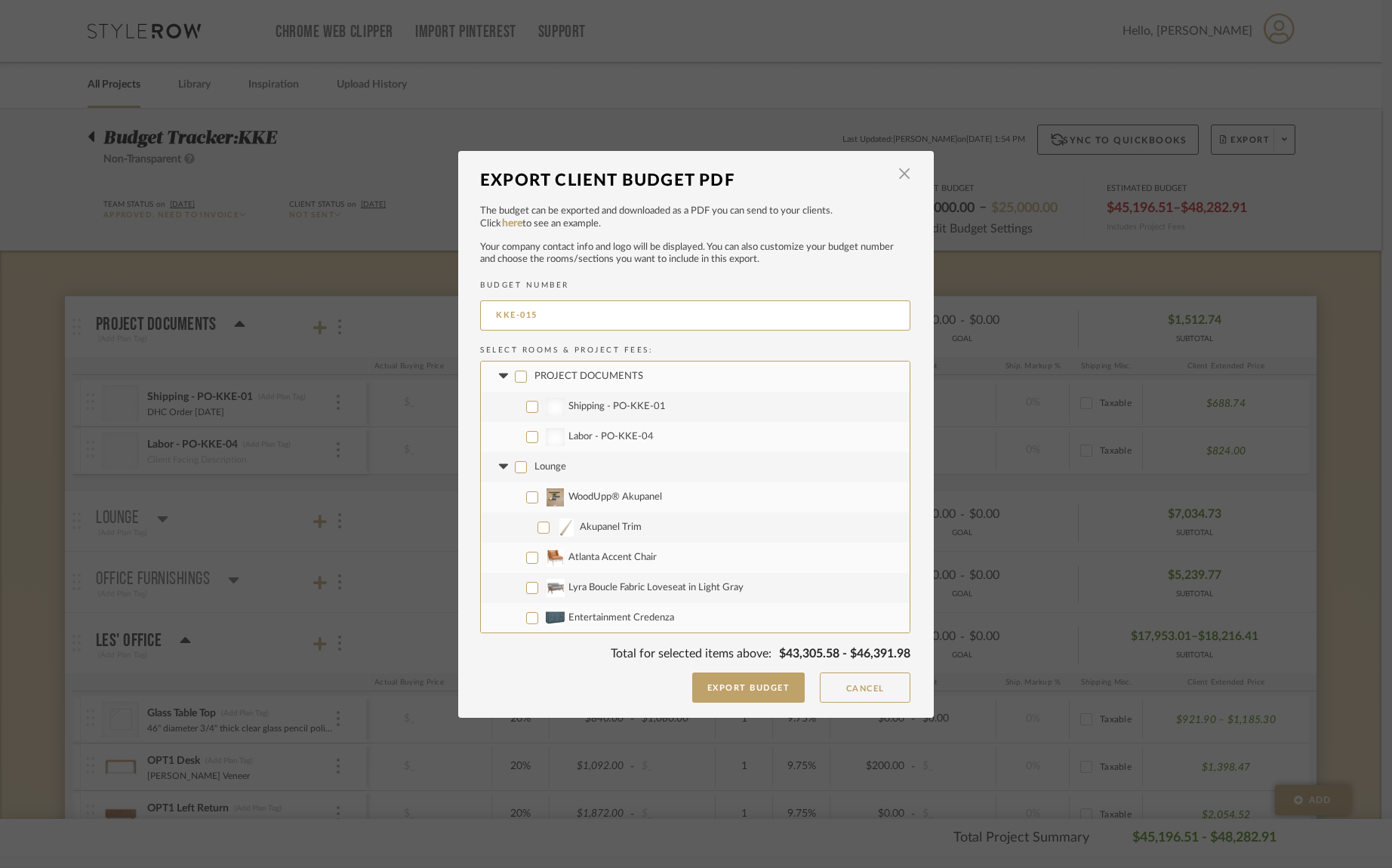
checkbox input "false"
click at [499, 467] on icon at bounding box center [503, 467] width 16 height 6
click at [515, 501] on input "Office Furnishings" at bounding box center [521, 497] width 12 height 12
checkbox input "false"
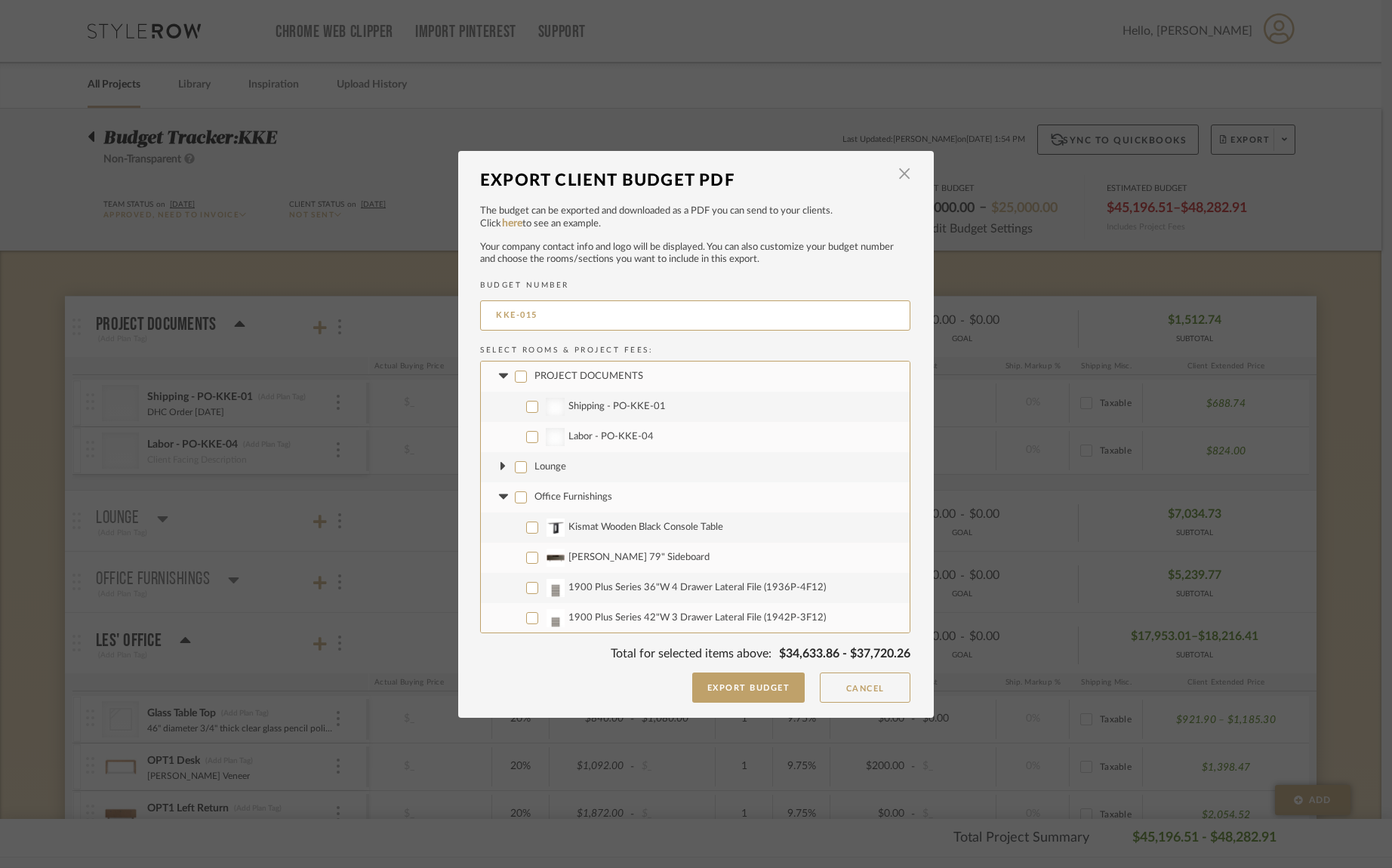
checkbox input "false"
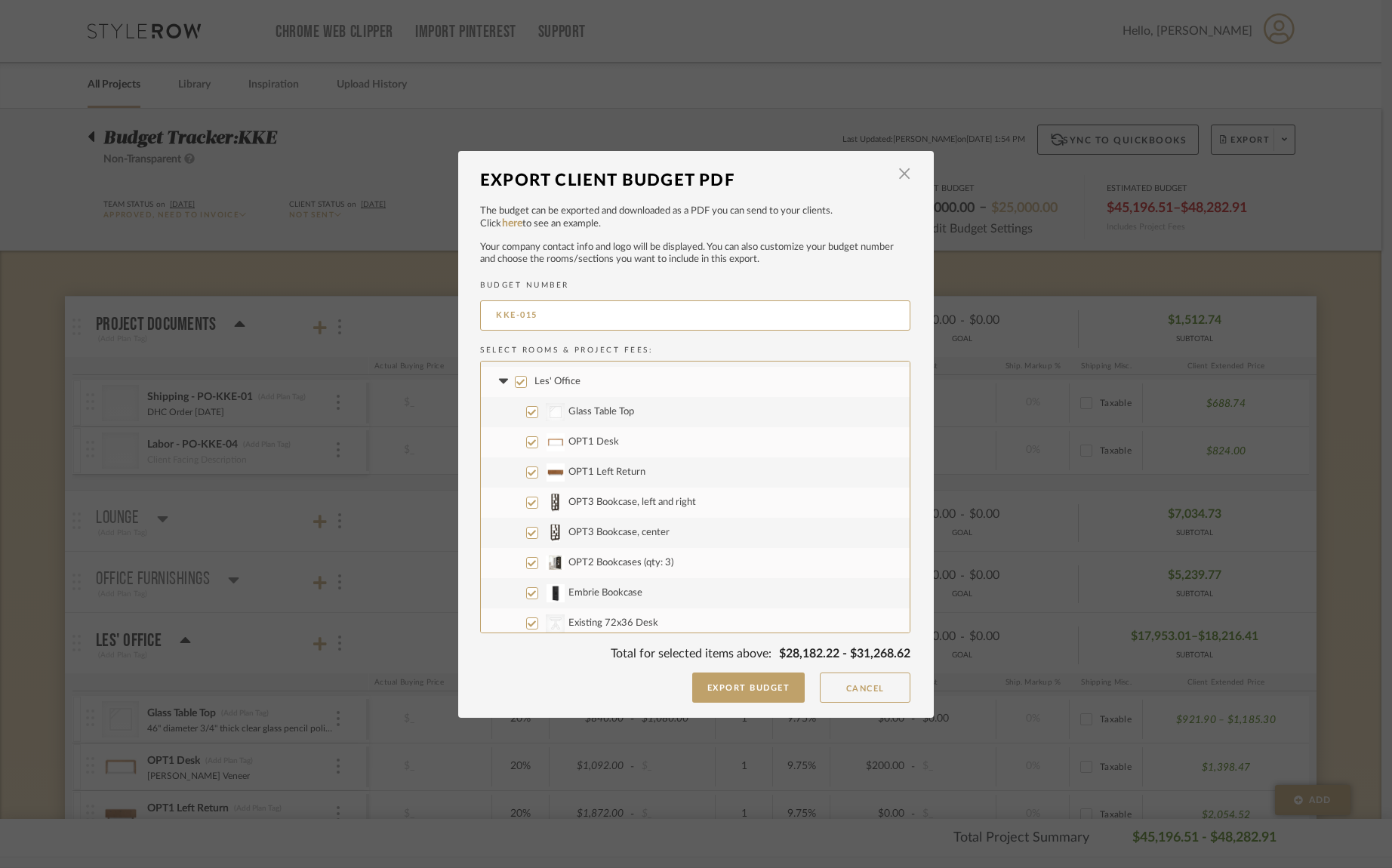
click at [515, 381] on input "Les' Office" at bounding box center [521, 382] width 12 height 12
checkbox input "false"
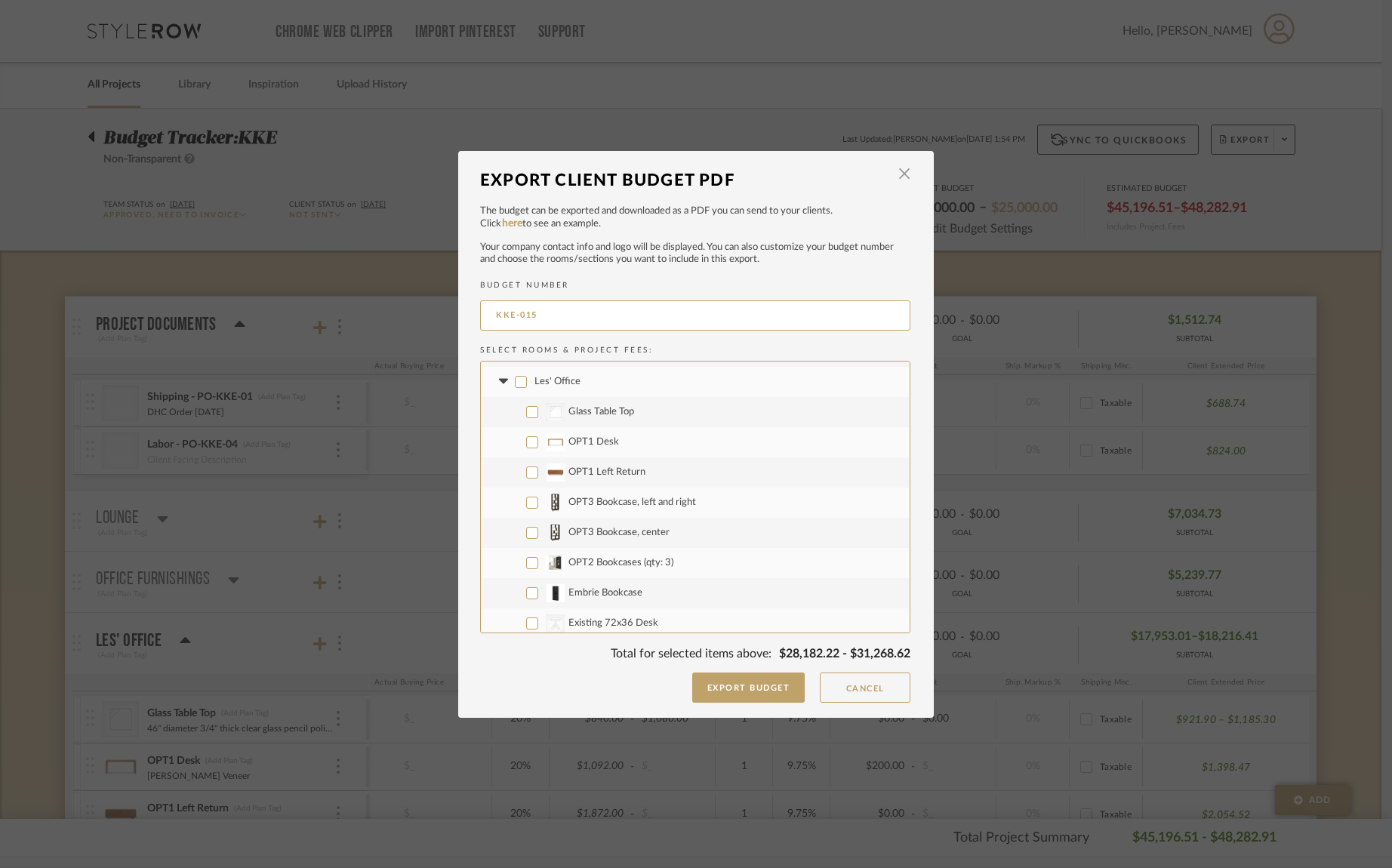
checkbox input "false"
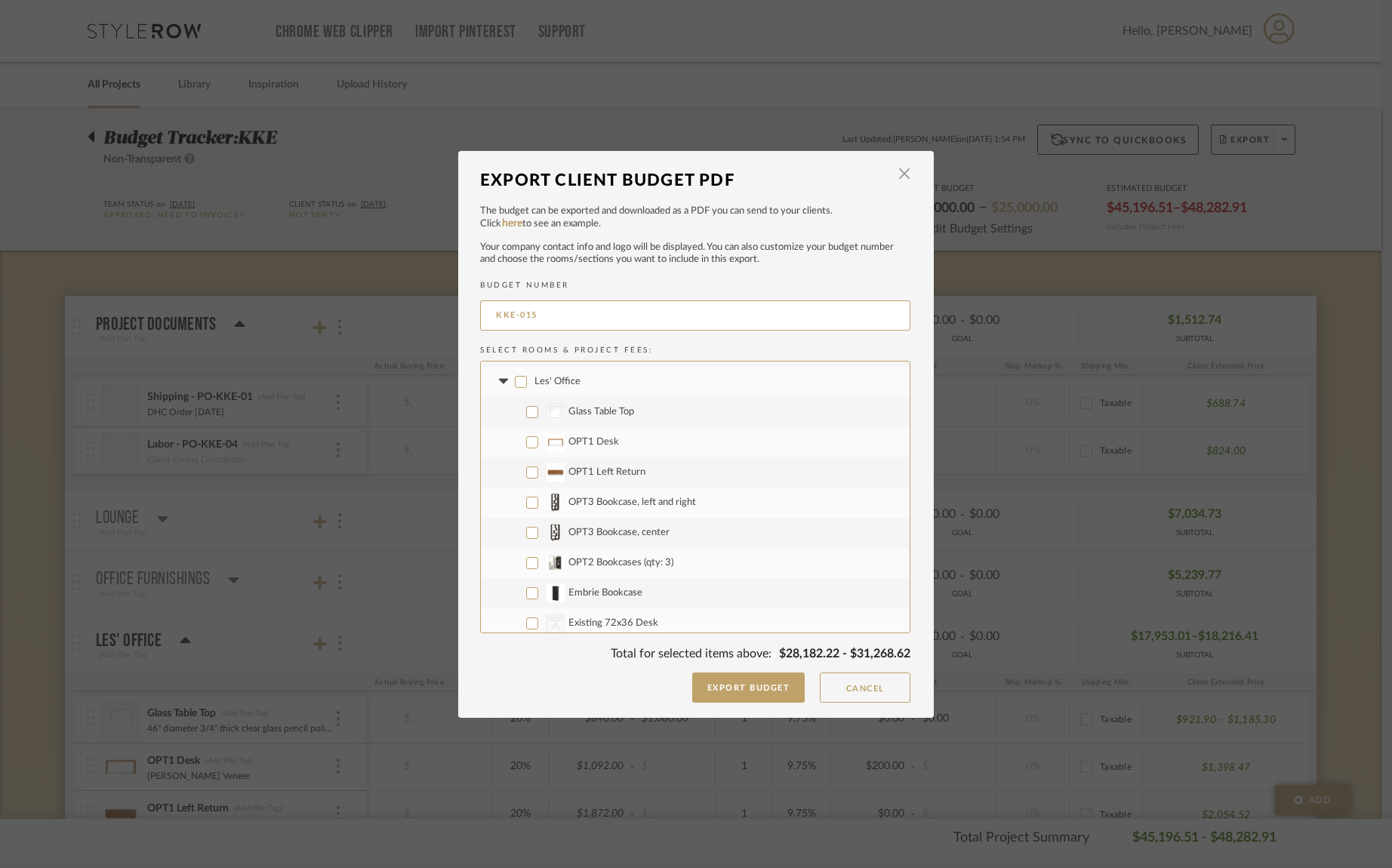
checkbox input "false"
click at [527, 411] on input "Glass Table Top" at bounding box center [532, 412] width 12 height 12
checkbox input "true"
click at [527, 504] on input "Embrie Bookcase" at bounding box center [532, 505] width 12 height 12
checkbox input "true"
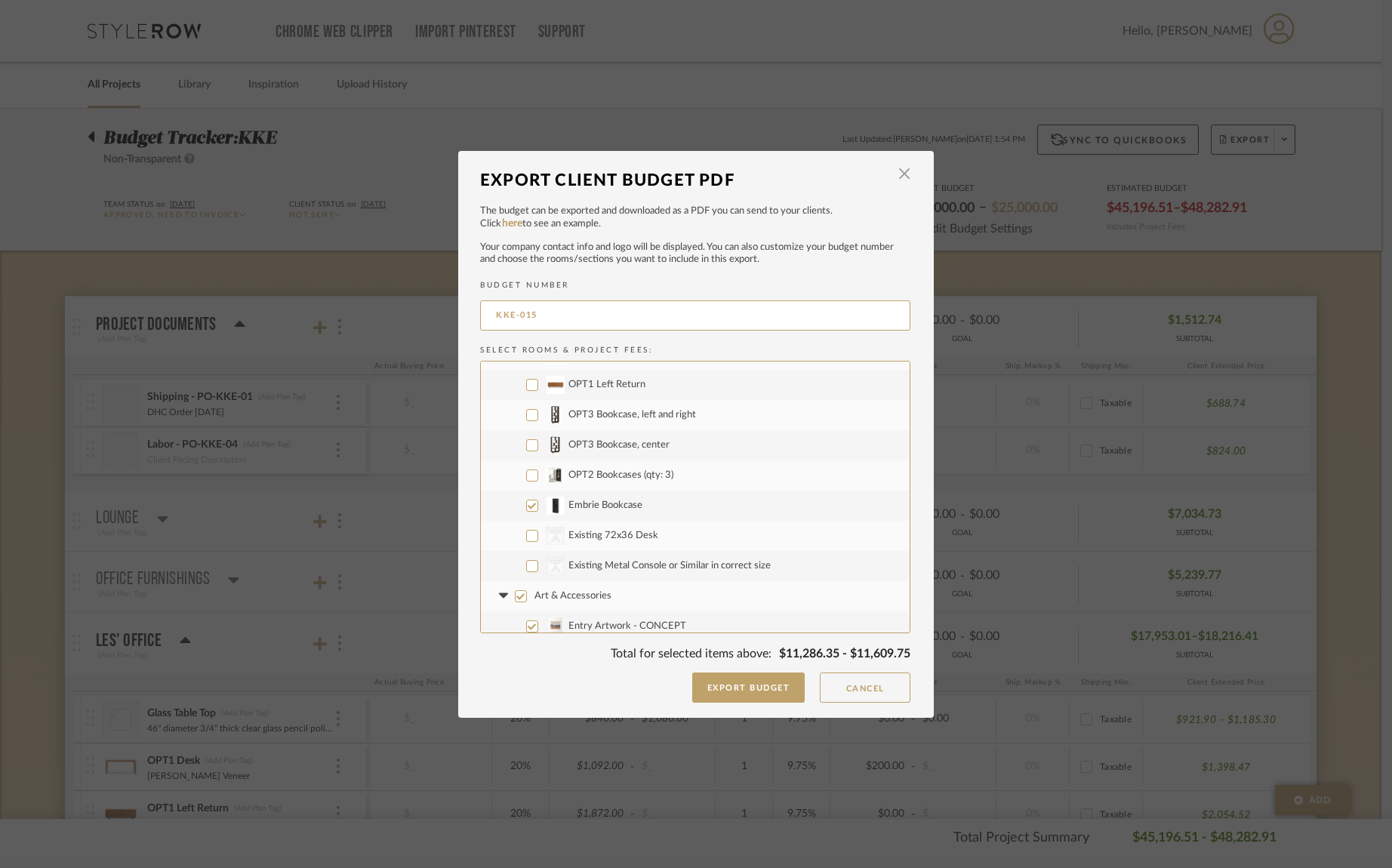
click at [531, 535] on input "CategoryIconTables Created with Sketch. Existing 72x36 Desk" at bounding box center [532, 536] width 12 height 12
checkbox input "true"
click at [527, 560] on input "CategoryIconTables Created with Sketch. Existing Metal Console or Similar in co…" at bounding box center [532, 566] width 12 height 12
checkbox input "true"
click at [515, 595] on input "Art & Accessories" at bounding box center [521, 596] width 12 height 12
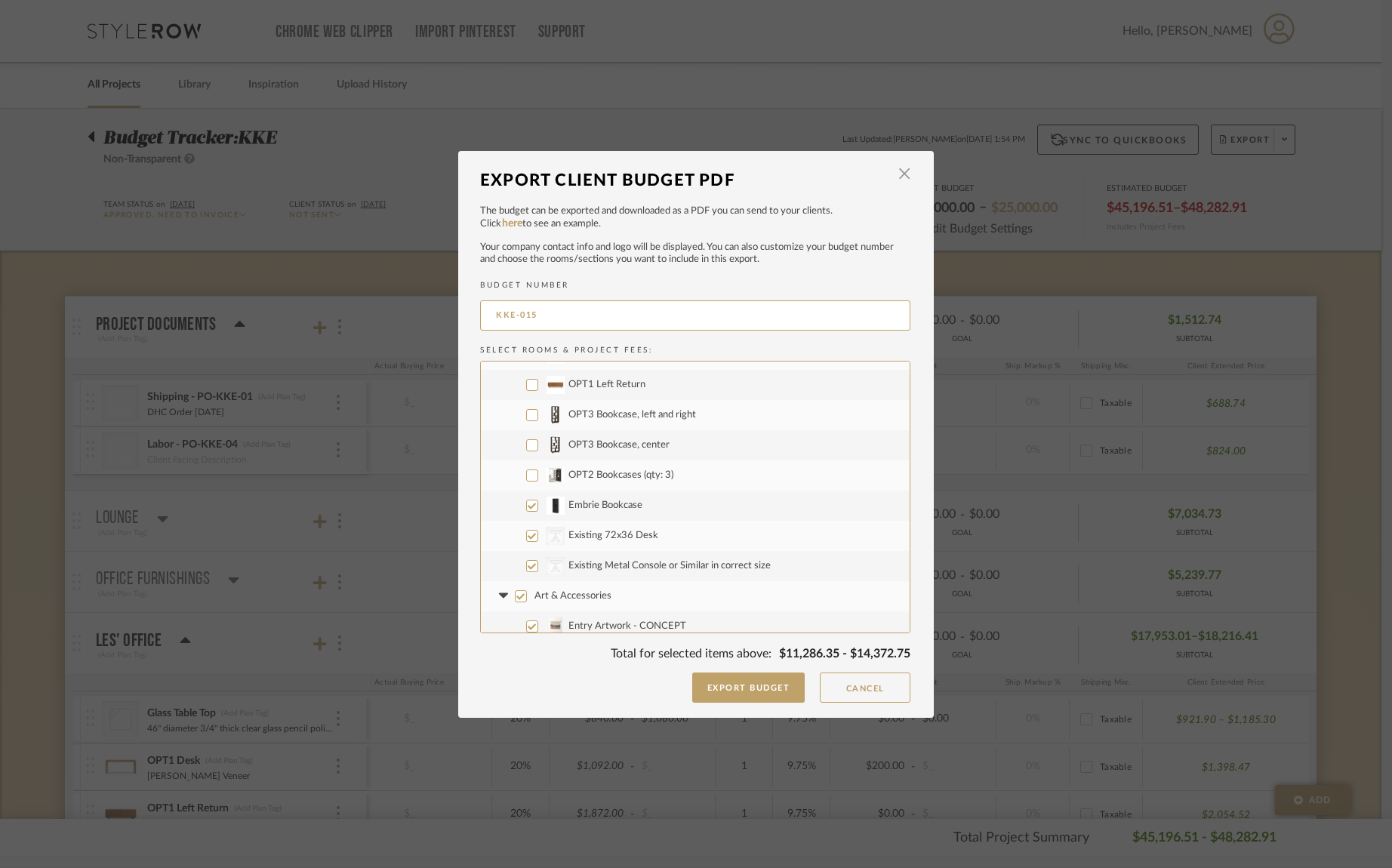
checkbox input "false"
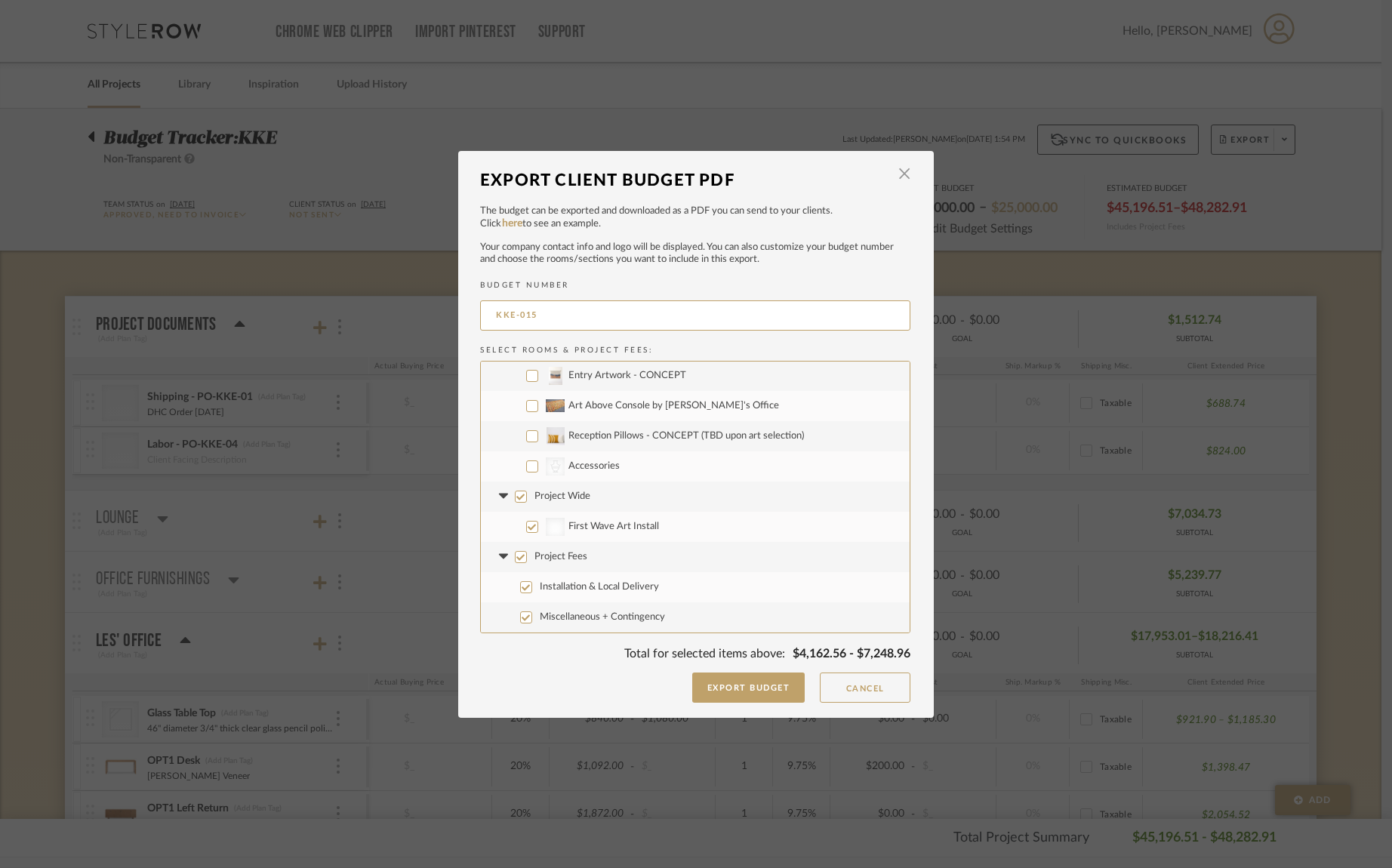
click at [515, 495] on input "Project Wide" at bounding box center [521, 496] width 12 height 12
click at [516, 557] on input "Project Fees" at bounding box center [521, 556] width 12 height 12
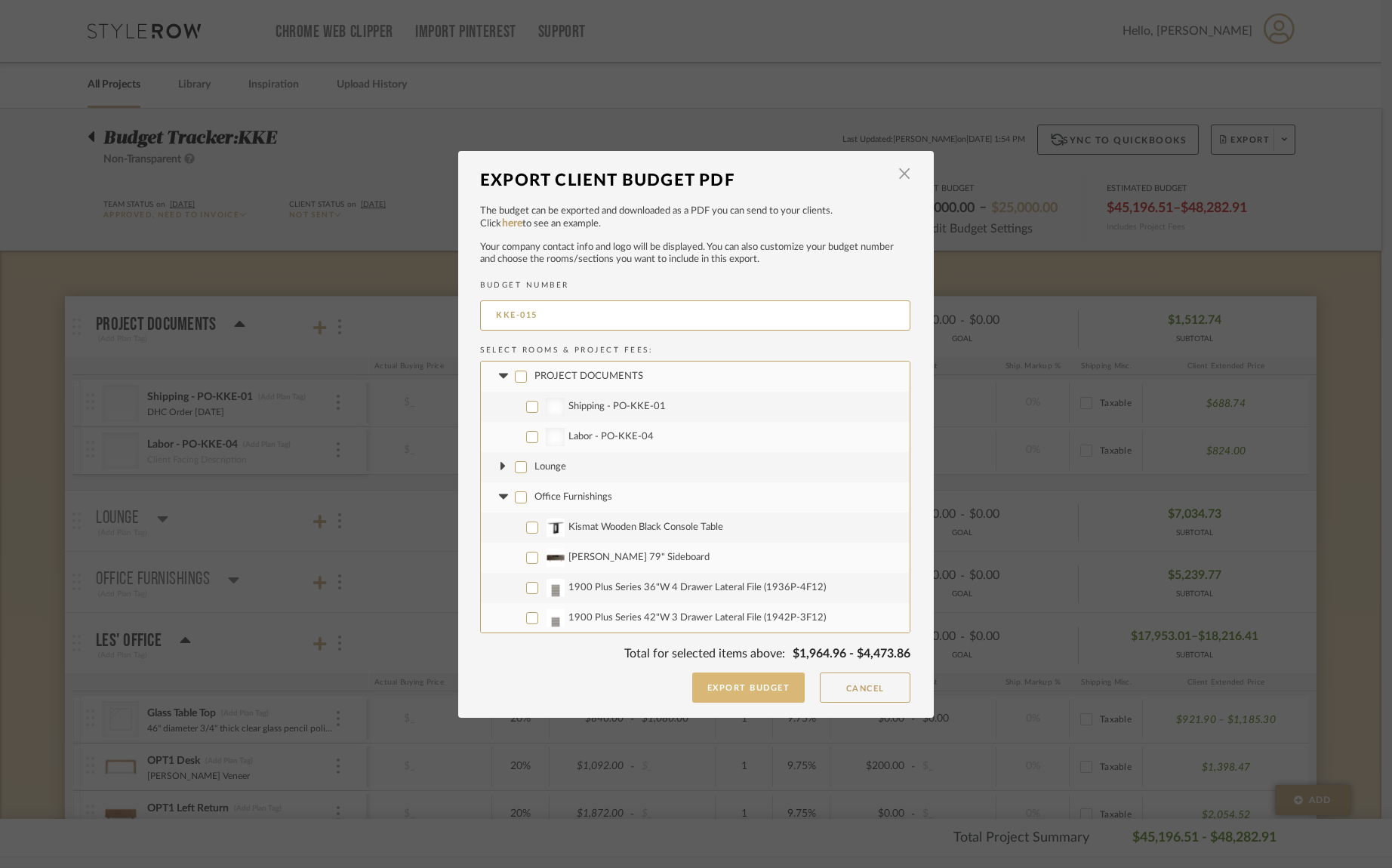
click at [759, 685] on button "Export Budget" at bounding box center [748, 688] width 114 height 30
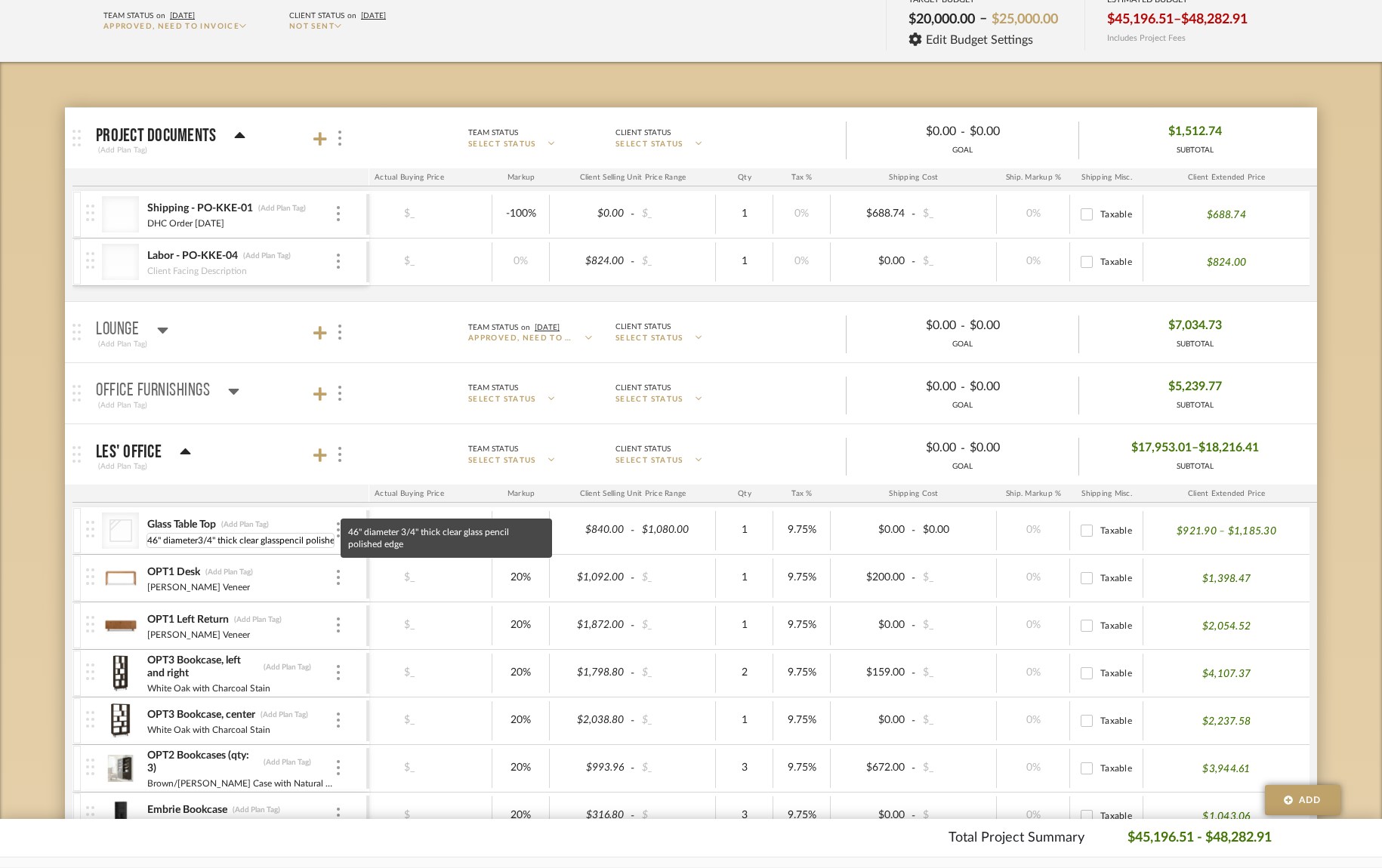
scroll to position [0, 28]
click at [187, 541] on input "46" diameter3/4" thick clear glasspencil polished edge" at bounding box center [240, 541] width 188 height 15
click at [155, 544] on input "46" diameter3/4" thick clear glasspencil polished edge" at bounding box center [240, 541] width 188 height 15
drag, startPoint x: 280, startPoint y: 542, endPoint x: 287, endPoint y: 543, distance: 7.1
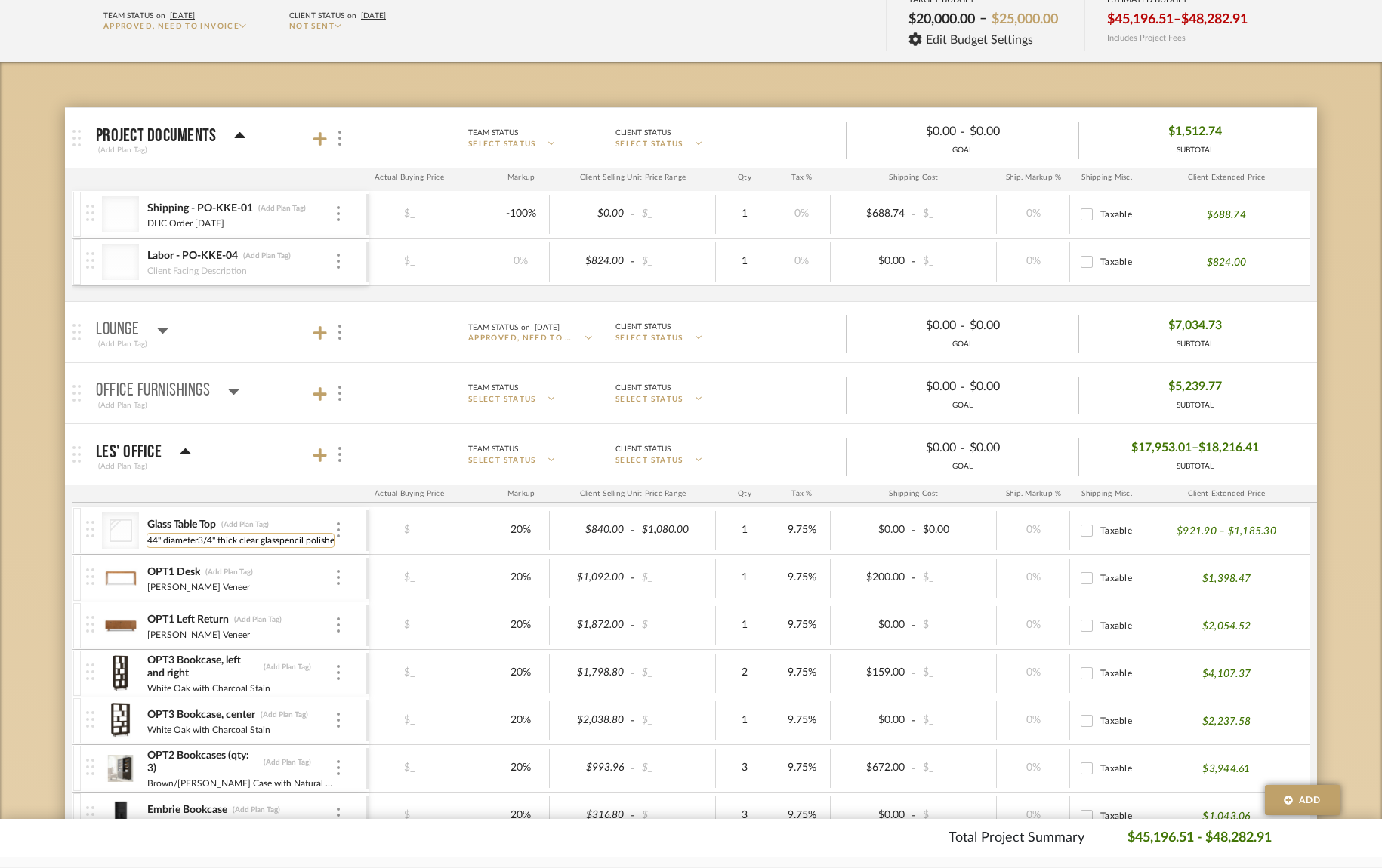
click at [282, 542] on input "44" diameter3/4" thick clear glasspencil polished edge" at bounding box center [240, 541] width 188 height 15
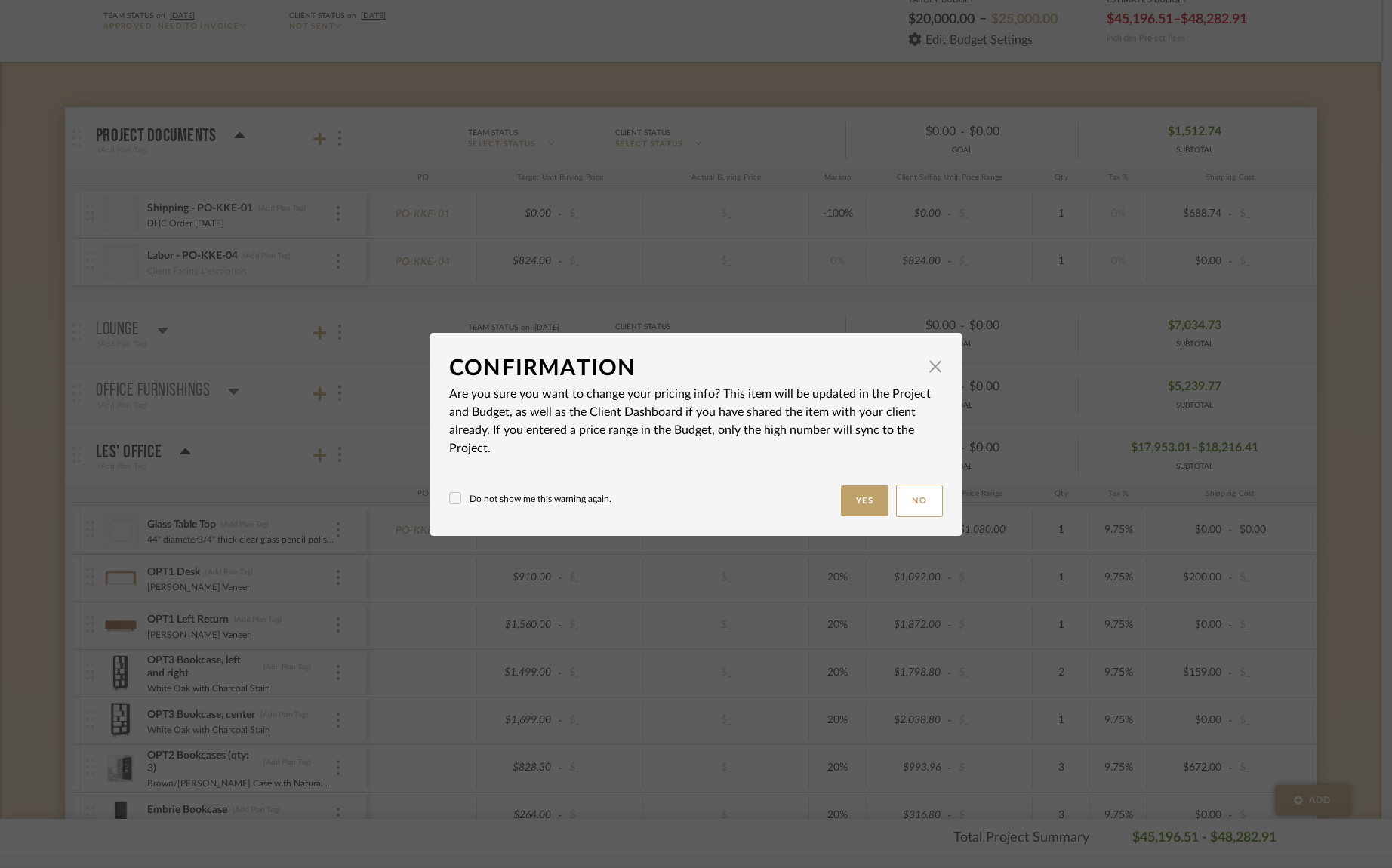
drag, startPoint x: 451, startPoint y: 499, endPoint x: 635, endPoint y: 495, distance: 184.0
click at [451, 499] on icon at bounding box center [454, 497] width 10 height 10
click at [867, 496] on button "Yes" at bounding box center [864, 500] width 48 height 31
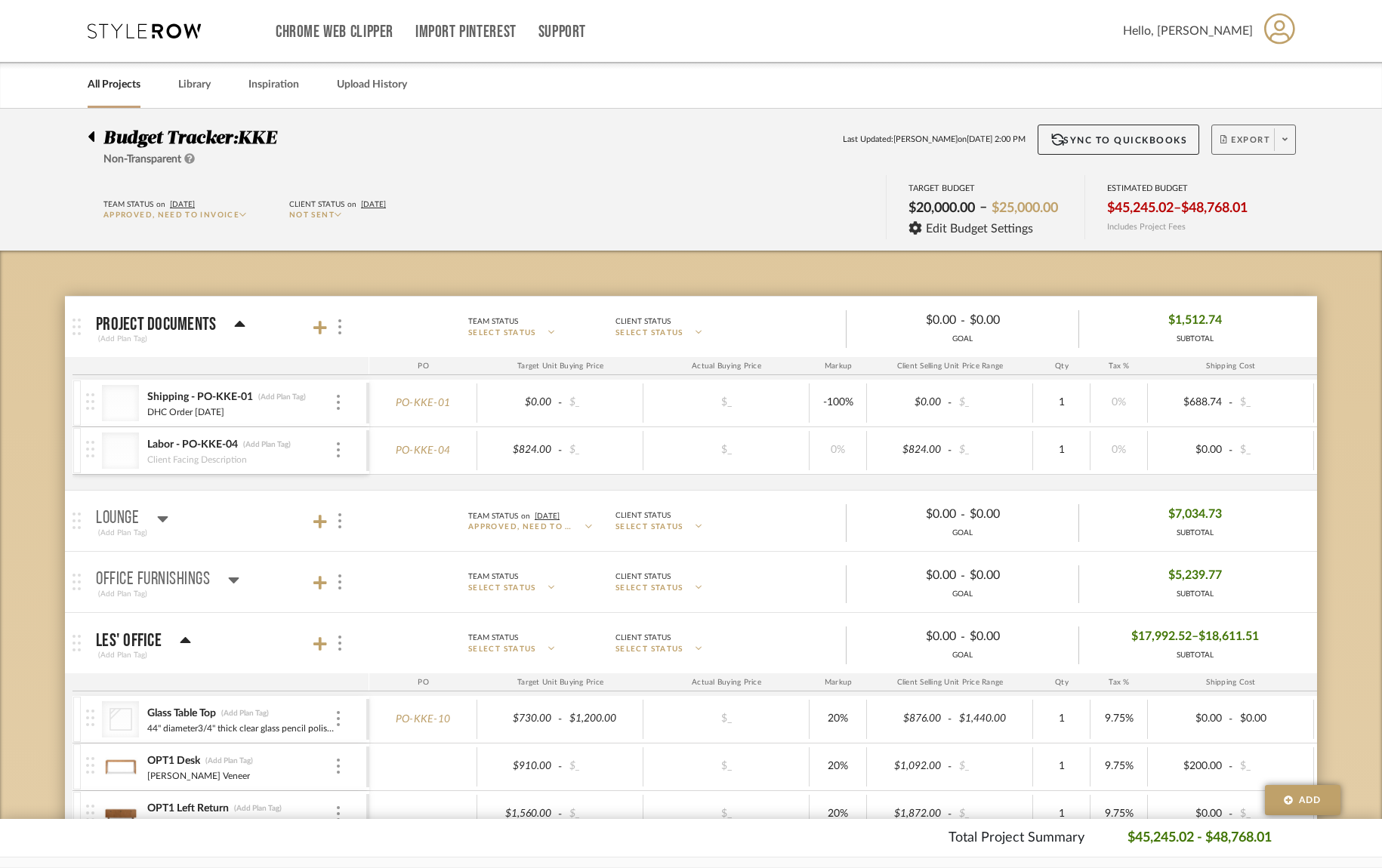
click at [1286, 144] on icon at bounding box center [1285, 139] width 6 height 8
click at [1279, 185] on span "Export PDF" at bounding box center [1280, 183] width 114 height 13
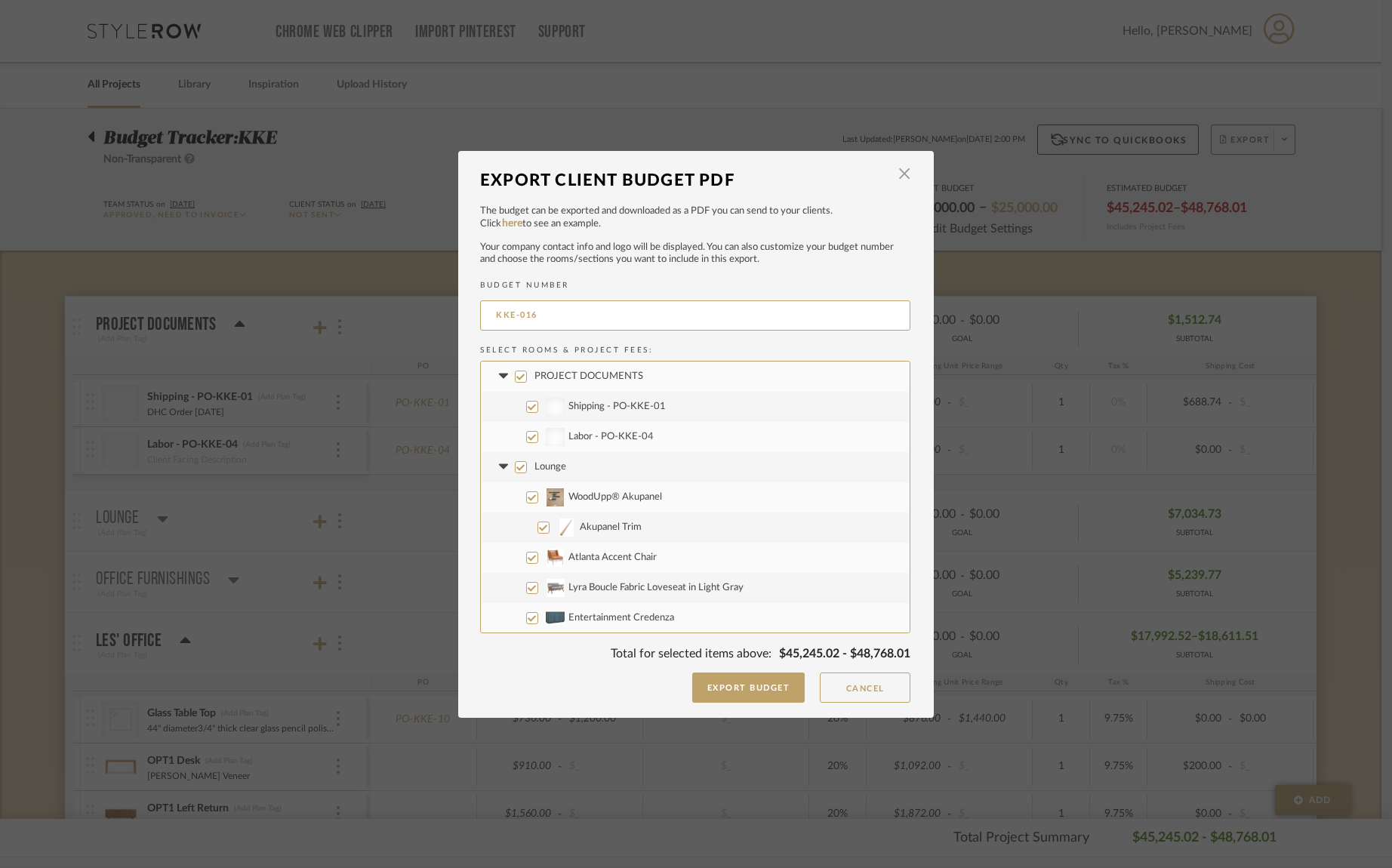
click at [515, 376] on input "PROJECT DOCUMENTS" at bounding box center [521, 376] width 12 height 12
click at [515, 466] on input "Lounge" at bounding box center [521, 466] width 12 height 12
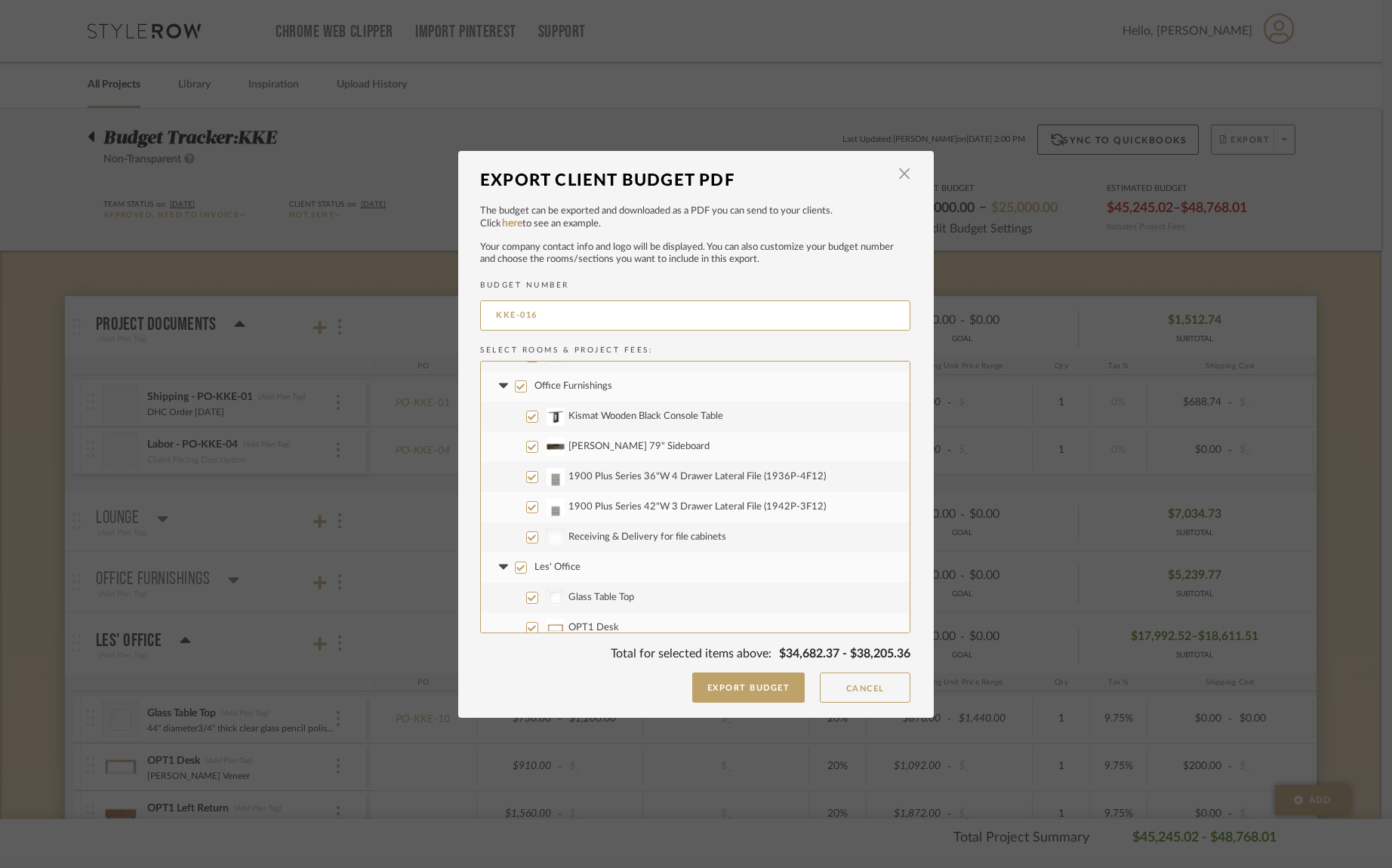
scroll to position [718, 0]
click at [518, 384] on input "Office Furnishings" at bounding box center [521, 383] width 12 height 12
click at [516, 565] on input "Les' Office" at bounding box center [521, 564] width 12 height 12
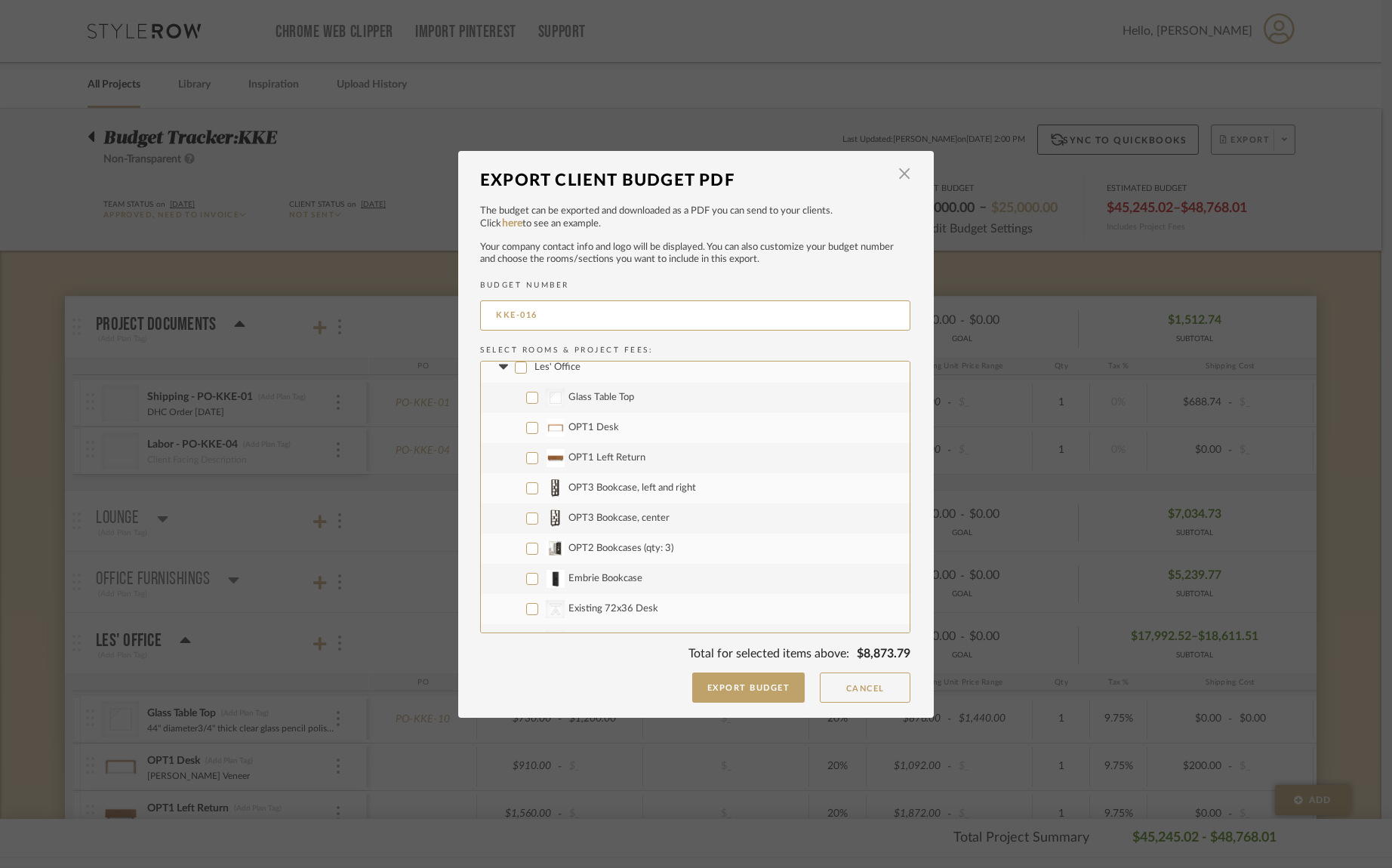
click at [530, 399] on input "Glass Table Top" at bounding box center [532, 397] width 12 height 12
drag, startPoint x: 527, startPoint y: 579, endPoint x: 523, endPoint y: 601, distance: 22.4
click at [527, 579] on input "Embrie Bookcase" at bounding box center [532, 578] width 12 height 12
drag, startPoint x: 527, startPoint y: 610, endPoint x: 606, endPoint y: 541, distance: 104.9
click at [527, 609] on input "CategoryIconTables Created with Sketch. Existing 72x36 Desk" at bounding box center [532, 609] width 12 height 12
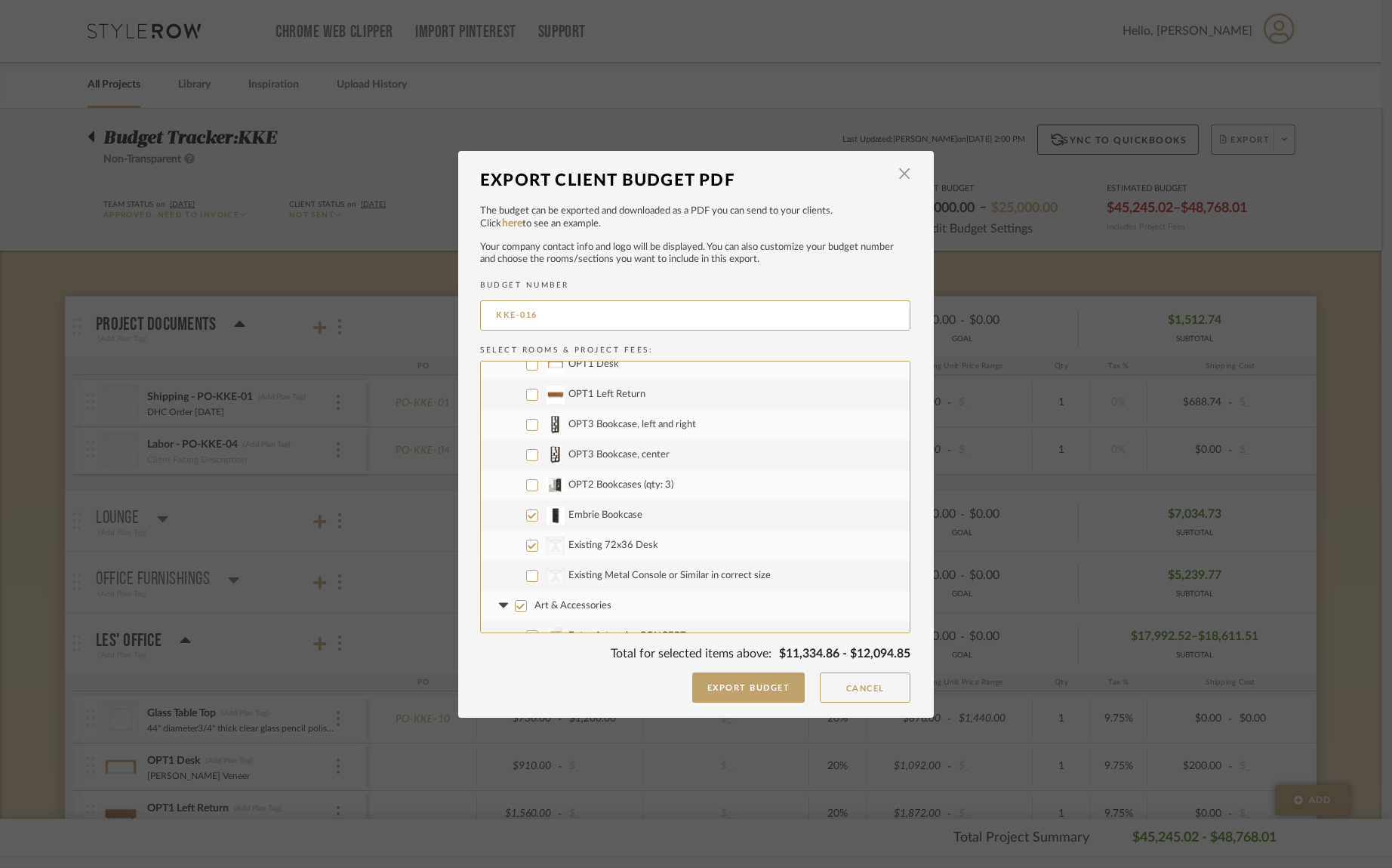
click at [527, 578] on input "CategoryIconTables Created with Sketch. Existing Metal Console or Similar in co…" at bounding box center [532, 575] width 12 height 12
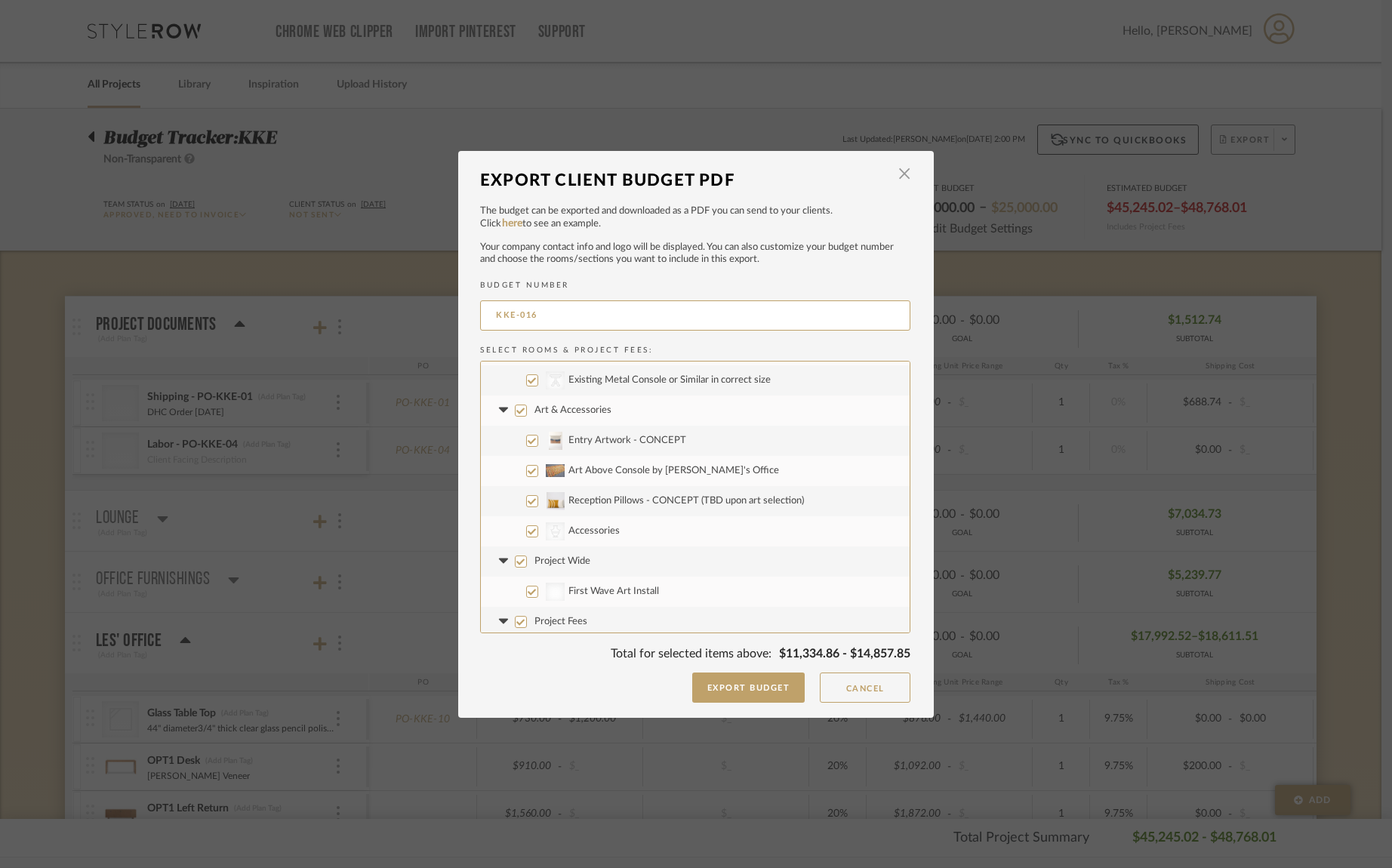
click at [515, 413] on input "Art & Accessories" at bounding box center [521, 410] width 12 height 12
click at [519, 562] on input "Project Wide" at bounding box center [521, 561] width 12 height 12
click at [516, 620] on input "Project Fees" at bounding box center [521, 621] width 12 height 12
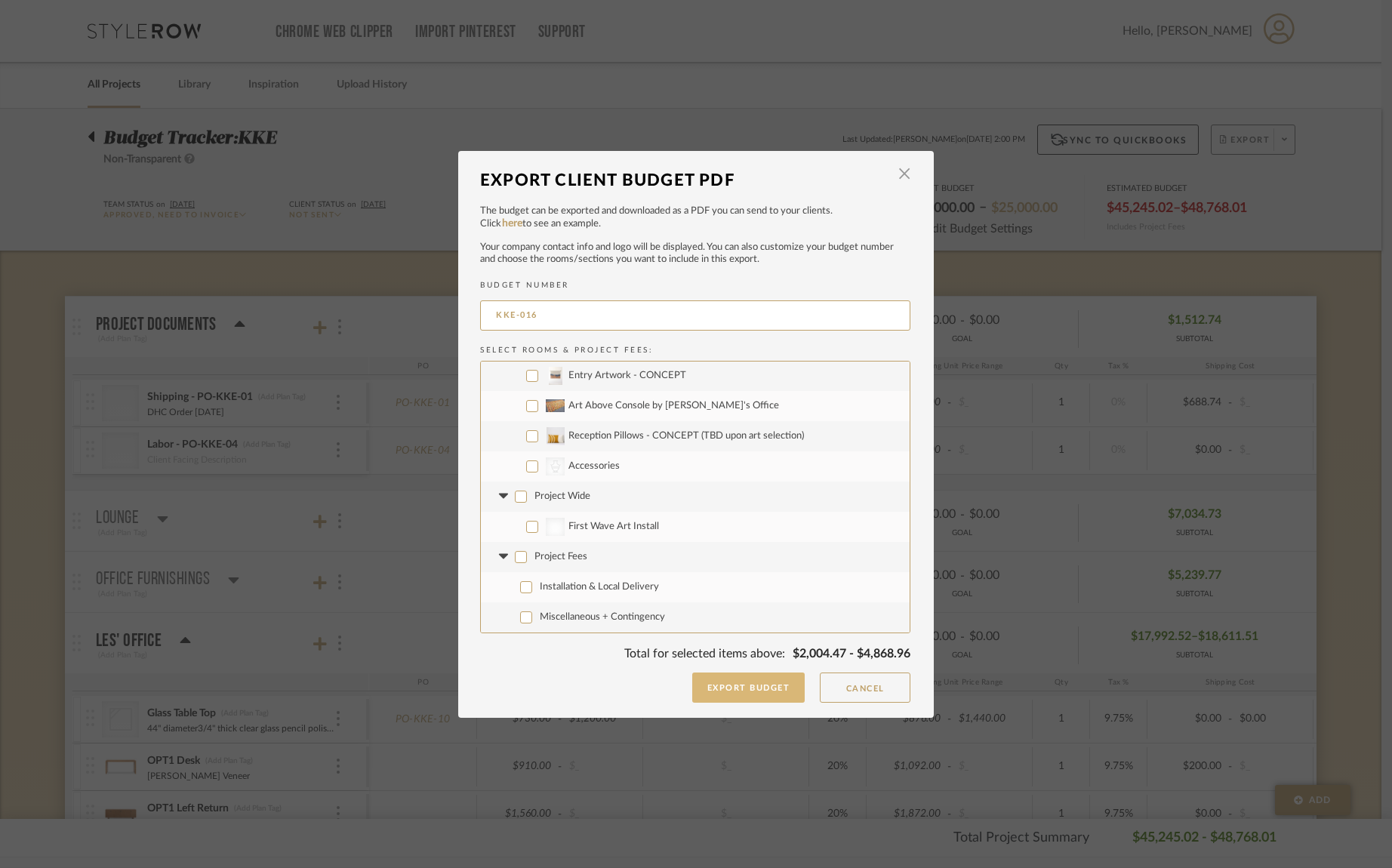
click at [764, 692] on button "Export Budget" at bounding box center [748, 688] width 114 height 30
